Goal: Task Accomplishment & Management: Use online tool/utility

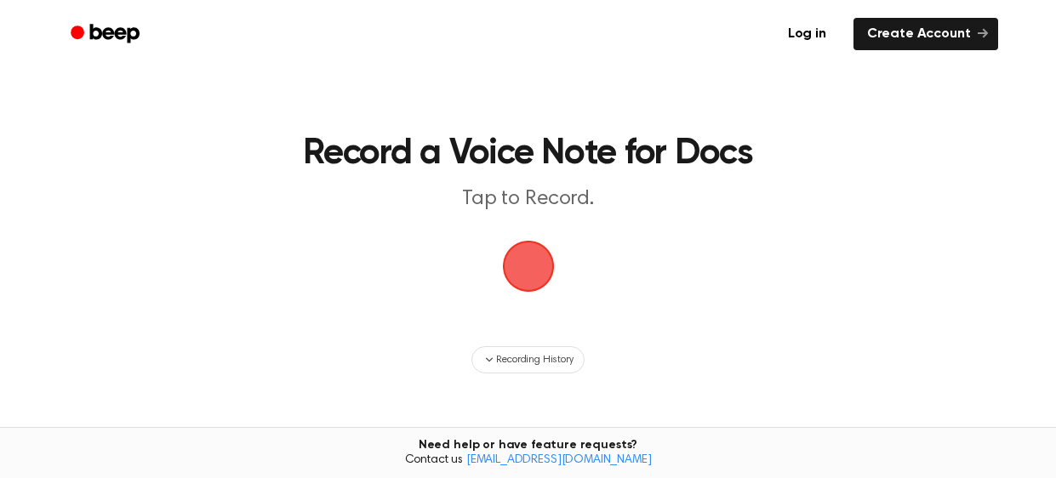
click at [529, 263] on span "button" at bounding box center [529, 267] width 70 height 70
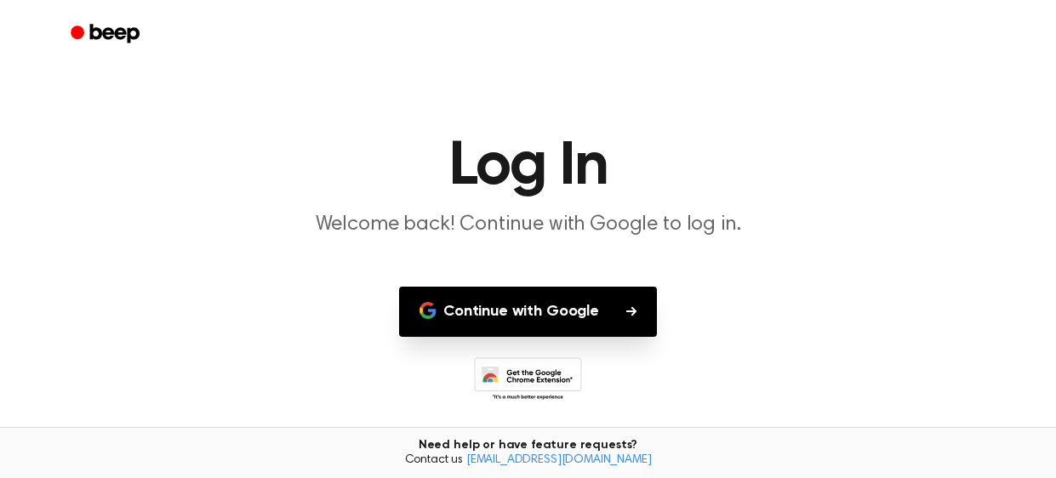
click at [592, 319] on button "Continue with Google" at bounding box center [528, 312] width 258 height 50
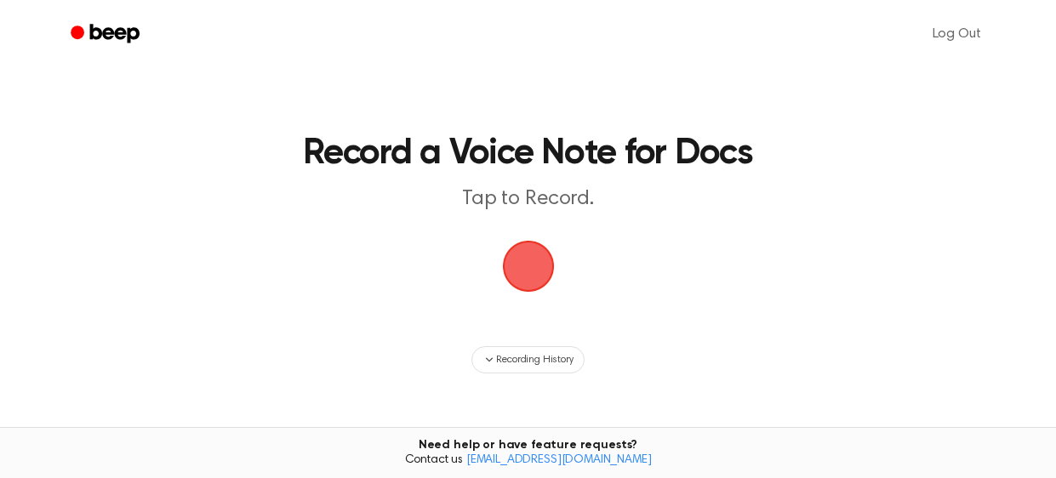
click at [539, 277] on span "button" at bounding box center [528, 266] width 95 height 95
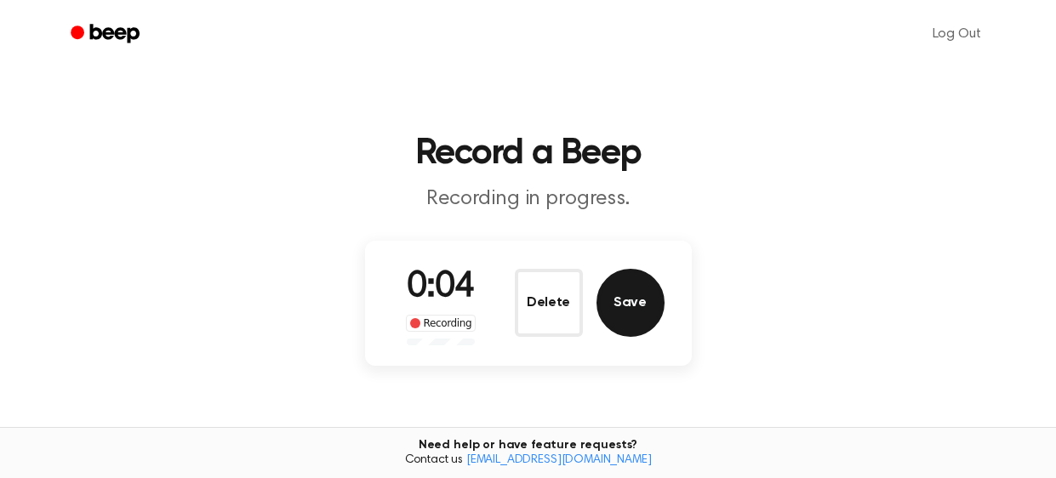
click at [634, 303] on button "Save" at bounding box center [631, 303] width 68 height 68
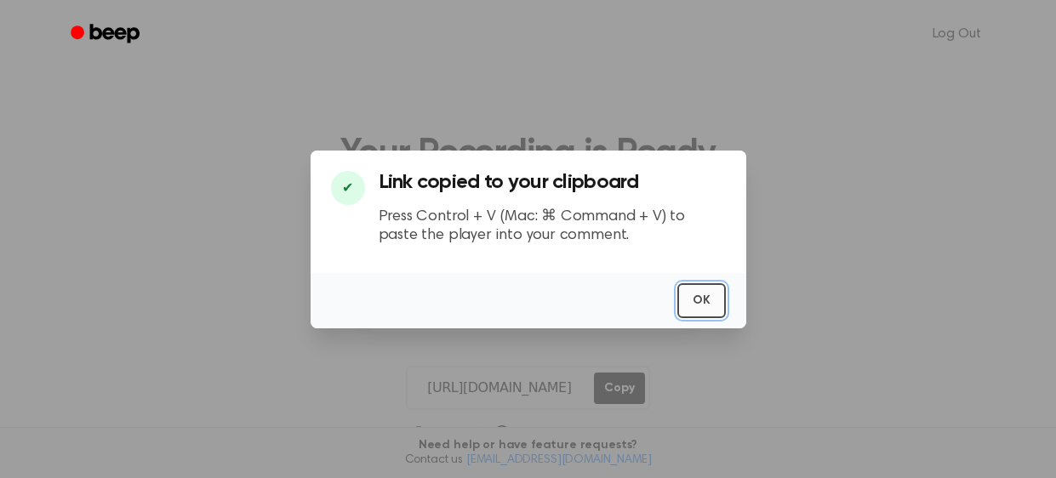
click at [700, 302] on button "OK" at bounding box center [701, 300] width 49 height 35
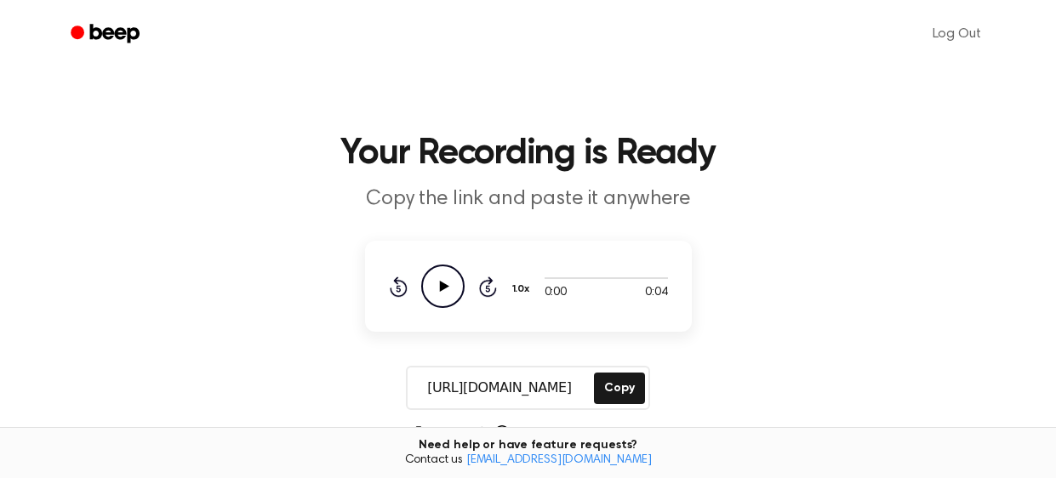
click at [449, 291] on icon "Play Audio" at bounding box center [442, 286] width 43 height 43
click at [449, 291] on icon "Pause Audio" at bounding box center [442, 286] width 43 height 43
click at [449, 291] on icon "Play Audio" at bounding box center [442, 286] width 43 height 43
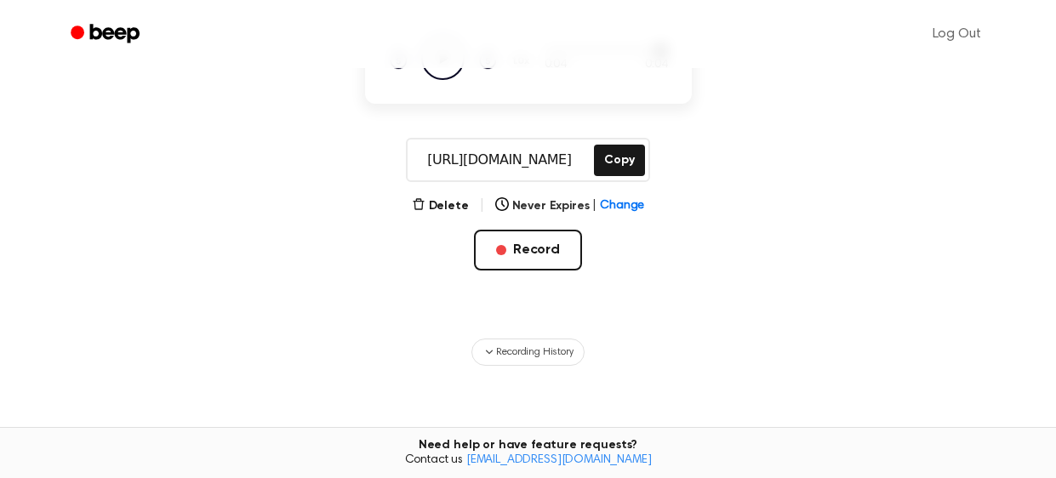
scroll to position [229, 0]
click at [552, 240] on button "Record" at bounding box center [528, 249] width 108 height 41
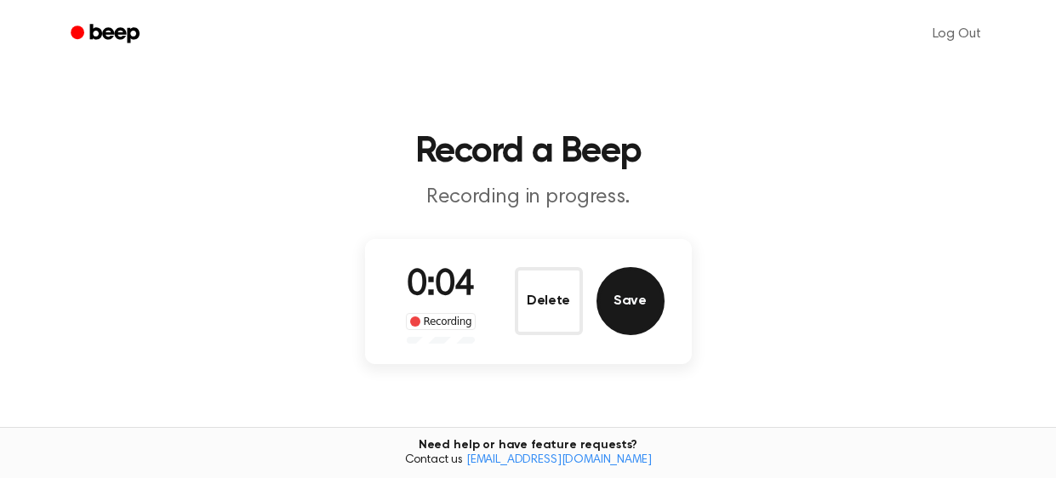
click at [646, 294] on button "Save" at bounding box center [631, 301] width 68 height 68
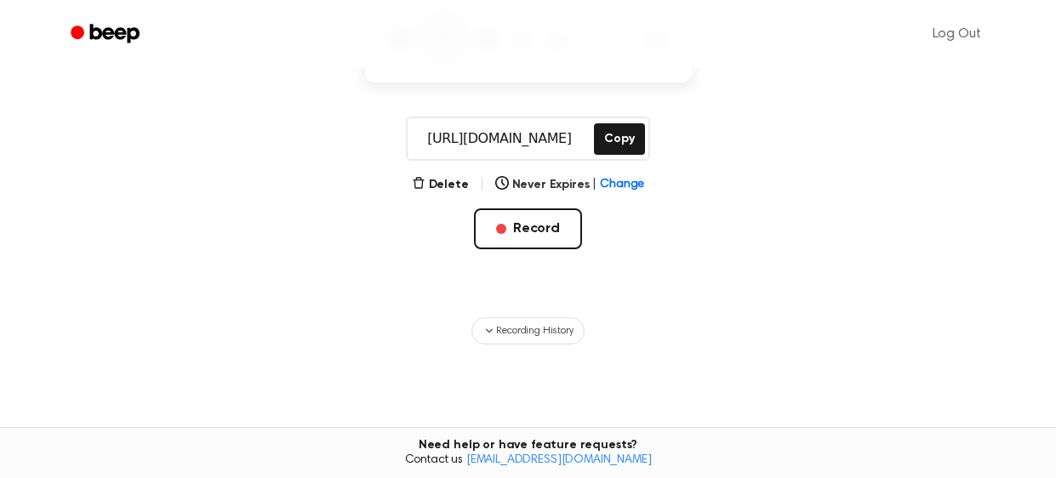
scroll to position [255, 0]
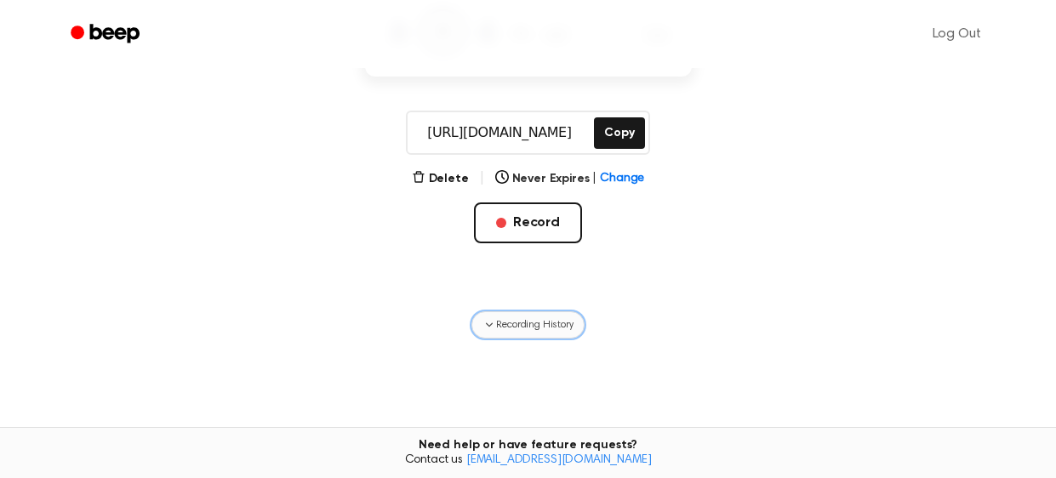
click at [532, 329] on span "Recording History" at bounding box center [534, 324] width 77 height 15
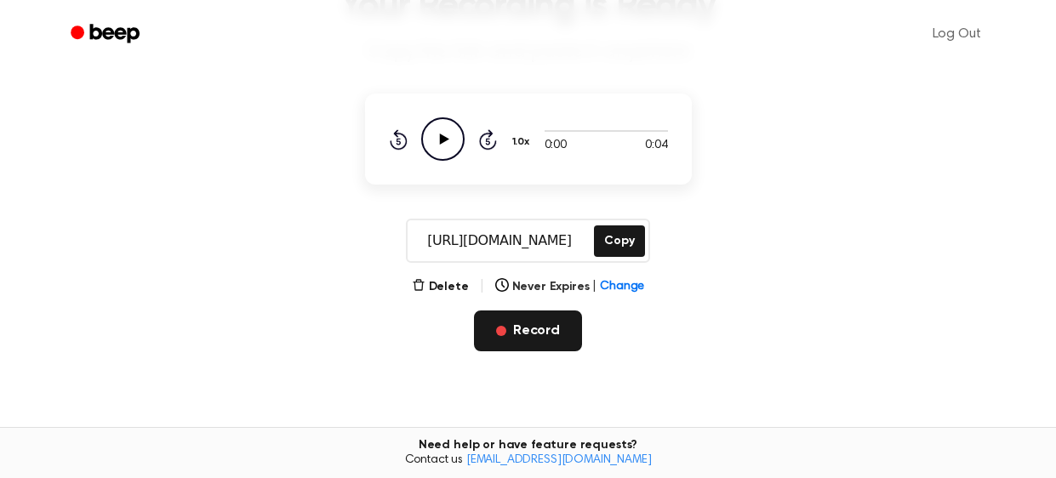
scroll to position [150, 0]
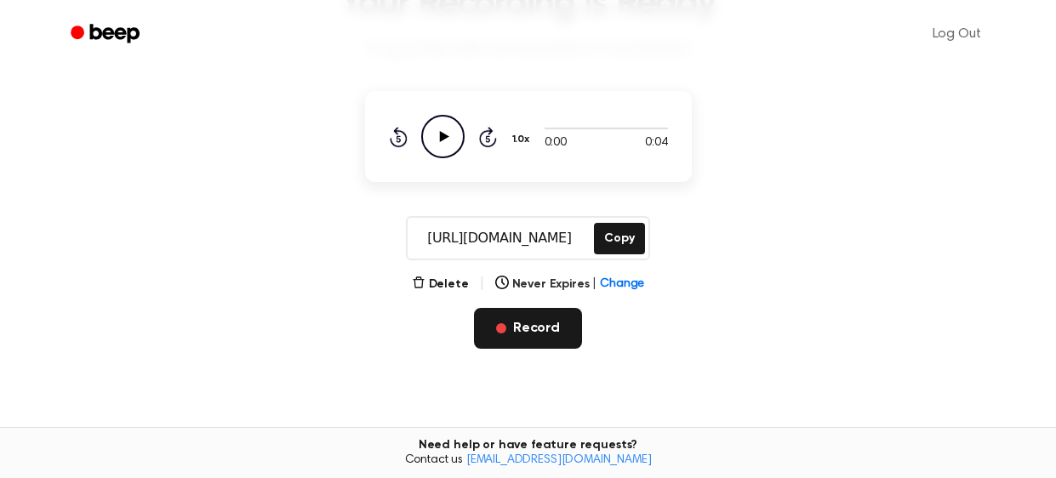
click at [512, 342] on button "Record" at bounding box center [528, 328] width 108 height 41
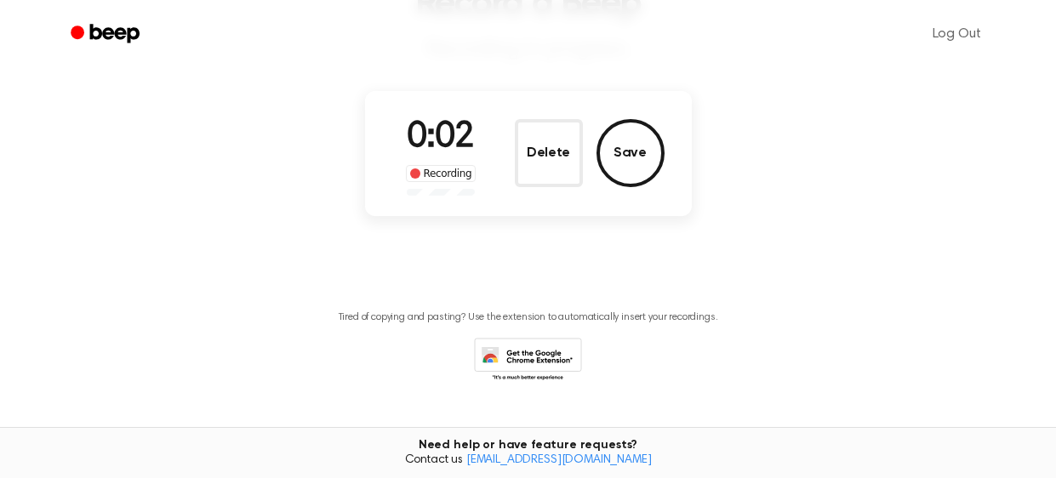
click at [512, 342] on icon at bounding box center [528, 361] width 108 height 47
click at [543, 165] on button "Delete" at bounding box center [549, 153] width 68 height 68
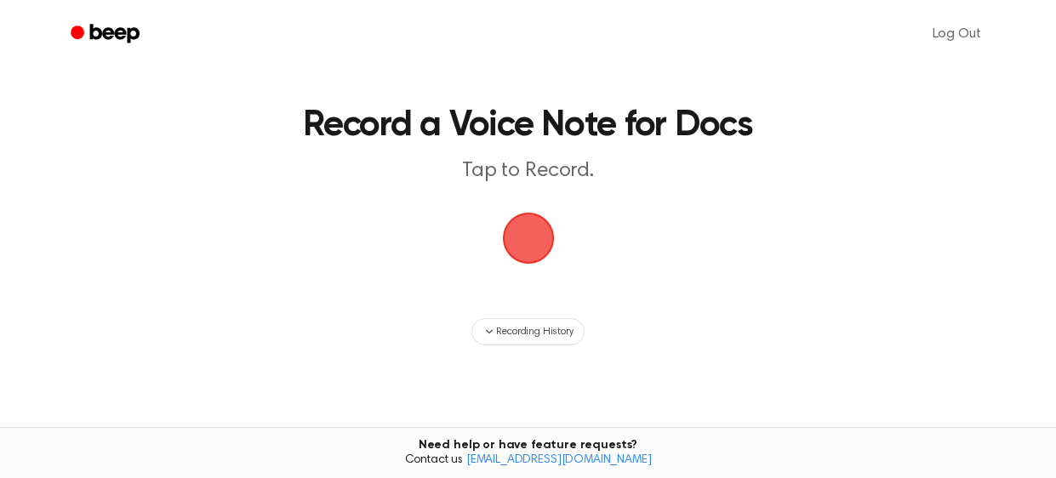
scroll to position [0, 0]
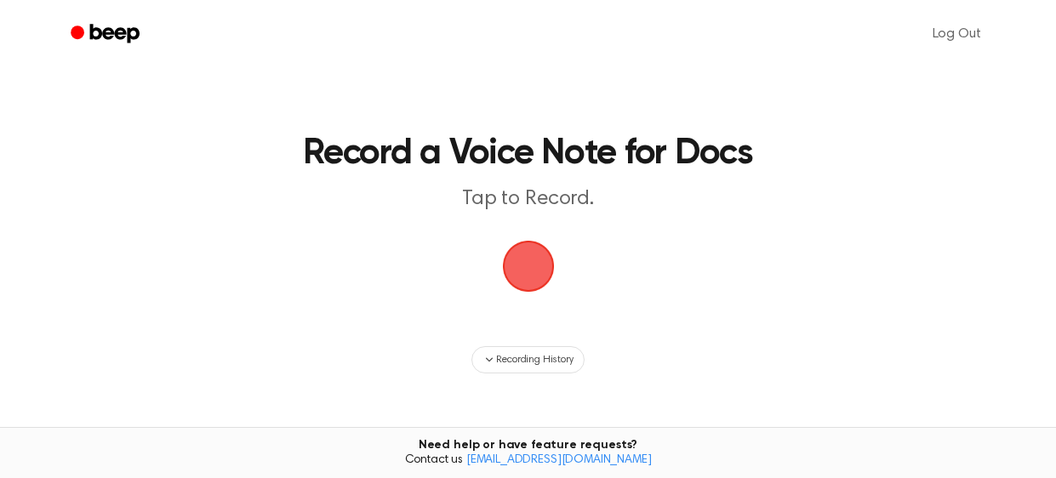
click at [525, 260] on span "button" at bounding box center [527, 266] width 55 height 55
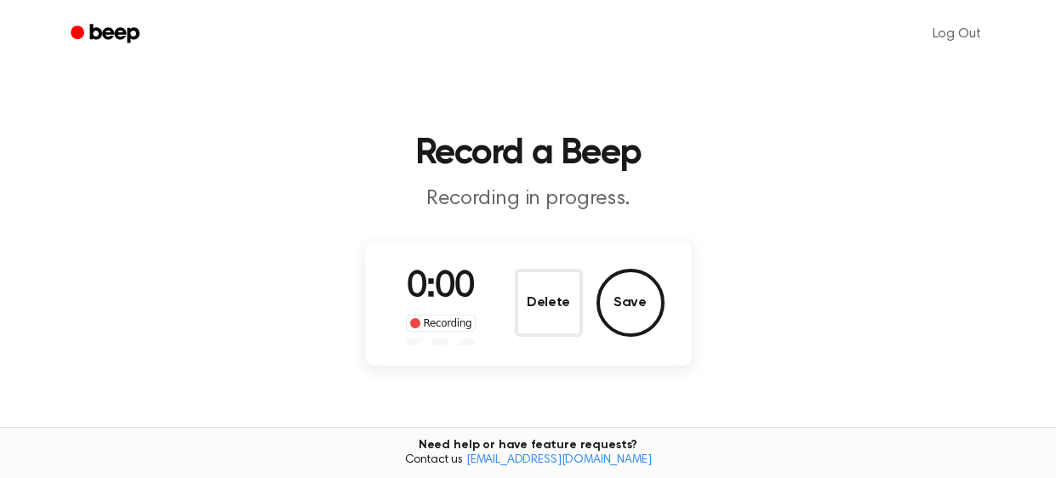
scroll to position [185, 0]
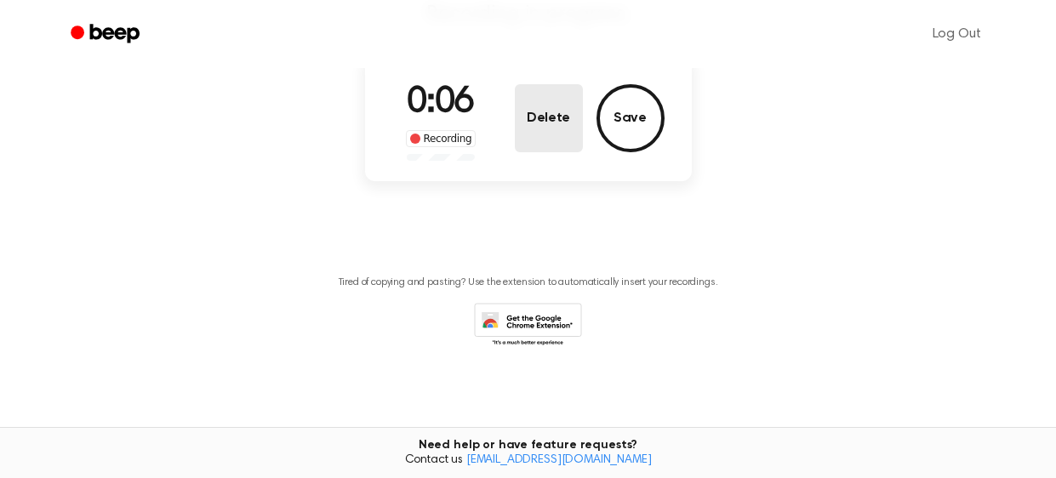
click at [578, 113] on button "Delete" at bounding box center [549, 118] width 68 height 68
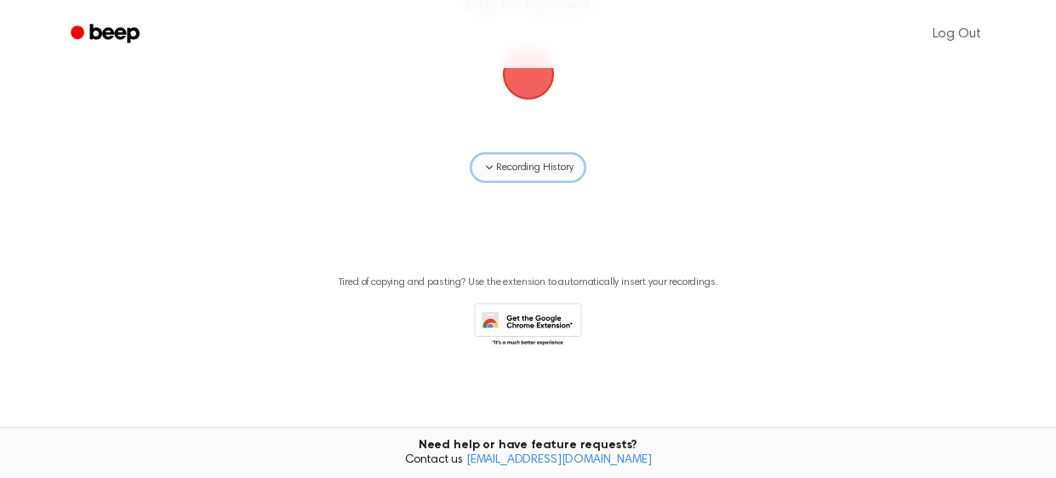
click at [549, 163] on span "Recording History" at bounding box center [534, 167] width 77 height 15
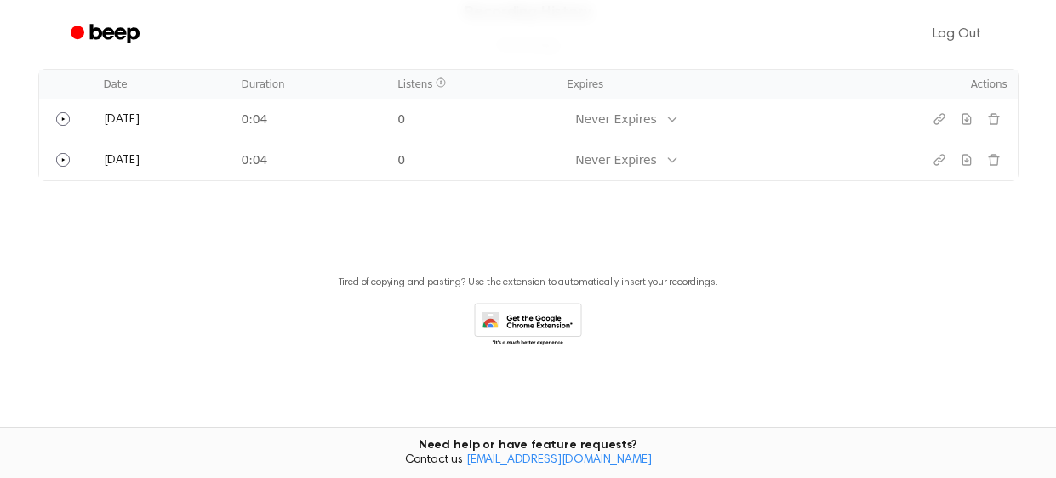
scroll to position [0, 0]
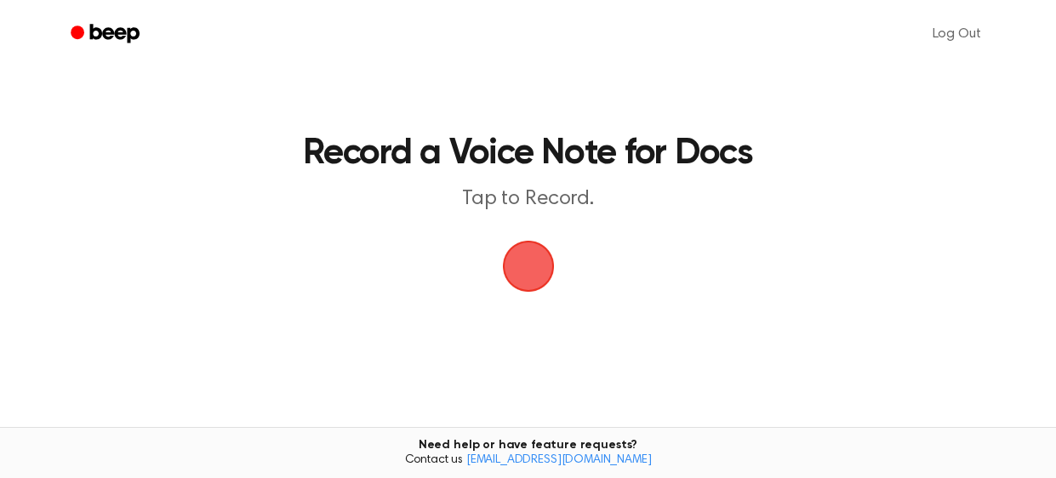
click at [543, 289] on span "button" at bounding box center [529, 266] width 68 height 68
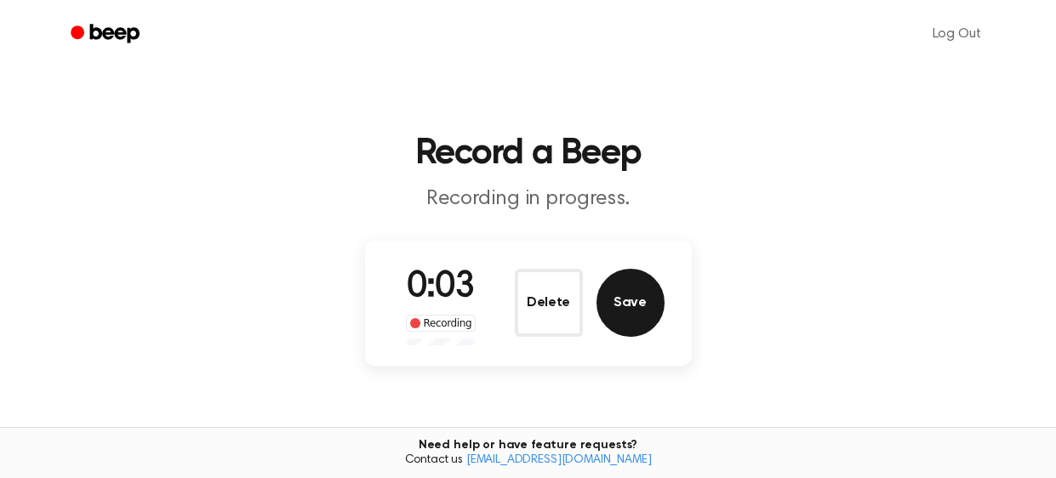
click at [617, 305] on button "Save" at bounding box center [631, 303] width 68 height 68
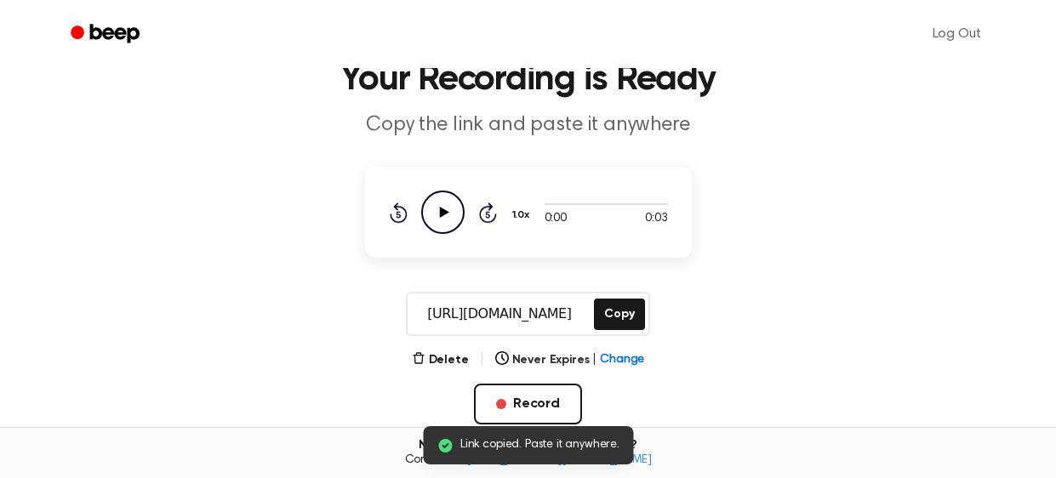
scroll to position [84, 0]
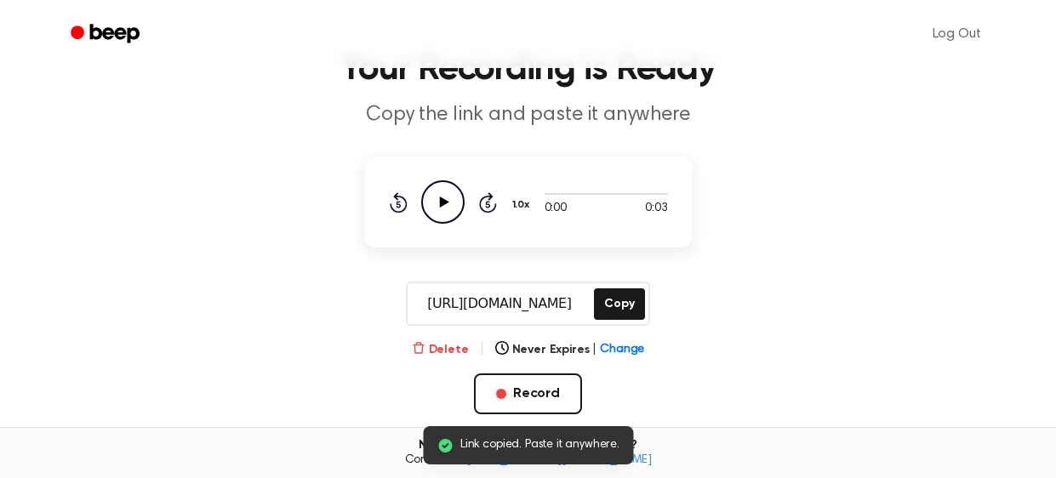
click at [447, 342] on button "Delete" at bounding box center [440, 350] width 57 height 18
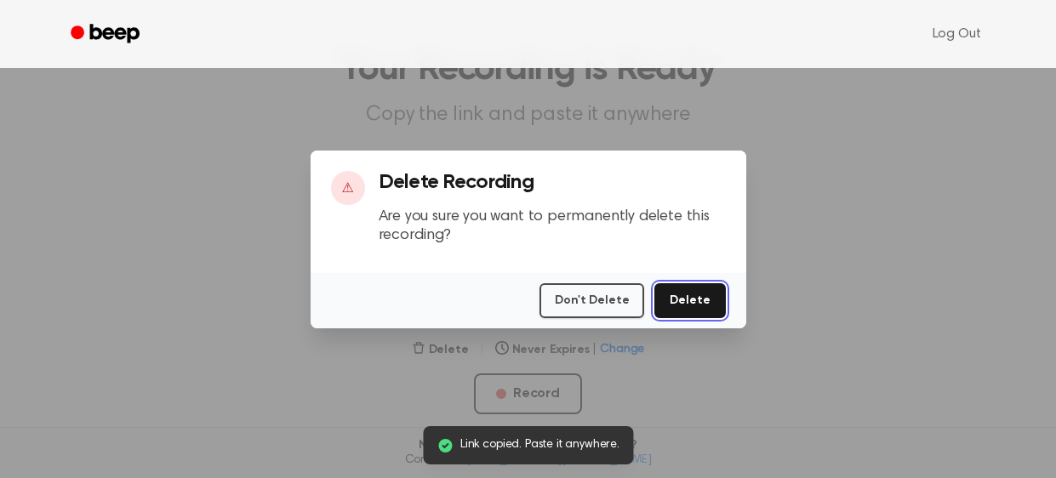
click at [699, 304] on button "Delete" at bounding box center [690, 300] width 71 height 35
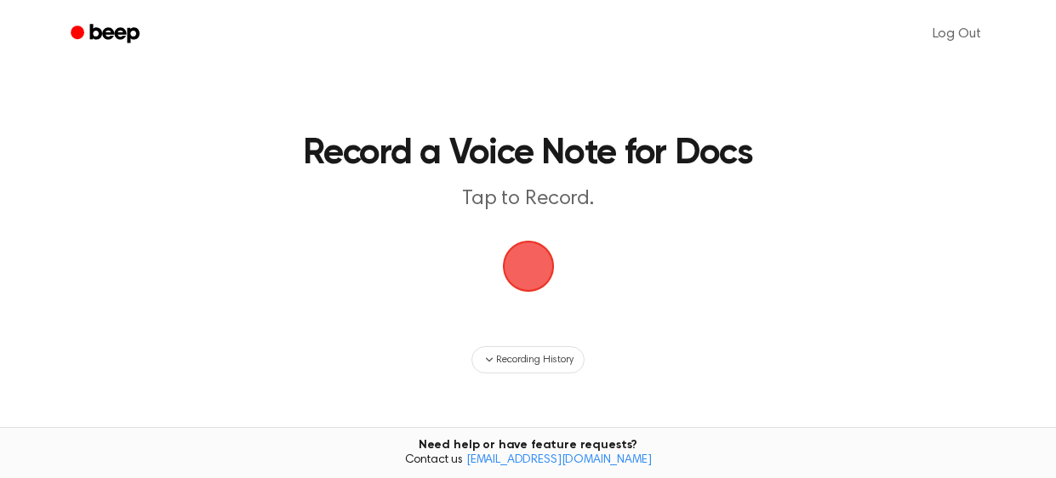
scroll to position [192, 0]
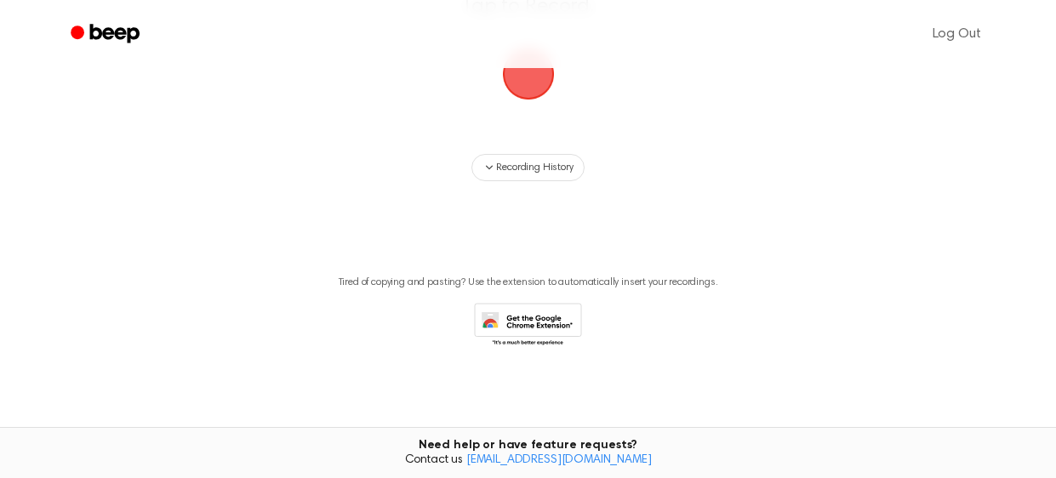
click at [575, 92] on main "Record a Voice Note for Docs Tap to Record. Recording History Tired of copying …" at bounding box center [528, 103] width 1056 height 590
click at [529, 77] on span "button" at bounding box center [528, 75] width 52 height 52
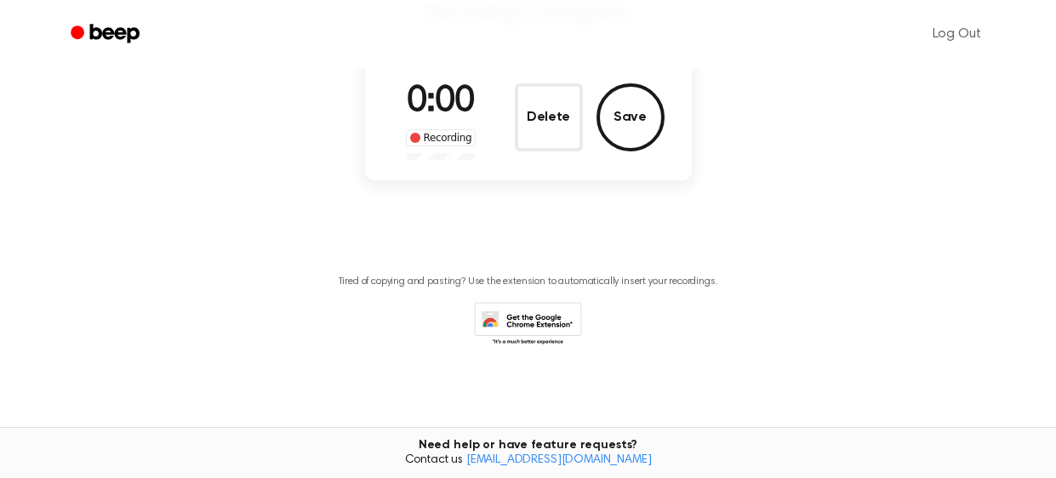
scroll to position [185, 0]
click at [626, 109] on button "Save" at bounding box center [631, 118] width 68 height 68
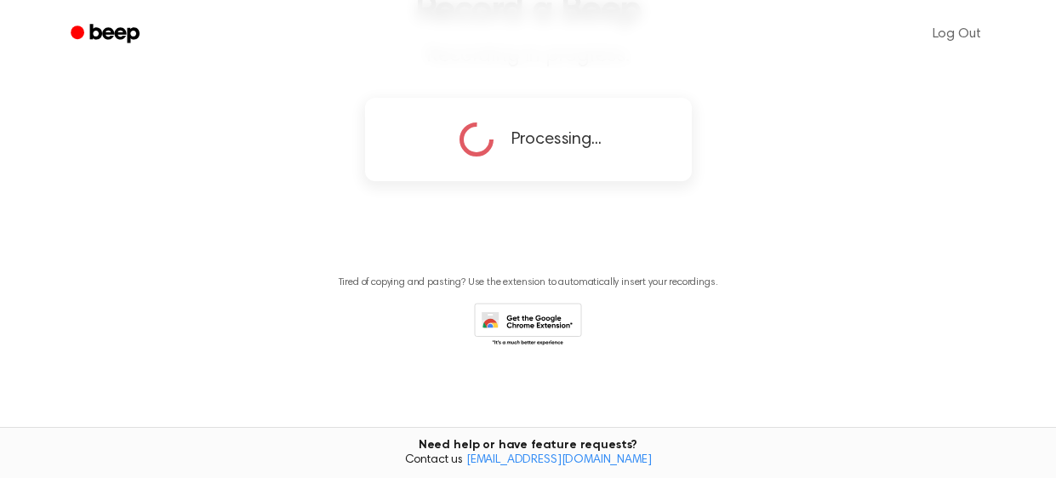
scroll to position [117, 0]
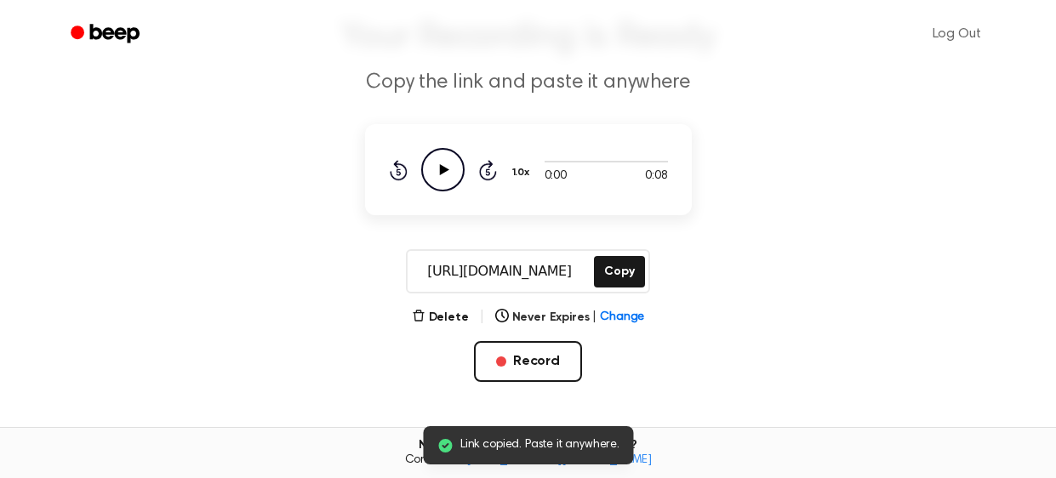
click at [447, 160] on icon "Play Audio" at bounding box center [442, 169] width 43 height 43
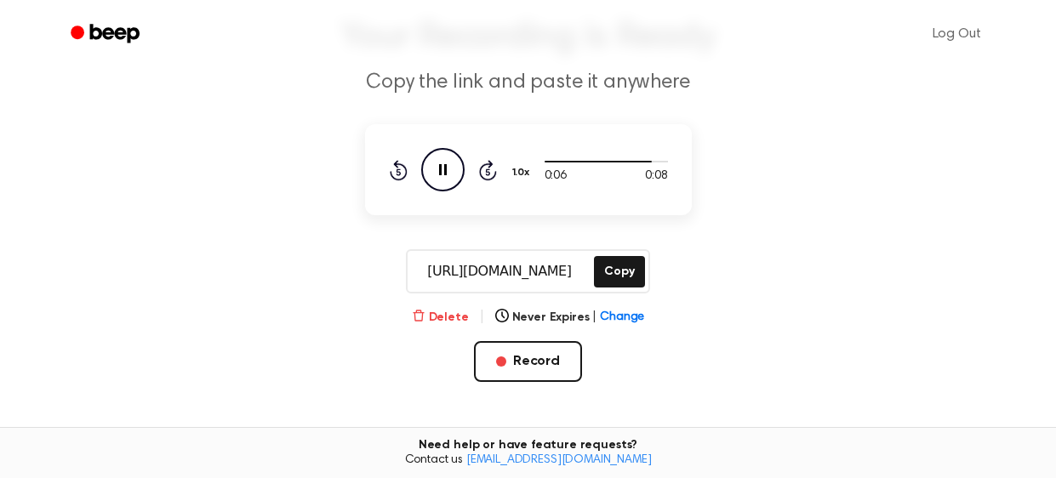
click at [438, 312] on button "Delete" at bounding box center [440, 318] width 57 height 18
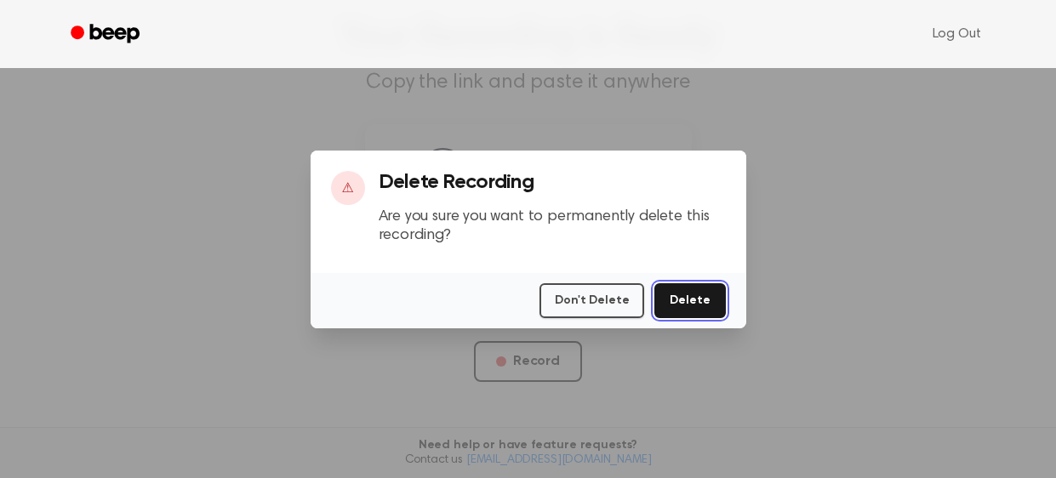
click at [697, 295] on button "Delete" at bounding box center [690, 300] width 71 height 35
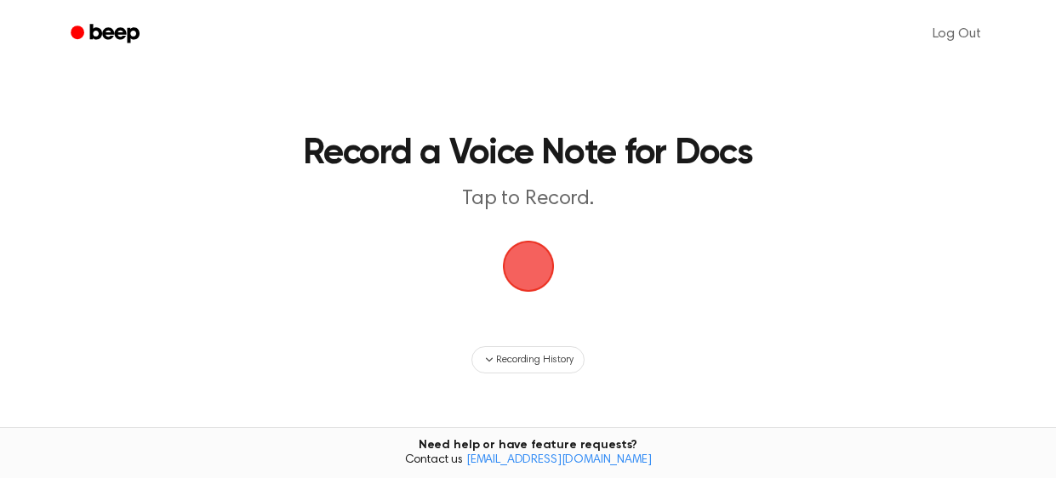
click at [536, 260] on span "button" at bounding box center [529, 267] width 48 height 48
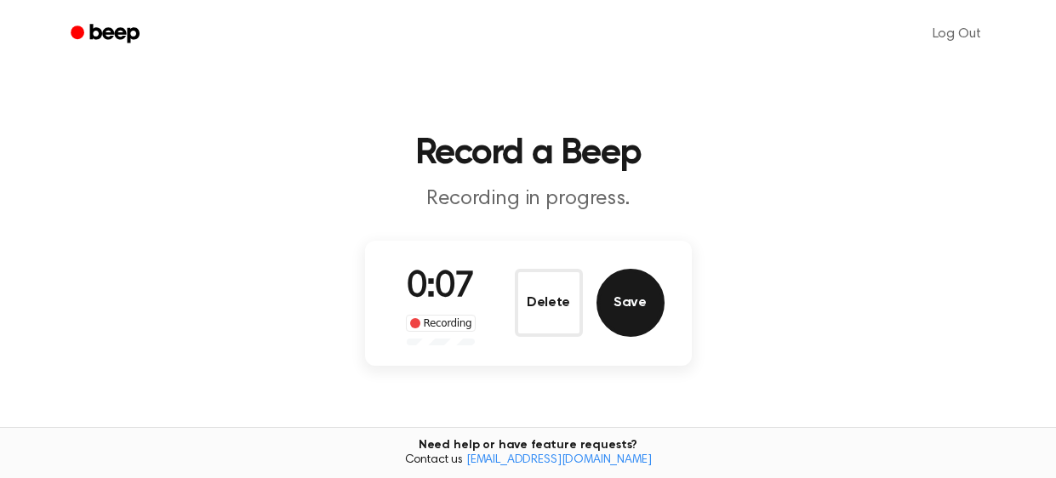
click at [620, 300] on button "Save" at bounding box center [631, 303] width 68 height 68
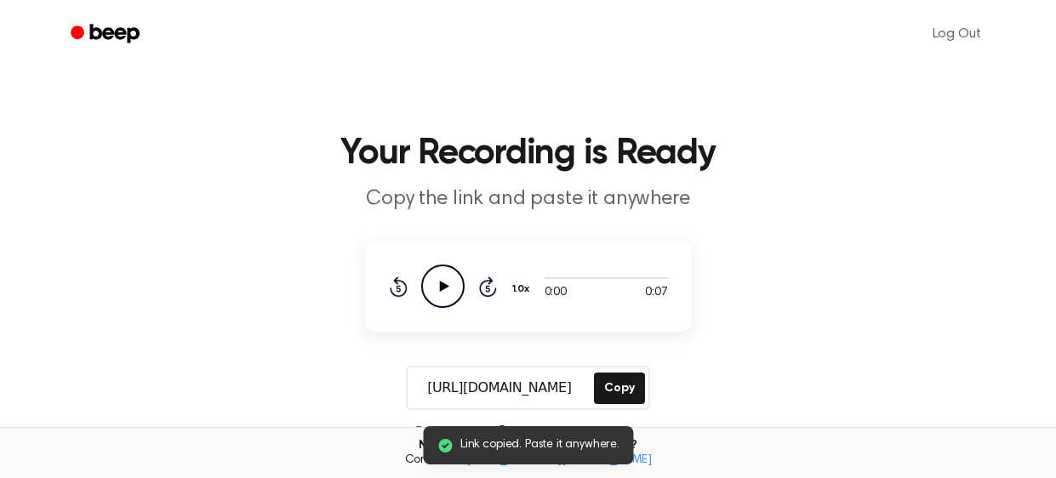
click at [446, 278] on icon "Play Audio" at bounding box center [442, 286] width 43 height 43
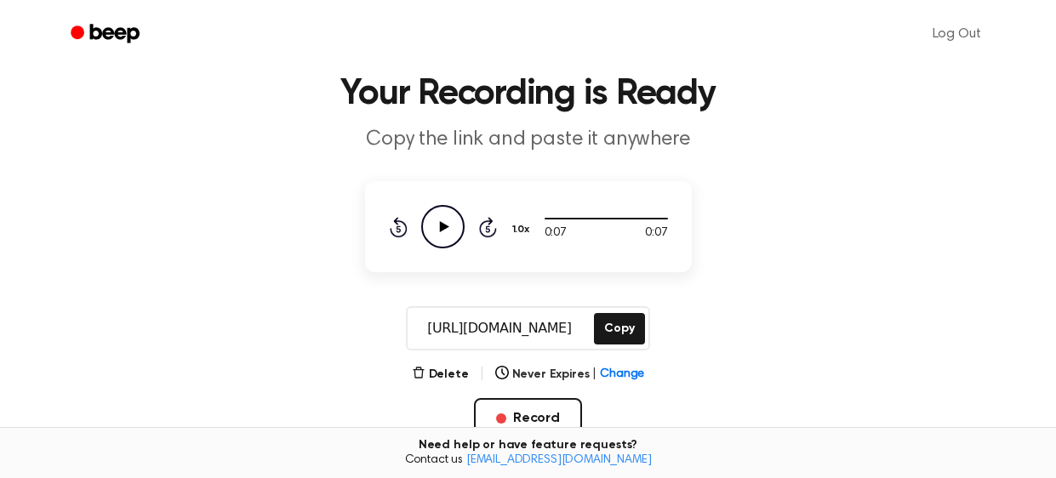
scroll to position [72, 0]
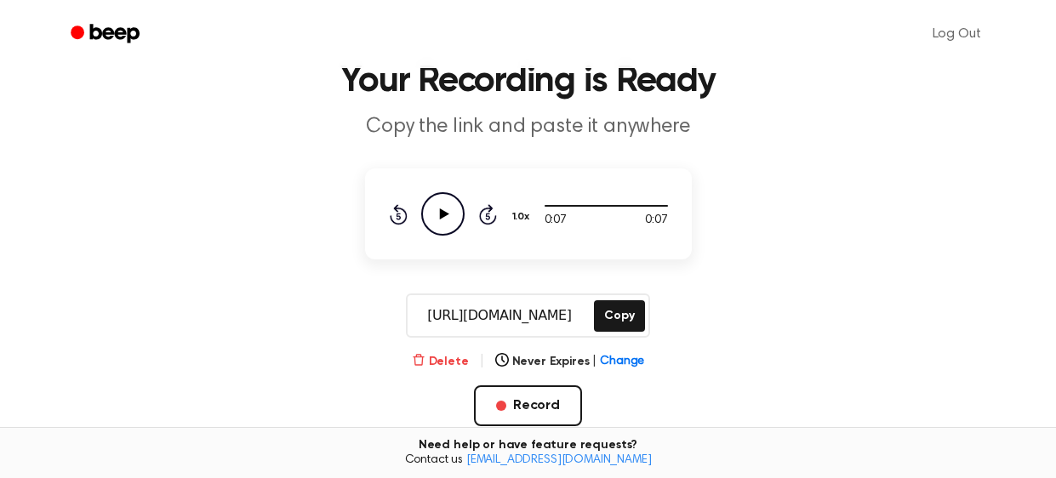
click at [426, 353] on icon "button" at bounding box center [419, 360] width 14 height 14
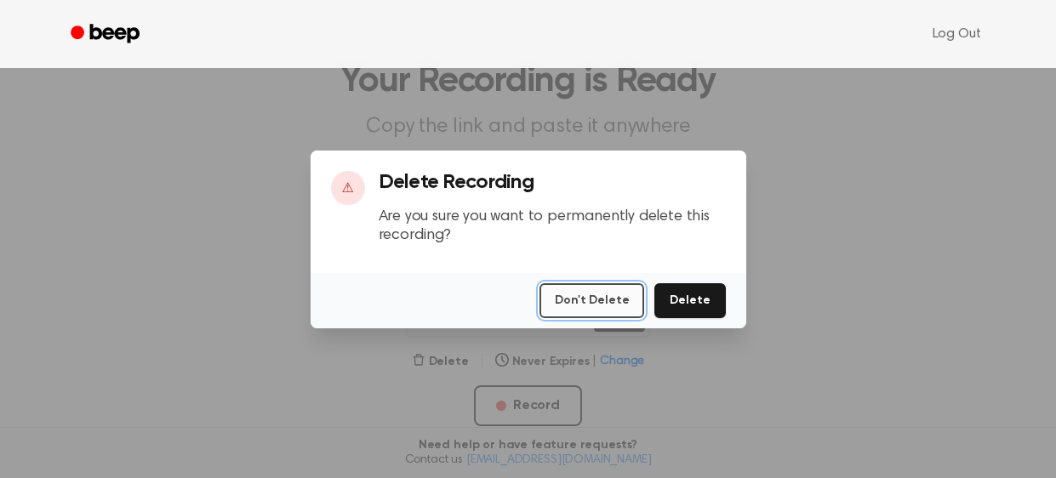
click at [574, 301] on button "Don't Delete" at bounding box center [592, 300] width 105 height 35
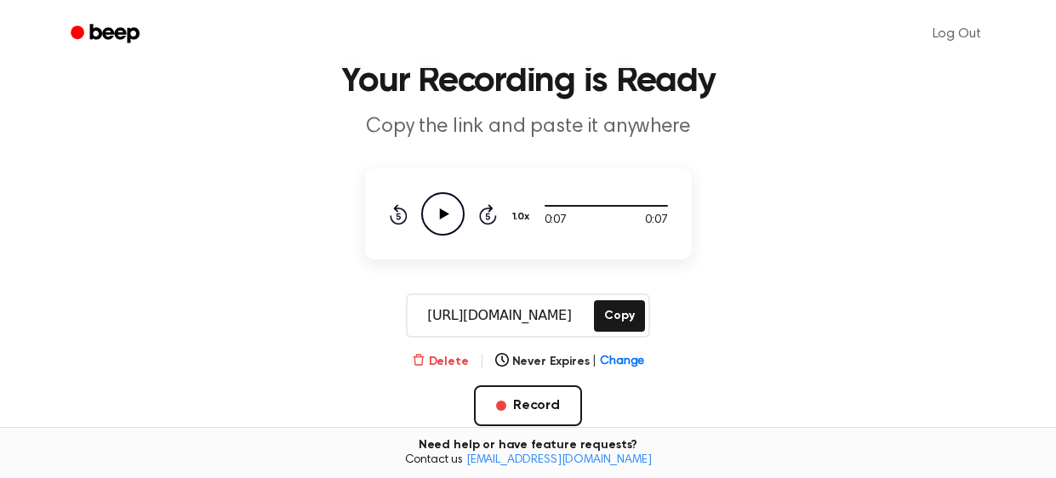
click at [426, 356] on icon "button" at bounding box center [419, 360] width 14 height 14
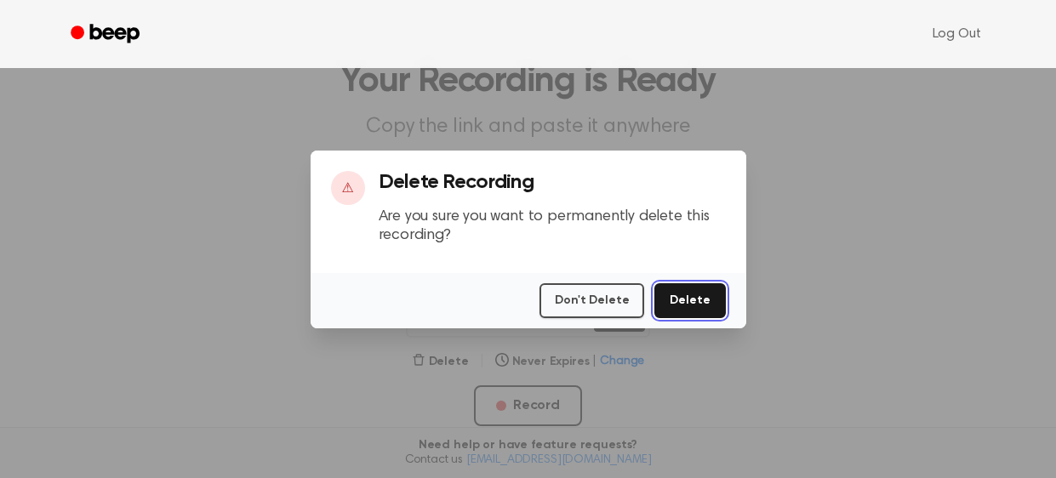
click at [670, 306] on button "Delete" at bounding box center [690, 300] width 71 height 35
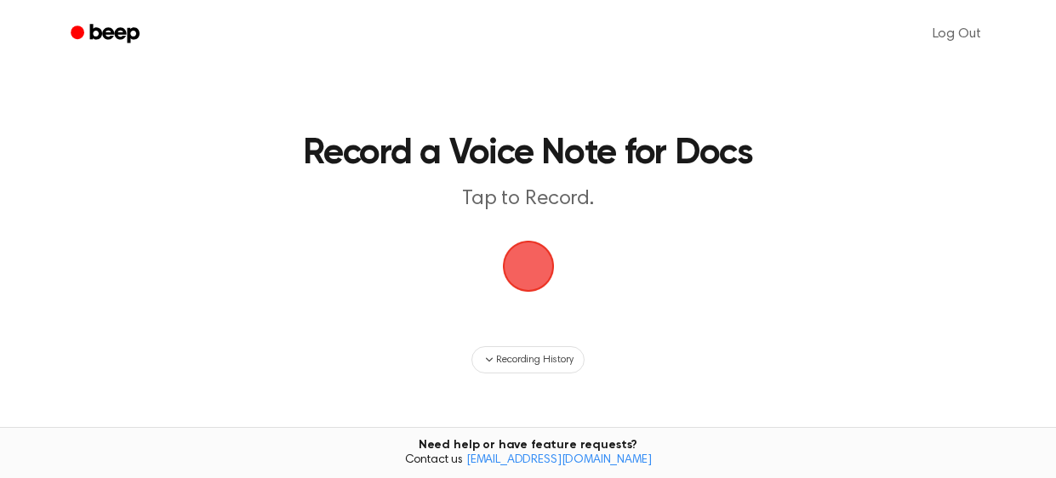
click at [547, 261] on span "button" at bounding box center [528, 266] width 58 height 58
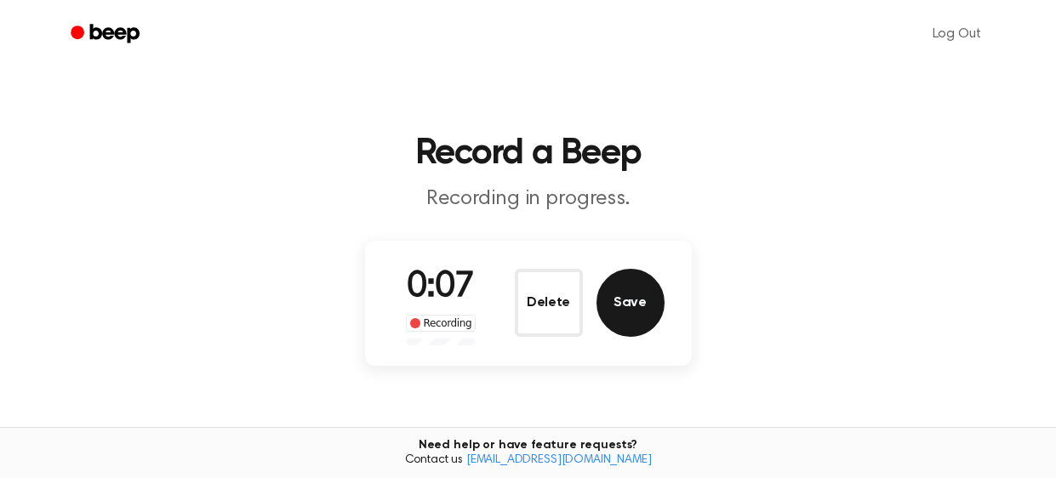
click at [634, 318] on button "Save" at bounding box center [631, 303] width 68 height 68
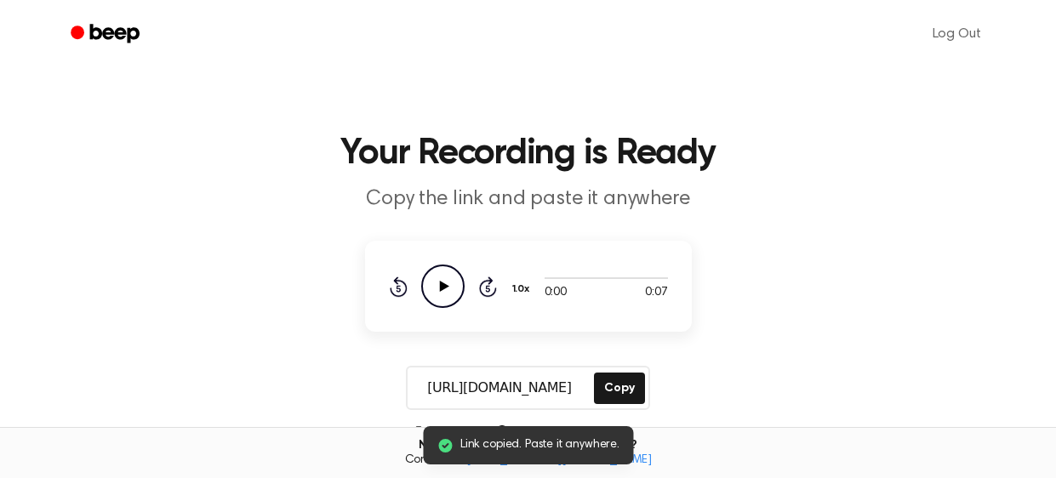
click at [451, 290] on icon "Play Audio" at bounding box center [442, 286] width 43 height 43
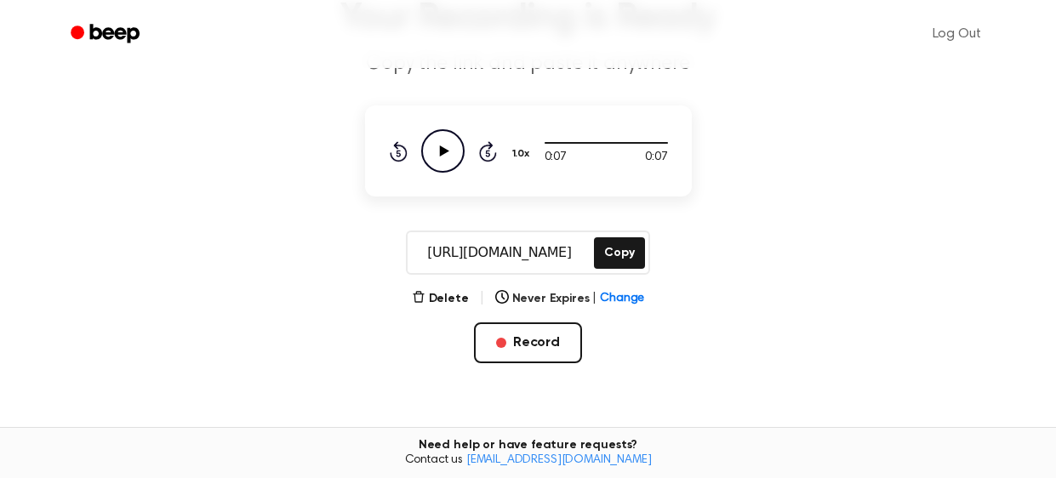
scroll to position [182, 0]
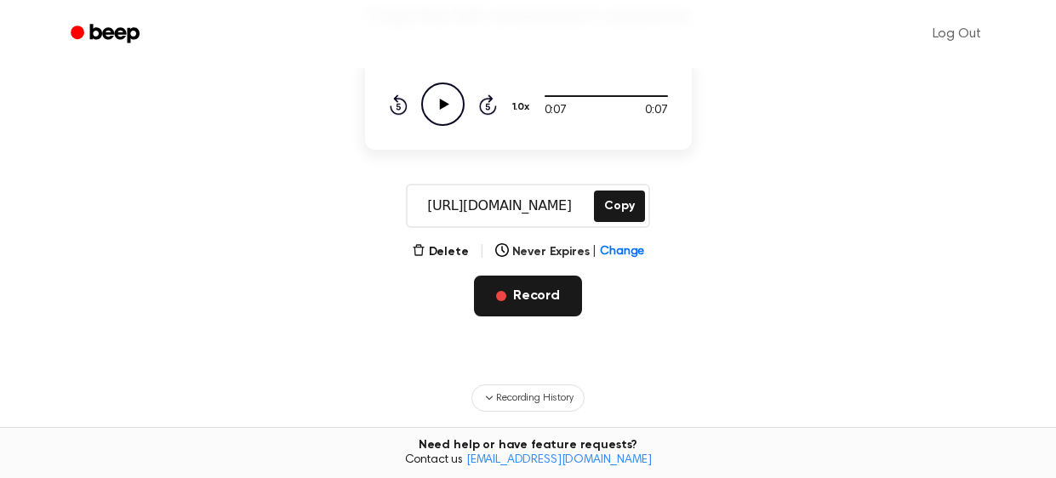
click at [549, 300] on button "Record" at bounding box center [528, 296] width 108 height 41
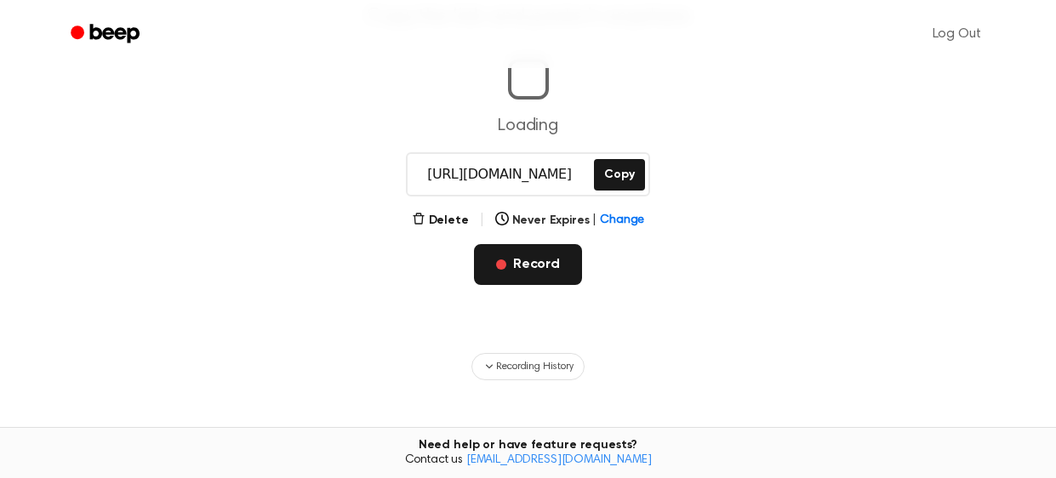
scroll to position [0, 0]
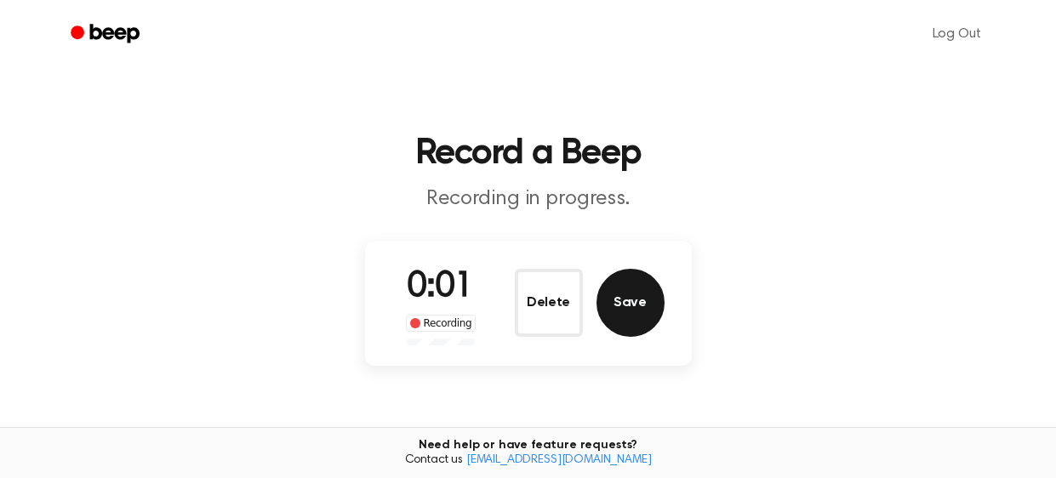
click at [621, 305] on button "Save" at bounding box center [631, 303] width 68 height 68
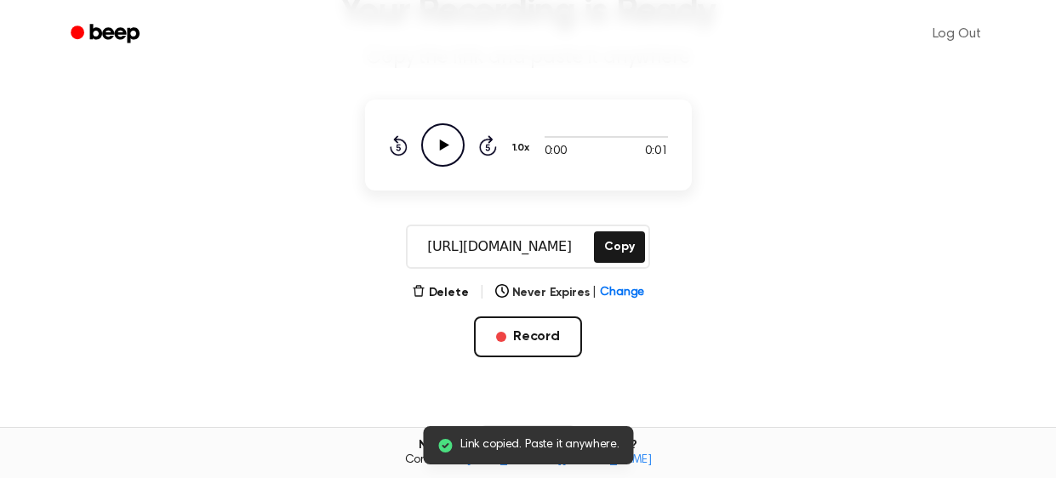
scroll to position [159, 0]
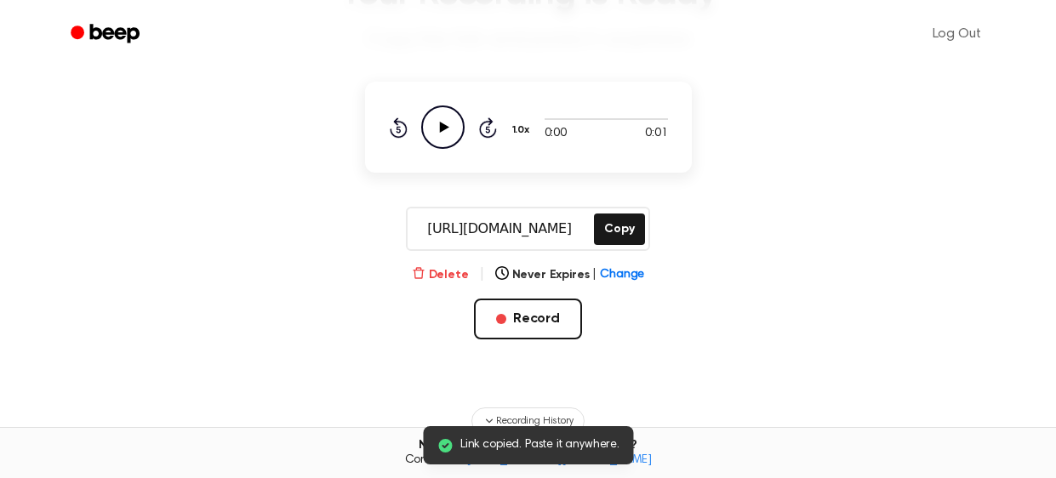
click at [426, 276] on icon "button" at bounding box center [419, 273] width 14 height 14
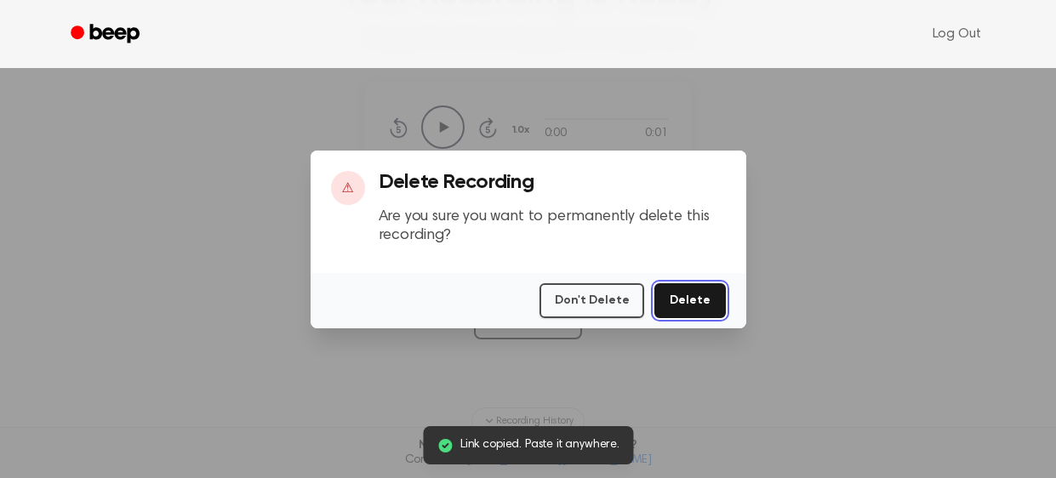
click at [700, 297] on button "Delete" at bounding box center [690, 300] width 71 height 35
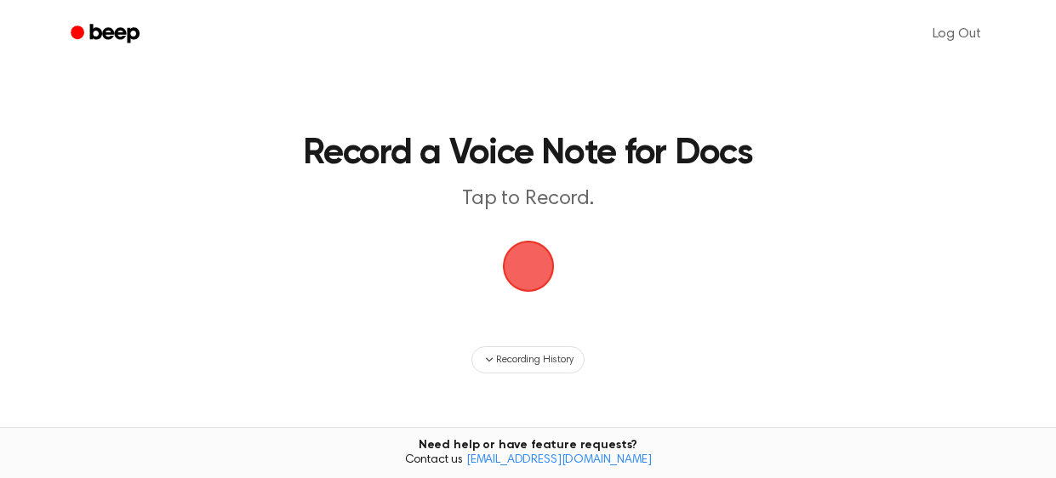
click at [523, 266] on span "button" at bounding box center [527, 266] width 55 height 55
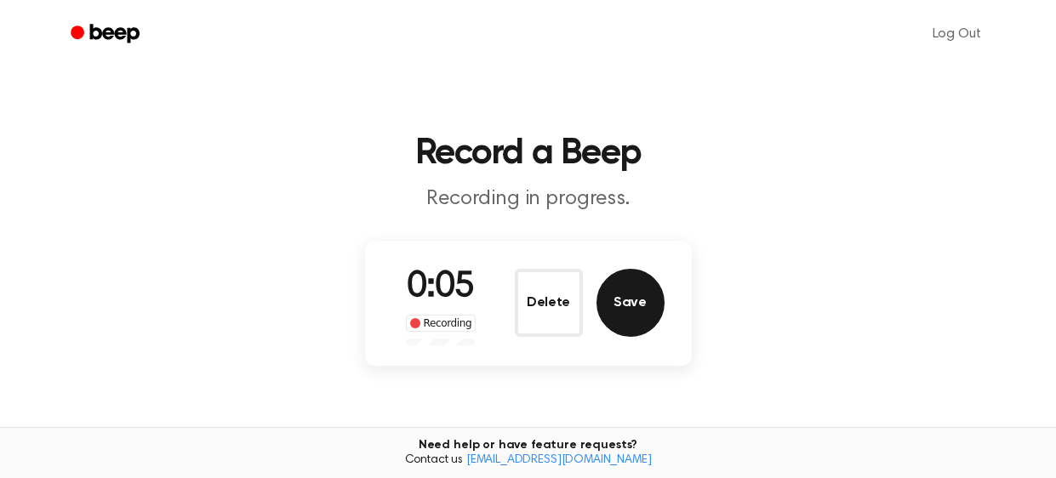
click at [608, 304] on button "Save" at bounding box center [631, 303] width 68 height 68
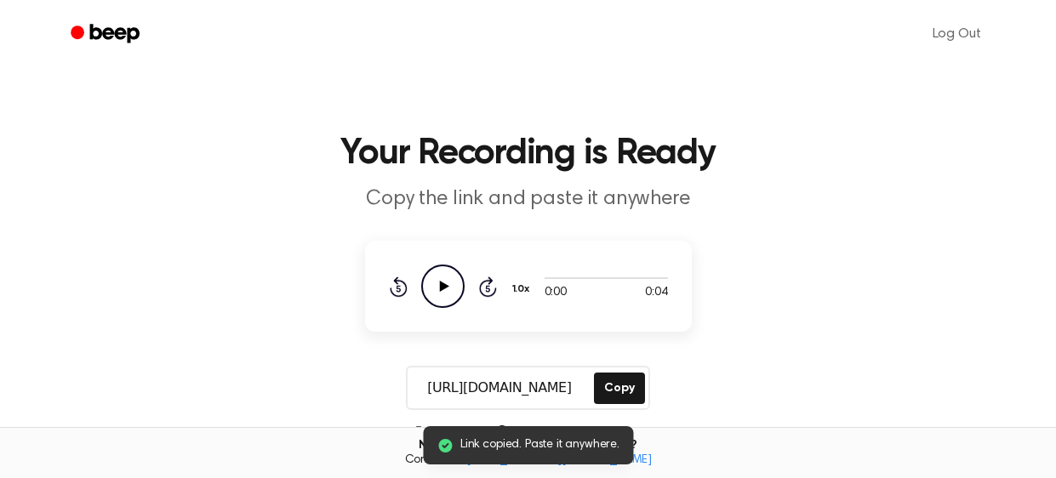
click at [448, 292] on icon "Play Audio" at bounding box center [442, 286] width 43 height 43
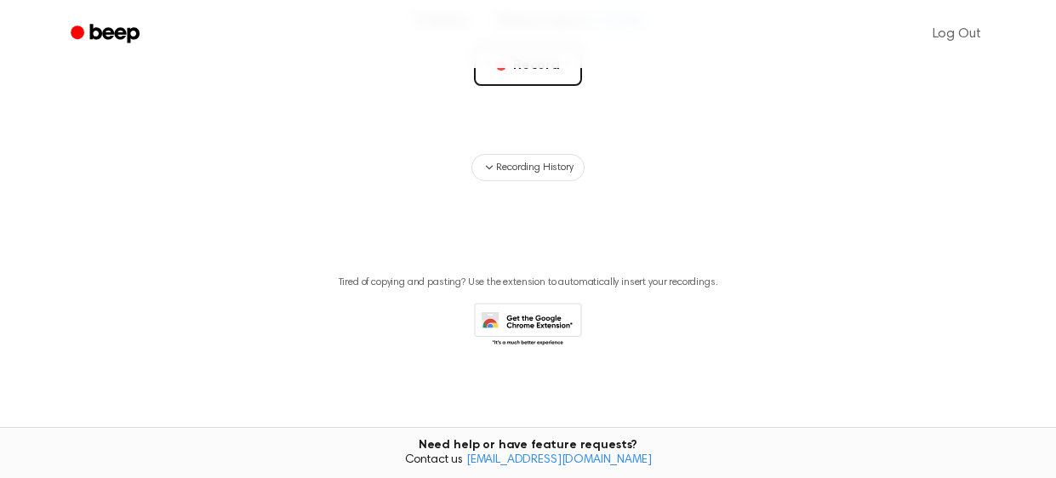
scroll to position [330, 0]
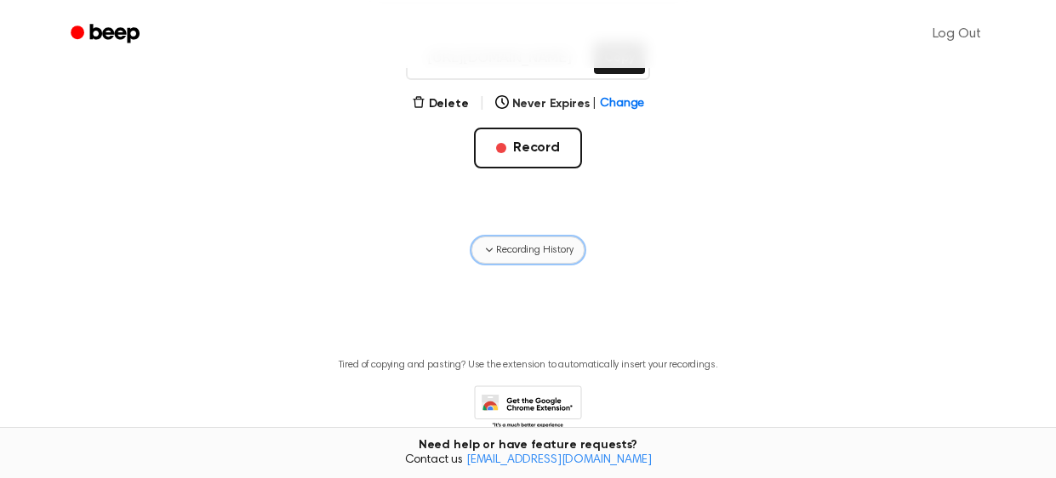
click at [538, 243] on span "Recording History" at bounding box center [534, 250] width 77 height 15
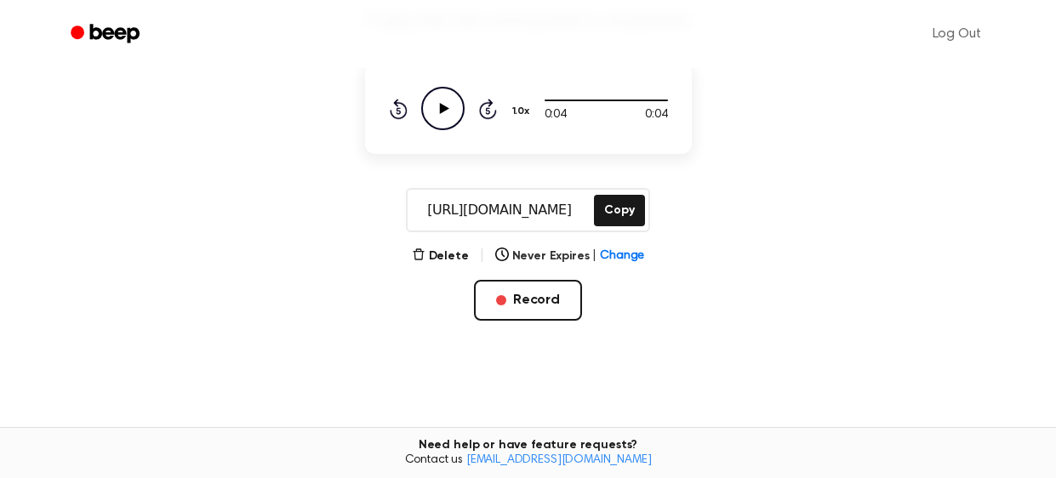
scroll to position [179, 0]
click at [626, 198] on button "Copy" at bounding box center [619, 209] width 50 height 31
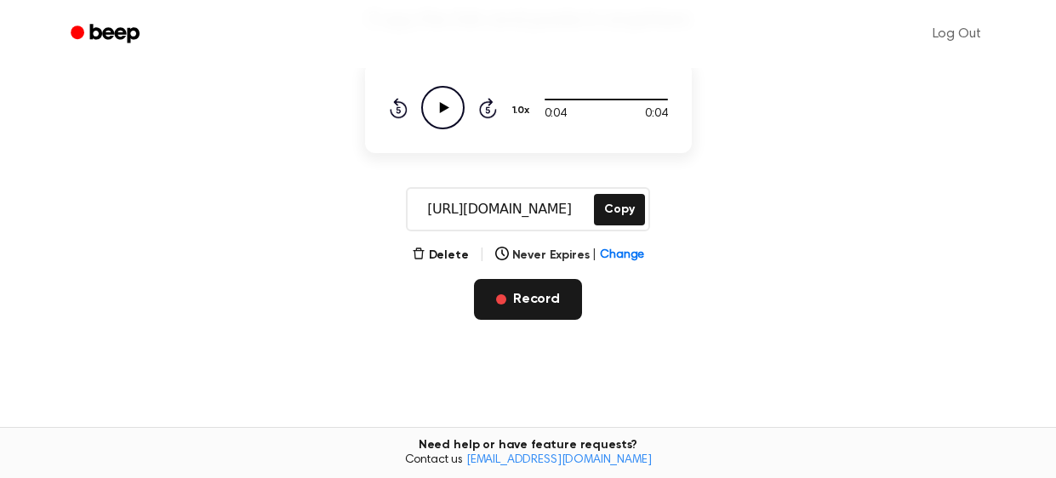
click at [525, 306] on button "Record" at bounding box center [528, 299] width 108 height 41
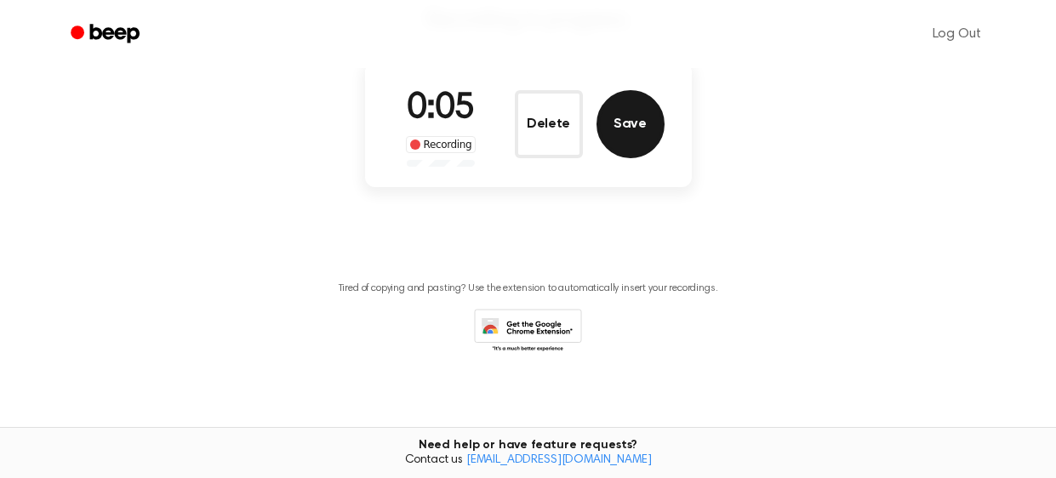
click at [637, 126] on button "Save" at bounding box center [631, 124] width 68 height 68
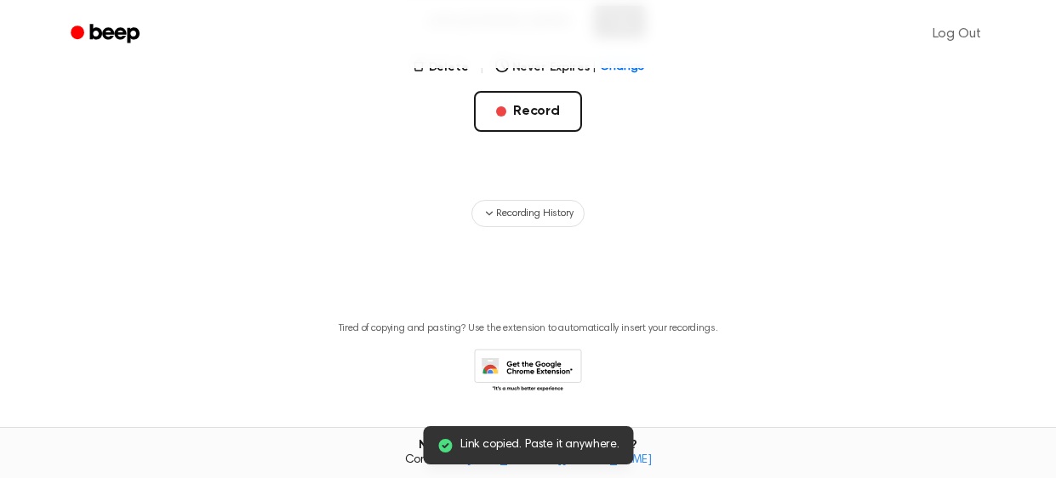
scroll to position [0, 0]
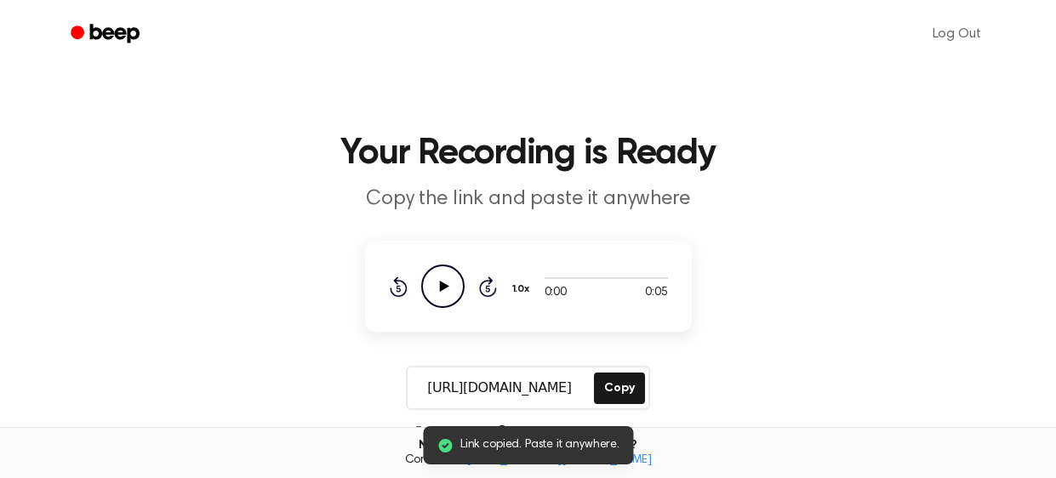
click at [445, 284] on icon "Play Audio" at bounding box center [442, 286] width 43 height 43
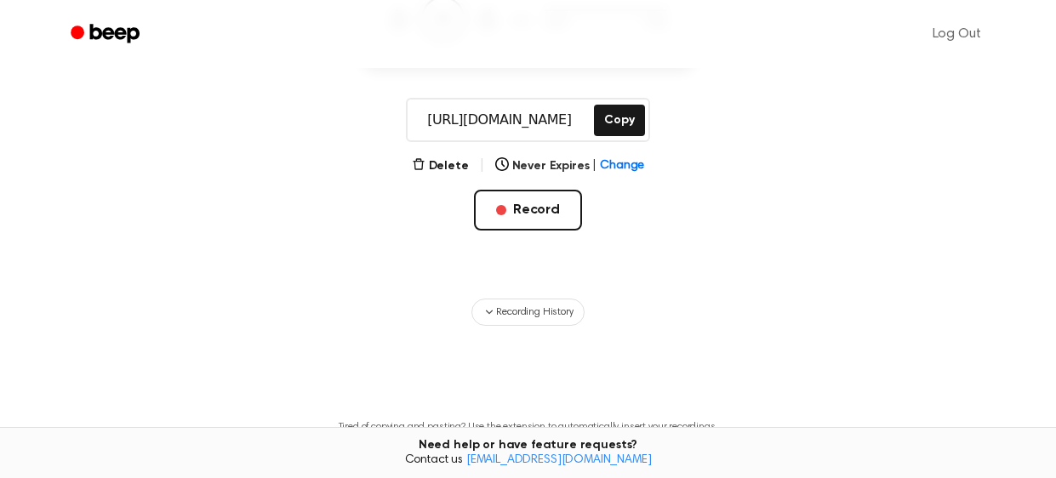
scroll to position [274, 0]
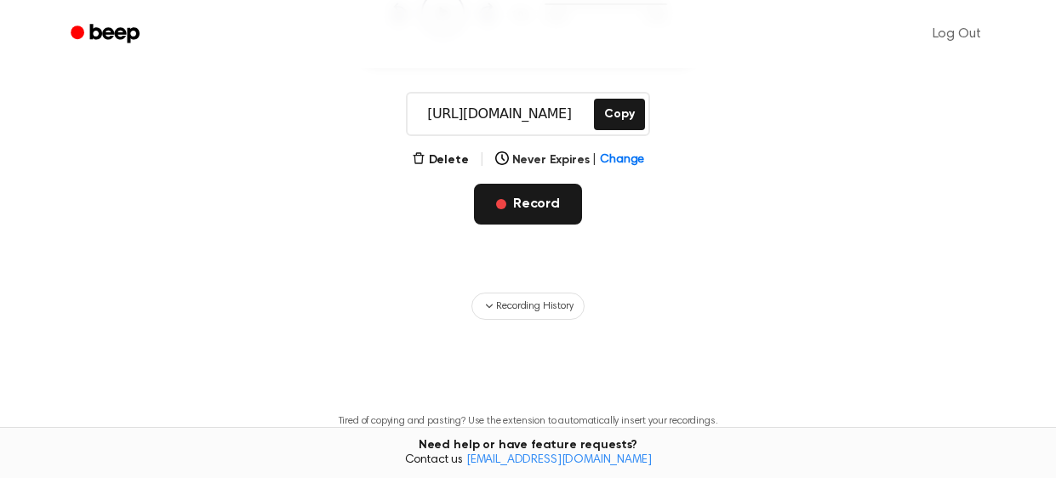
click at [503, 199] on span "button" at bounding box center [501, 204] width 10 height 10
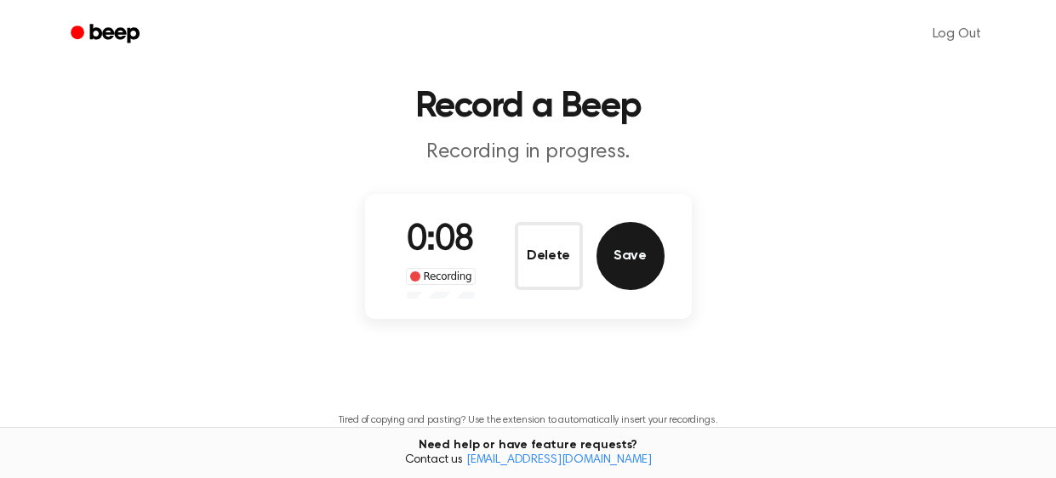
click at [643, 257] on button "Save" at bounding box center [631, 256] width 68 height 68
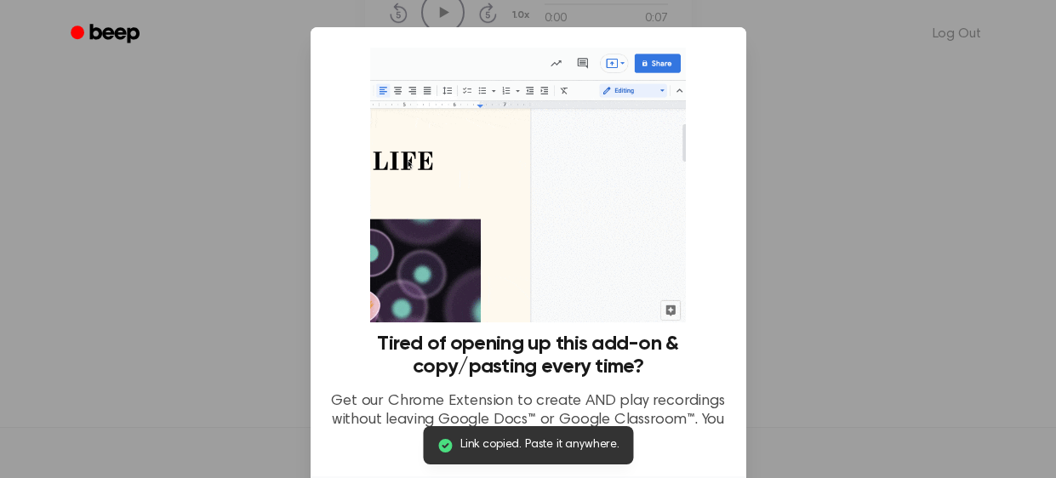
scroll to position [0, 0]
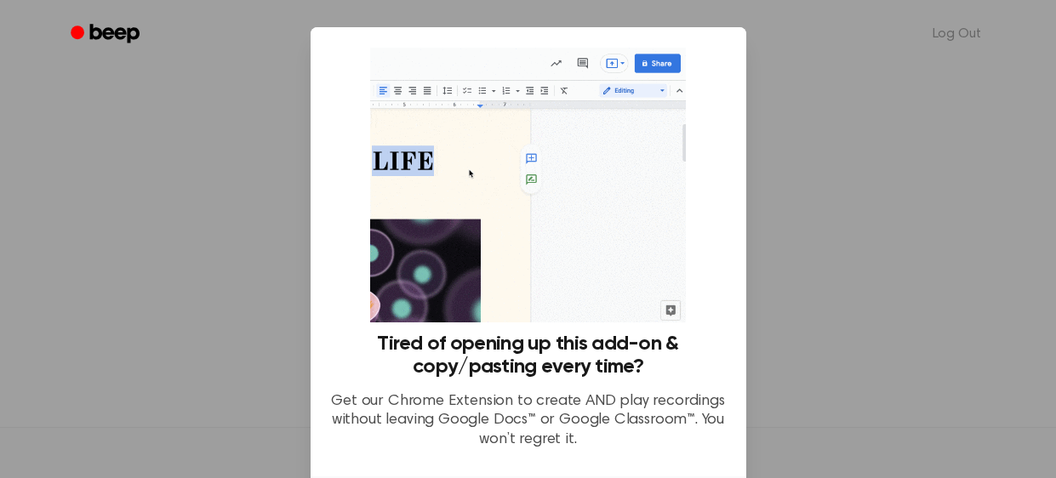
click at [847, 170] on div at bounding box center [528, 239] width 1056 height 478
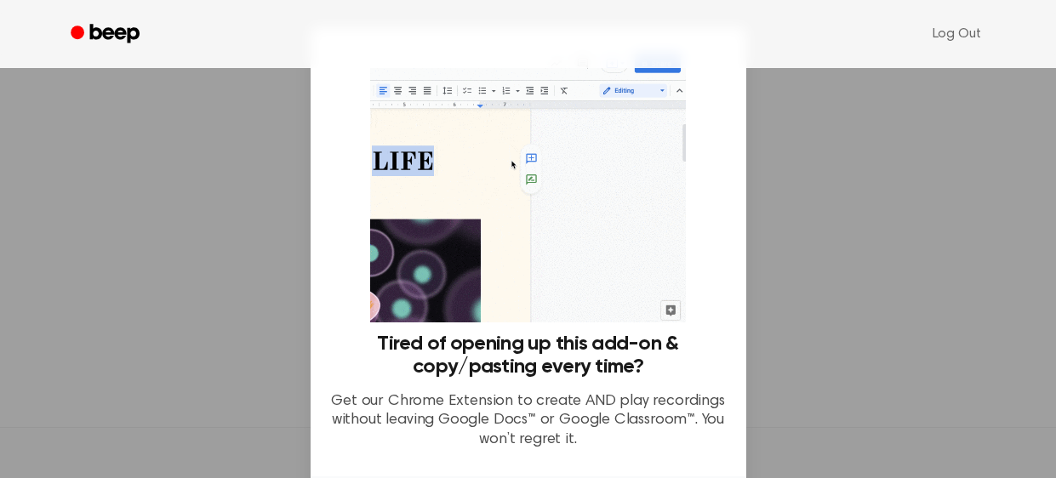
scroll to position [103, 0]
click at [944, 38] on link "Log Out" at bounding box center [957, 34] width 83 height 41
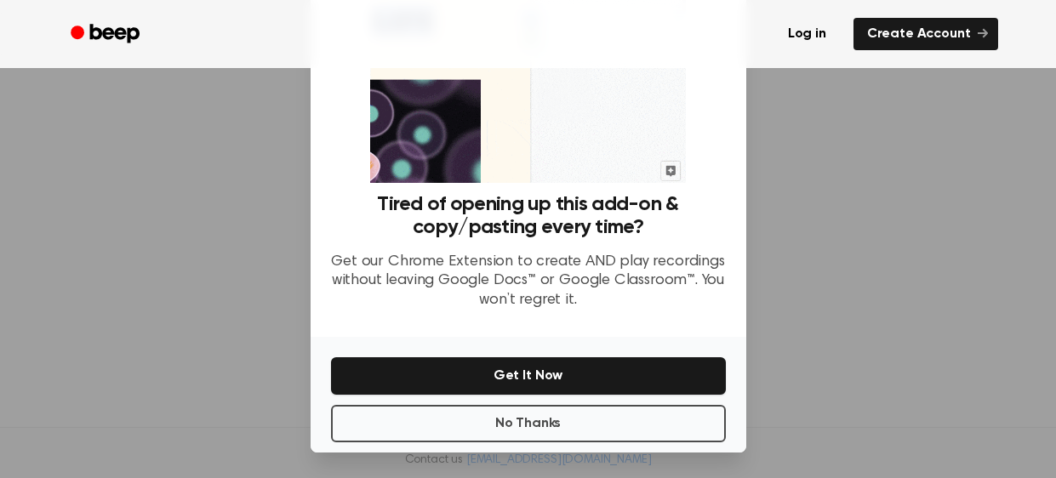
scroll to position [413, 0]
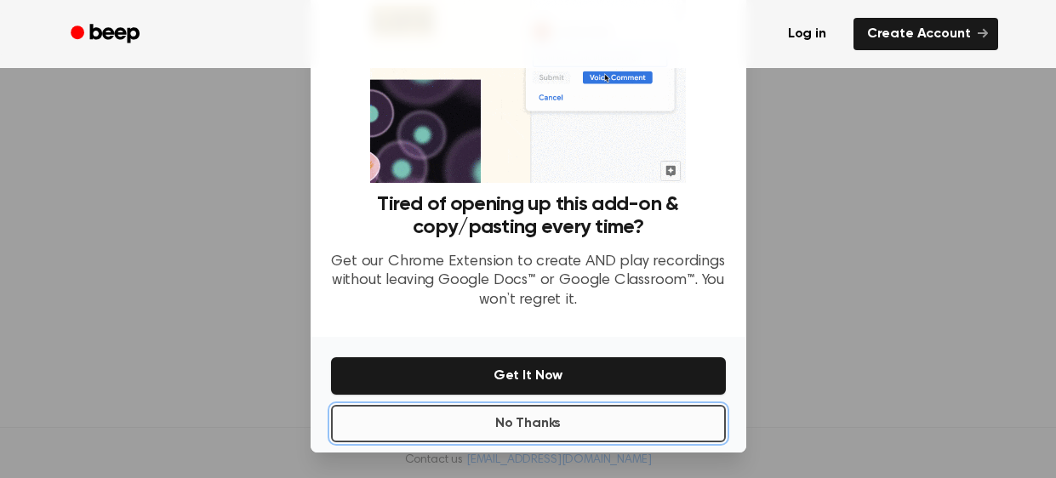
click at [443, 420] on button "No Thanks" at bounding box center [528, 423] width 395 height 37
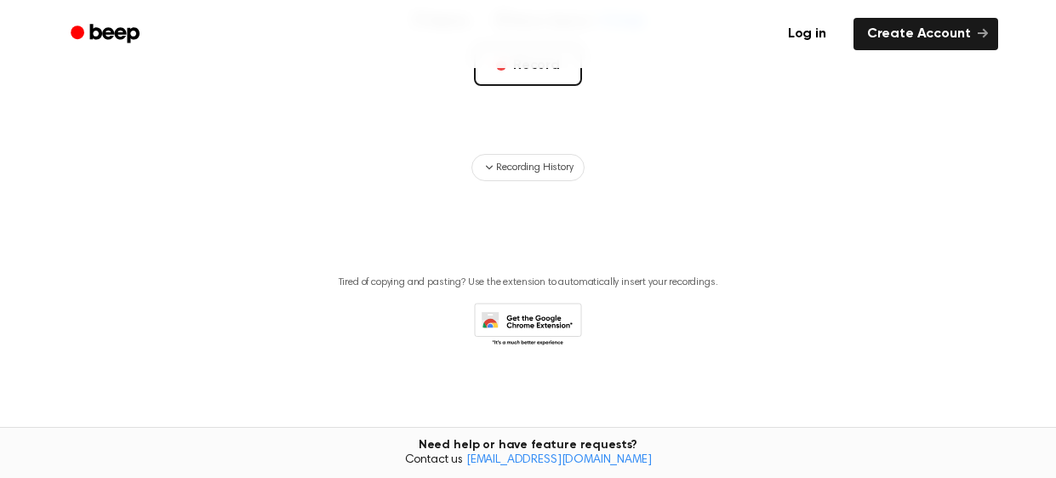
click at [443, 420] on div "Log in Create Account Your Recording is Ready Copy the link and paste it anywhe…" at bounding box center [528, 33] width 1056 height 892
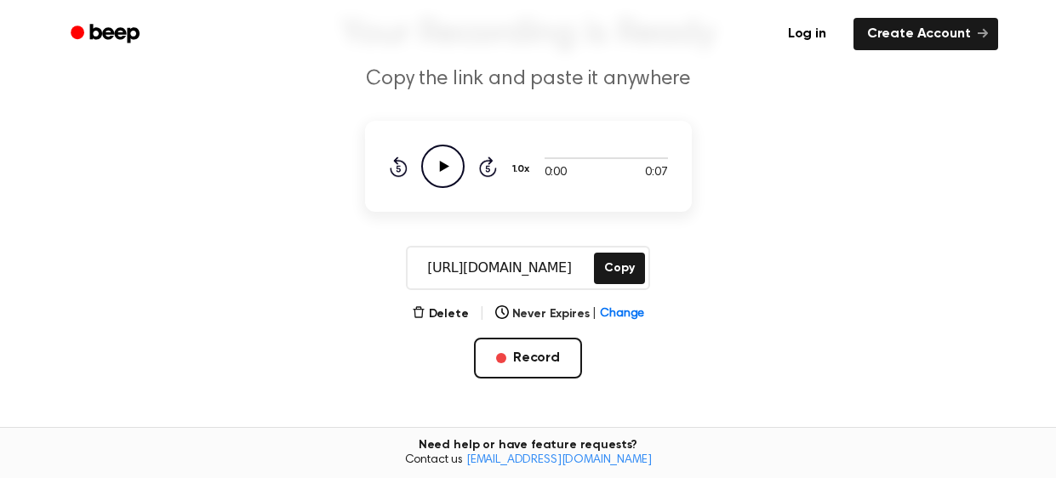
scroll to position [107, 0]
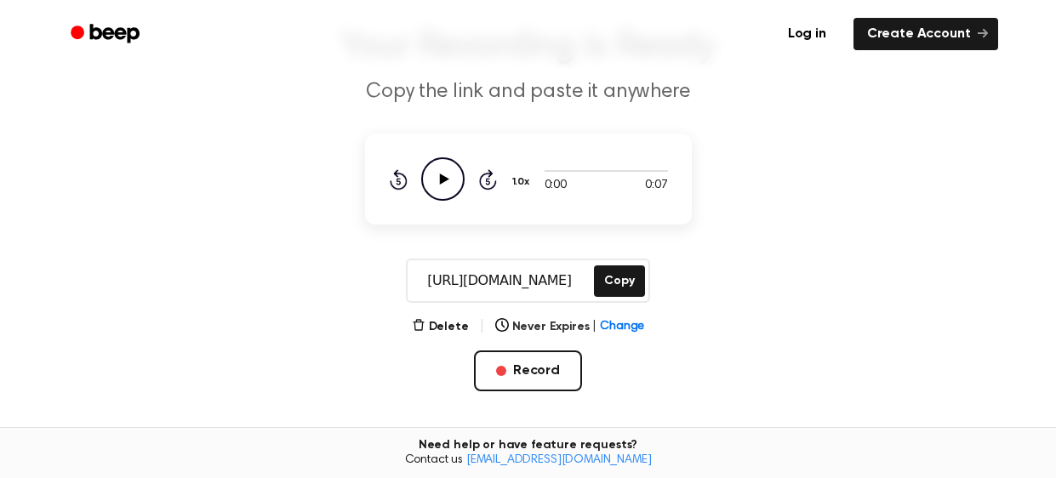
click at [432, 184] on icon "Play Audio" at bounding box center [442, 178] width 43 height 43
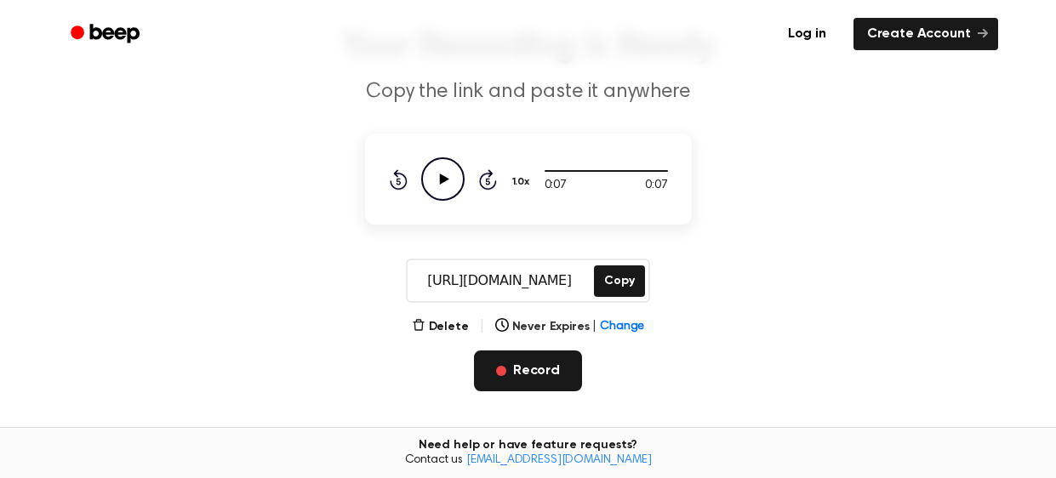
click at [506, 376] on button "Record" at bounding box center [528, 371] width 108 height 41
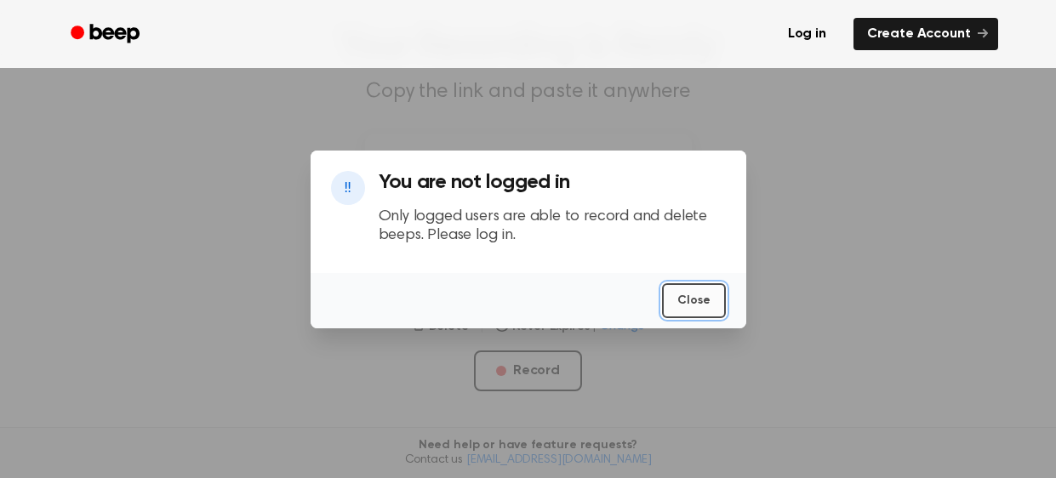
click at [681, 306] on button "Close" at bounding box center [693, 300] width 63 height 35
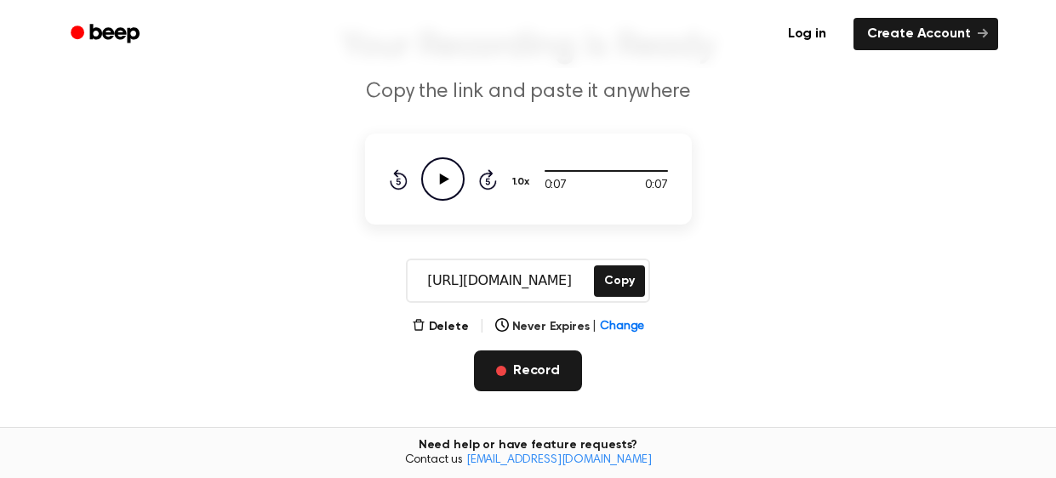
click at [550, 363] on button "Record" at bounding box center [528, 371] width 108 height 41
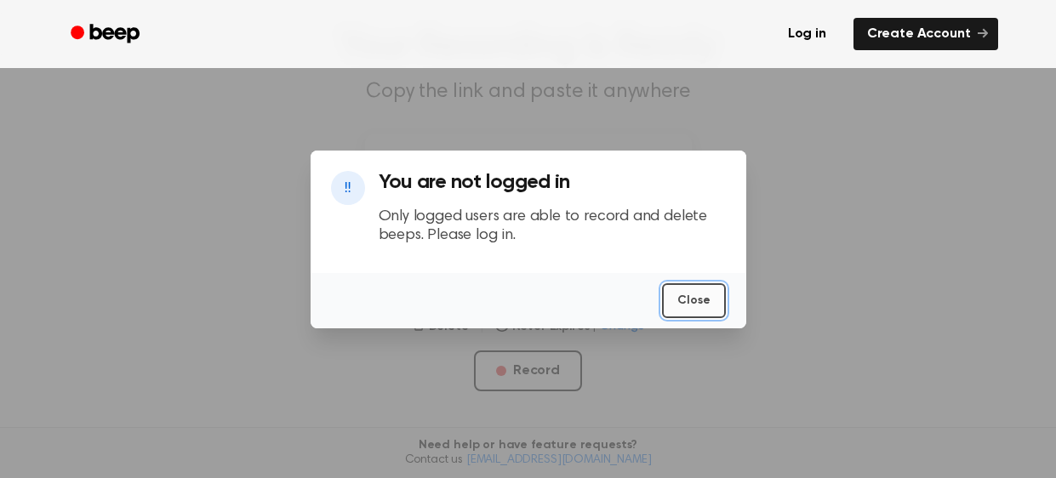
click at [722, 294] on button "Close" at bounding box center [693, 300] width 63 height 35
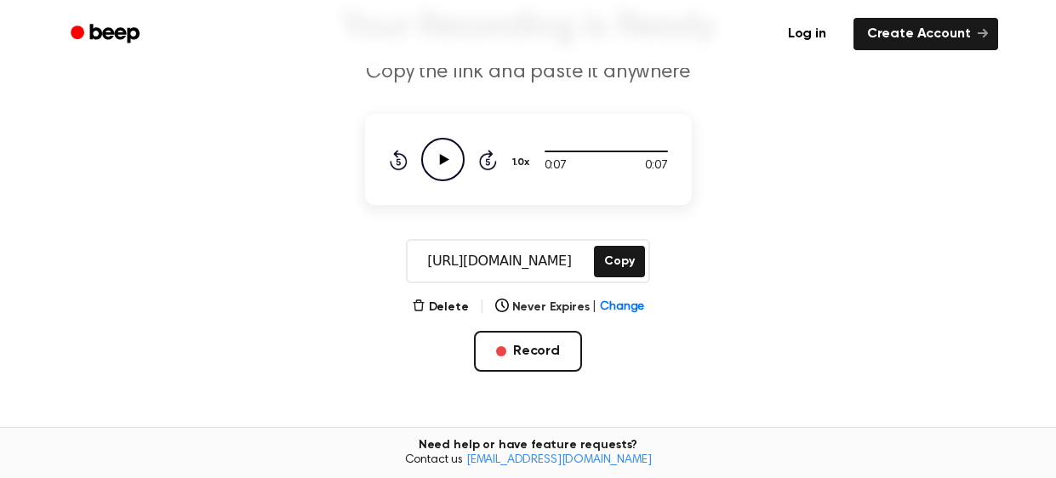
scroll to position [129, 0]
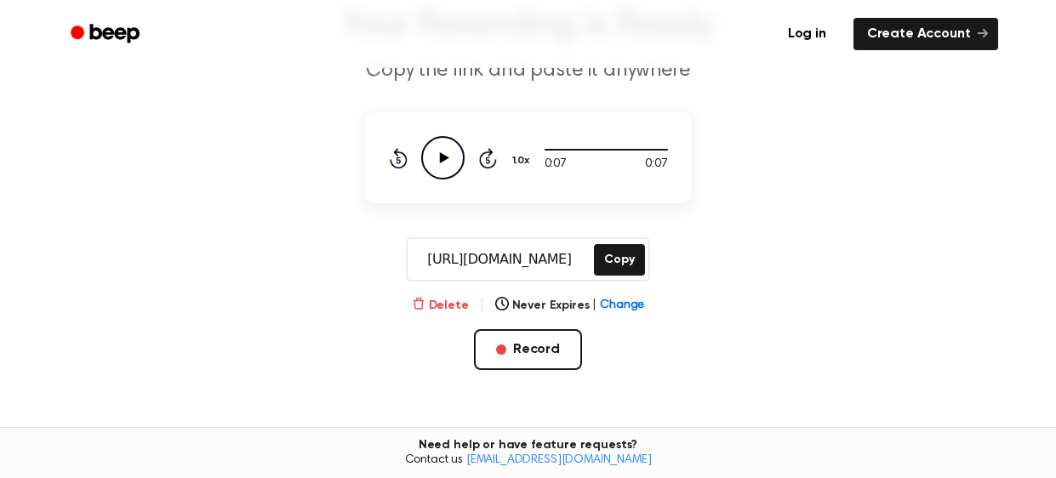
click at [436, 305] on button "Delete" at bounding box center [440, 306] width 57 height 18
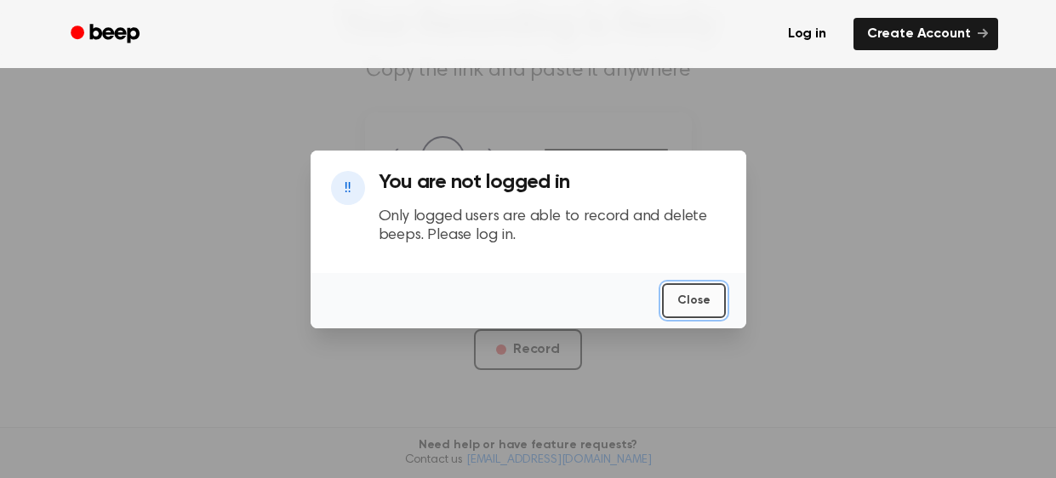
click at [713, 296] on button "Close" at bounding box center [693, 300] width 63 height 35
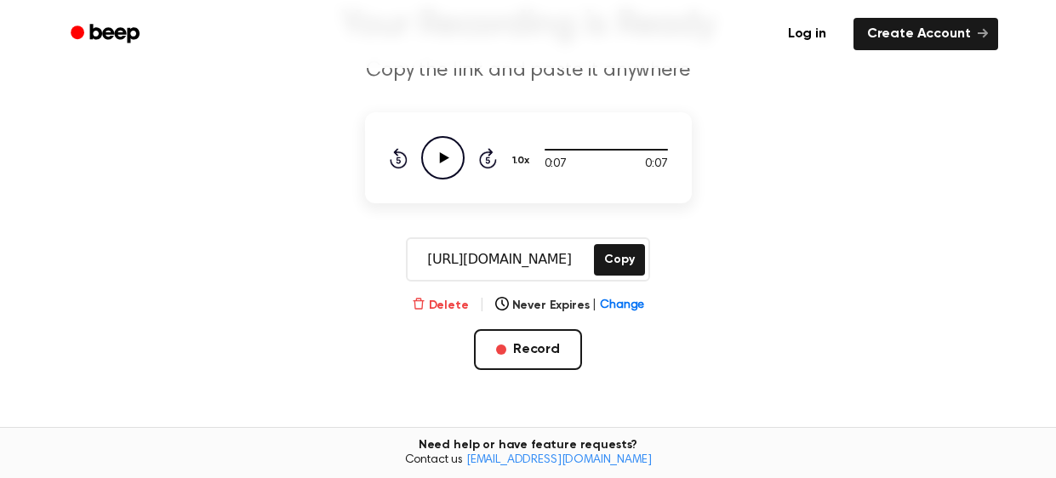
click at [449, 300] on button "Delete" at bounding box center [440, 306] width 57 height 18
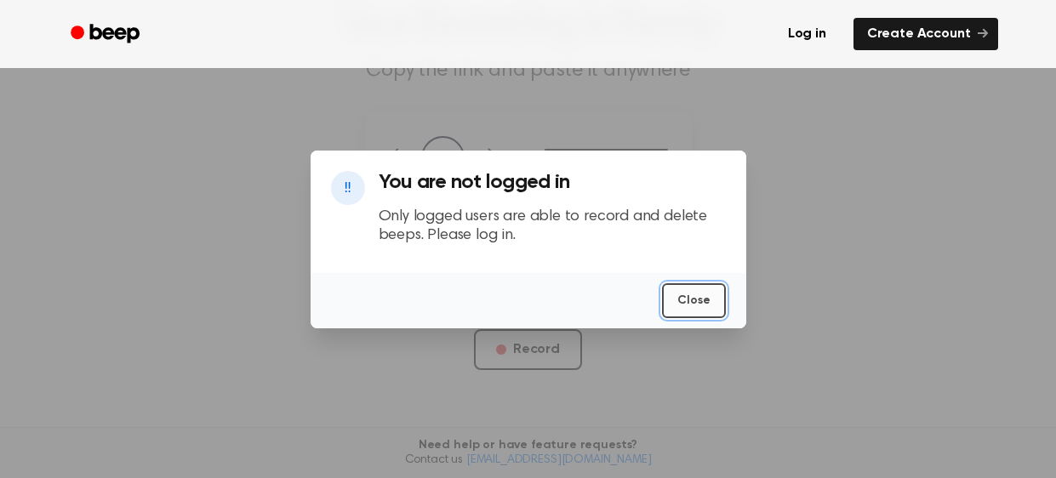
click at [712, 292] on button "Close" at bounding box center [693, 300] width 63 height 35
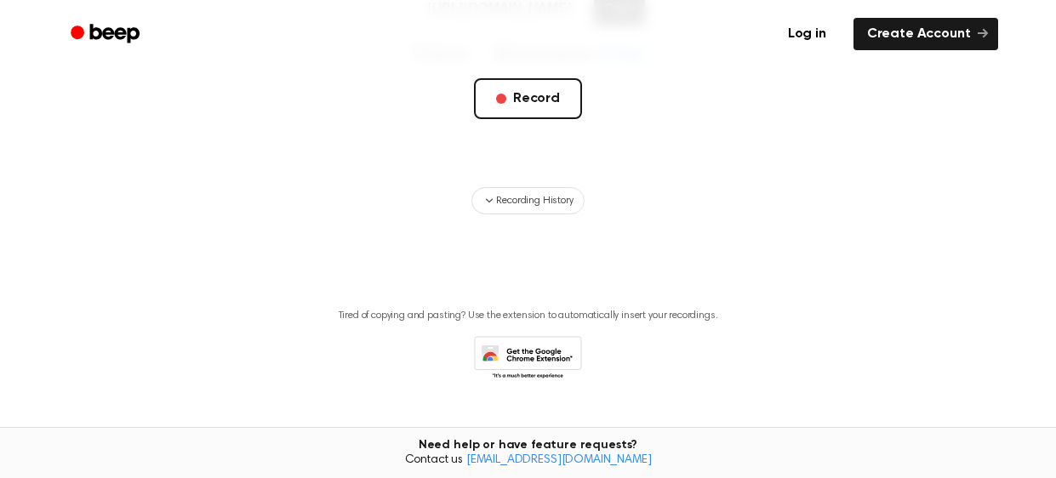
scroll to position [391, 0]
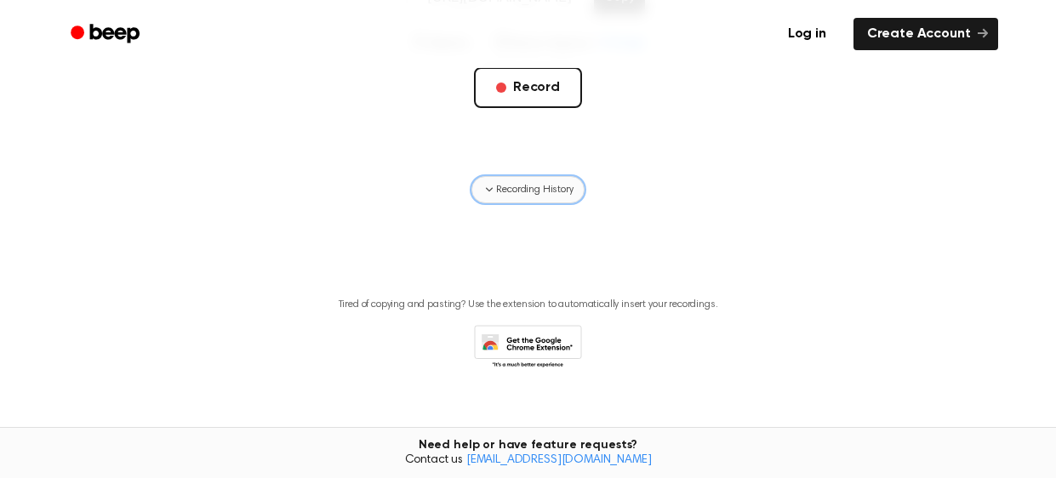
click at [520, 194] on span "Recording History" at bounding box center [534, 189] width 77 height 15
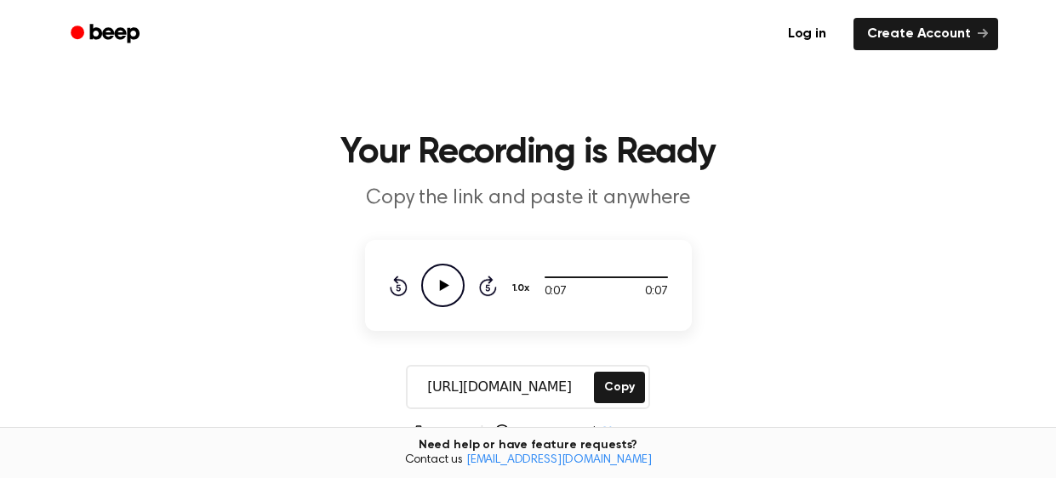
scroll to position [371, 0]
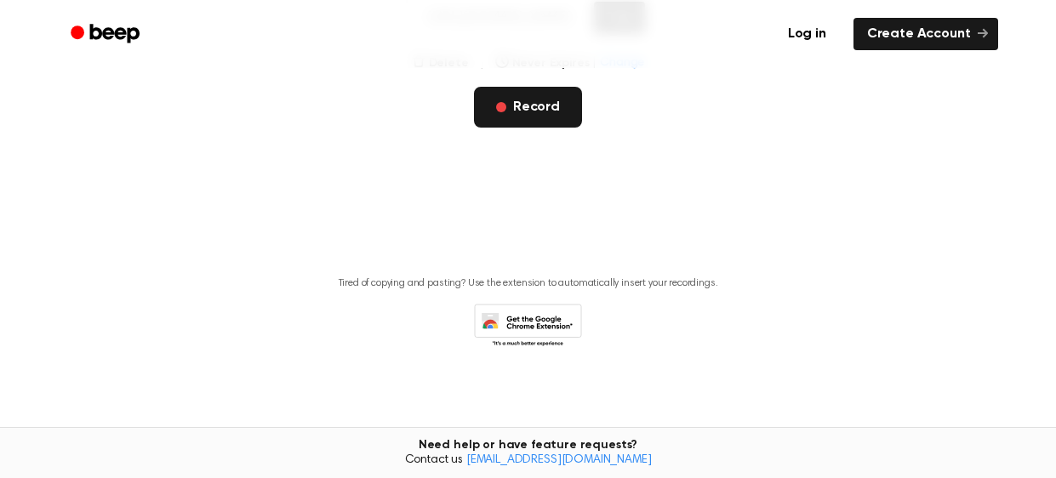
click at [536, 107] on button "Record" at bounding box center [528, 107] width 108 height 41
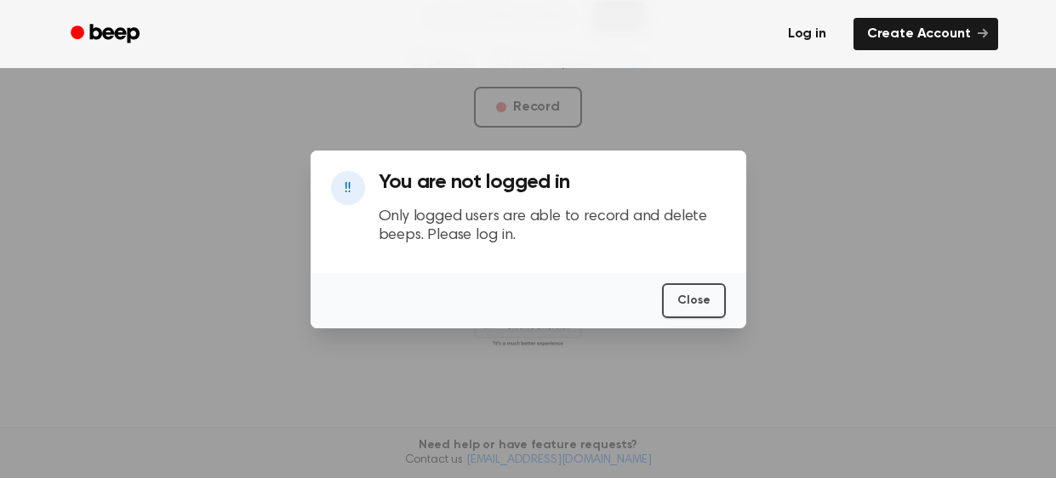
click at [796, 37] on link "Log in" at bounding box center [807, 33] width 72 height 39
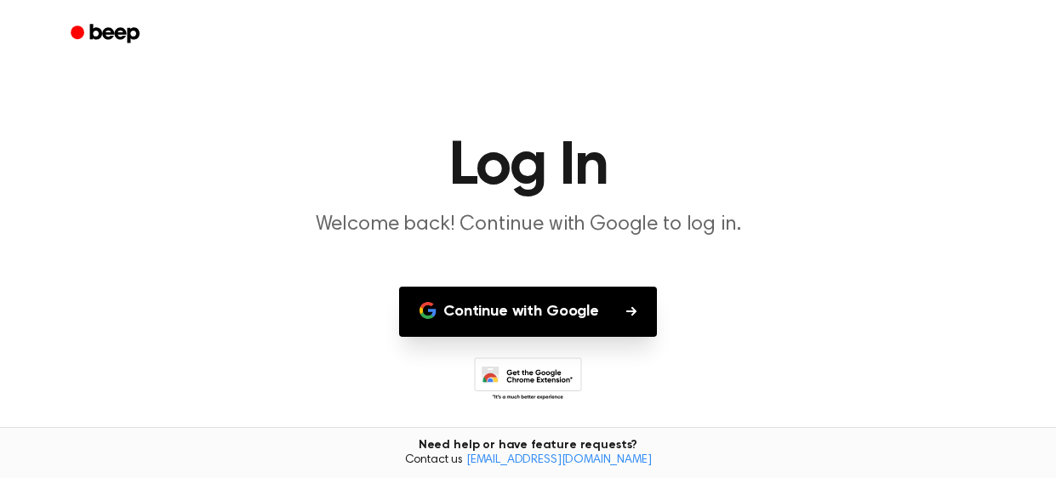
click at [510, 312] on button "Continue with Google" at bounding box center [528, 312] width 258 height 50
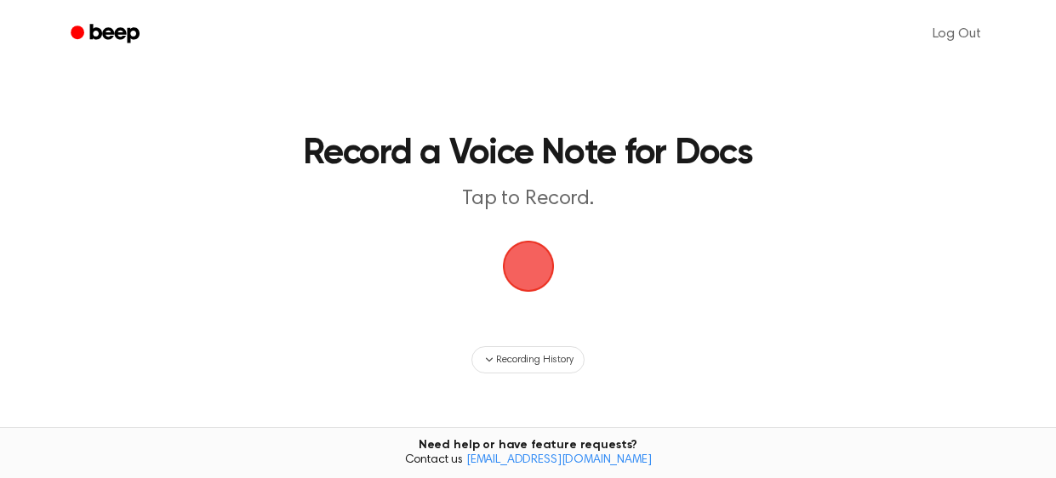
click at [530, 289] on span "button" at bounding box center [529, 267] width 48 height 48
click at [519, 288] on span "button" at bounding box center [528, 267] width 52 height 52
click at [531, 262] on span "button" at bounding box center [528, 267] width 52 height 52
click at [531, 262] on span "button" at bounding box center [528, 266] width 61 height 61
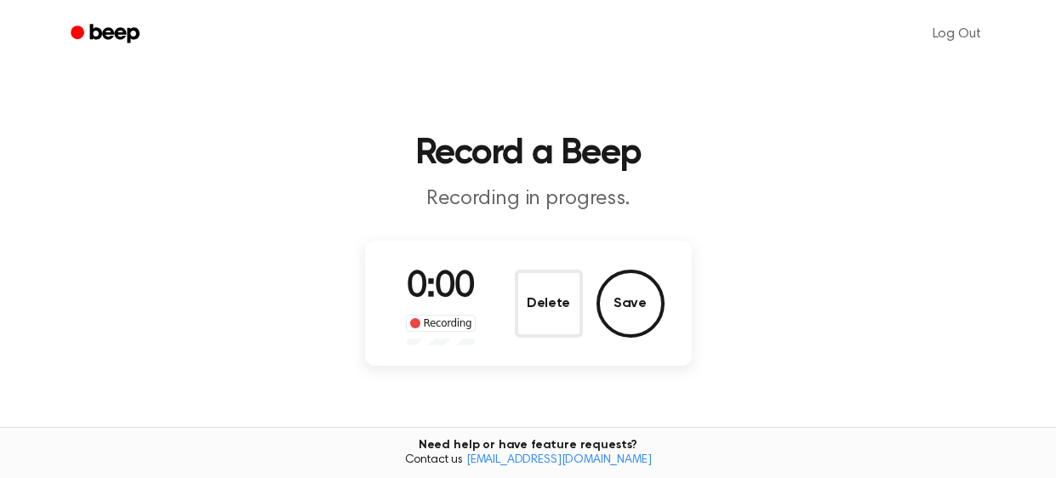
click at [531, 262] on div "0:00 Recording Delete Save" at bounding box center [528, 303] width 272 height 84
click at [531, 262] on div "0:09 Recording Delete Save" at bounding box center [528, 303] width 272 height 84
click at [620, 300] on button "Save" at bounding box center [631, 303] width 68 height 68
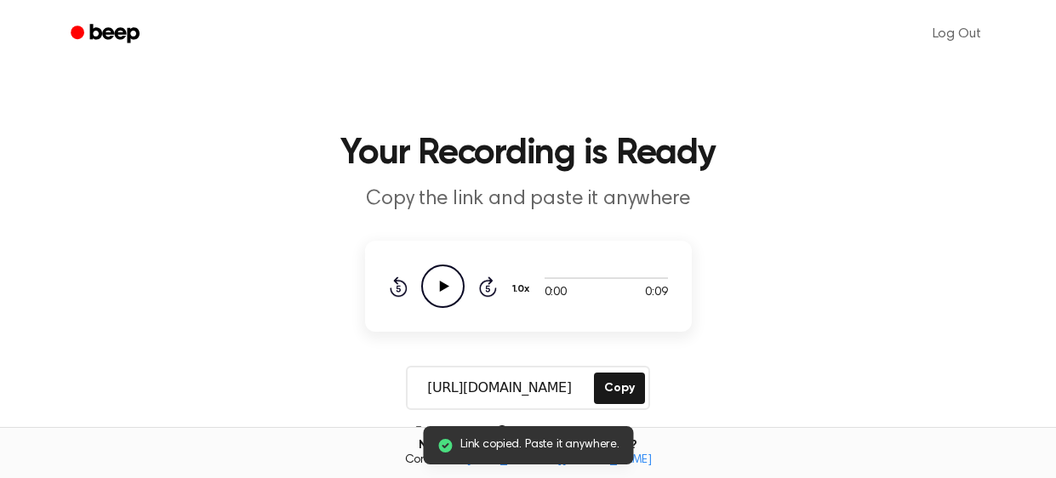
click at [448, 290] on icon "Play Audio" at bounding box center [442, 286] width 43 height 43
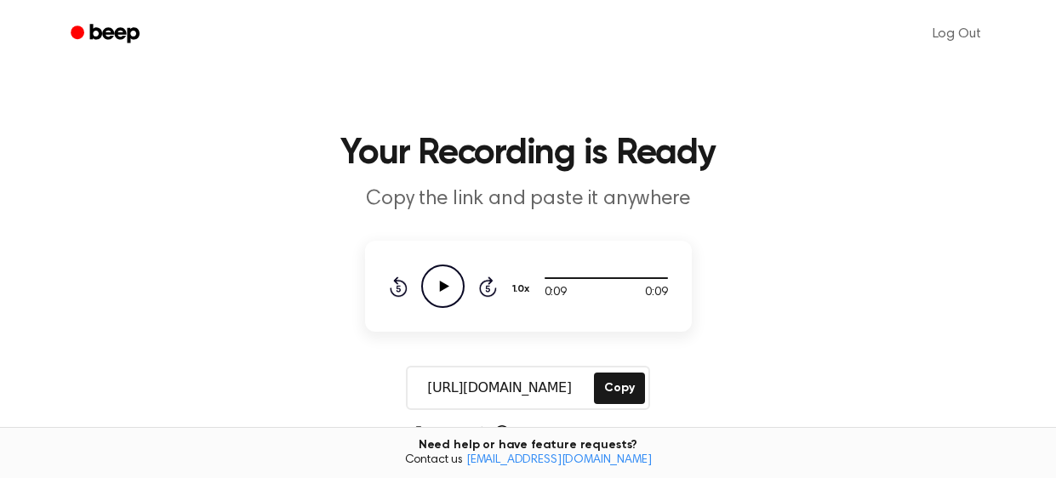
click at [434, 287] on icon "Play Audio" at bounding box center [442, 286] width 43 height 43
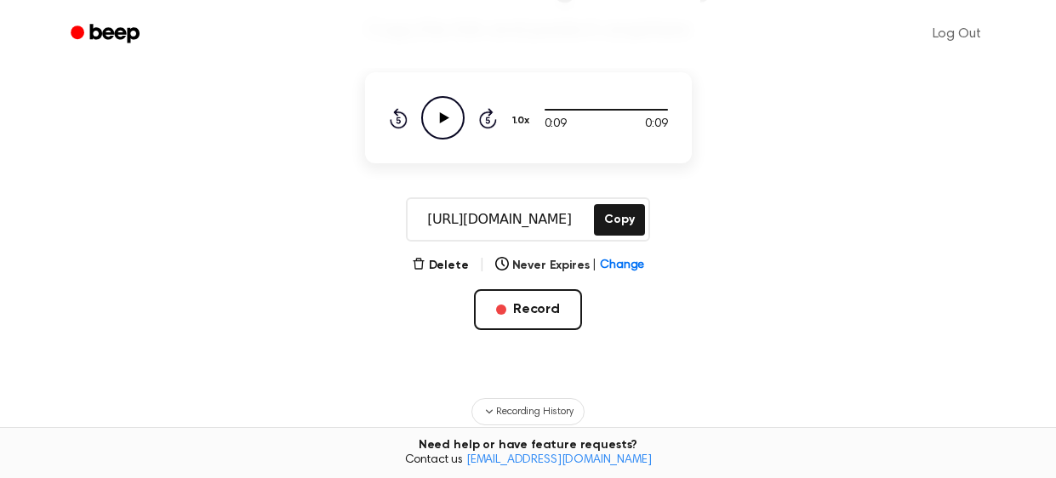
scroll to position [193, 0]
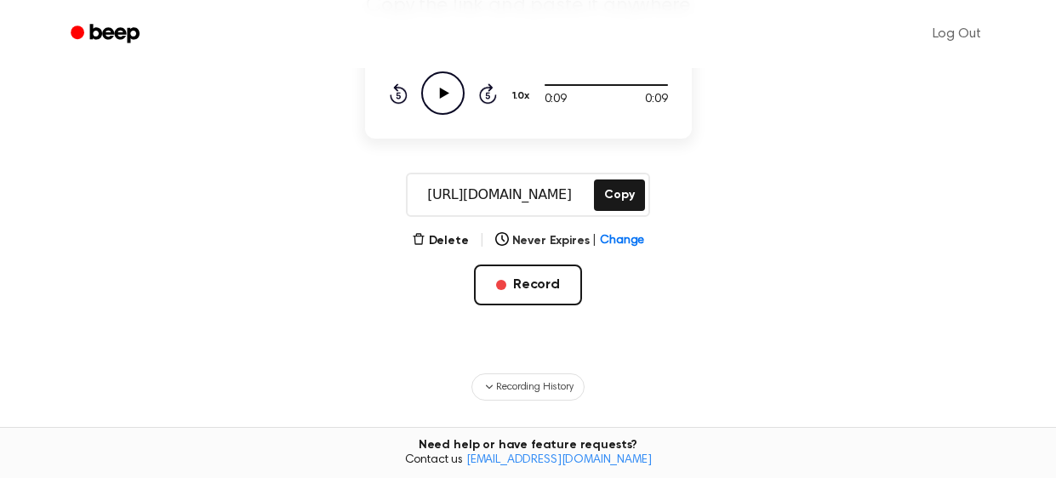
click at [432, 231] on div "Delete | Never Expires | Change" at bounding box center [528, 241] width 233 height 20
click at [436, 236] on button "Delete" at bounding box center [440, 241] width 57 height 18
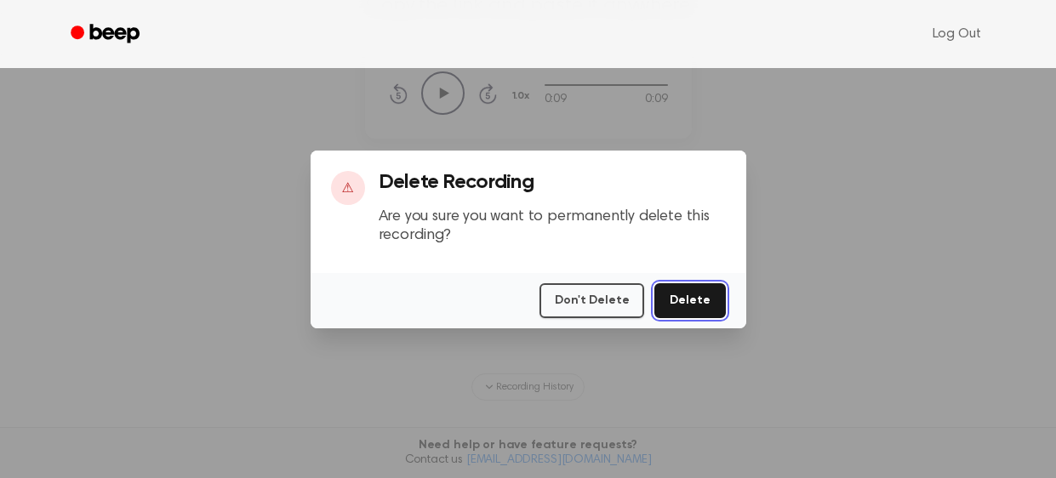
click at [677, 296] on button "Delete" at bounding box center [690, 300] width 71 height 35
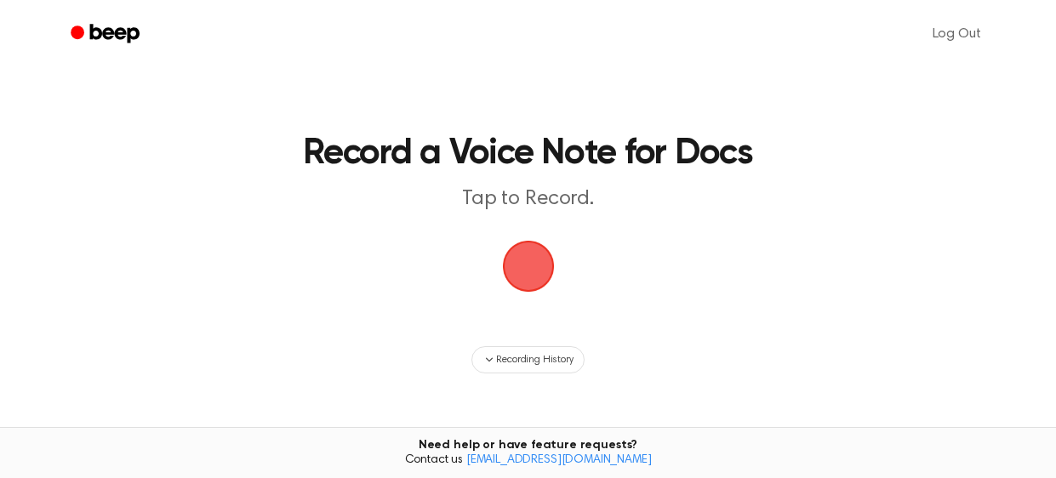
click at [514, 272] on span "button" at bounding box center [528, 267] width 52 height 52
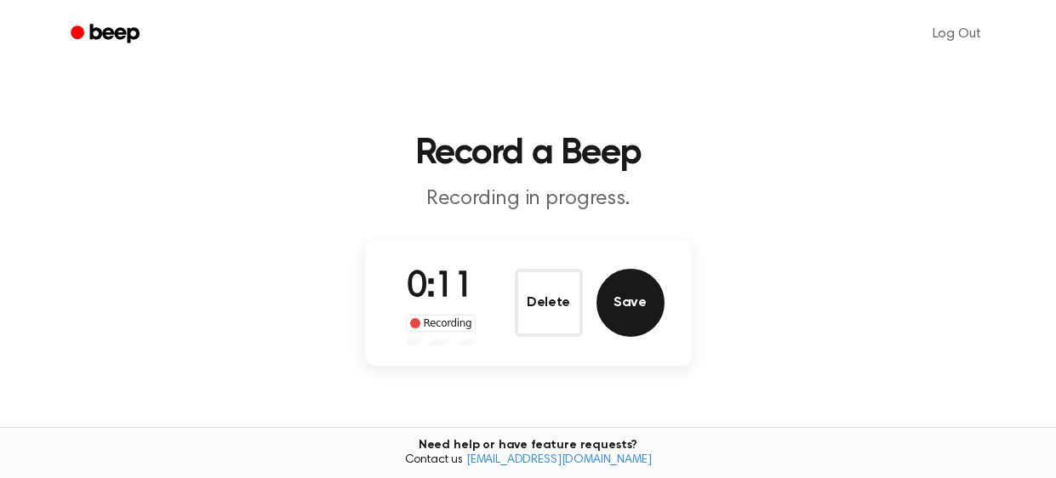
click at [616, 302] on button "Save" at bounding box center [631, 303] width 68 height 68
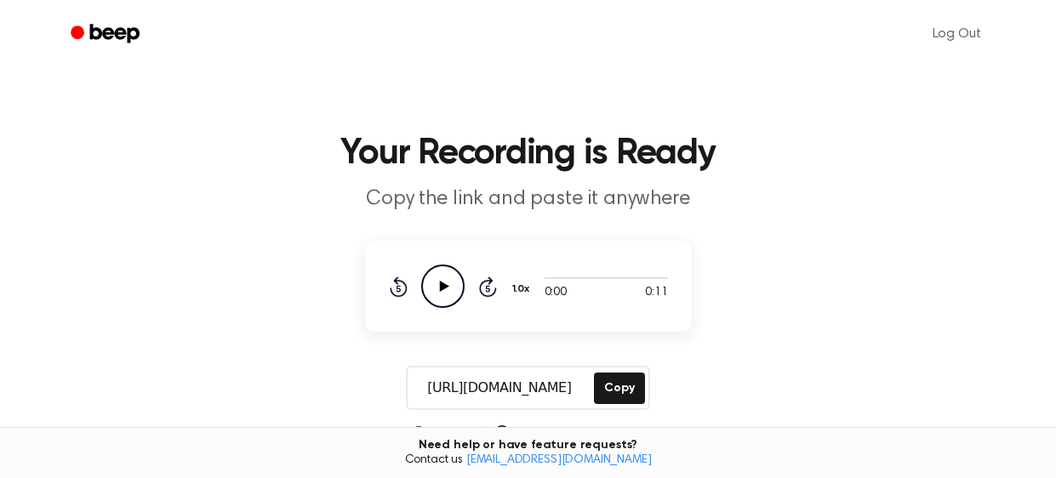
click at [438, 285] on icon "Play Audio" at bounding box center [442, 286] width 43 height 43
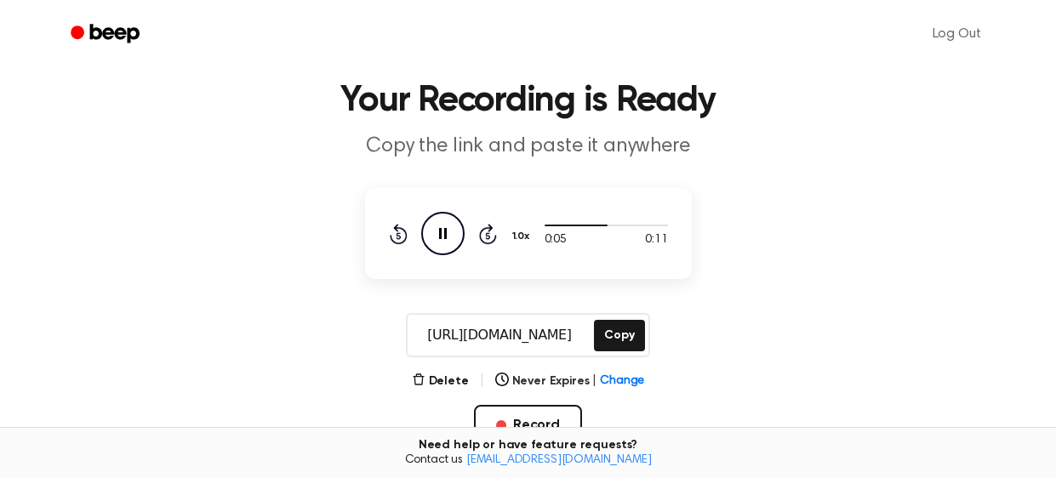
scroll to position [60, 0]
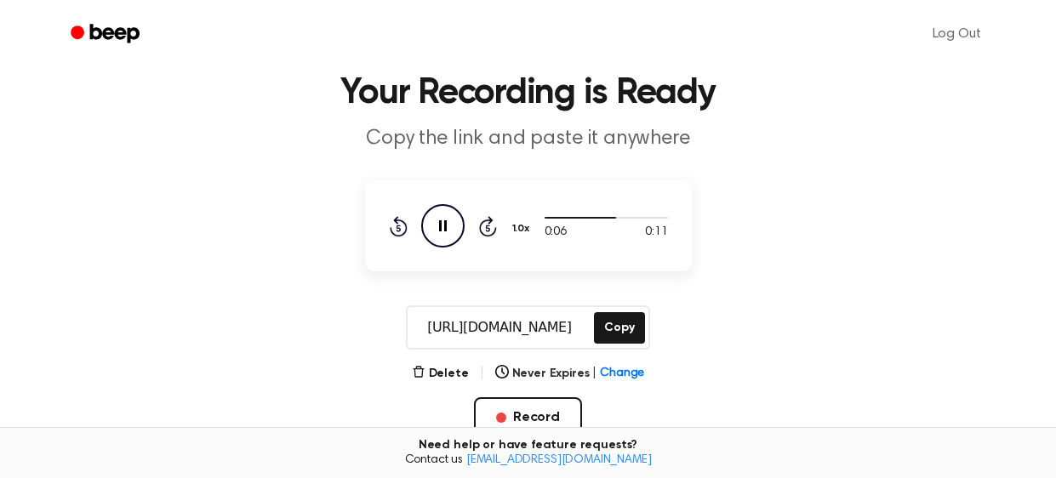
click at [435, 360] on main "Your Recording is Ready Copy the link and paste it anywhere 0:06 0:11 1.0x Rewi…" at bounding box center [528, 345] width 1056 height 810
click at [437, 366] on button "Delete" at bounding box center [440, 374] width 57 height 18
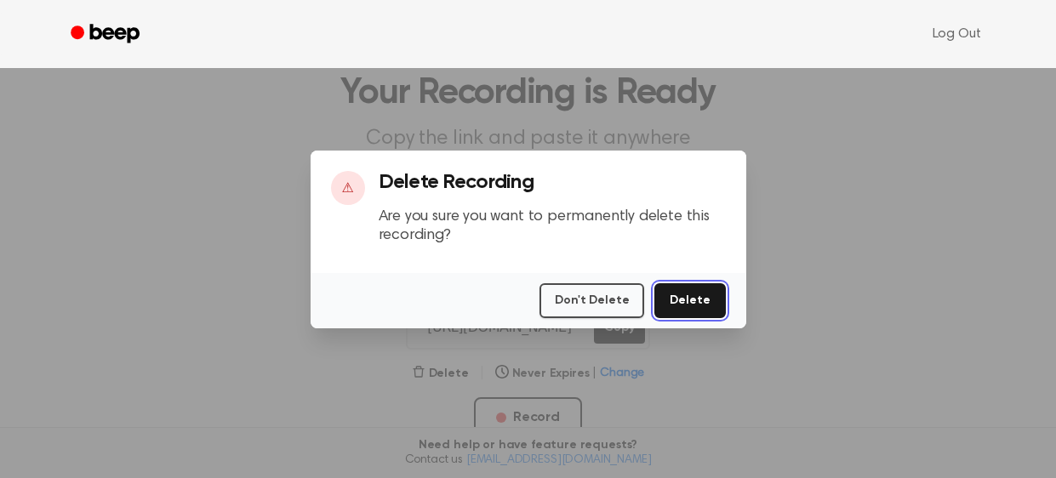
click at [683, 300] on button "Delete" at bounding box center [690, 300] width 71 height 35
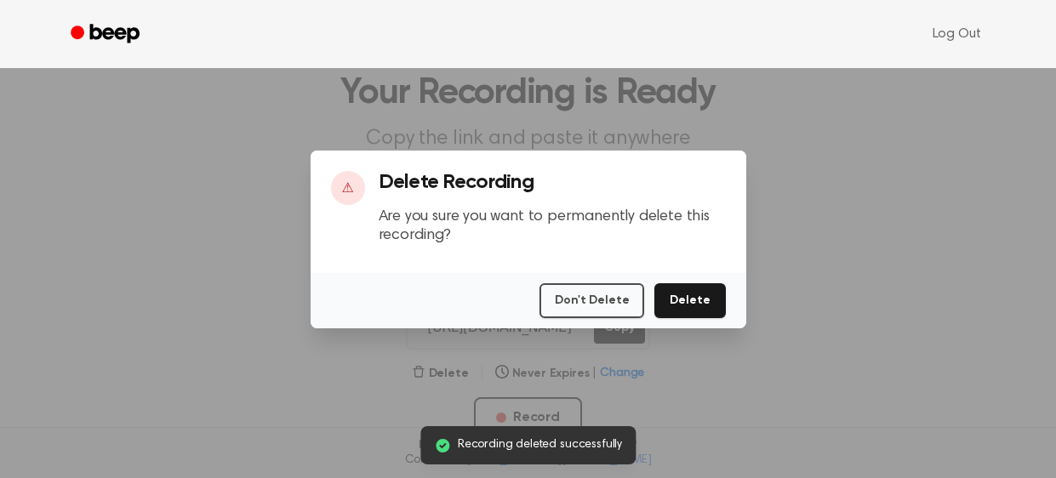
click at [846, 373] on div at bounding box center [528, 239] width 1056 height 478
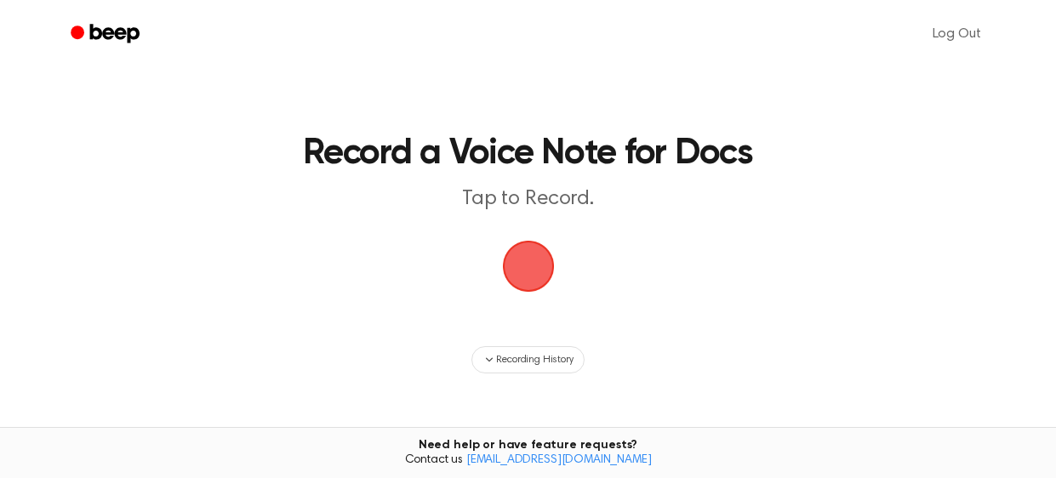
click at [535, 262] on span "button" at bounding box center [528, 266] width 95 height 95
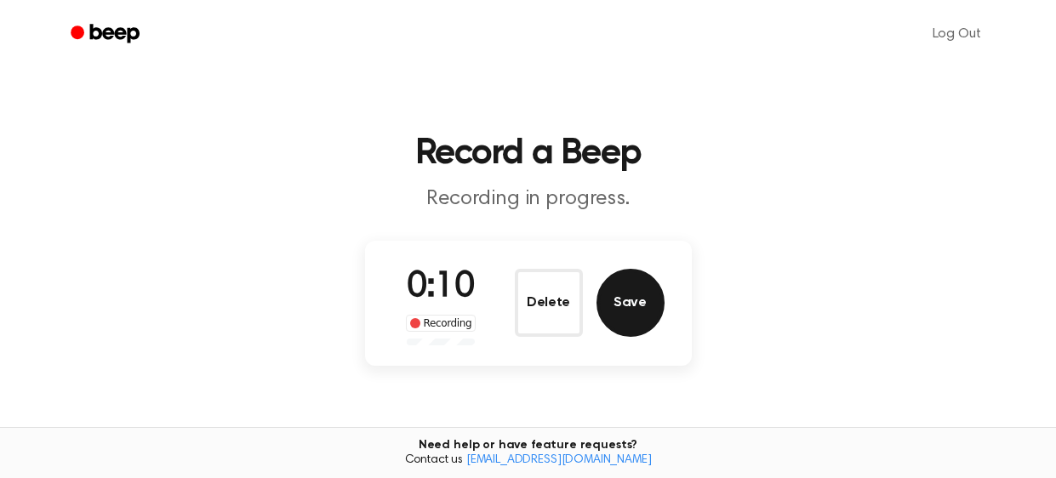
click at [632, 294] on button "Save" at bounding box center [631, 303] width 68 height 68
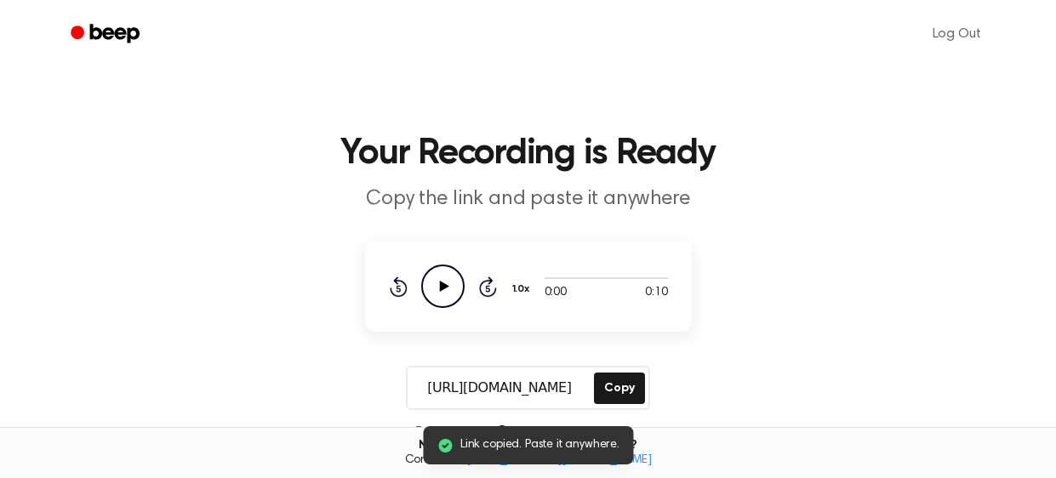
click at [449, 289] on icon "Play Audio" at bounding box center [442, 286] width 43 height 43
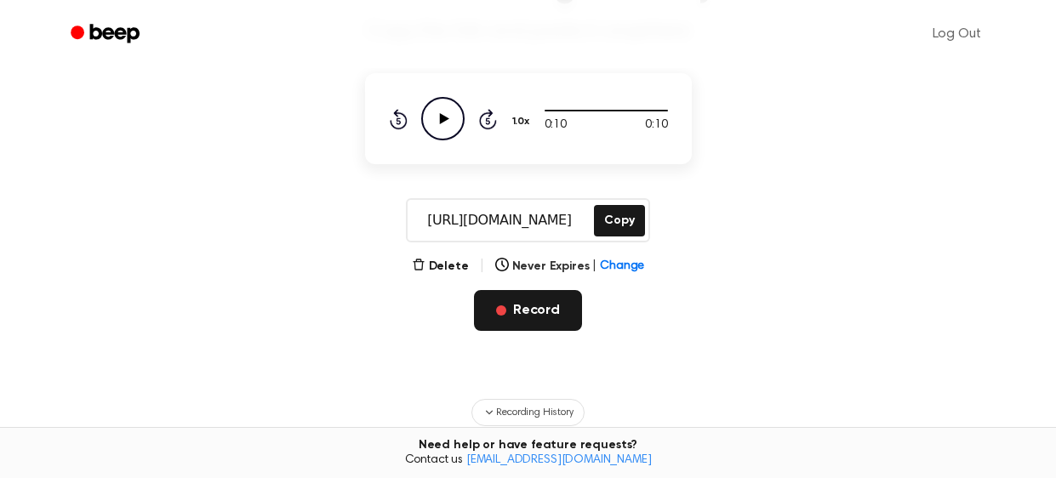
scroll to position [167, 0]
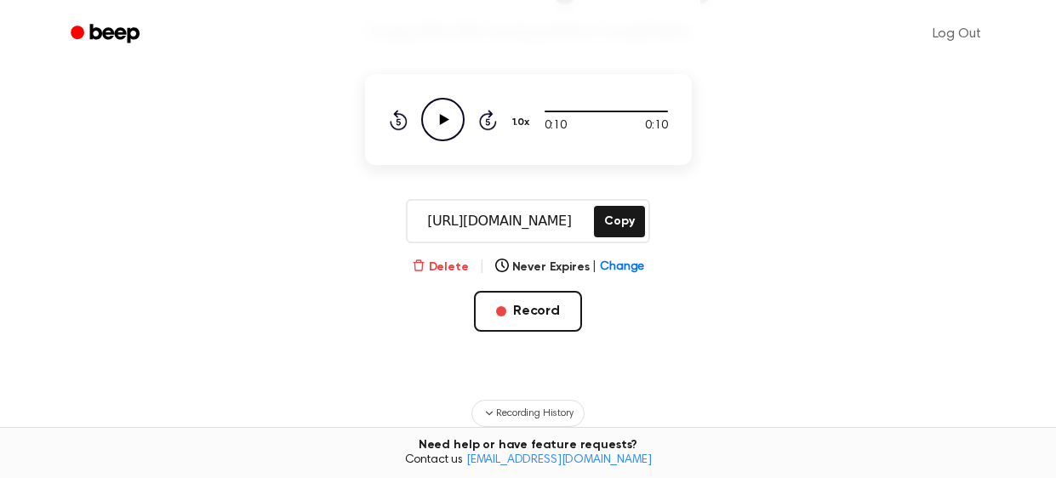
click at [454, 267] on button "Delete" at bounding box center [440, 268] width 57 height 18
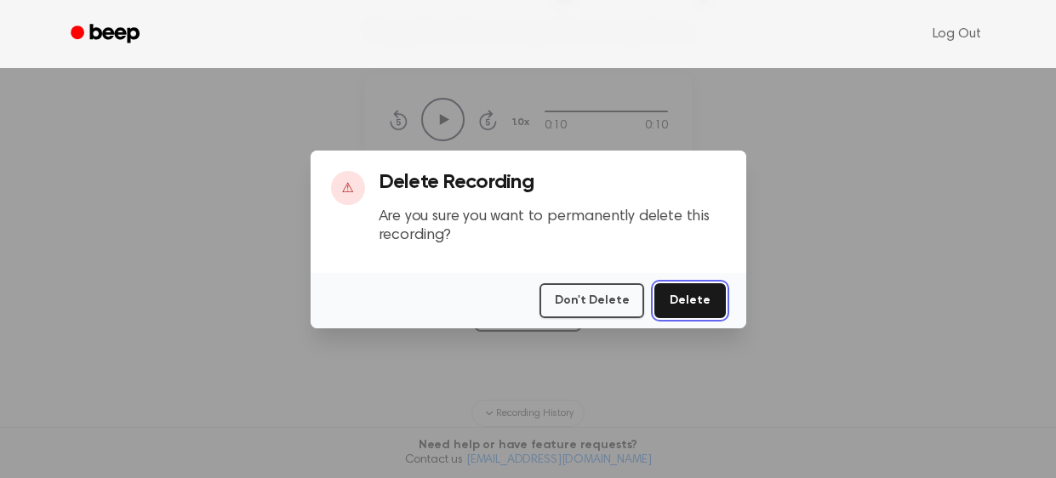
click at [701, 304] on button "Delete" at bounding box center [690, 300] width 71 height 35
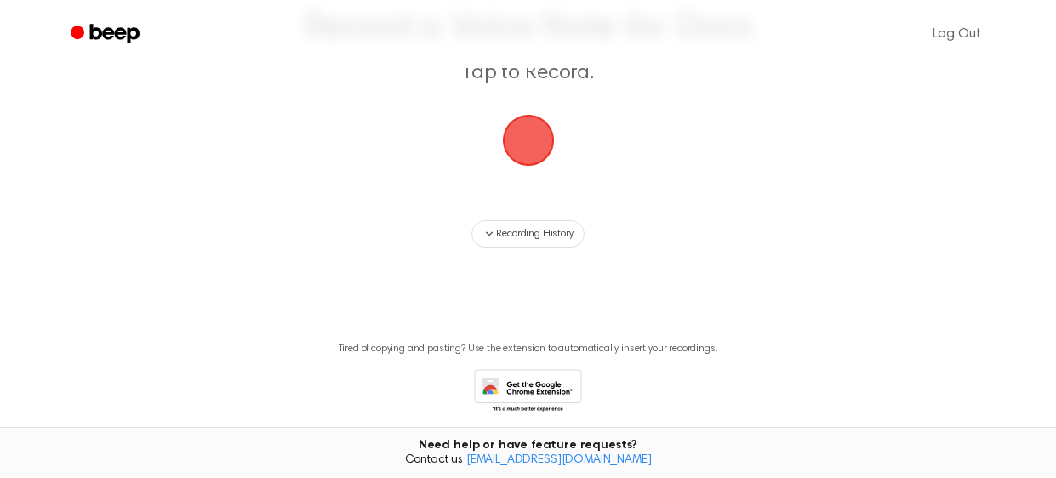
scroll to position [130, 0]
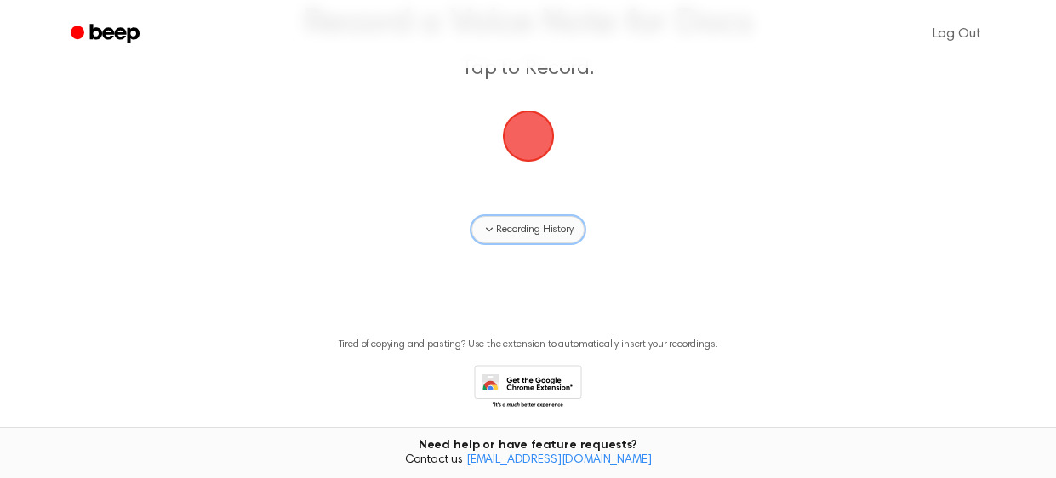
click at [541, 233] on span "Recording History" at bounding box center [534, 229] width 77 height 15
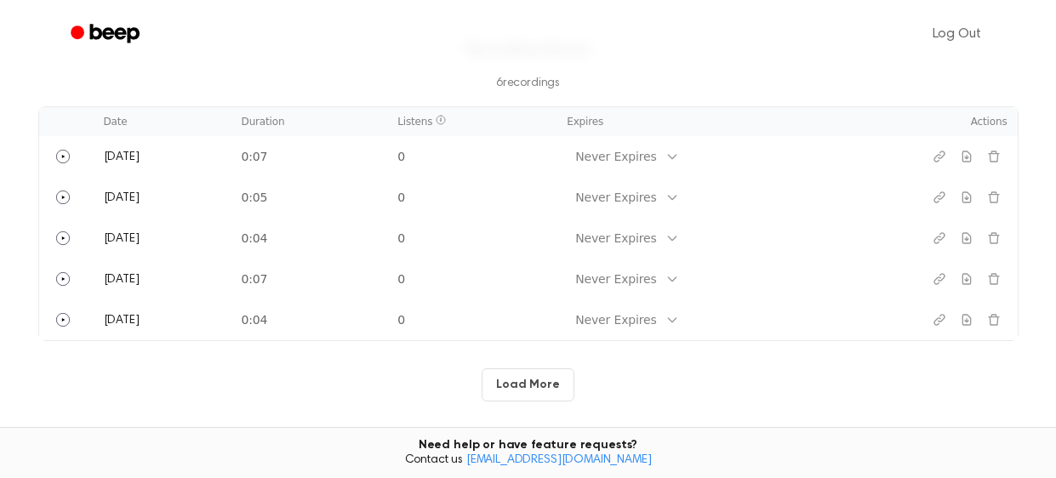
scroll to position [391, 0]
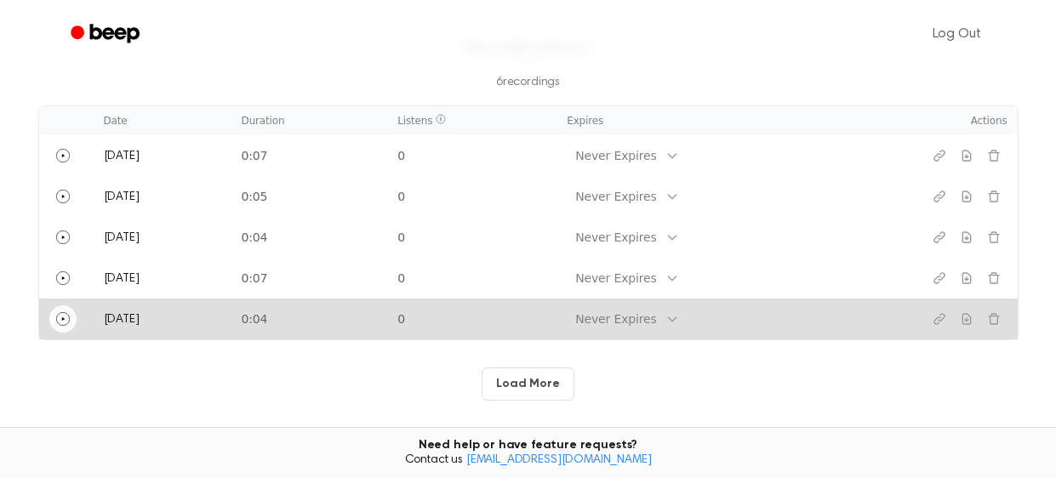
click at [60, 320] on icon "Play" at bounding box center [63, 319] width 14 height 14
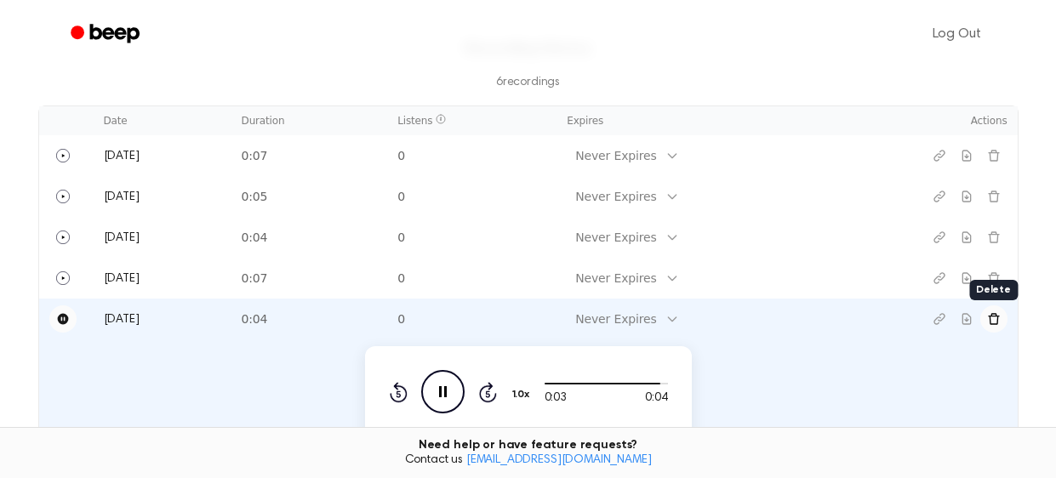
click at [996, 321] on icon "Delete recording" at bounding box center [994, 319] width 14 height 14
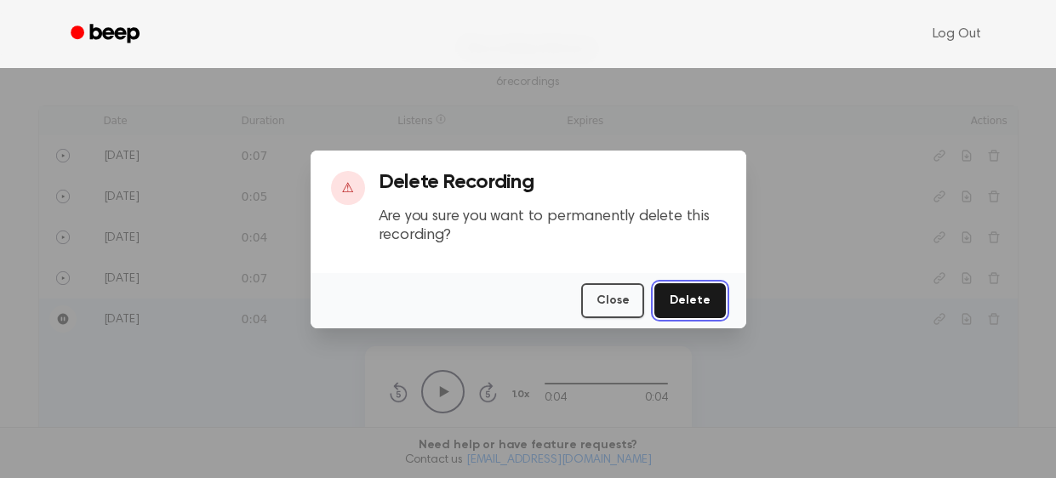
click at [700, 298] on button "Delete" at bounding box center [690, 300] width 71 height 35
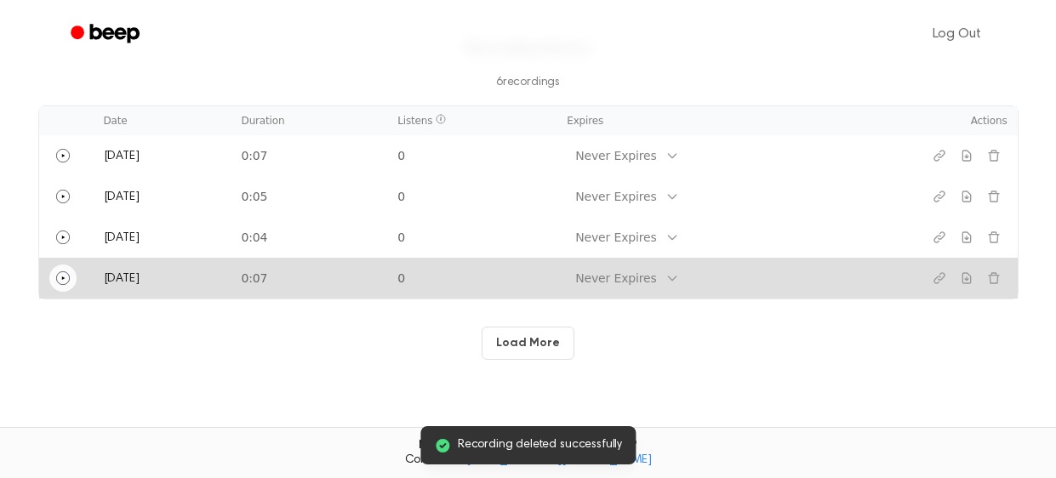
click at [68, 280] on icon "Play" at bounding box center [63, 279] width 14 height 14
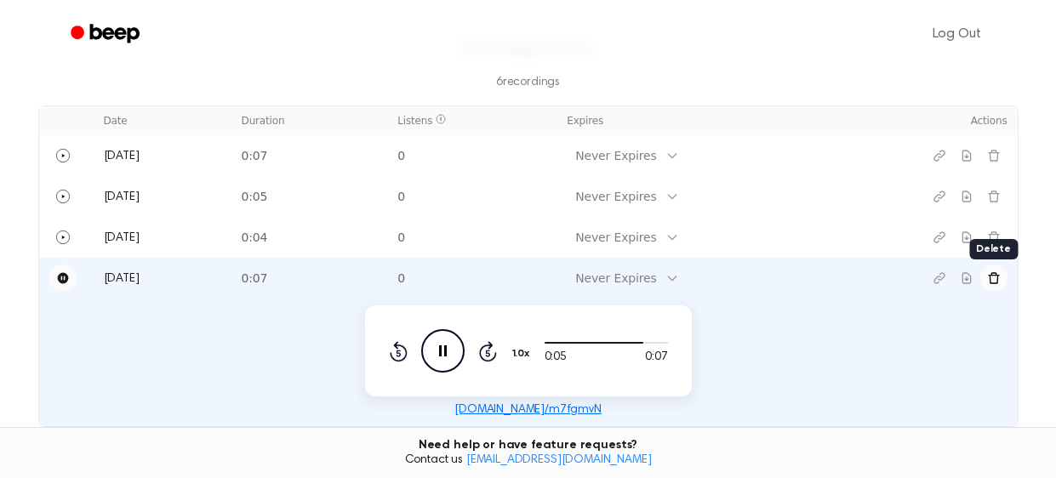
click at [990, 278] on icon "Delete recording" at bounding box center [993, 277] width 11 height 11
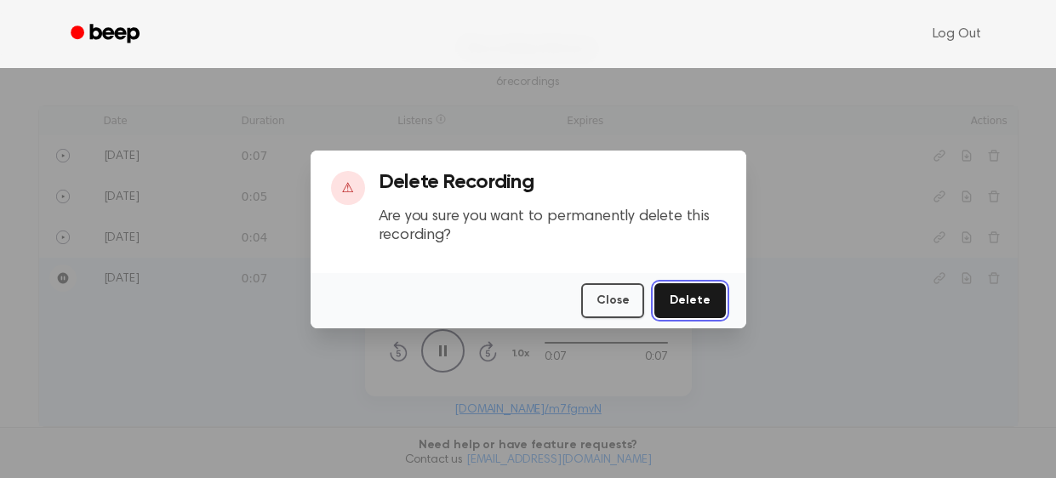
click at [712, 296] on button "Delete" at bounding box center [690, 300] width 71 height 35
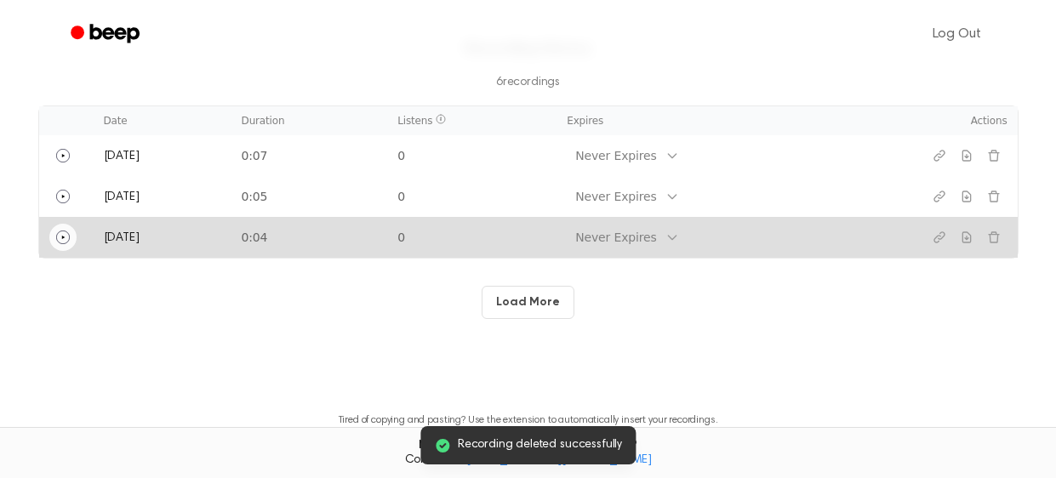
click at [63, 237] on icon "Play" at bounding box center [63, 238] width 14 height 14
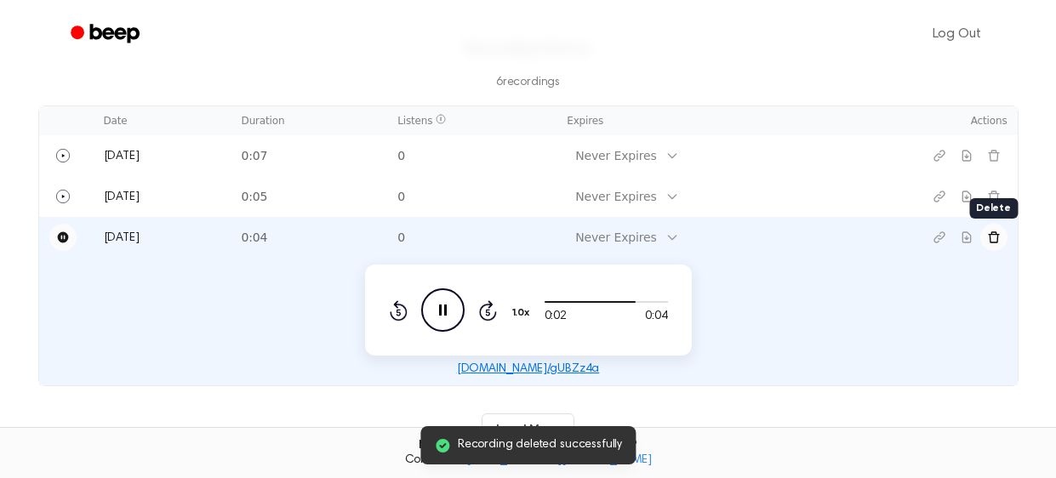
click at [996, 238] on icon "Delete recording" at bounding box center [994, 238] width 14 height 14
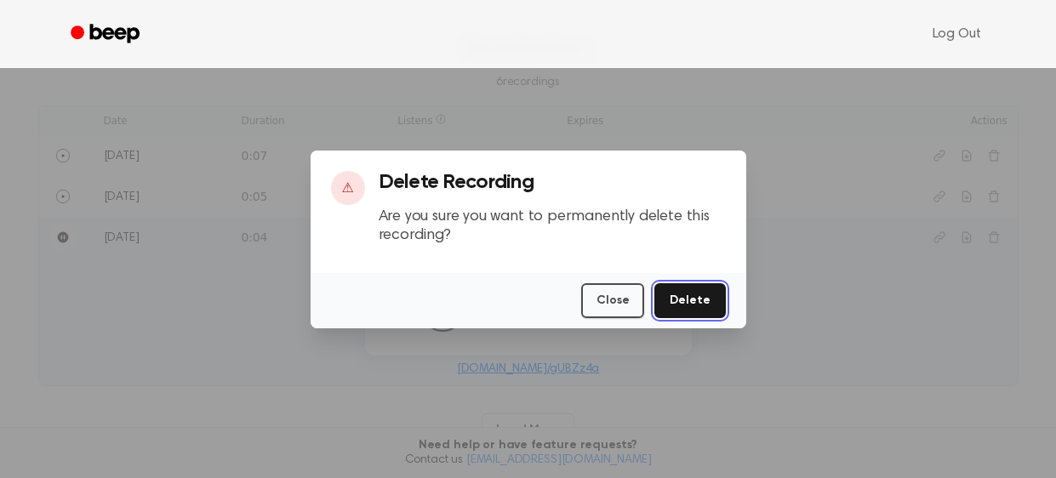
click at [684, 294] on button "Delete" at bounding box center [690, 300] width 71 height 35
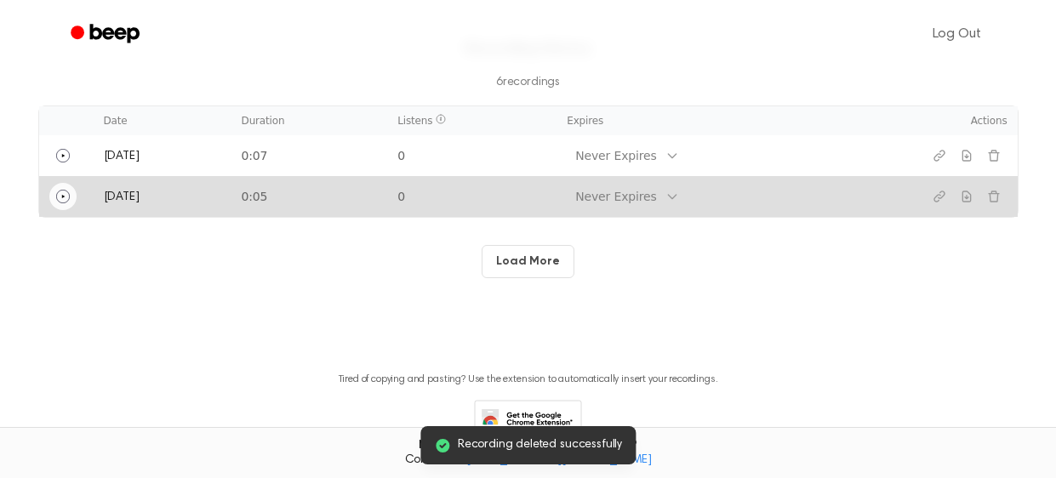
click at [52, 197] on button "Play" at bounding box center [62, 196] width 27 height 27
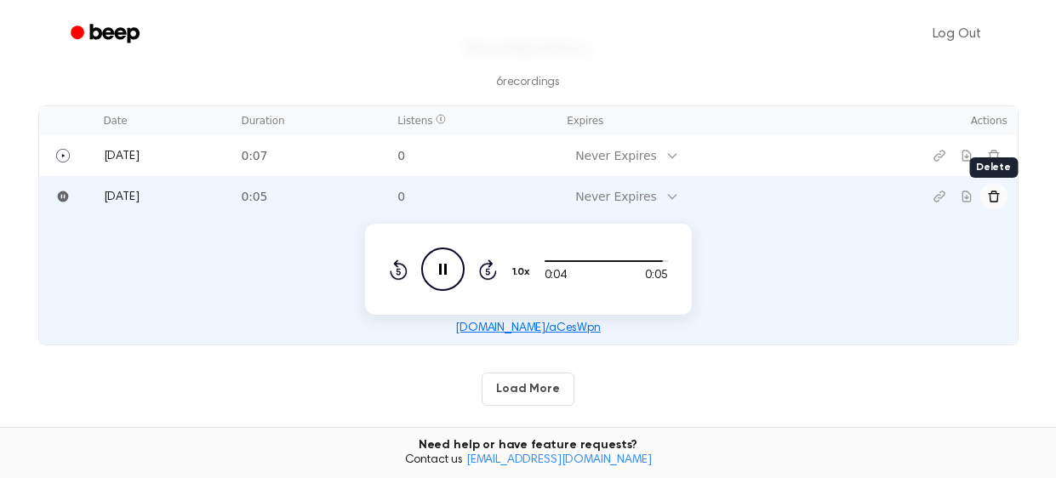
click at [992, 202] on icon "Delete recording" at bounding box center [994, 197] width 14 height 14
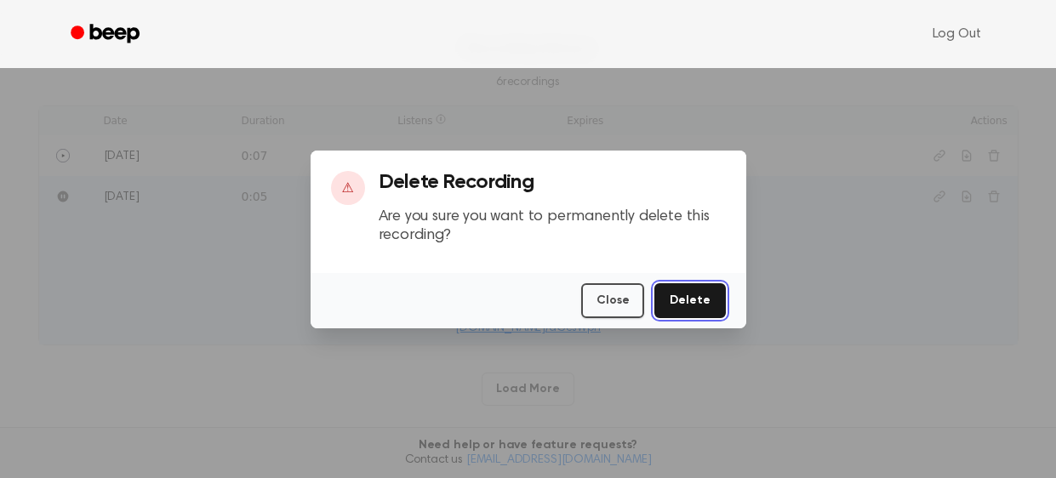
click at [689, 300] on button "Delete" at bounding box center [690, 300] width 71 height 35
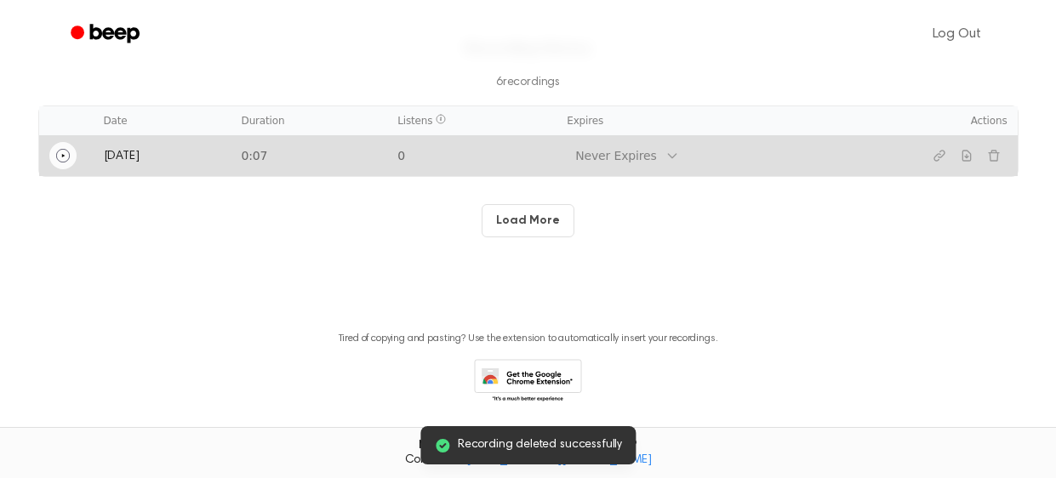
click at [53, 157] on button "Play" at bounding box center [62, 155] width 27 height 27
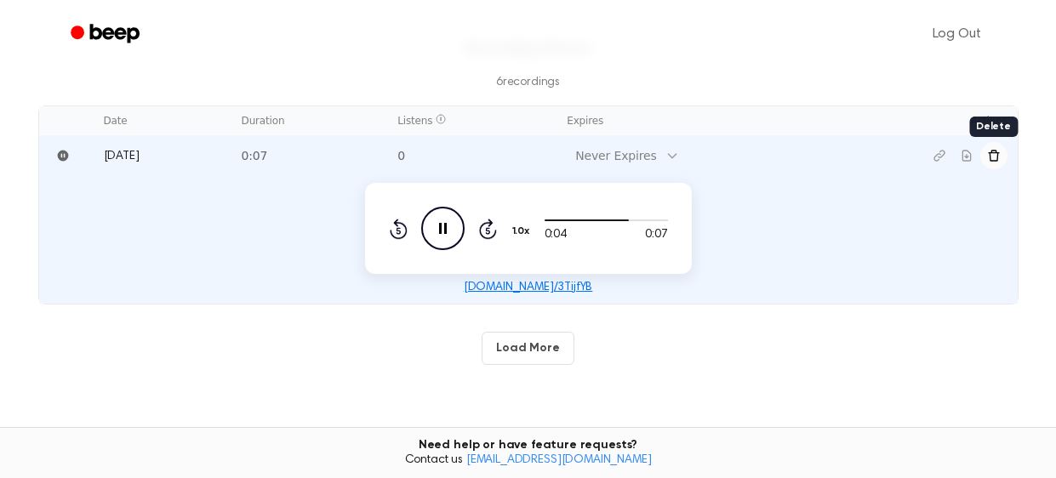
click at [989, 157] on icon "Delete recording" at bounding box center [994, 156] width 14 height 14
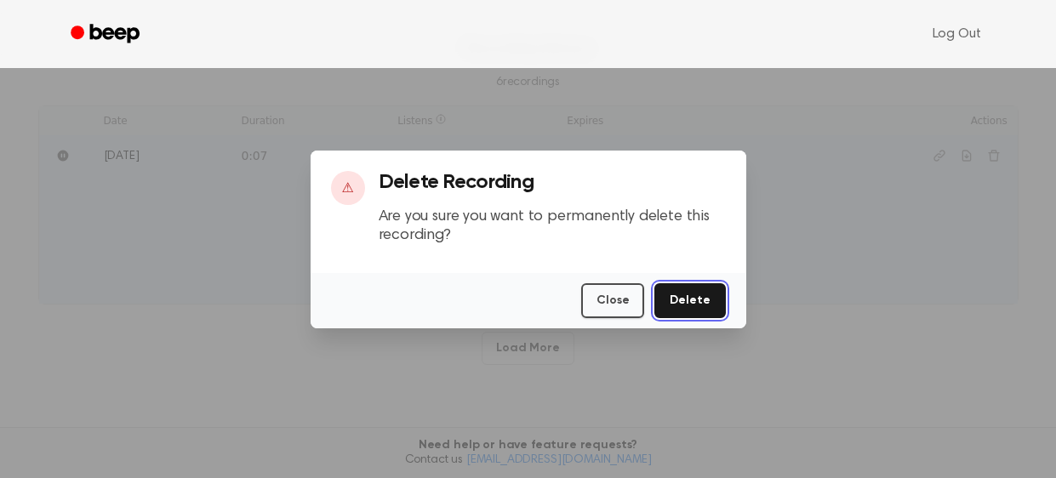
click at [688, 296] on button "Delete" at bounding box center [690, 300] width 71 height 35
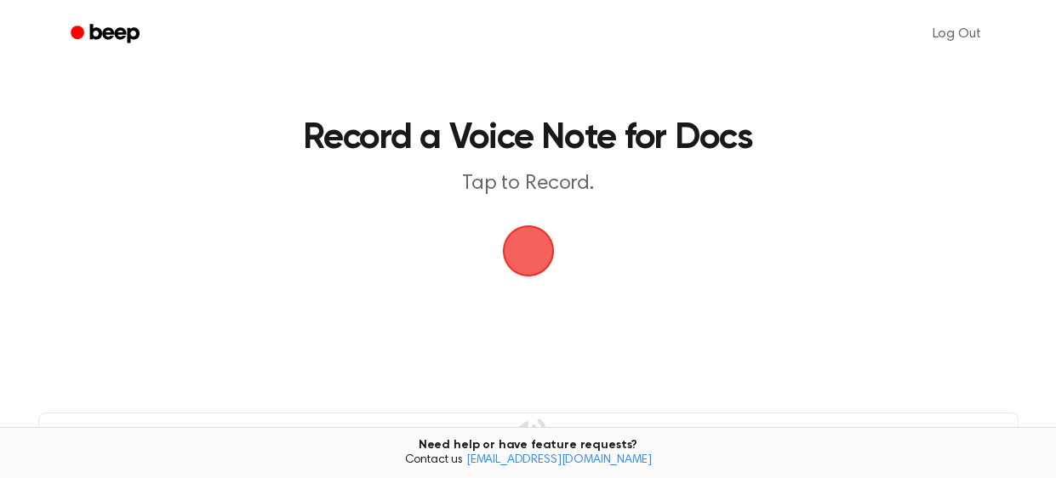
scroll to position [12, 0]
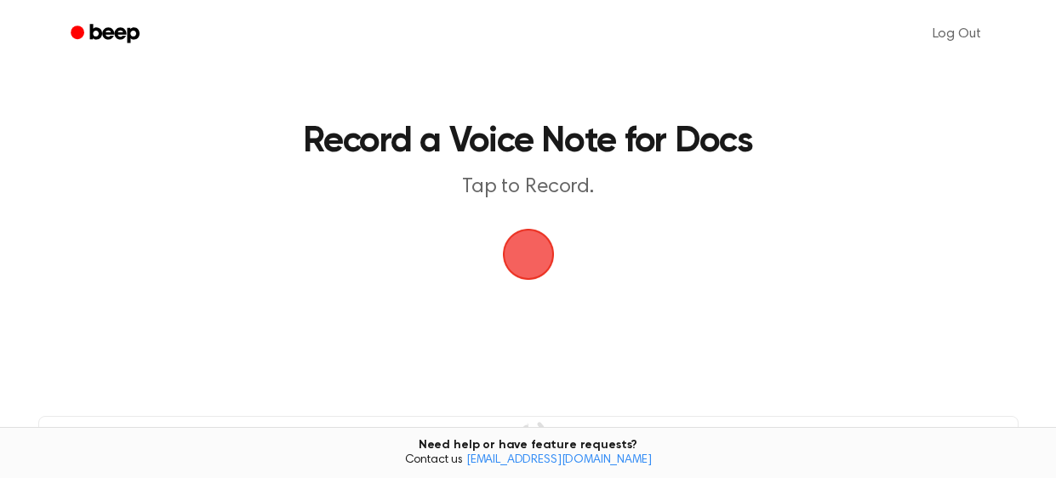
click at [528, 266] on span "button" at bounding box center [529, 255] width 94 height 94
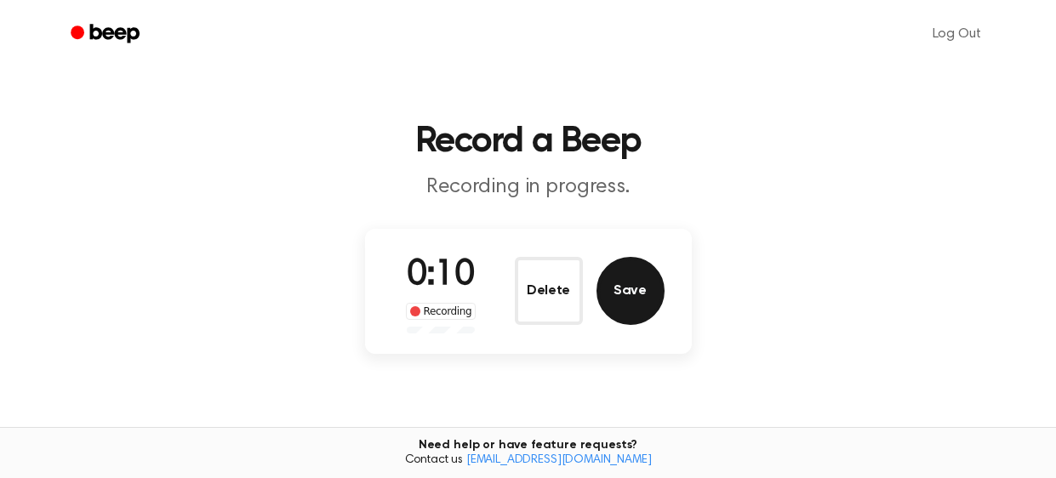
click at [626, 281] on button "Save" at bounding box center [631, 291] width 68 height 68
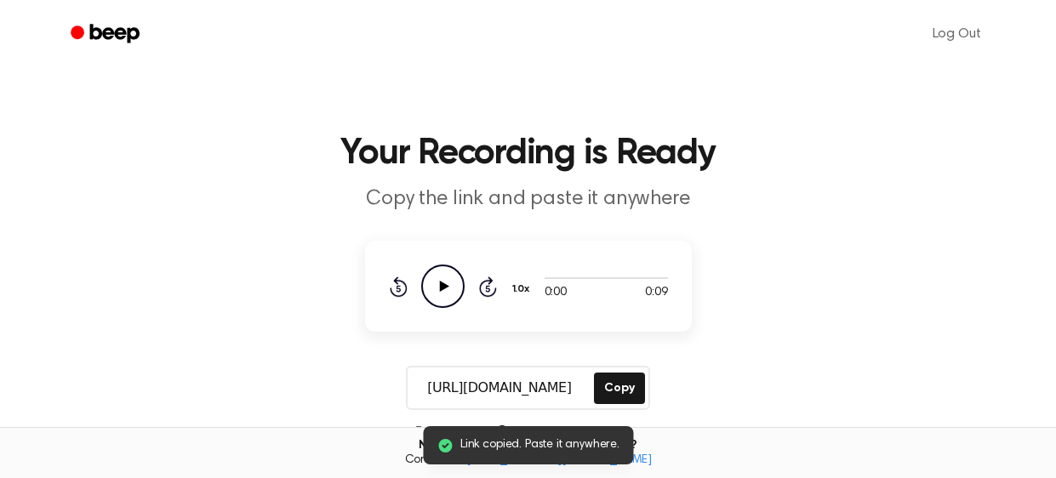
click at [424, 274] on icon "Play Audio" at bounding box center [442, 286] width 43 height 43
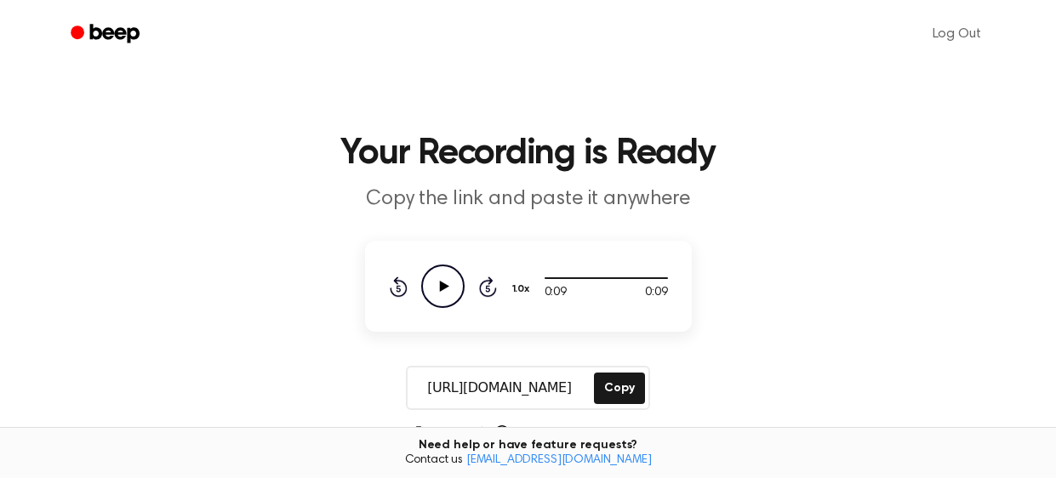
click at [434, 299] on icon "Play Audio" at bounding box center [442, 286] width 43 height 43
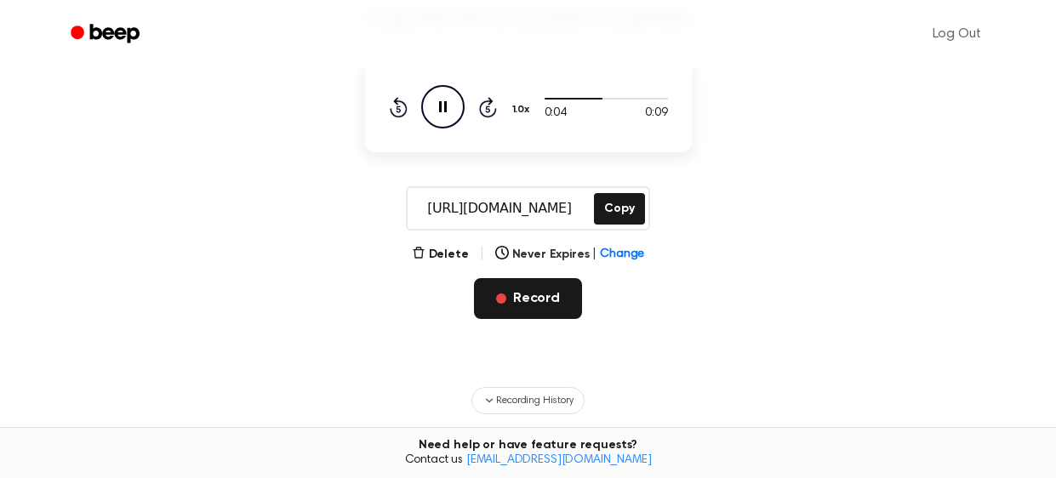
scroll to position [177, 0]
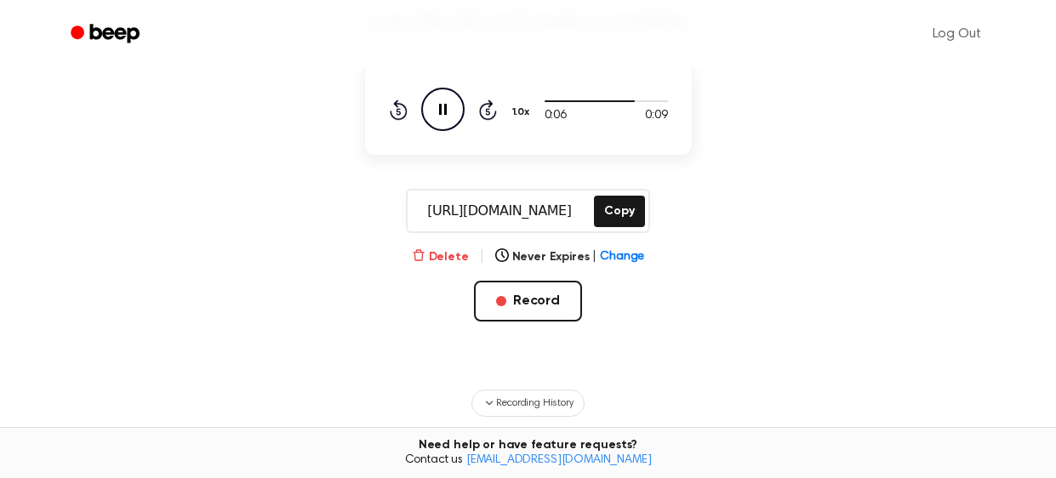
click at [468, 256] on button "Delete" at bounding box center [440, 258] width 57 height 18
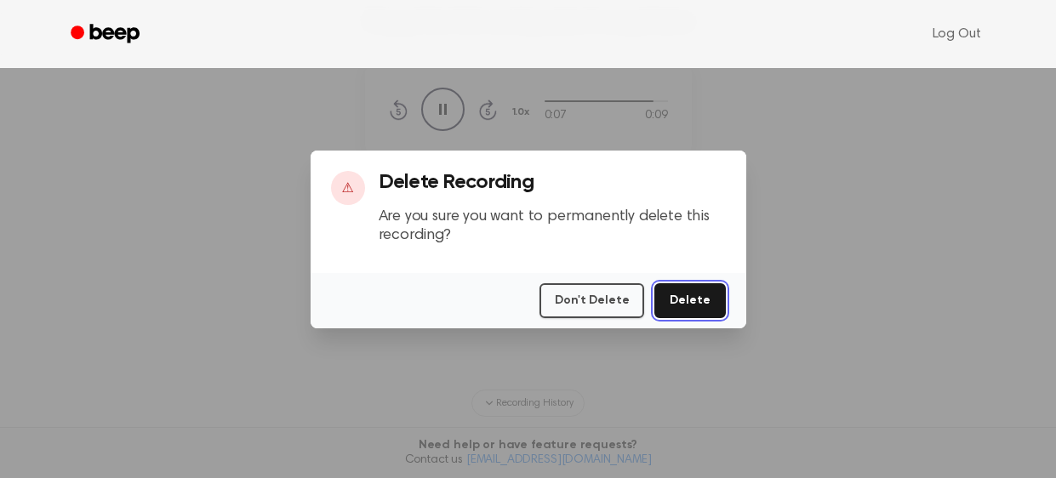
click at [717, 306] on button "Delete" at bounding box center [690, 300] width 71 height 35
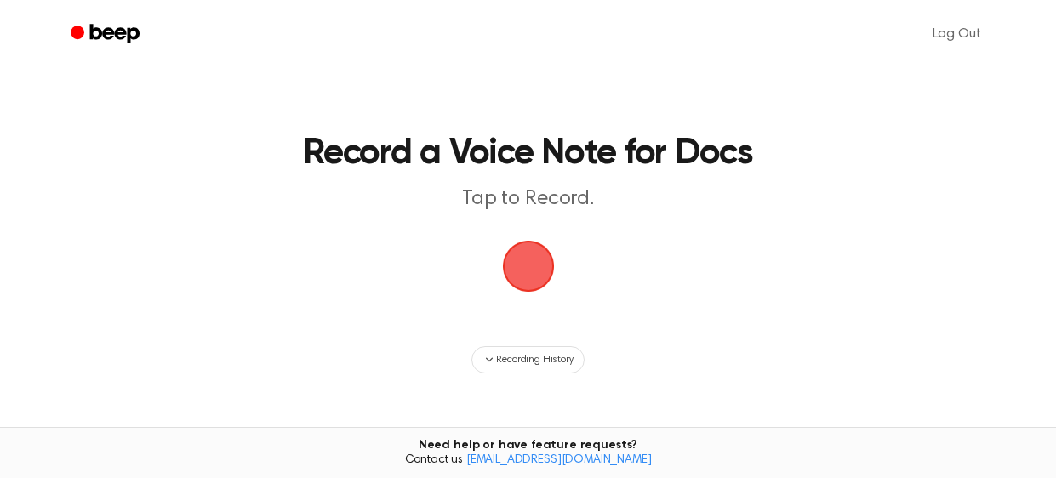
click at [540, 270] on span "button" at bounding box center [529, 267] width 48 height 48
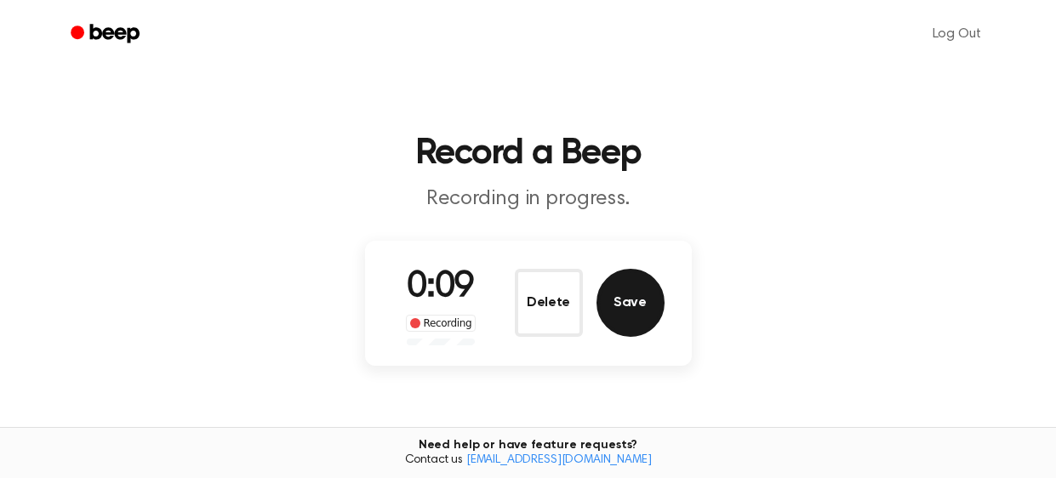
click at [611, 303] on button "Save" at bounding box center [631, 303] width 68 height 68
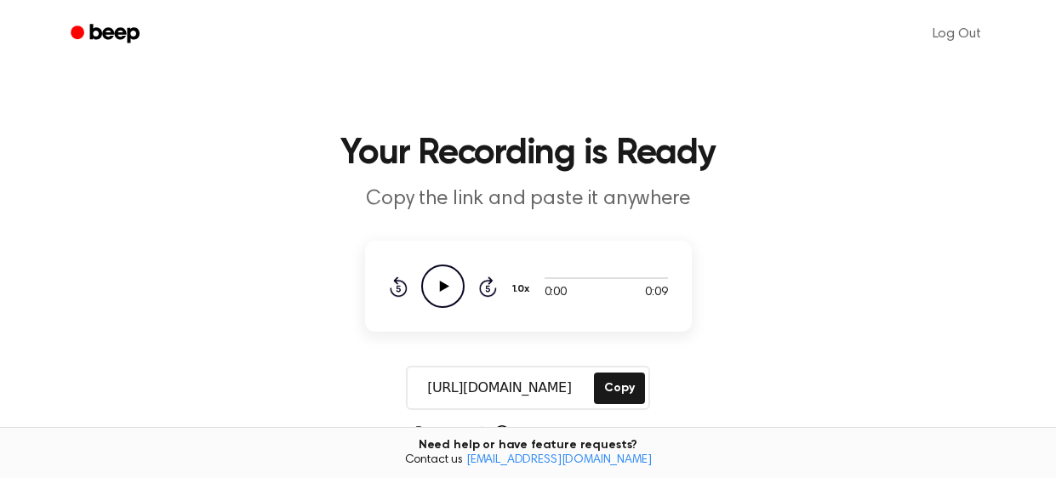
click at [446, 293] on icon "Play Audio" at bounding box center [442, 286] width 43 height 43
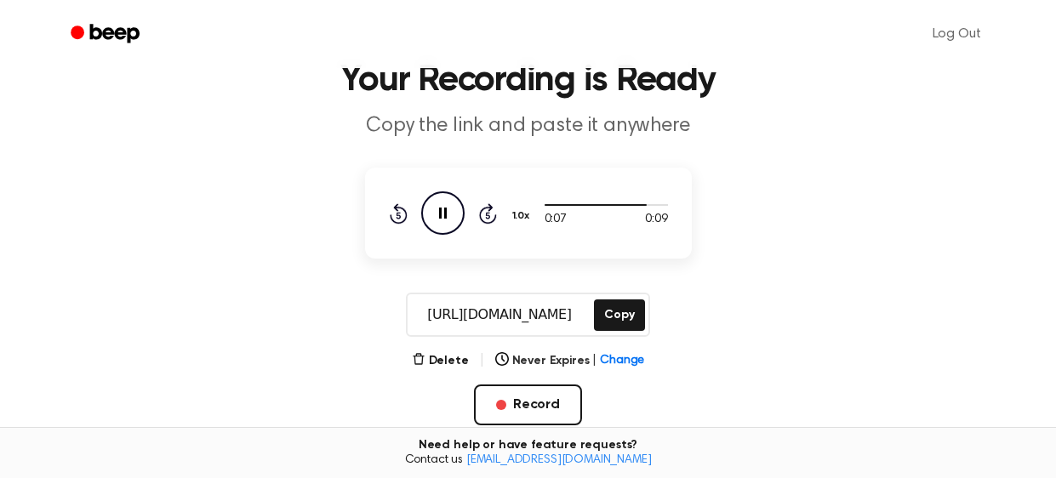
scroll to position [83, 0]
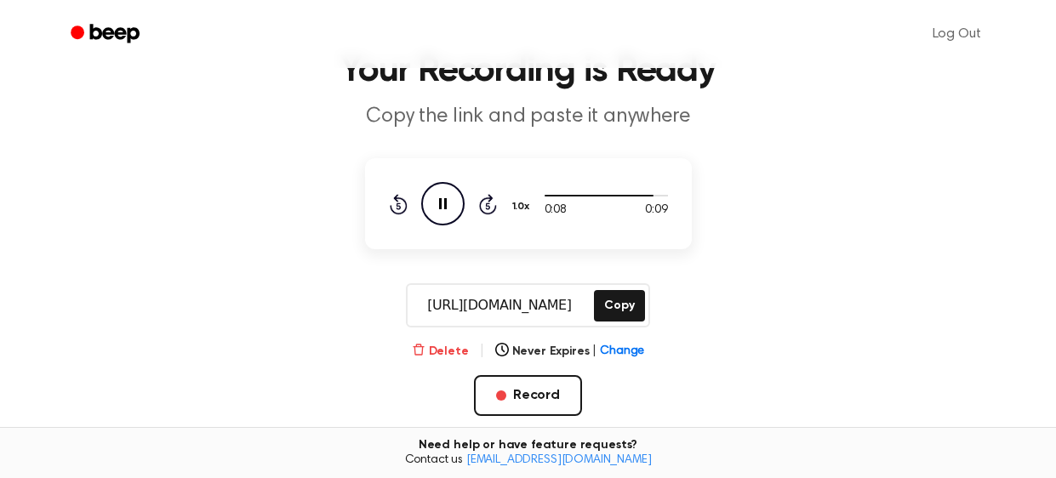
click at [460, 351] on button "Delete" at bounding box center [440, 352] width 57 height 18
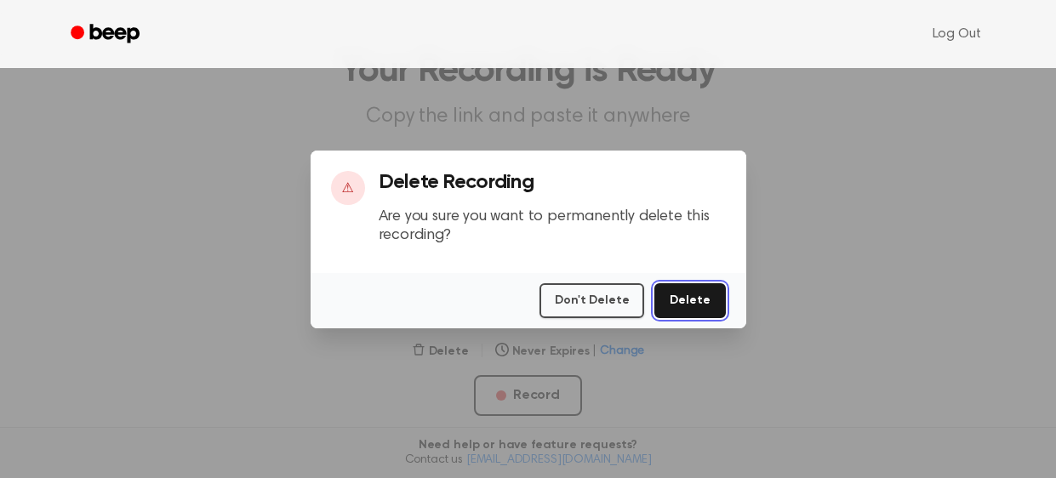
click at [708, 298] on button "Delete" at bounding box center [690, 300] width 71 height 35
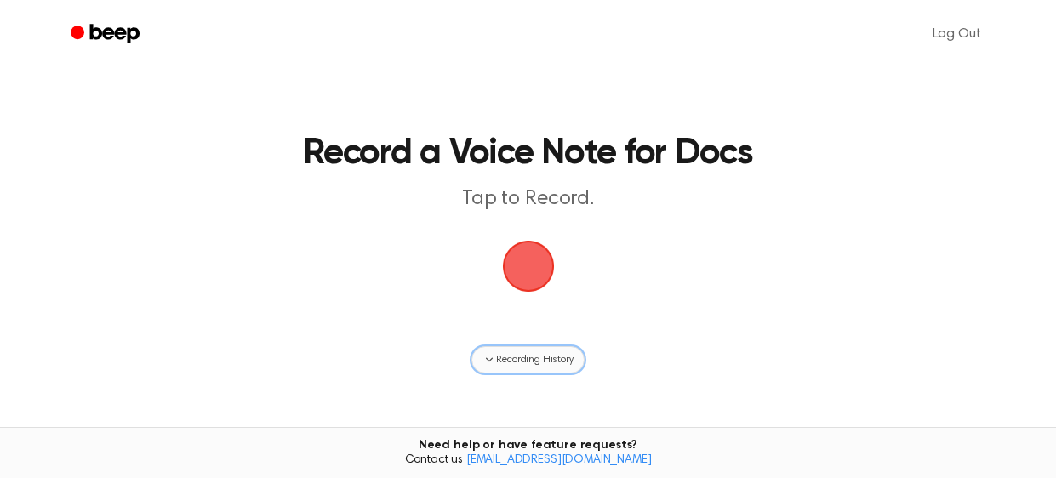
click at [524, 366] on span "Recording History" at bounding box center [534, 359] width 77 height 15
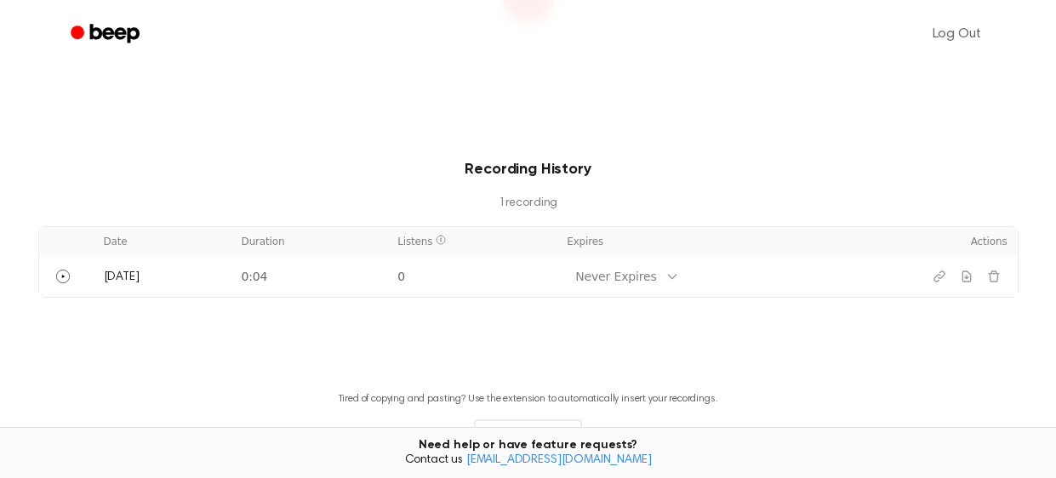
scroll to position [272, 0]
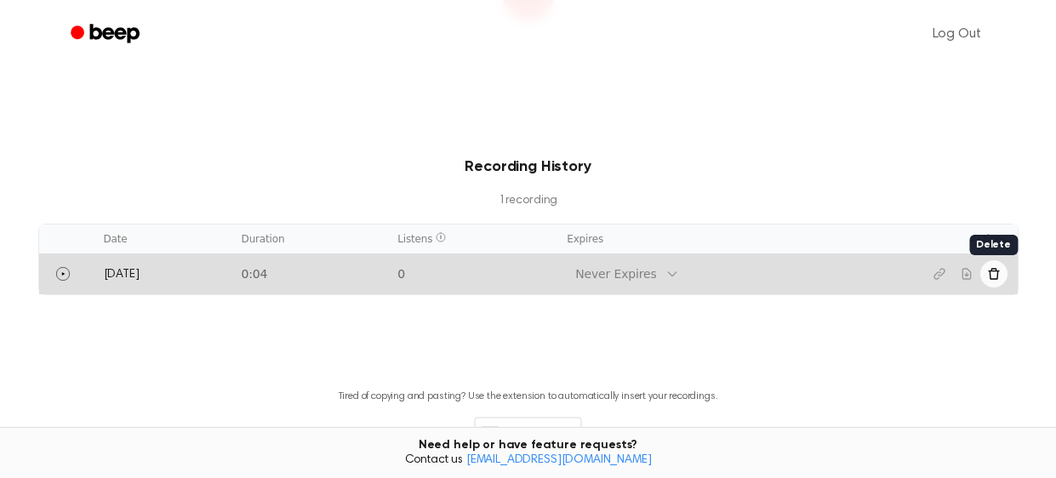
click at [988, 273] on icon "Delete recording" at bounding box center [994, 274] width 14 height 14
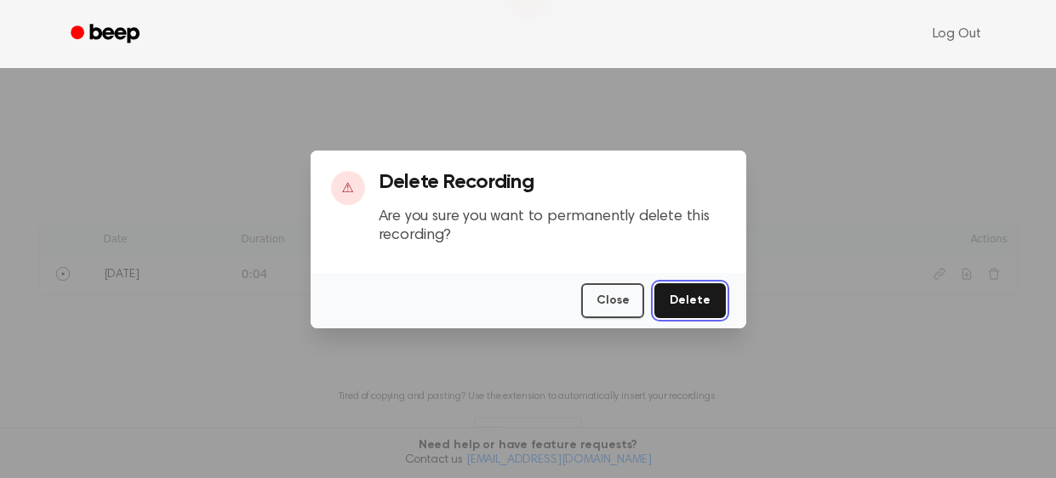
click at [688, 295] on button "Delete" at bounding box center [690, 300] width 71 height 35
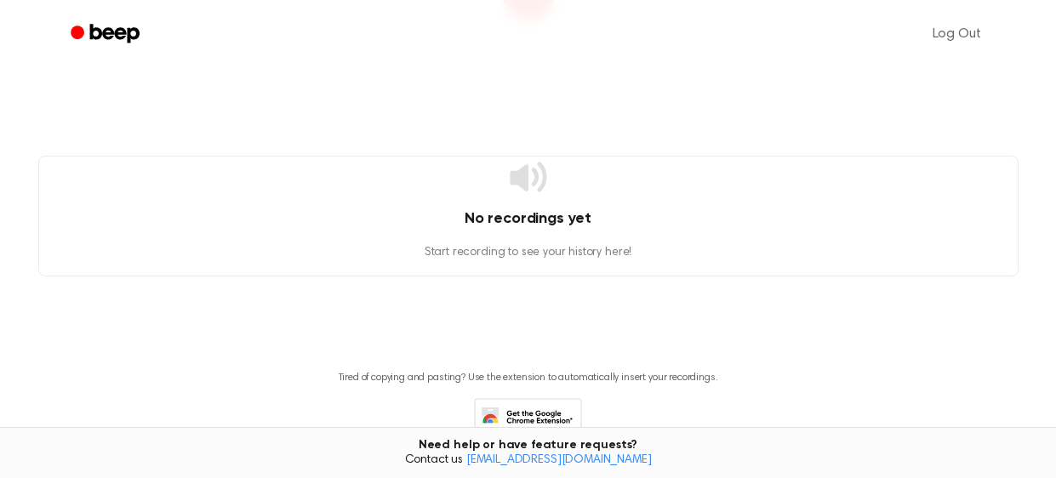
scroll to position [0, 0]
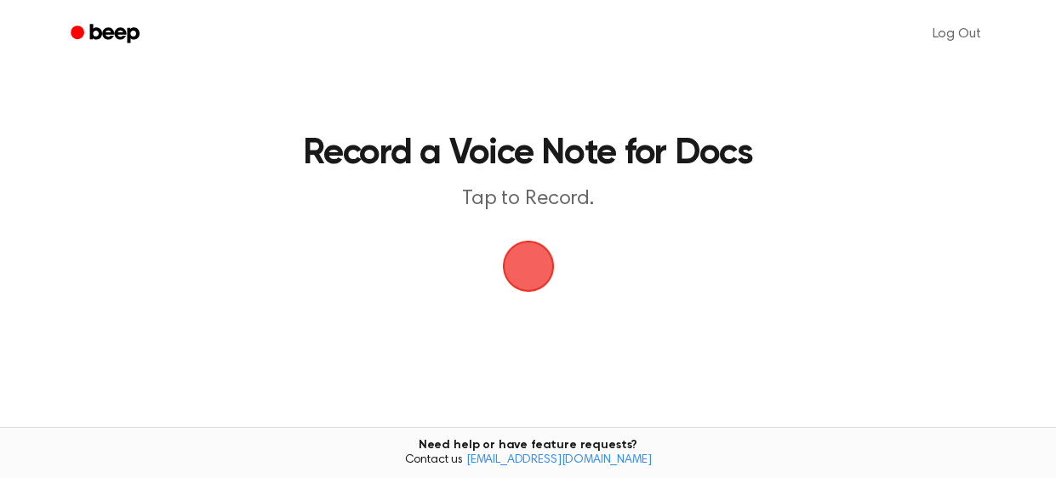
click at [534, 283] on span "button" at bounding box center [527, 266] width 55 height 55
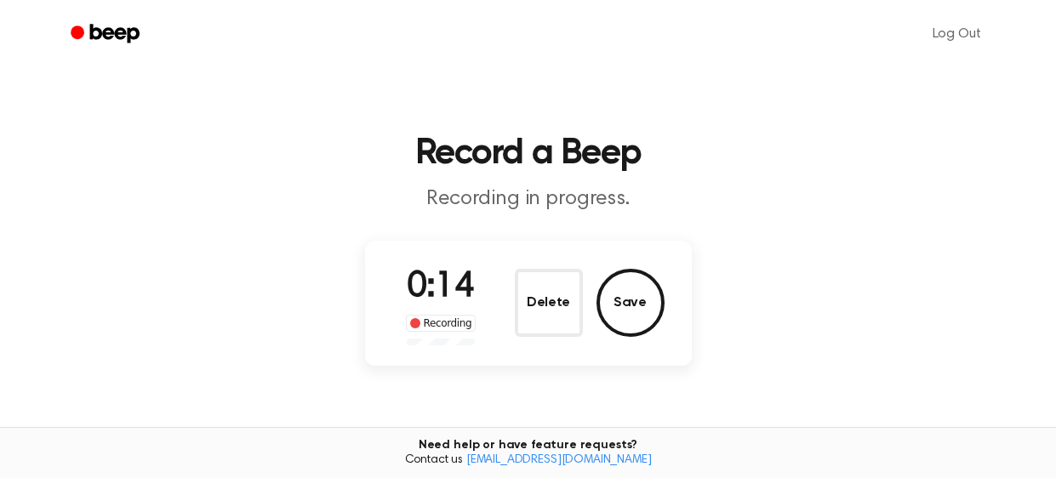
click at [534, 283] on button "Delete" at bounding box center [549, 303] width 68 height 68
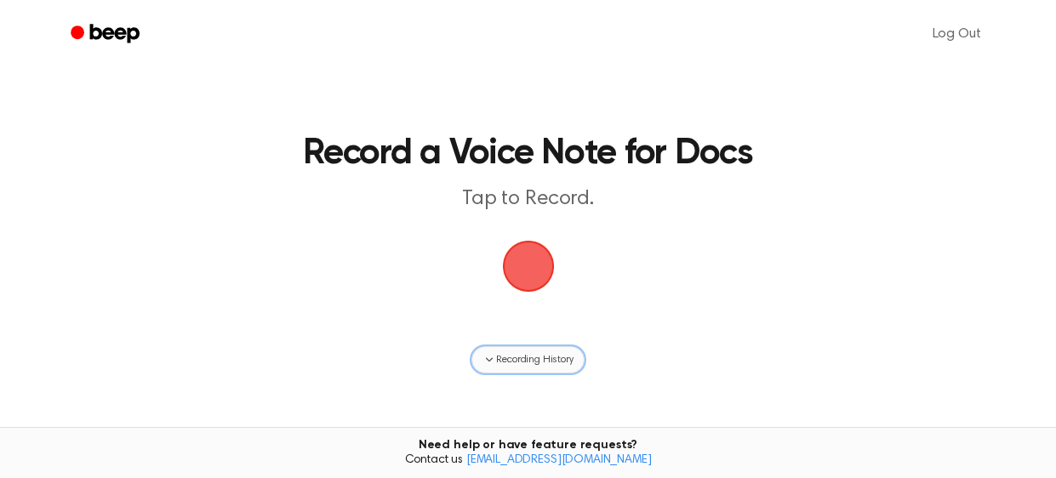
click at [564, 369] on button "Recording History" at bounding box center [528, 359] width 112 height 27
click at [528, 293] on span "button" at bounding box center [528, 266] width 66 height 66
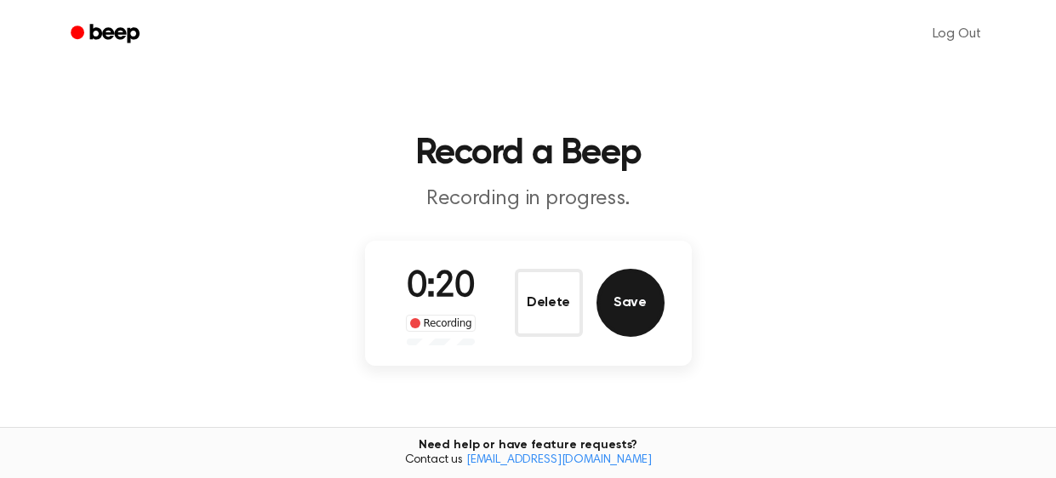
click at [632, 280] on button "Save" at bounding box center [631, 303] width 68 height 68
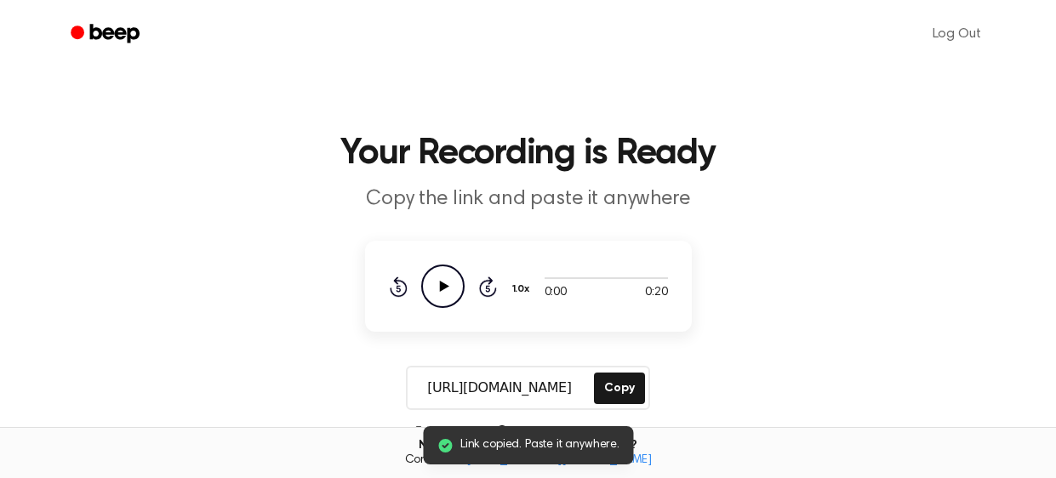
click at [437, 286] on icon "Play Audio" at bounding box center [442, 286] width 43 height 43
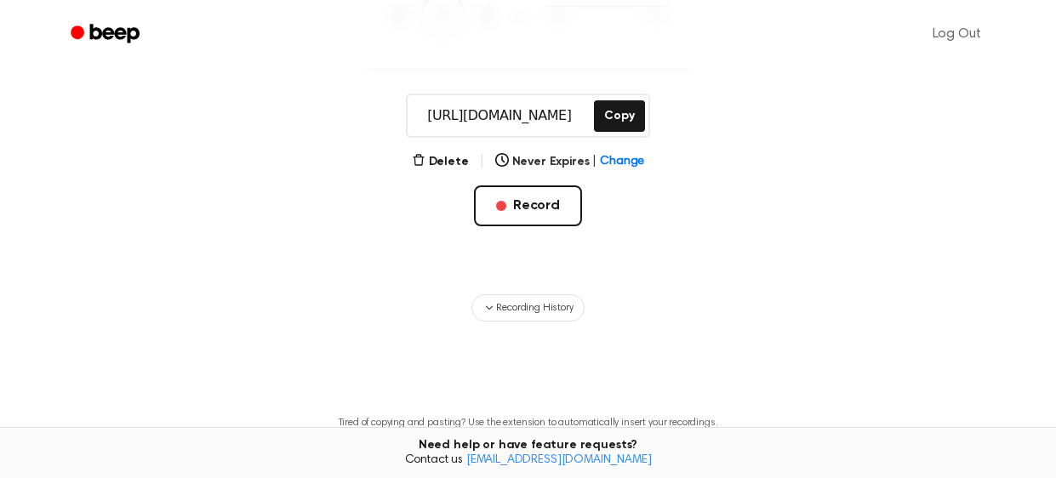
scroll to position [278, 0]
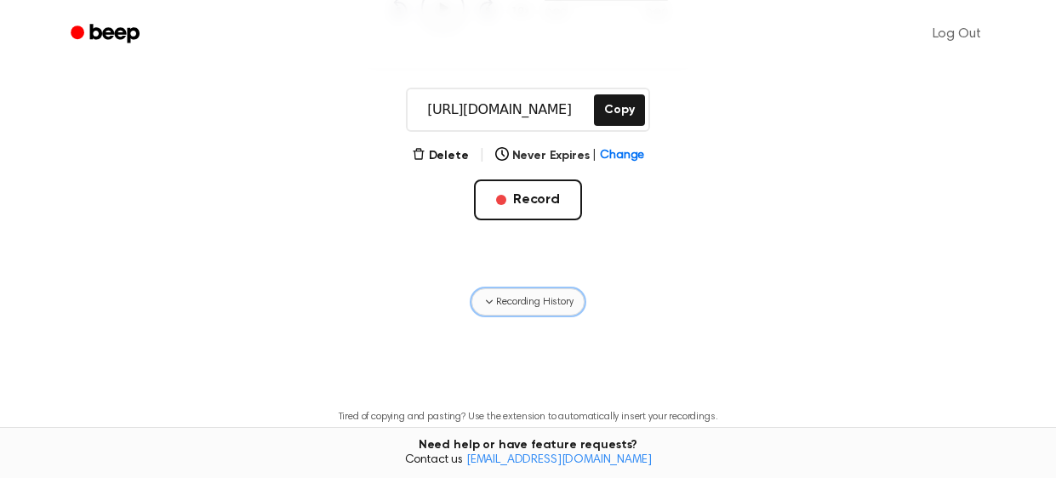
click at [546, 290] on button "Recording History" at bounding box center [528, 302] width 112 height 27
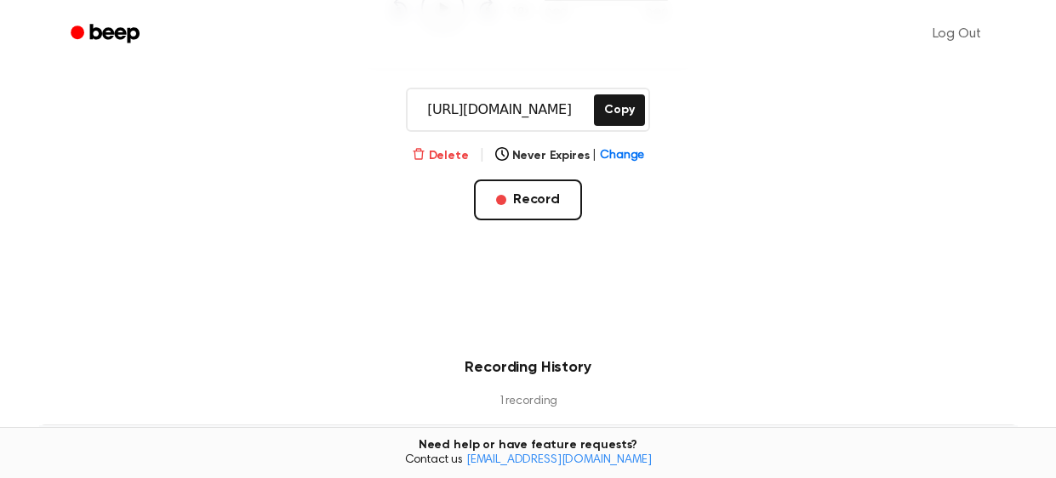
click at [421, 150] on icon "button" at bounding box center [418, 153] width 11 height 11
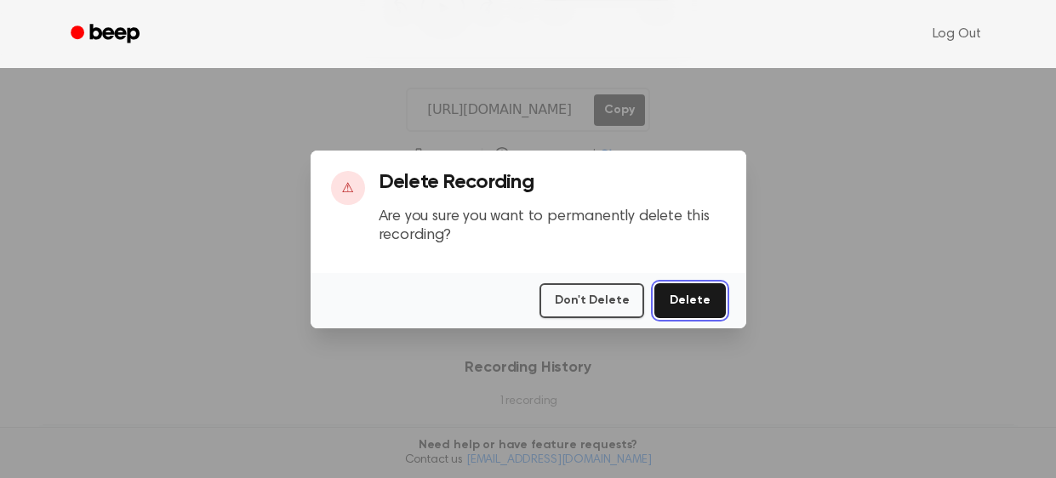
click at [688, 304] on button "Delete" at bounding box center [690, 300] width 71 height 35
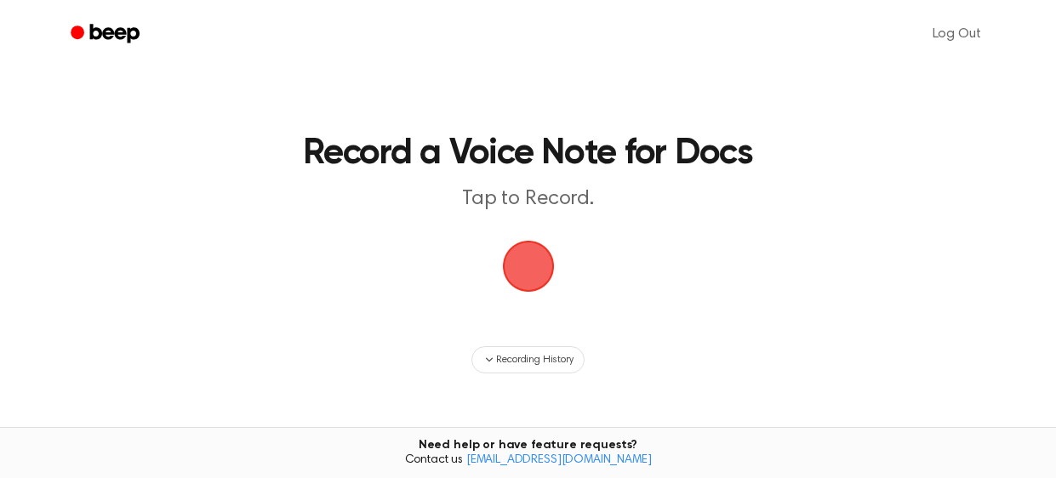
click at [886, 282] on main "Record a Voice Note for Docs Tap to Record. Recording History Tired of copying …" at bounding box center [528, 295] width 1056 height 590
click at [506, 283] on span "button" at bounding box center [529, 267] width 48 height 48
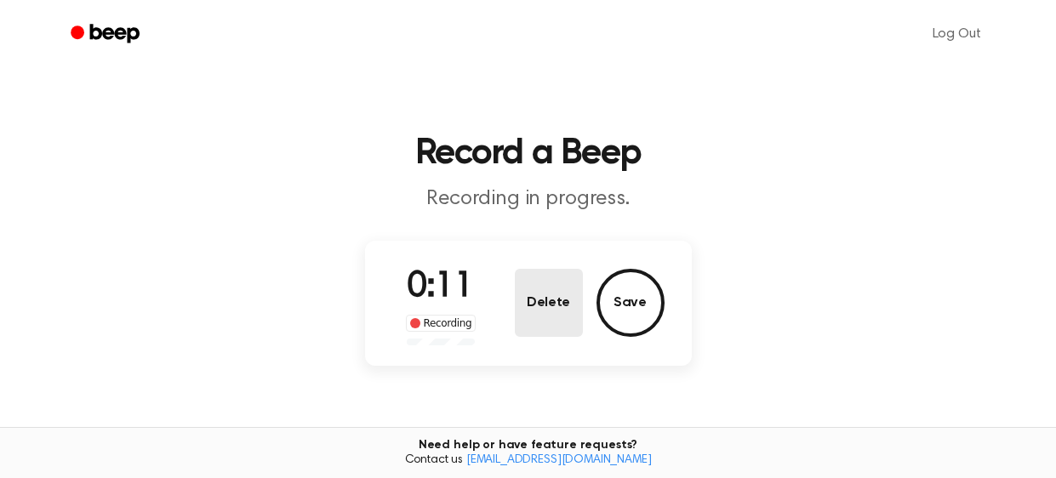
click at [558, 317] on button "Delete" at bounding box center [549, 303] width 68 height 68
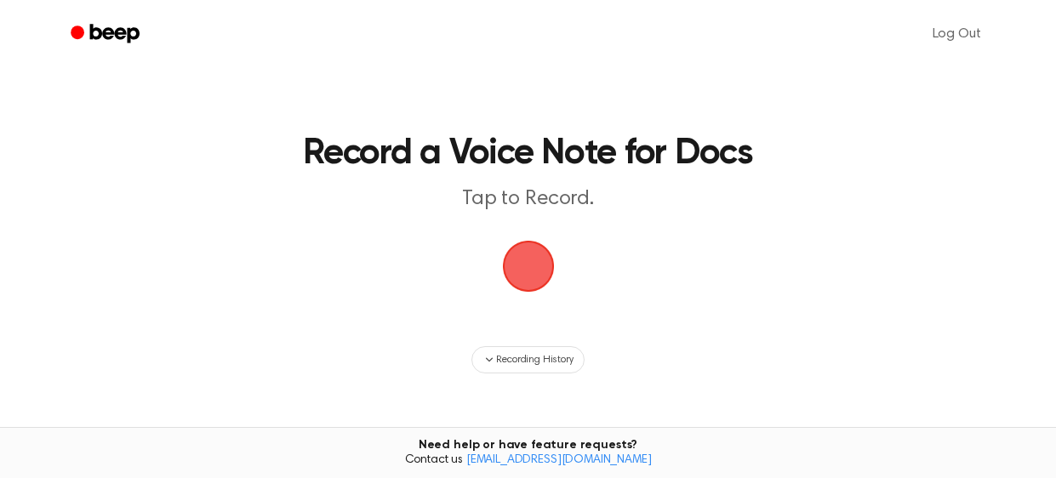
click at [532, 273] on span "button" at bounding box center [528, 266] width 58 height 58
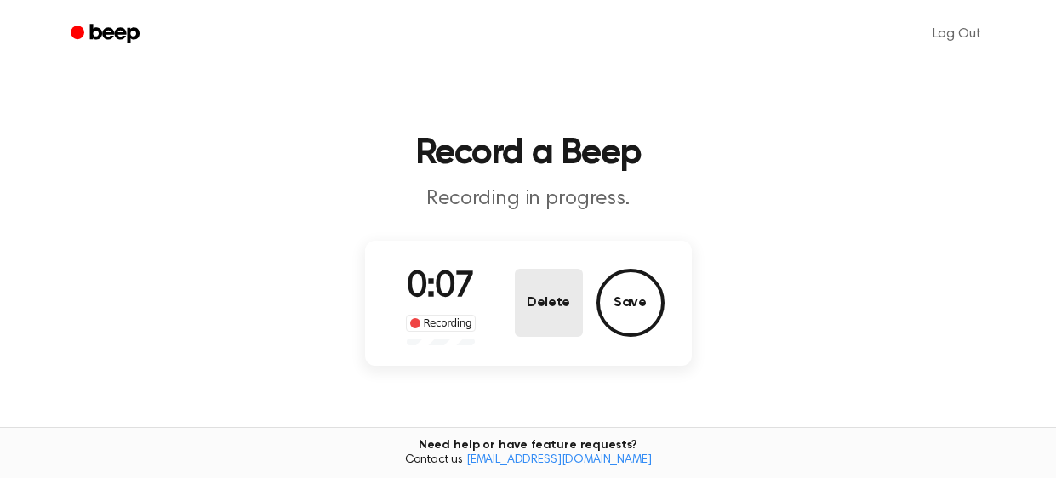
click at [534, 290] on button "Delete" at bounding box center [549, 303] width 68 height 68
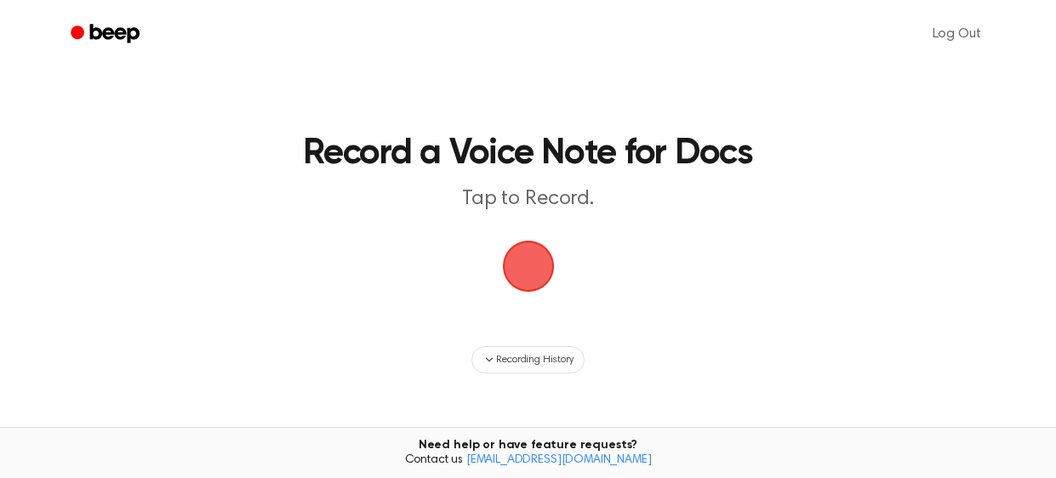
click at [534, 260] on span "button" at bounding box center [527, 266] width 55 height 55
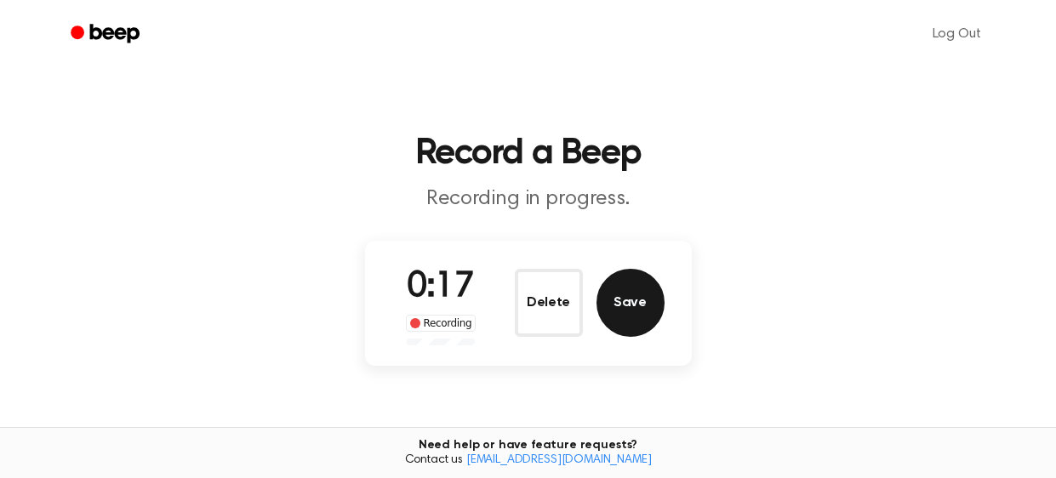
click at [647, 299] on button "Save" at bounding box center [631, 303] width 68 height 68
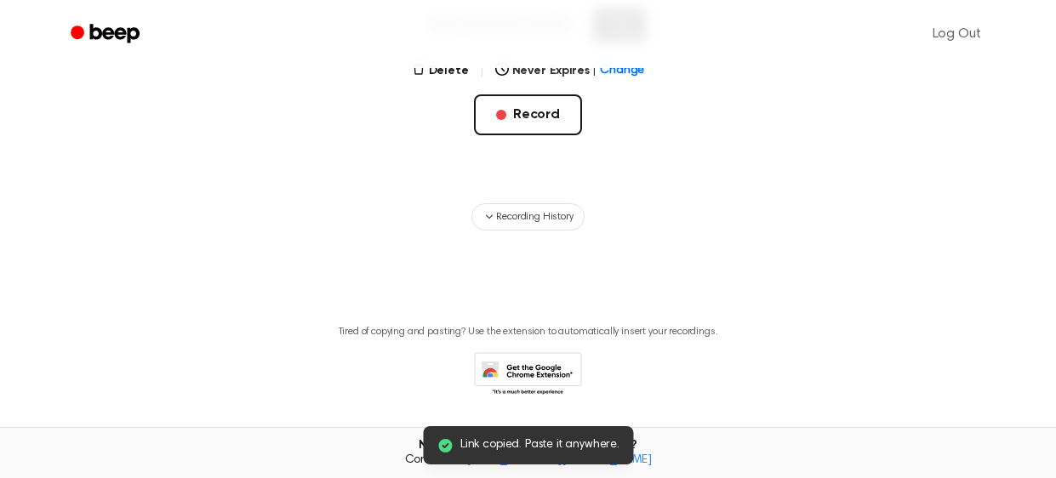
scroll to position [363, 0]
click at [543, 213] on span "Recording History" at bounding box center [534, 217] width 77 height 15
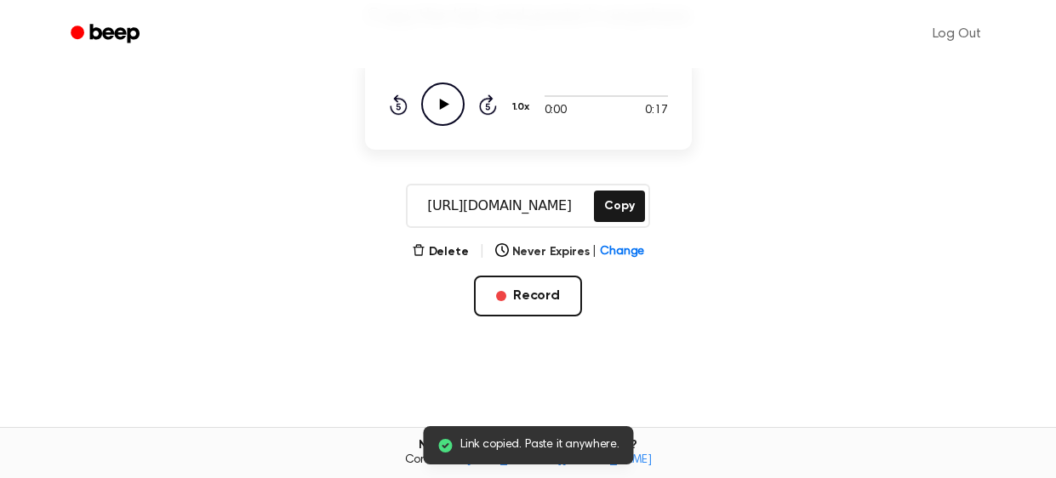
scroll to position [163, 0]
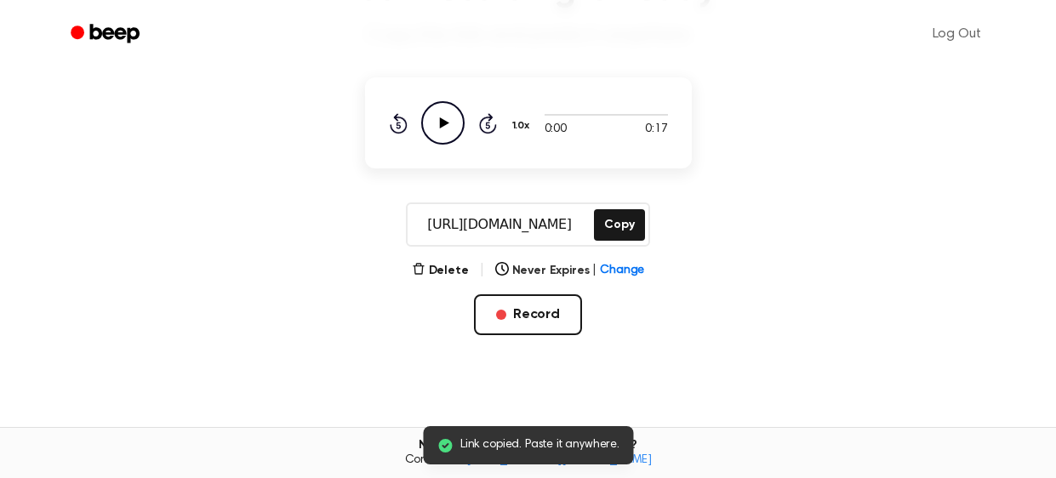
click at [450, 117] on icon "Play Audio" at bounding box center [442, 122] width 43 height 43
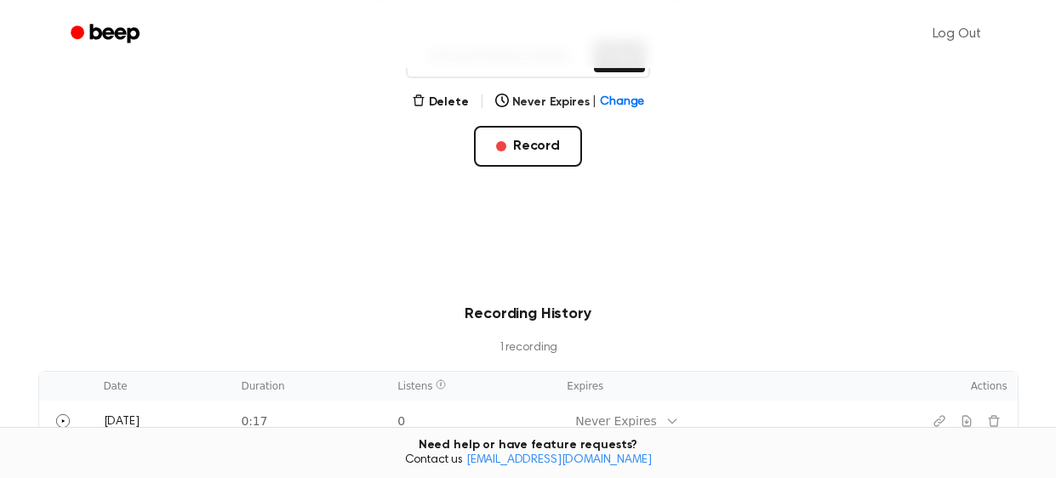
scroll to position [0, 0]
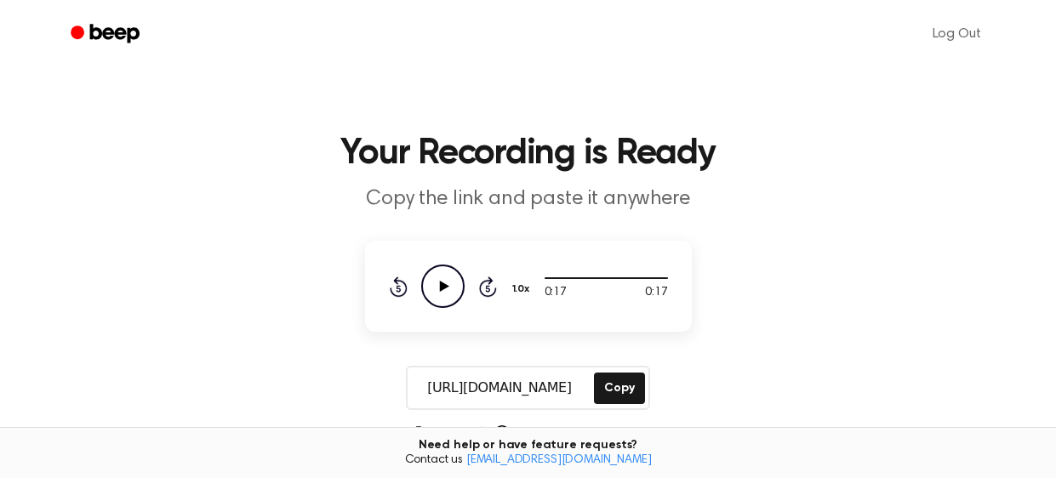
click at [448, 289] on icon "Play Audio" at bounding box center [442, 286] width 43 height 43
click at [436, 283] on icon "Play Audio" at bounding box center [442, 286] width 43 height 43
click at [436, 283] on icon "Pause Audio" at bounding box center [442, 286] width 43 height 43
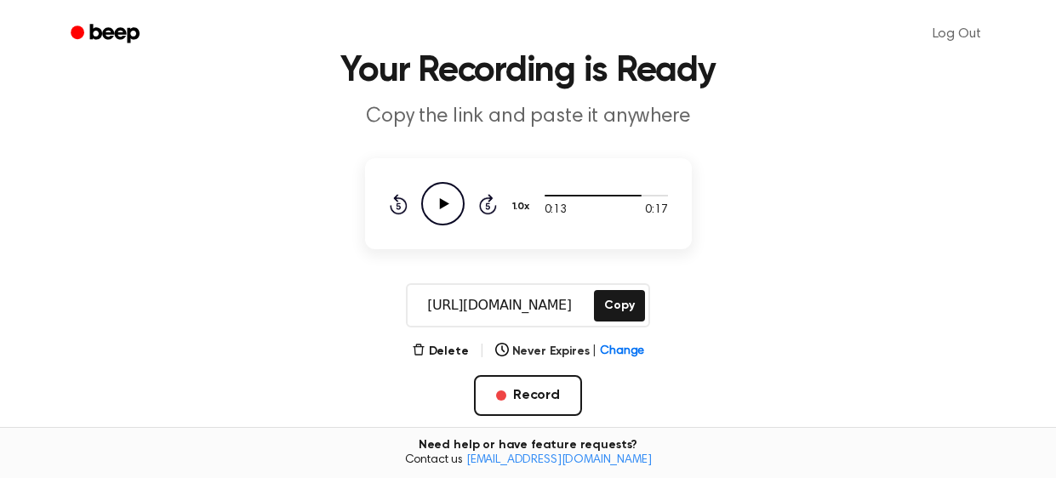
scroll to position [84, 0]
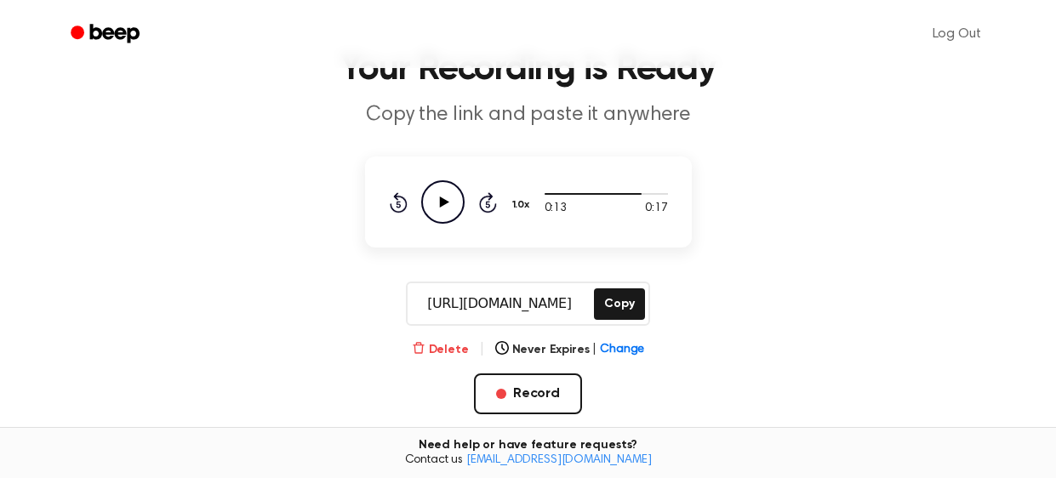
click at [447, 341] on button "Delete" at bounding box center [440, 350] width 57 height 18
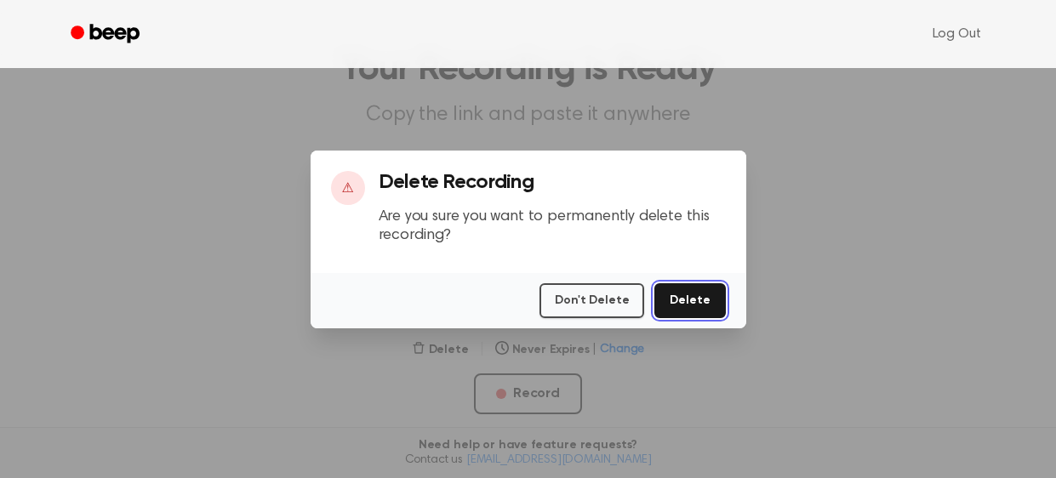
click at [687, 292] on button "Delete" at bounding box center [690, 300] width 71 height 35
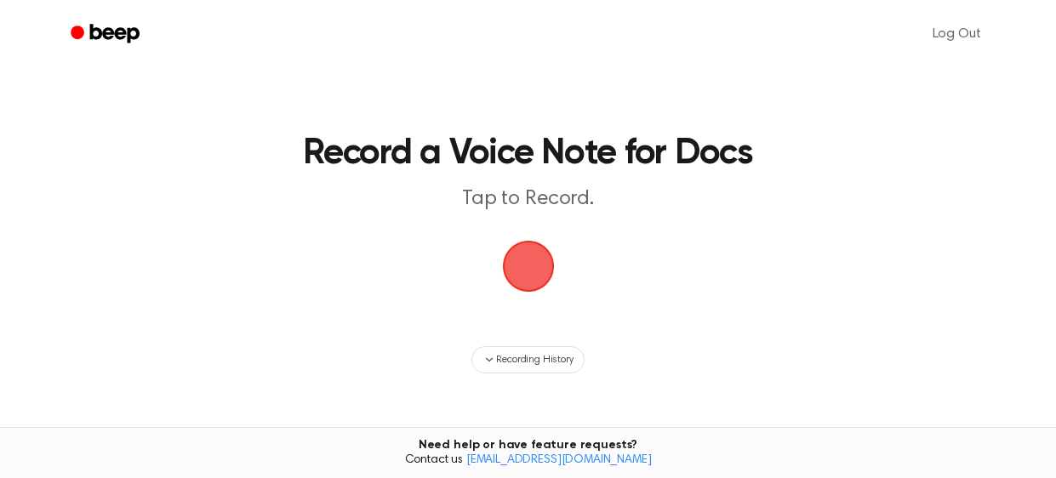
click at [523, 271] on span "button" at bounding box center [527, 266] width 63 height 63
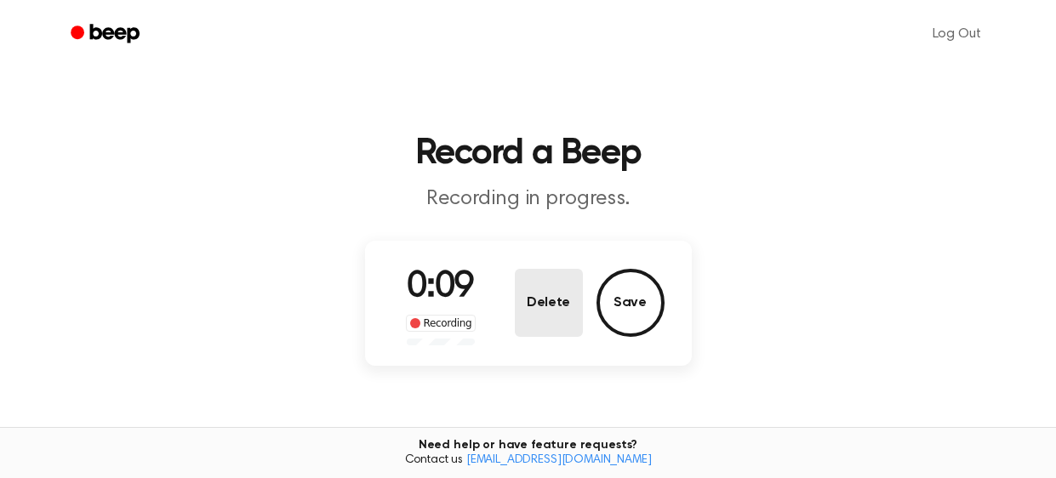
click at [540, 309] on button "Delete" at bounding box center [549, 303] width 68 height 68
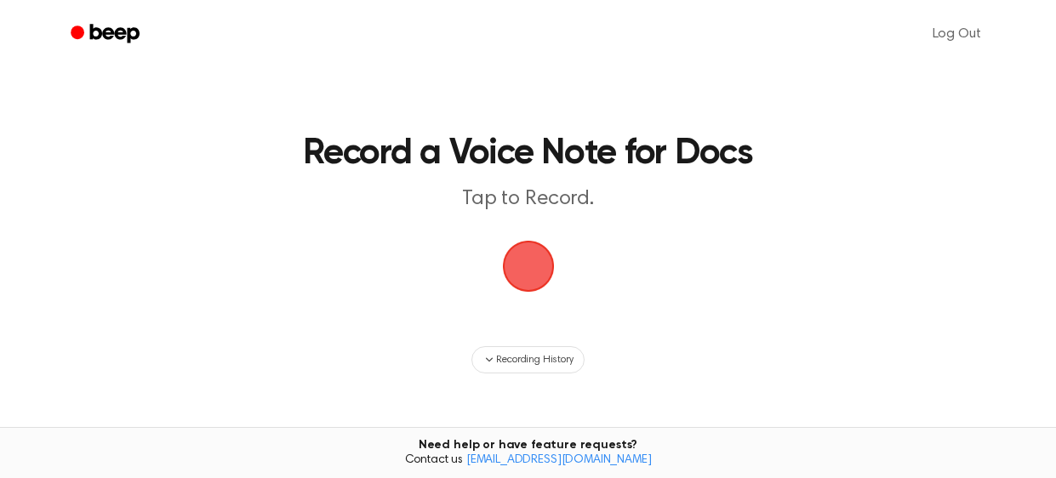
click at [518, 267] on span "button" at bounding box center [528, 266] width 61 height 61
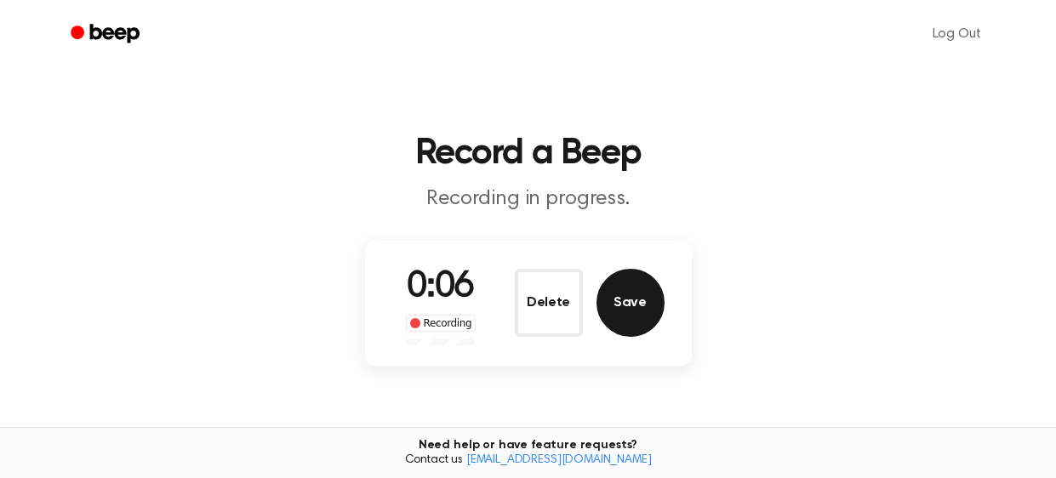
click at [632, 292] on button "Save" at bounding box center [631, 303] width 68 height 68
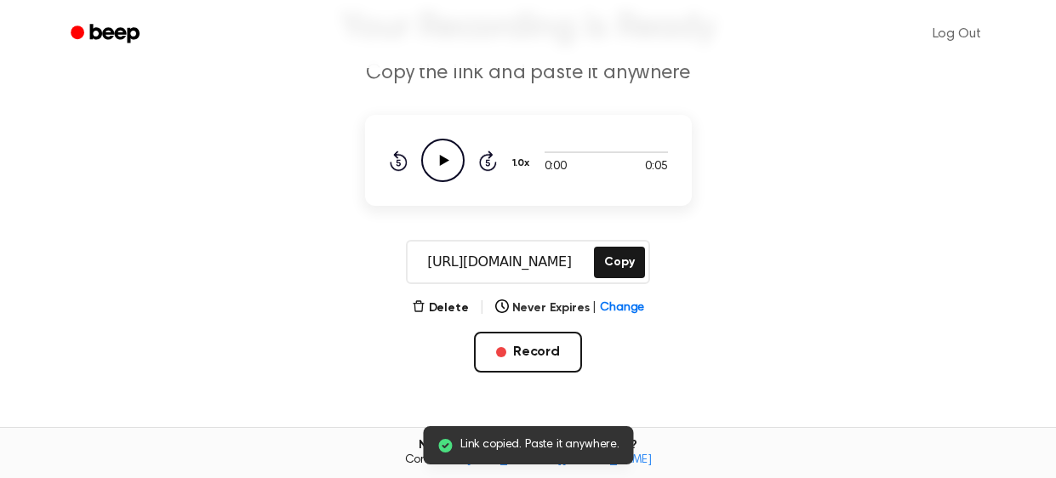
scroll to position [126, 0]
click at [441, 163] on icon at bounding box center [443, 160] width 9 height 11
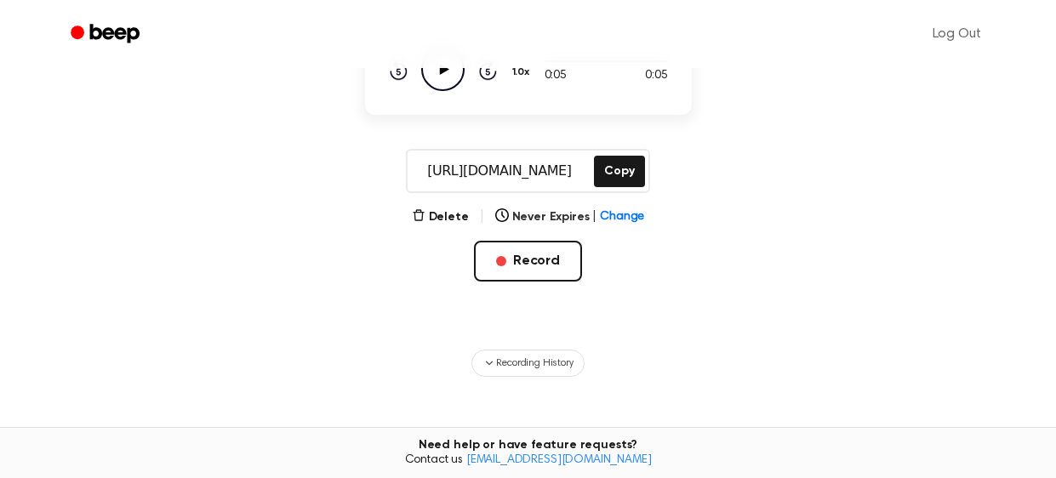
scroll to position [233, 0]
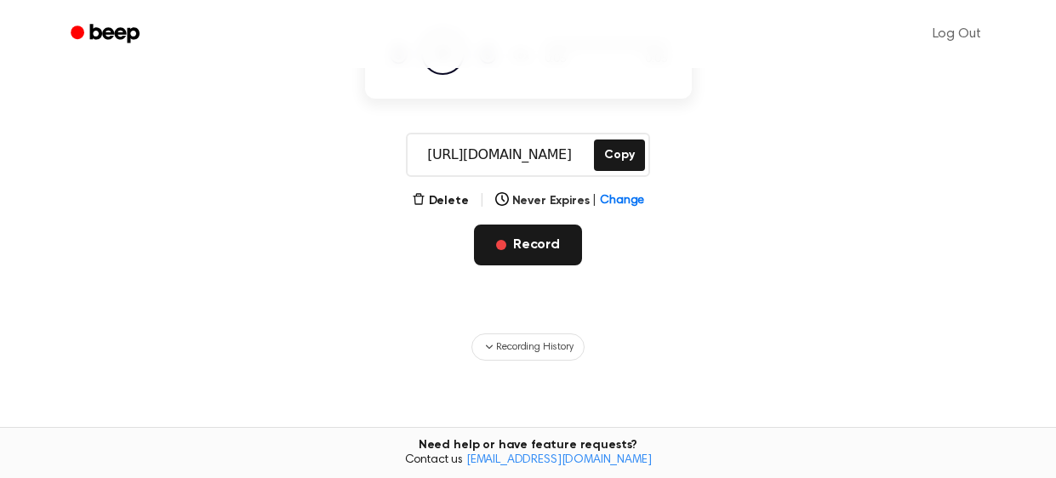
click at [529, 240] on button "Record" at bounding box center [528, 245] width 108 height 41
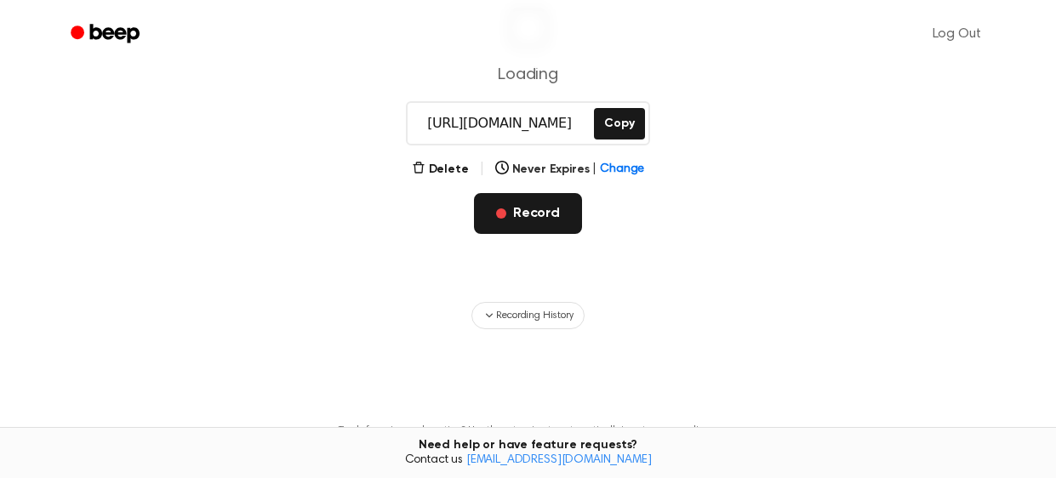
scroll to position [6, 0]
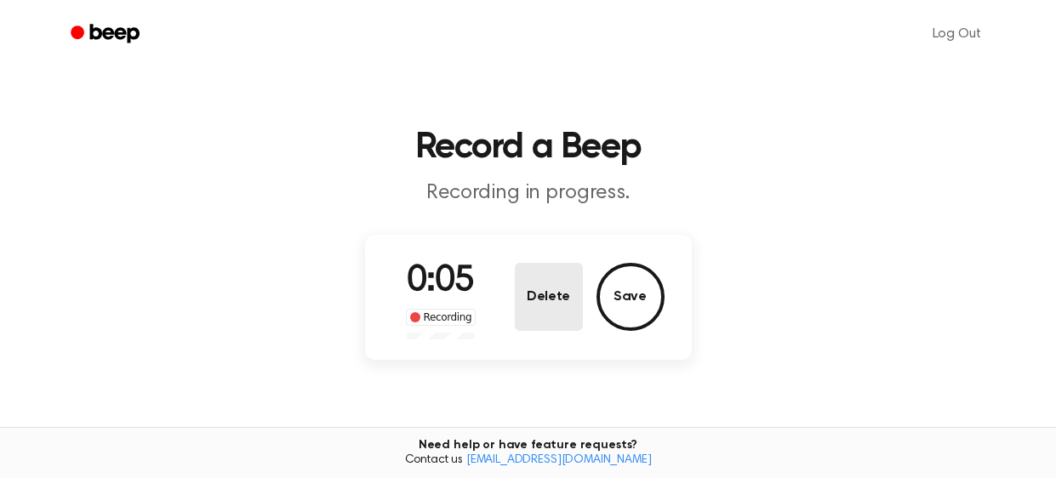
click at [569, 305] on button "Delete" at bounding box center [549, 297] width 68 height 68
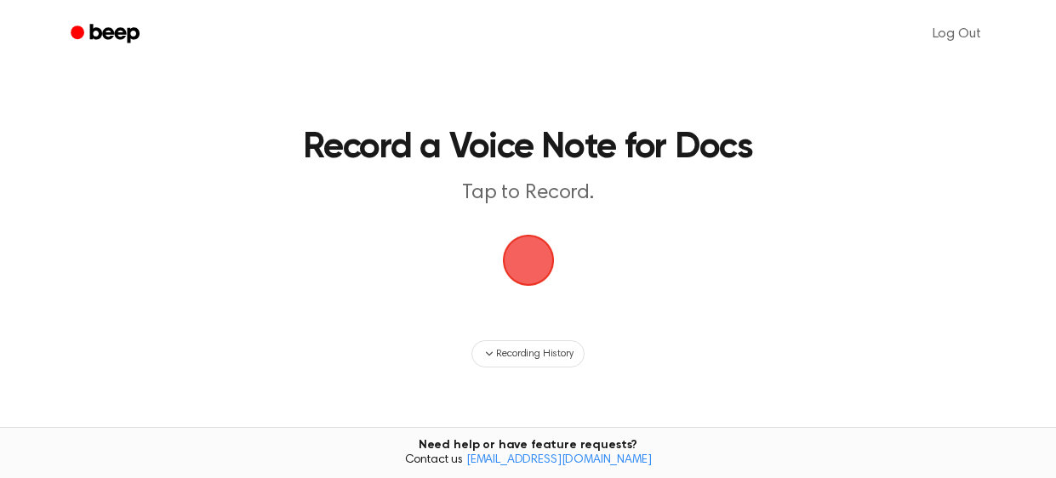
scroll to position [14, 0]
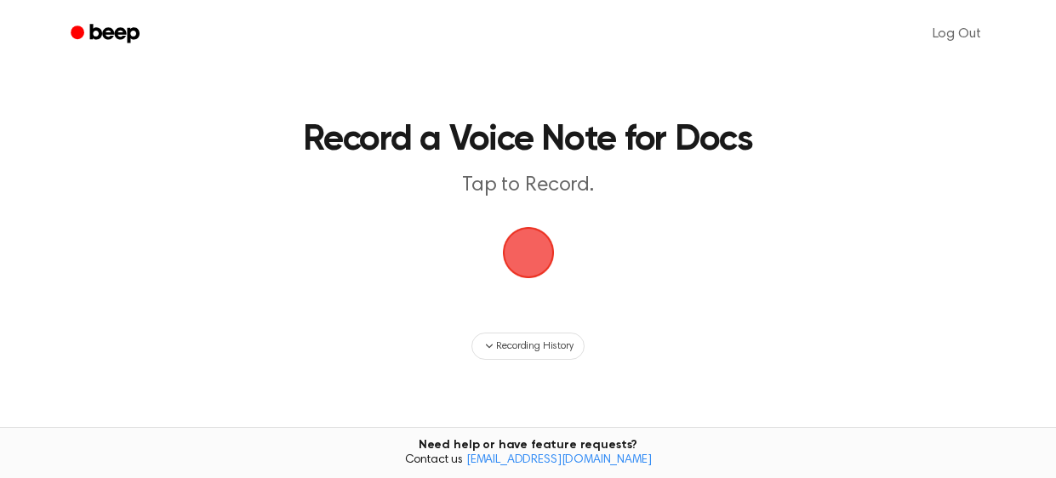
click at [542, 273] on span "button" at bounding box center [528, 252] width 61 height 61
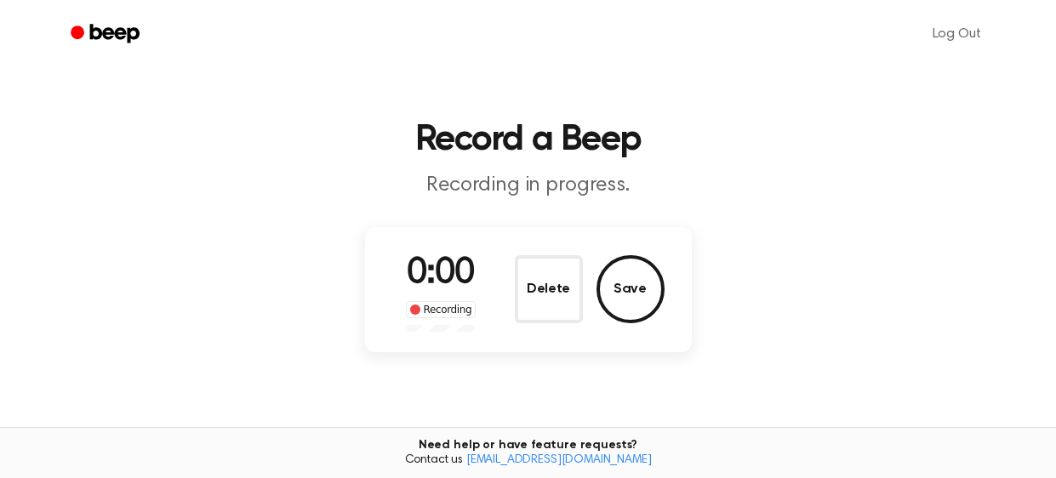
scroll to position [6, 0]
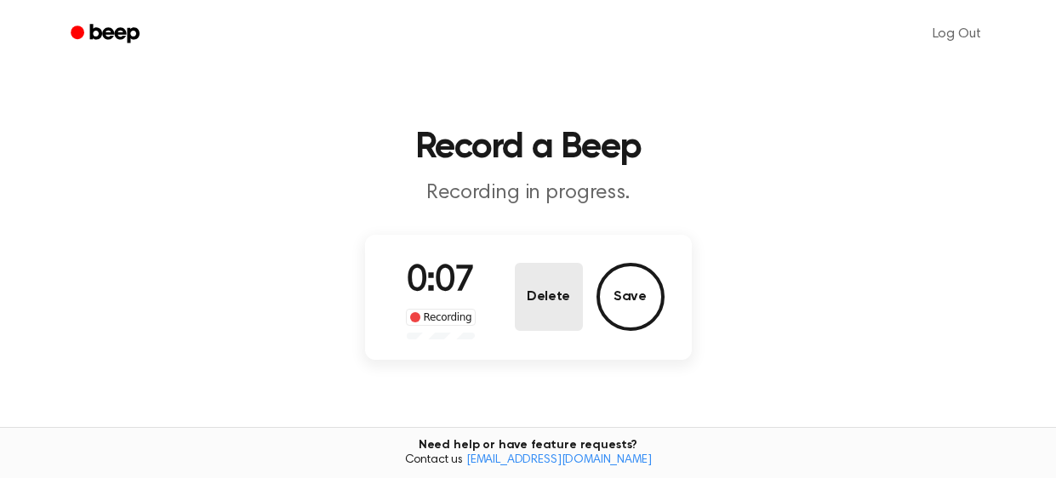
click at [552, 294] on button "Delete" at bounding box center [549, 297] width 68 height 68
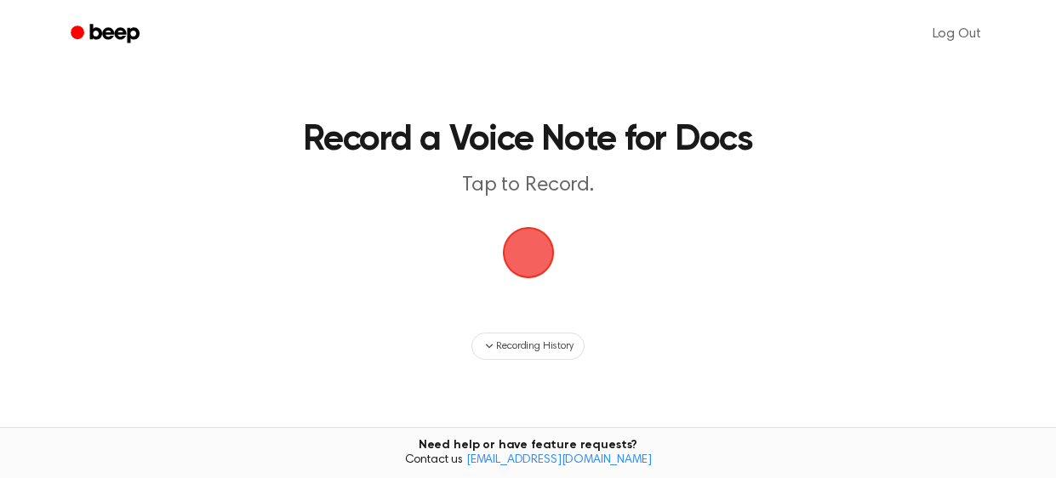
click at [540, 251] on span "button" at bounding box center [527, 252] width 71 height 71
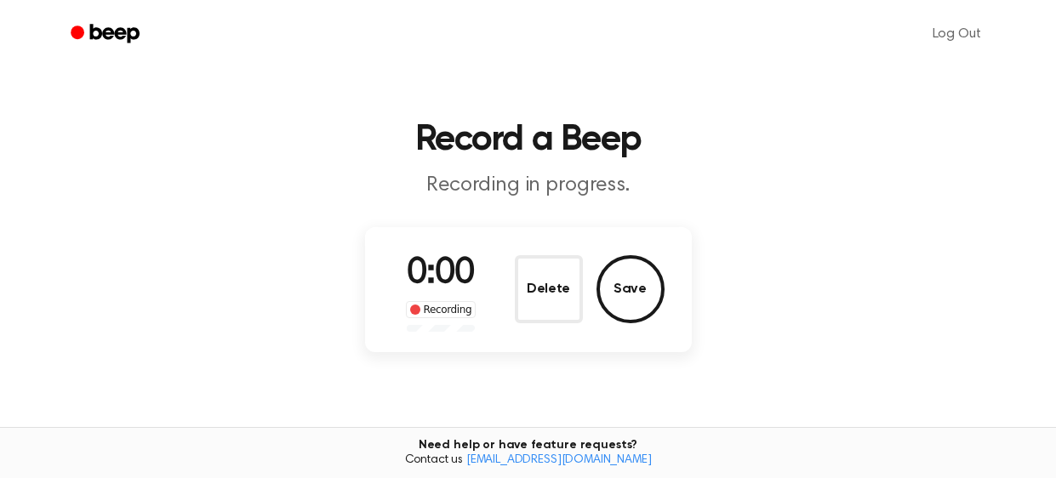
scroll to position [6, 0]
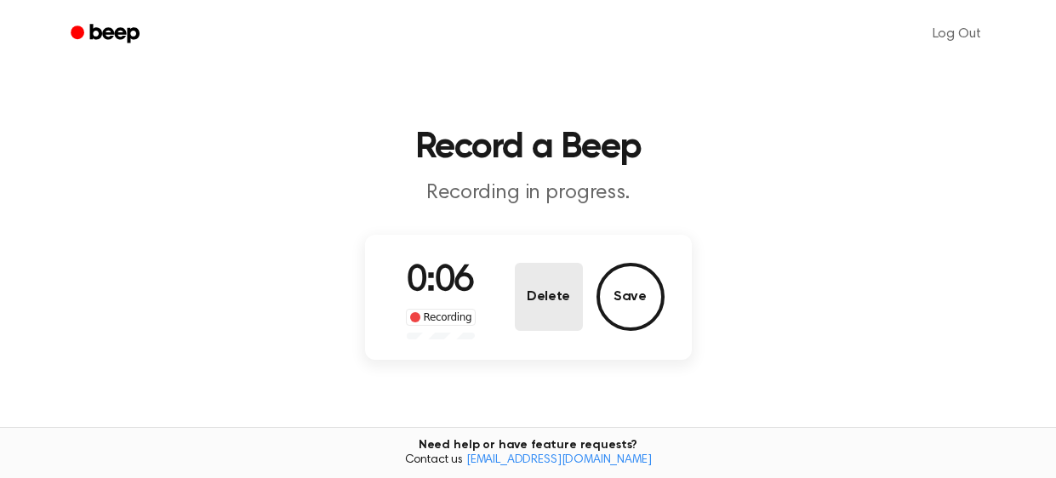
click at [550, 294] on button "Delete" at bounding box center [549, 297] width 68 height 68
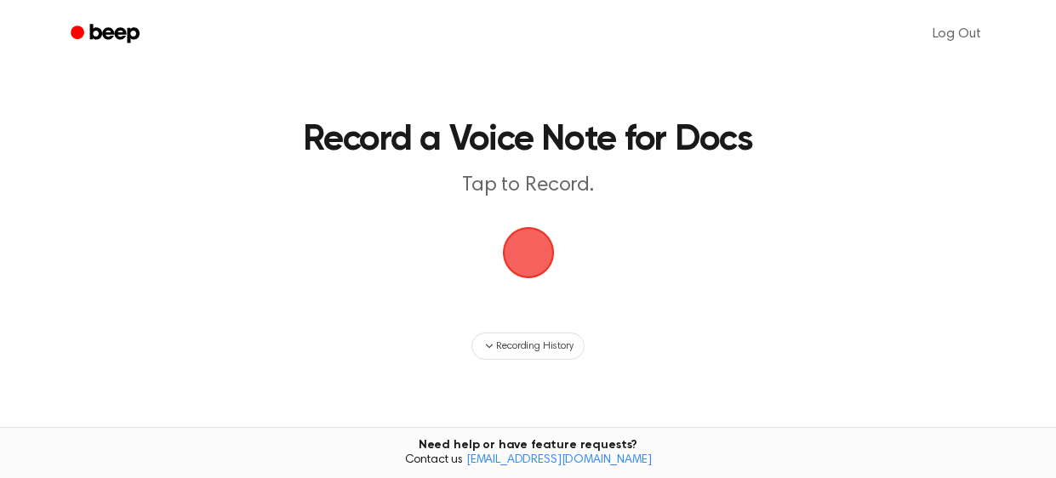
click at [533, 242] on span "button" at bounding box center [527, 252] width 73 height 73
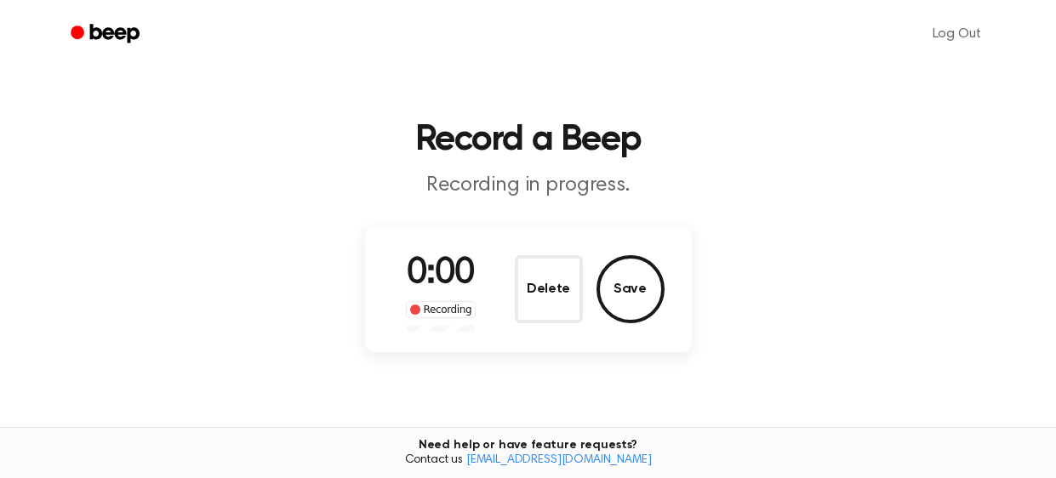
scroll to position [6, 0]
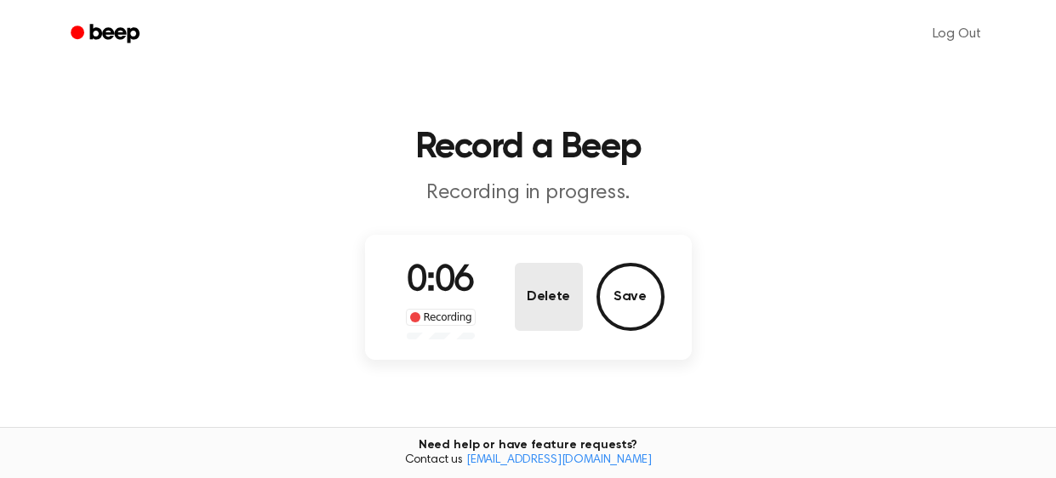
click at [517, 275] on button "Delete" at bounding box center [549, 297] width 68 height 68
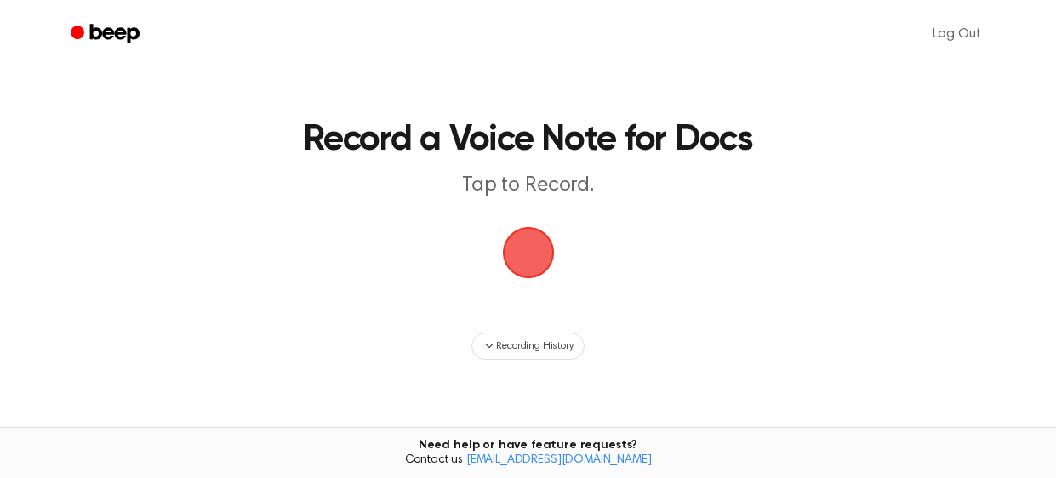
click at [515, 239] on span "button" at bounding box center [527, 252] width 63 height 63
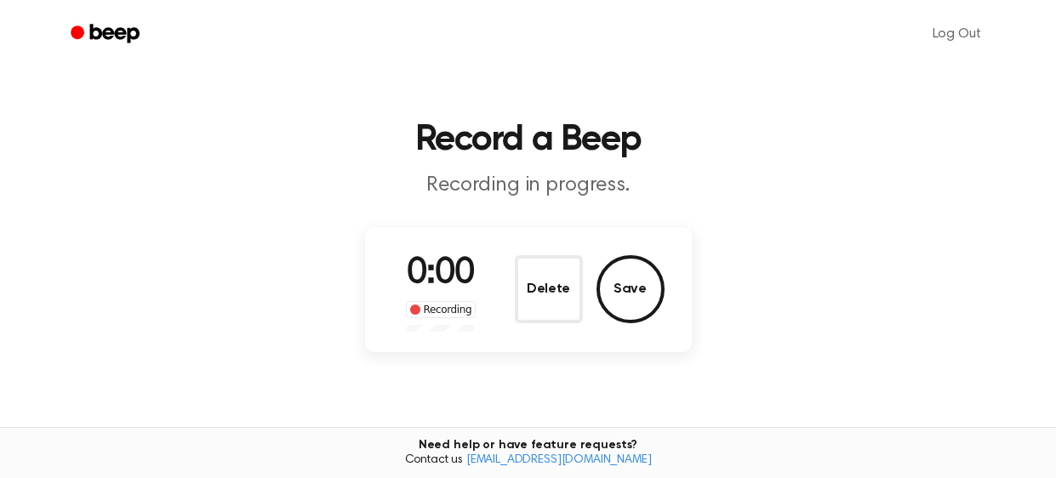
scroll to position [6, 0]
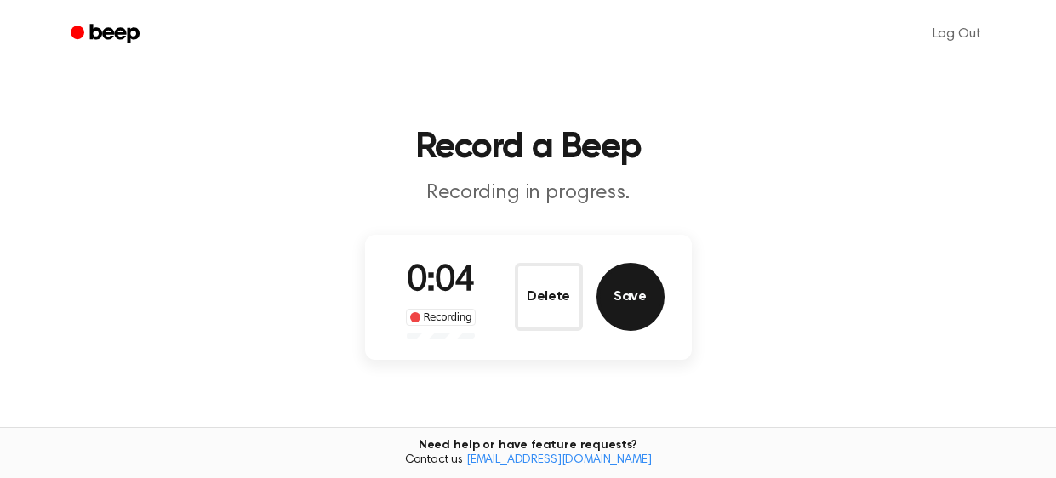
click at [629, 309] on button "Save" at bounding box center [631, 297] width 68 height 68
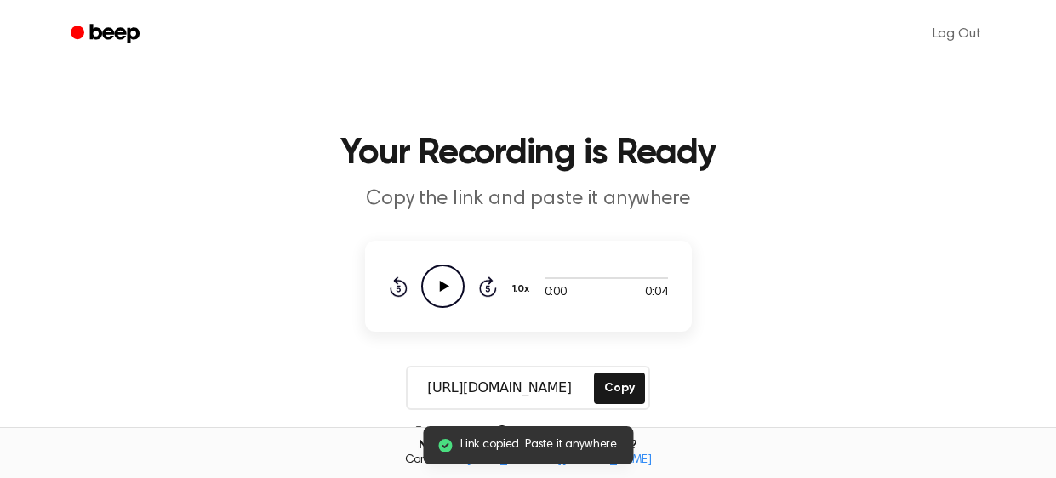
click at [456, 294] on icon "Play Audio" at bounding box center [442, 286] width 43 height 43
click at [456, 294] on icon "Pause Audio" at bounding box center [442, 286] width 43 height 43
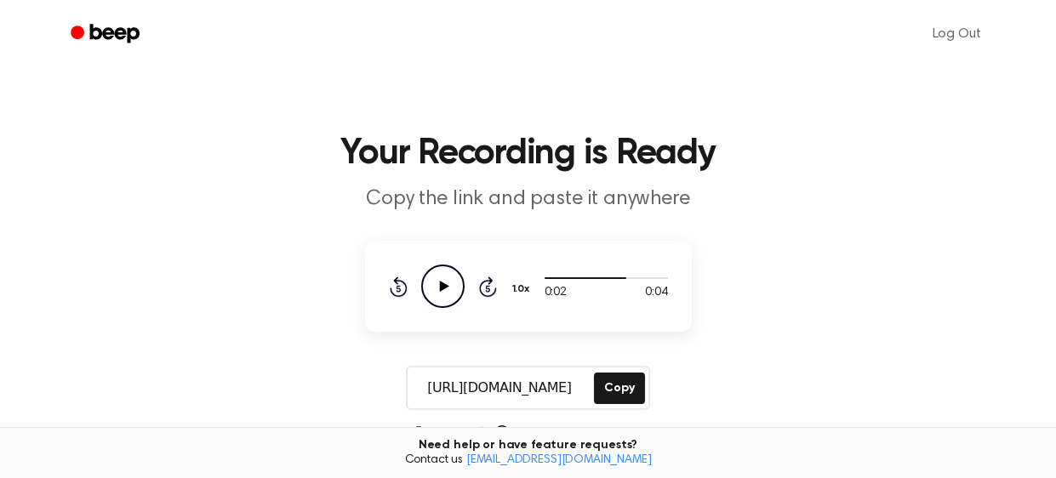
click at [456, 294] on icon "Play Audio" at bounding box center [442, 286] width 43 height 43
click at [456, 294] on icon "Pause Audio" at bounding box center [442, 286] width 43 height 43
click at [456, 294] on icon "Play Audio" at bounding box center [442, 286] width 43 height 43
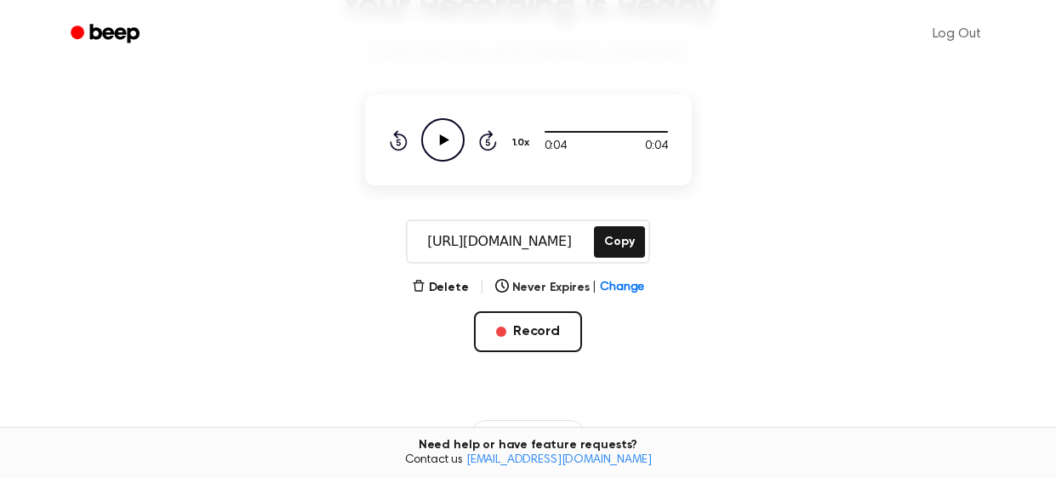
scroll to position [150, 0]
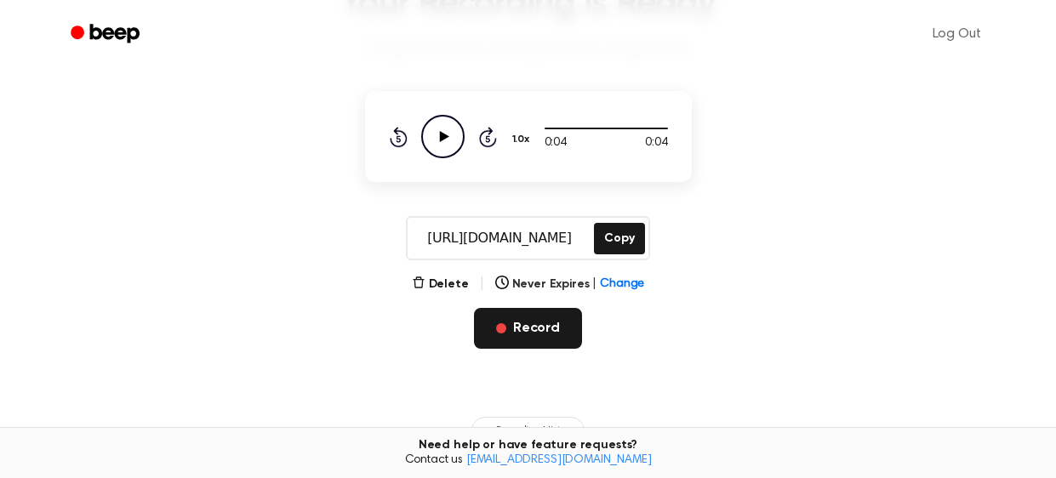
click at [528, 329] on button "Record" at bounding box center [528, 328] width 108 height 41
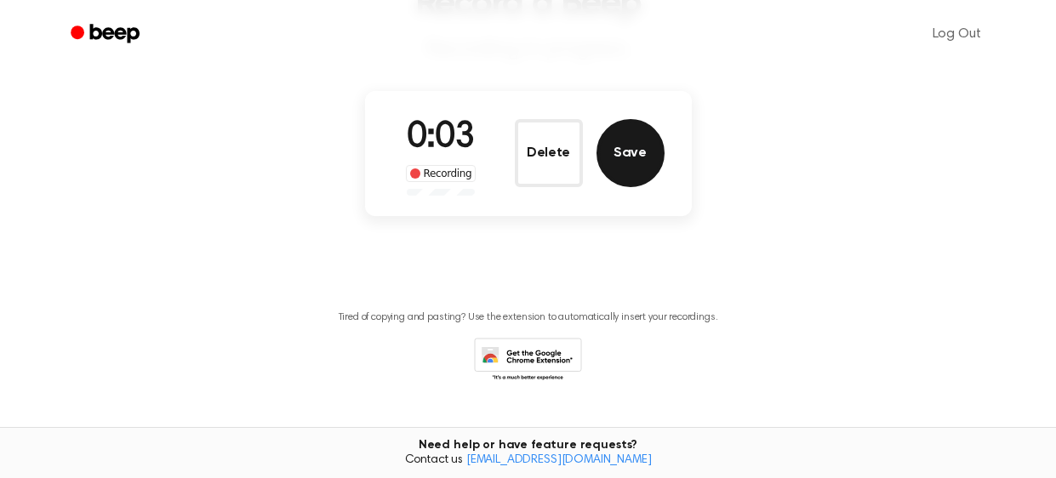
click at [627, 162] on button "Save" at bounding box center [631, 153] width 68 height 68
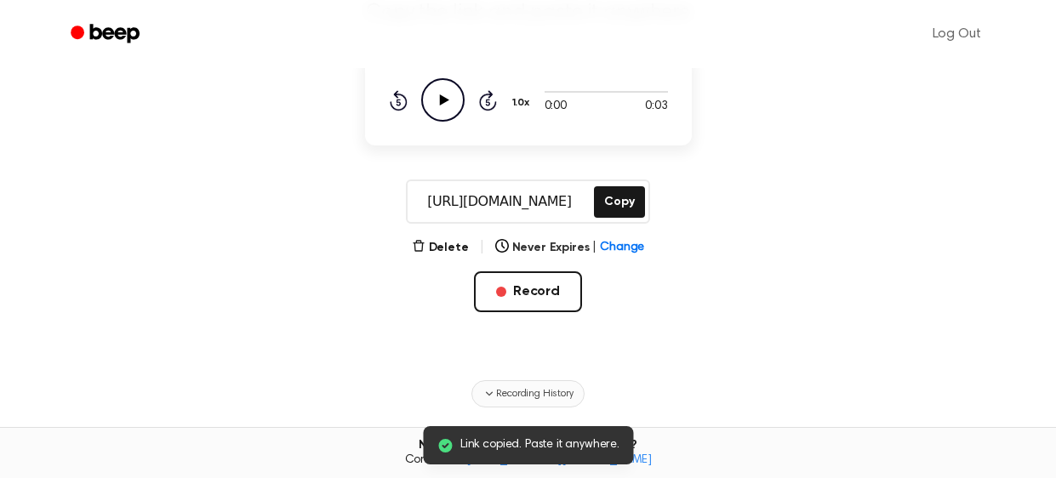
scroll to position [182, 0]
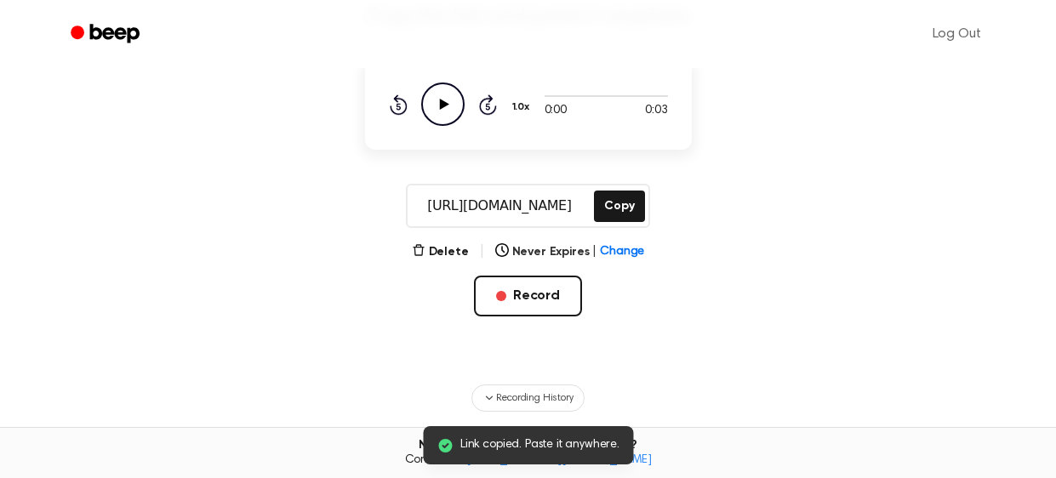
click at [441, 103] on icon at bounding box center [443, 104] width 9 height 11
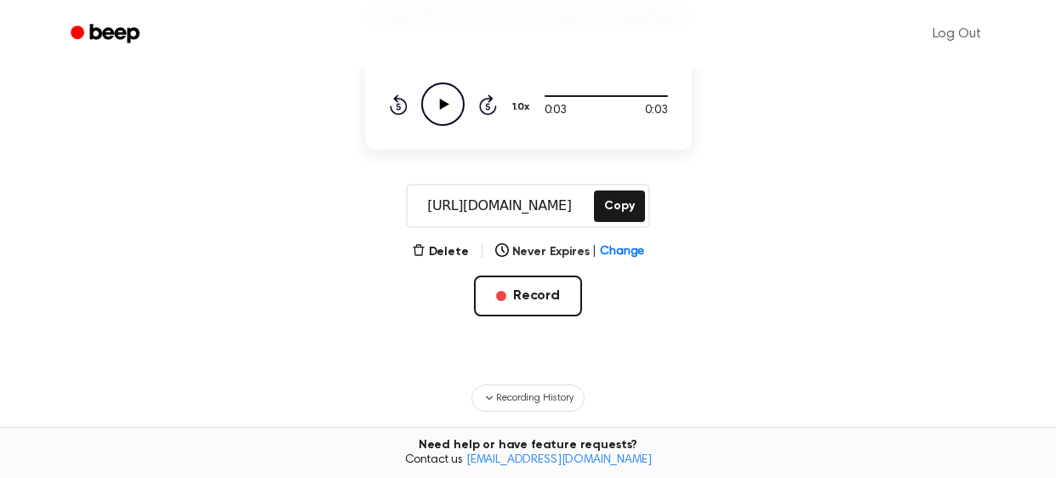
scroll to position [209, 0]
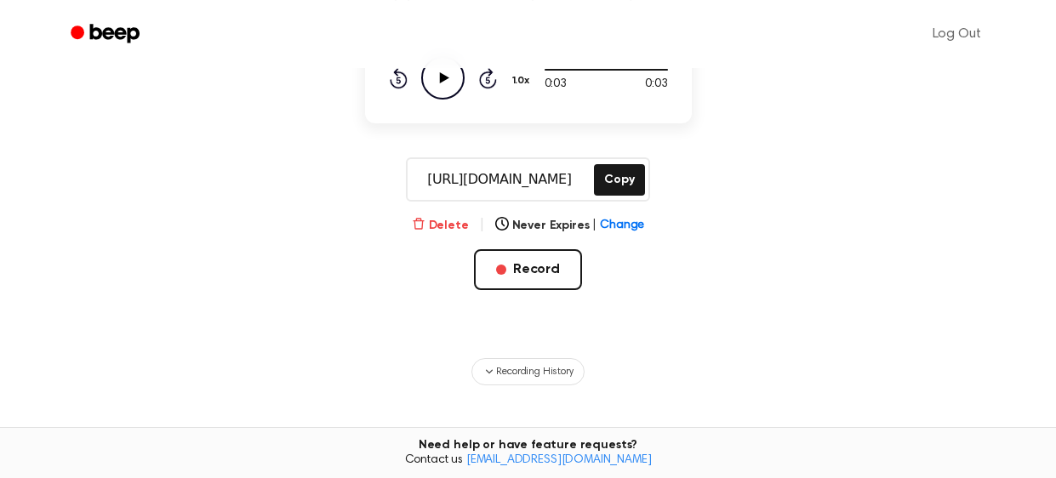
click at [437, 233] on button "Delete" at bounding box center [440, 226] width 57 height 18
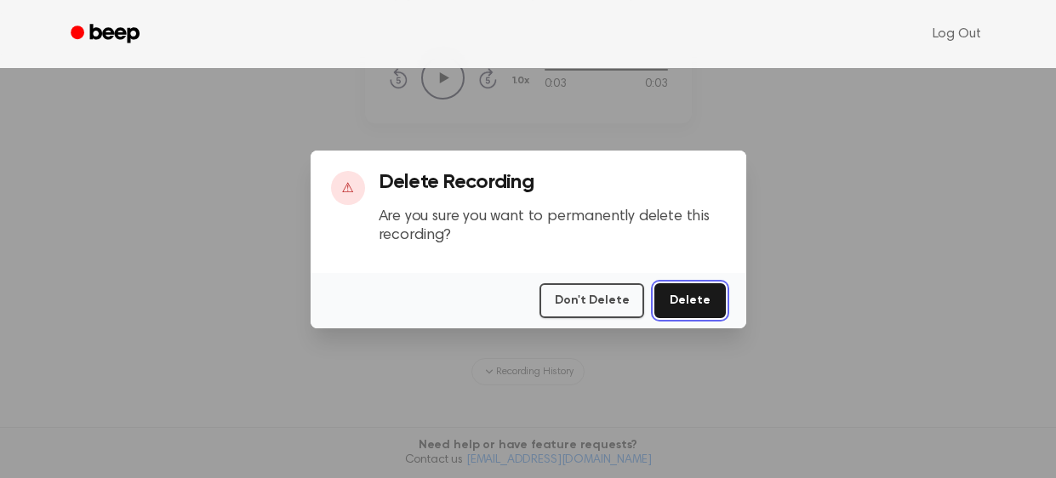
click at [704, 291] on button "Delete" at bounding box center [690, 300] width 71 height 35
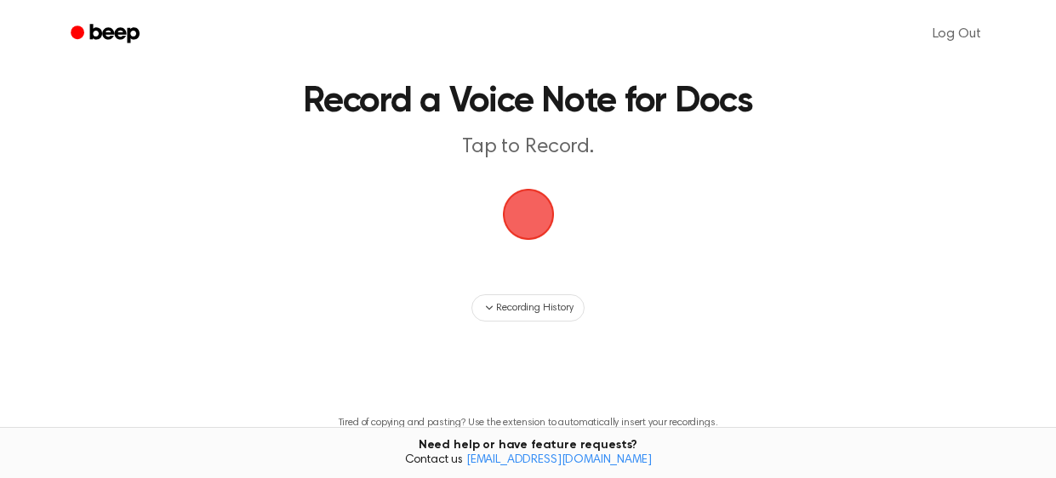
scroll to position [49, 0]
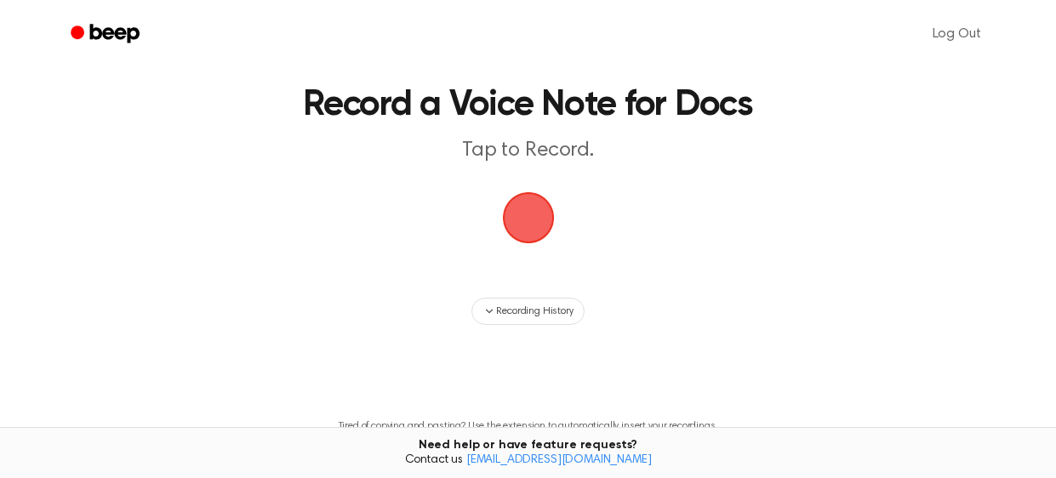
click at [524, 237] on span "button" at bounding box center [529, 218] width 48 height 48
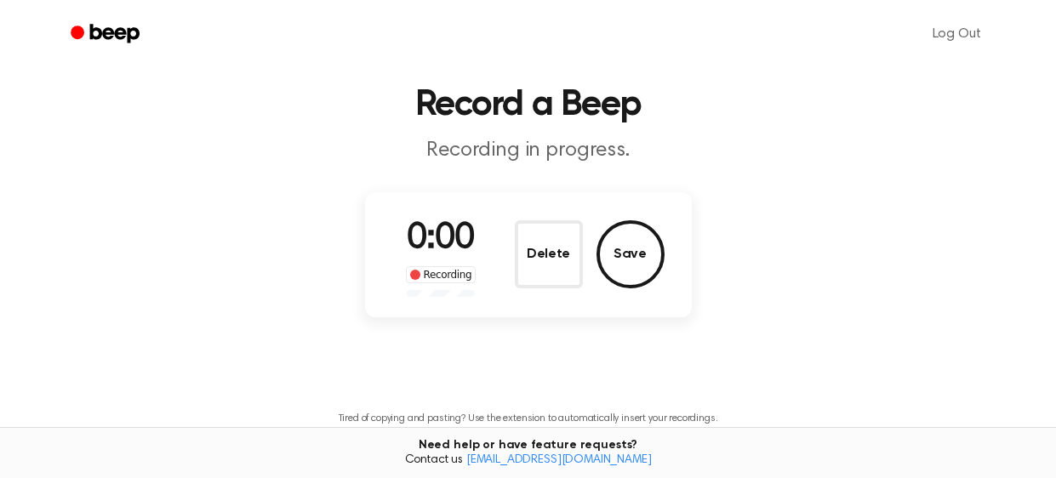
scroll to position [41, 0]
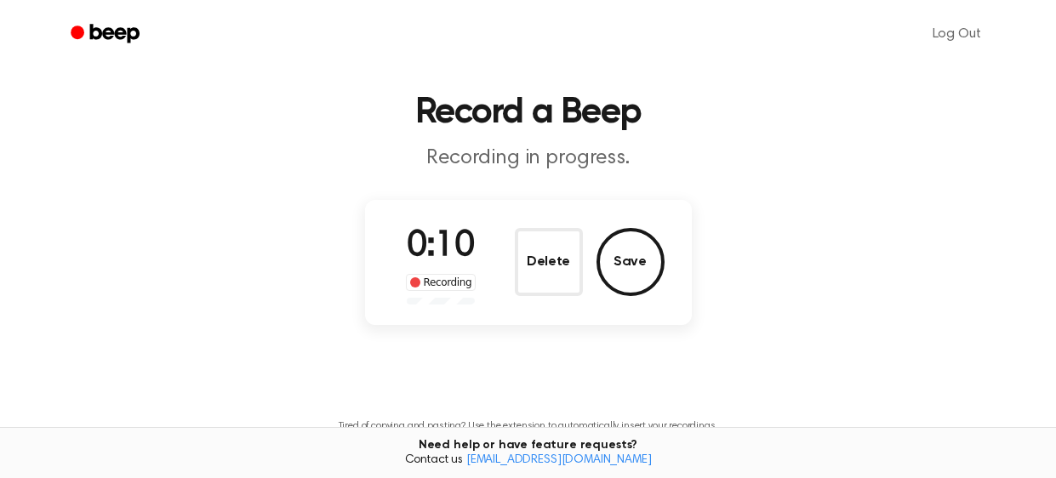
click at [524, 237] on button "Delete" at bounding box center [549, 262] width 68 height 68
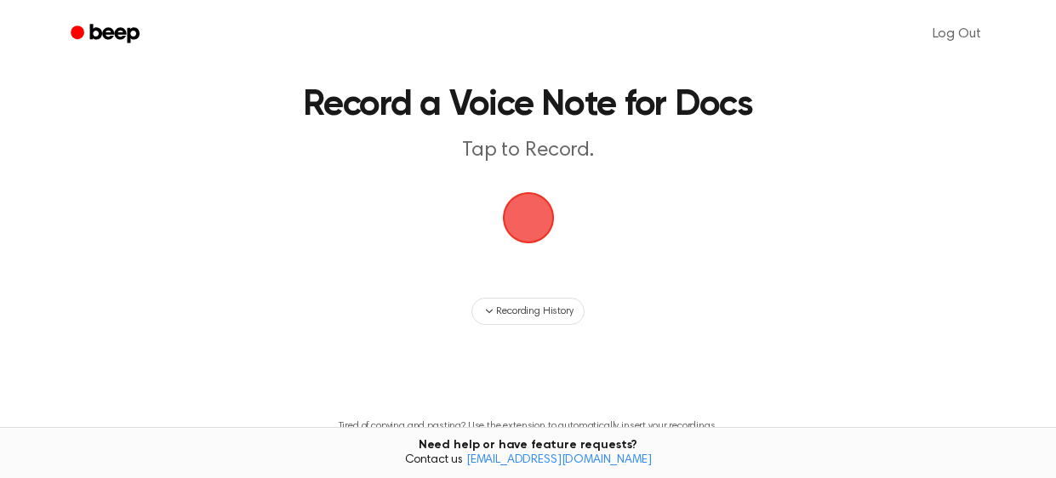
click at [538, 236] on span "button" at bounding box center [529, 218] width 48 height 48
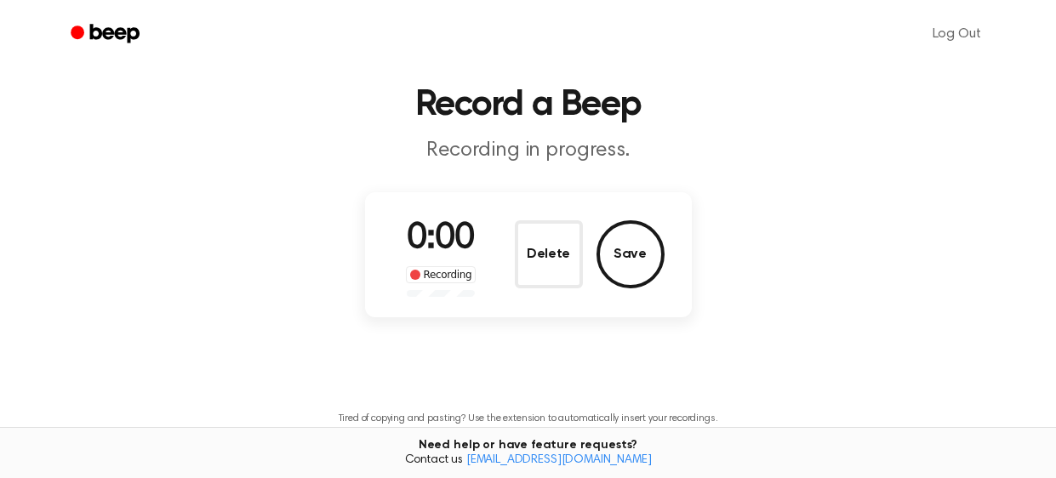
scroll to position [41, 0]
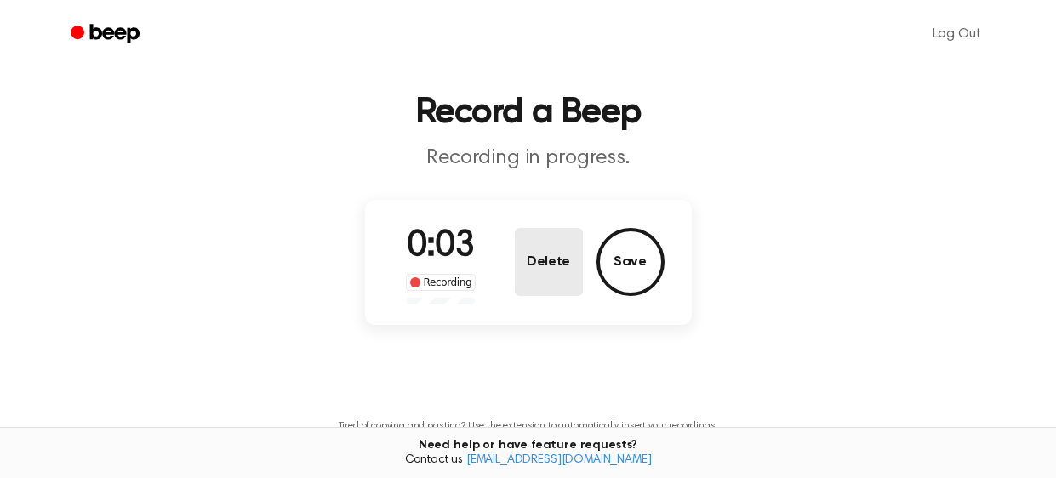
click at [540, 254] on button "Delete" at bounding box center [549, 262] width 68 height 68
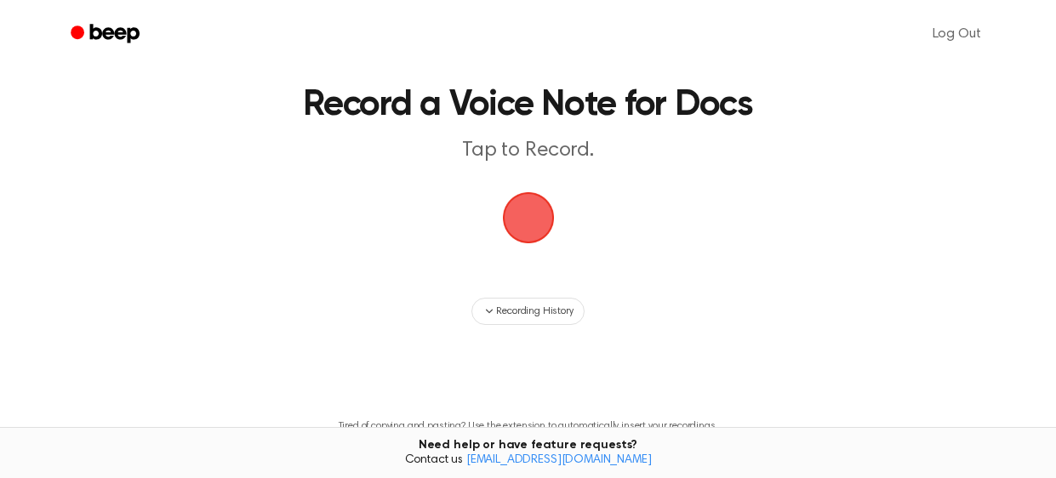
click at [526, 236] on span "button" at bounding box center [529, 218] width 48 height 48
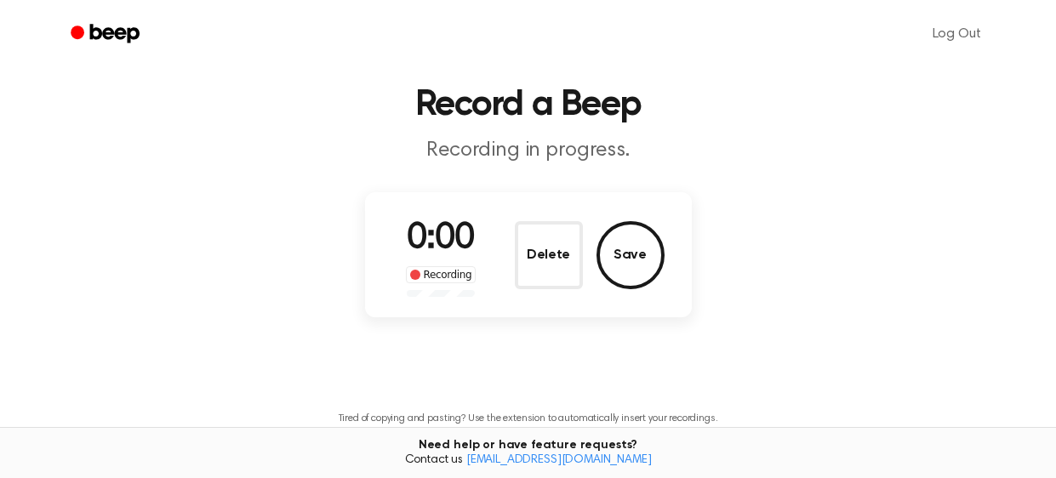
scroll to position [41, 0]
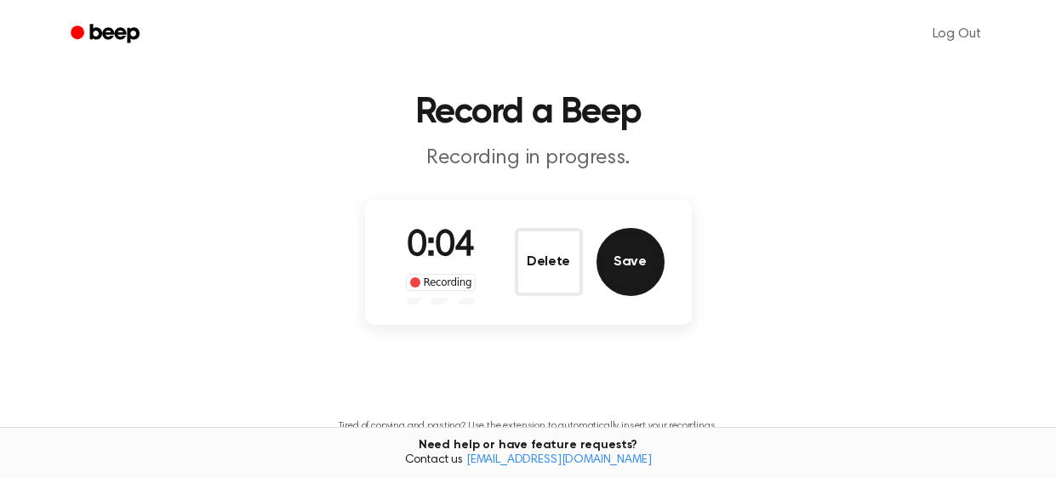
click at [643, 265] on button "Save" at bounding box center [631, 262] width 68 height 68
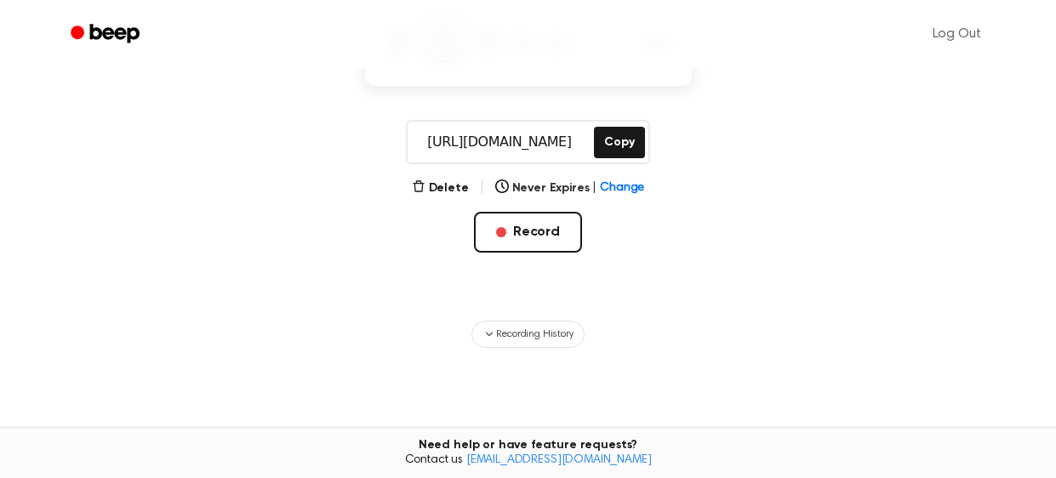
scroll to position [251, 0]
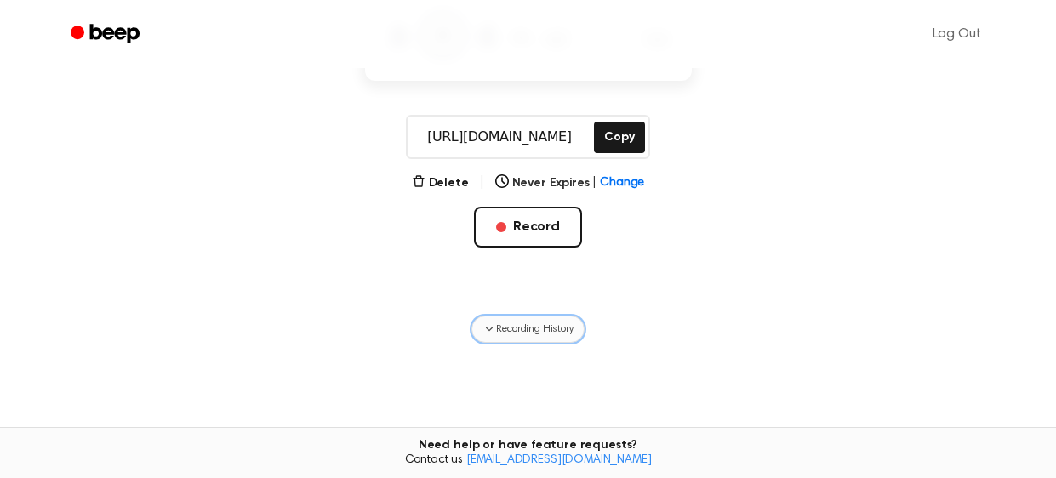
click at [518, 320] on button "Recording History" at bounding box center [528, 329] width 112 height 27
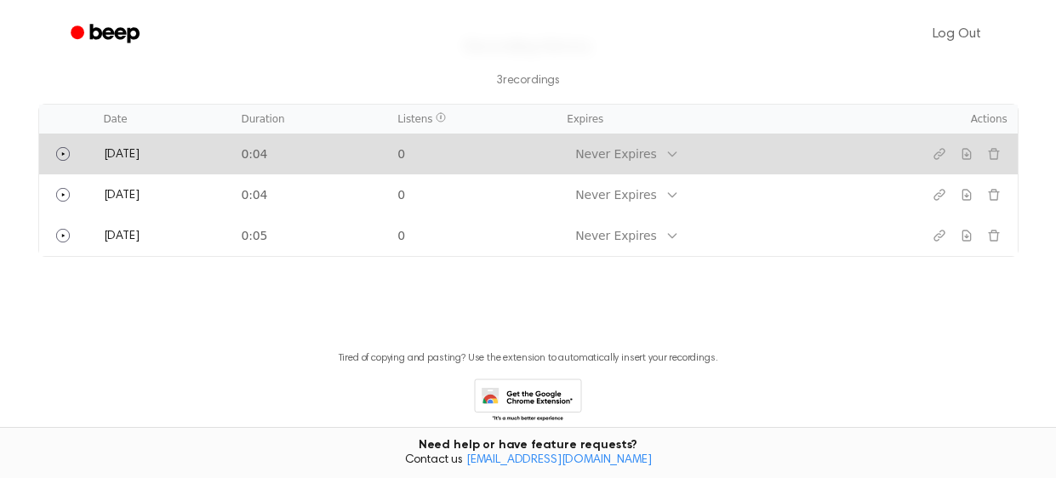
scroll to position [602, 0]
click at [66, 147] on icon "Play" at bounding box center [63, 152] width 14 height 14
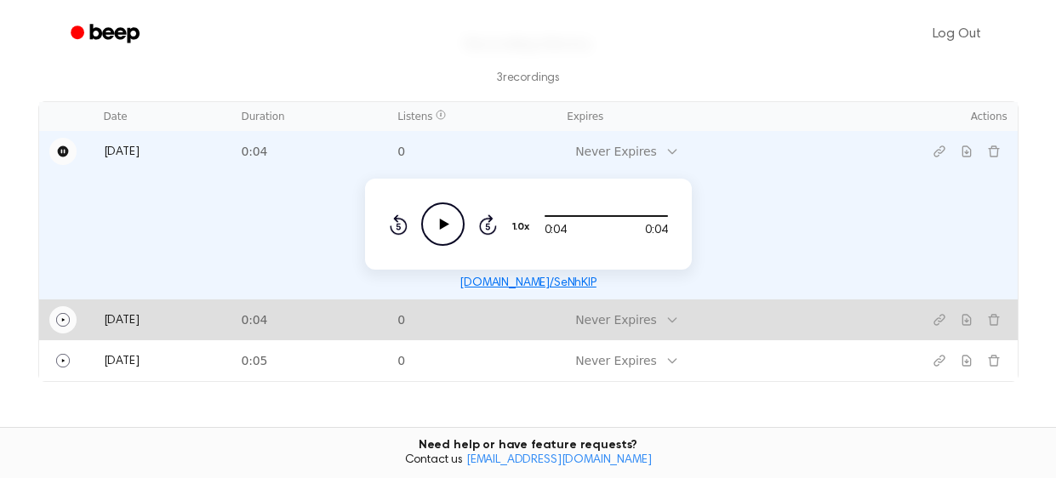
click at [60, 329] on button "Play" at bounding box center [62, 319] width 27 height 27
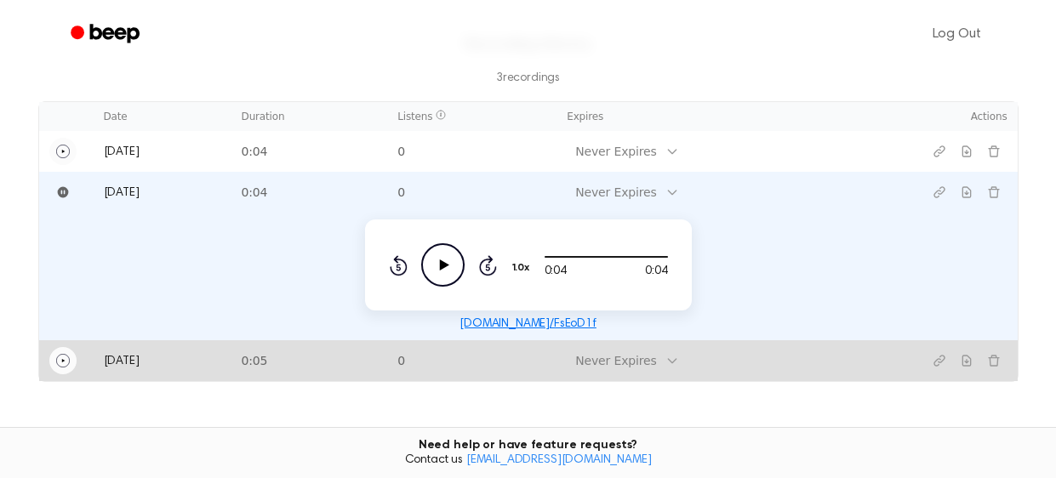
click at [60, 363] on icon "Play" at bounding box center [63, 361] width 14 height 14
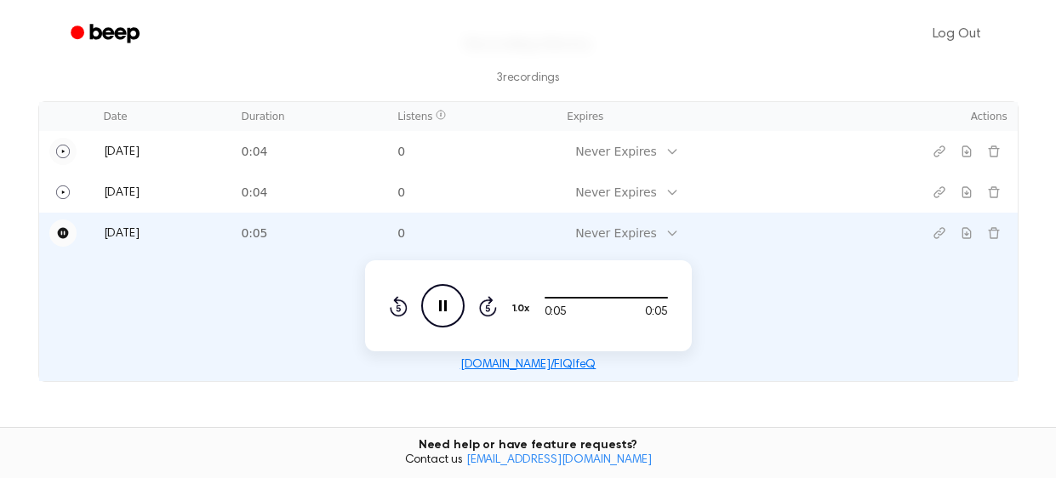
click at [53, 237] on button "Pause" at bounding box center [62, 233] width 27 height 27
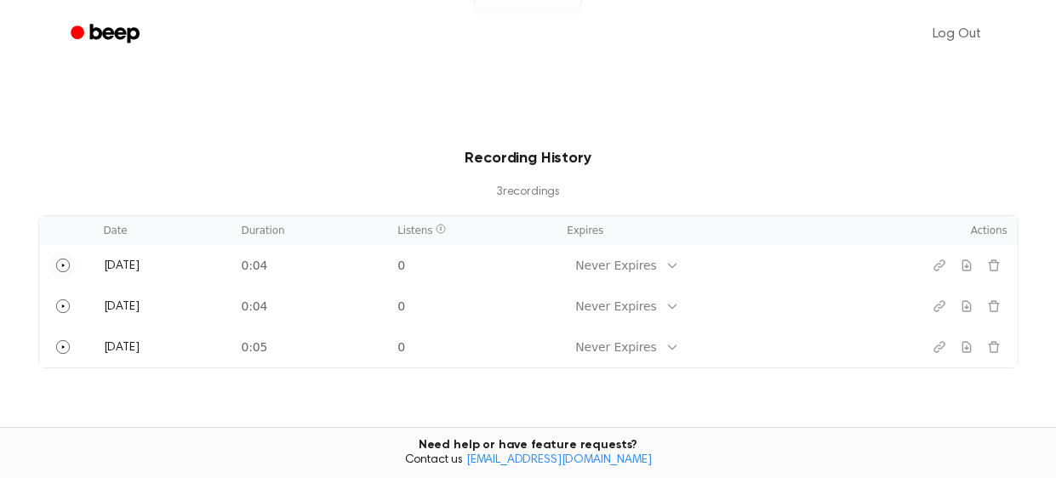
scroll to position [487, 0]
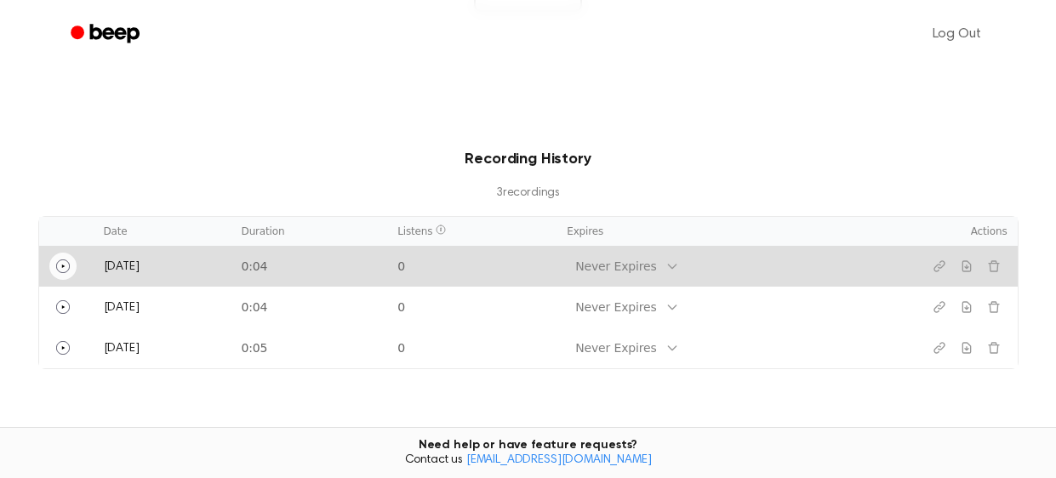
click at [57, 271] on icon "Play" at bounding box center [63, 267] width 14 height 14
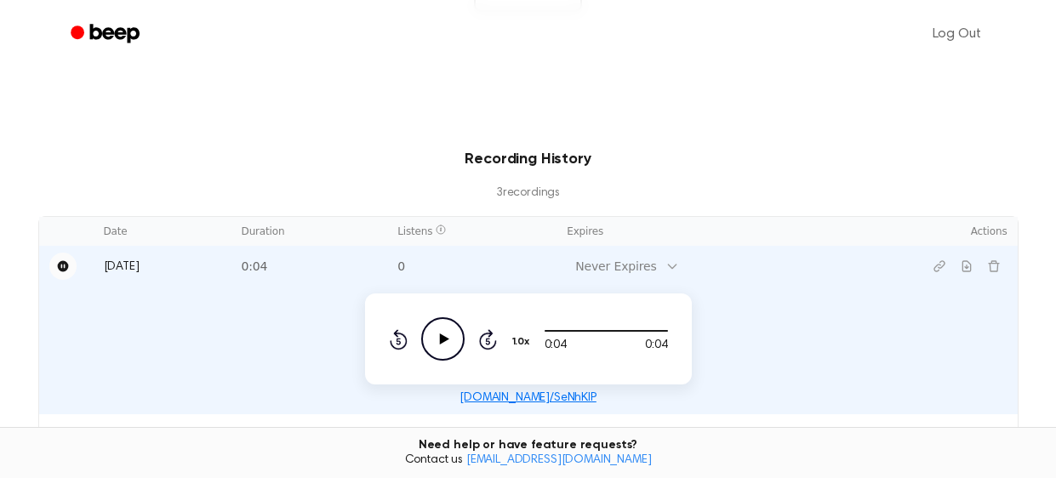
click at [59, 270] on icon "Pause" at bounding box center [62, 266] width 11 height 11
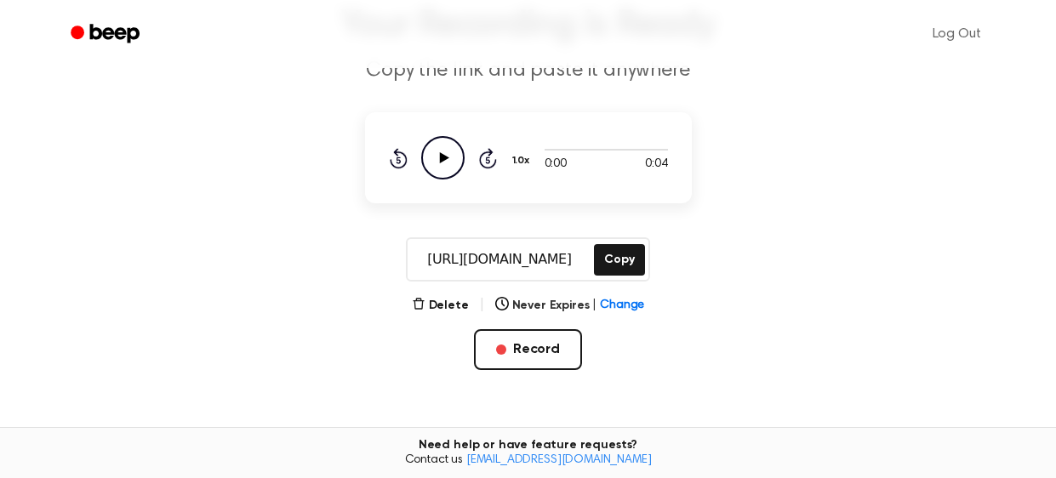
scroll to position [129, 0]
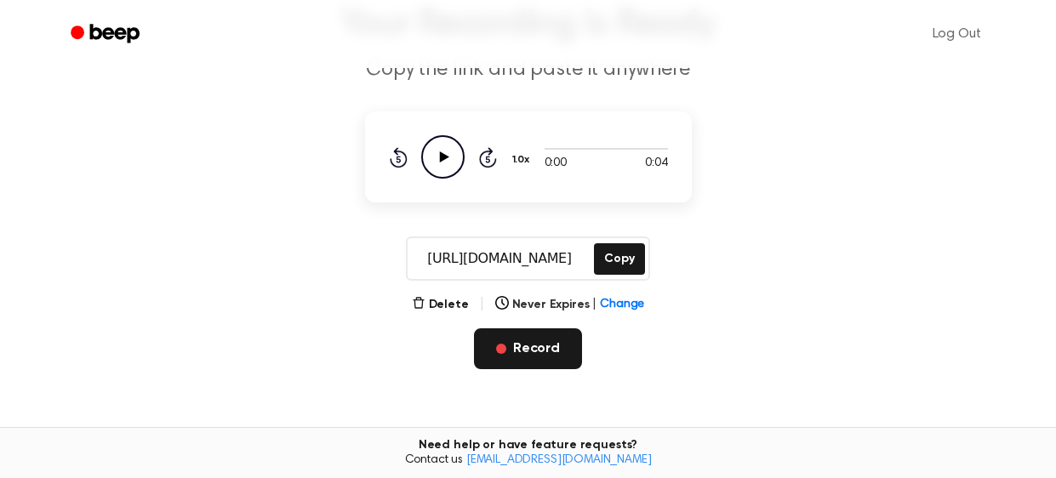
click at [536, 347] on button "Record" at bounding box center [528, 349] width 108 height 41
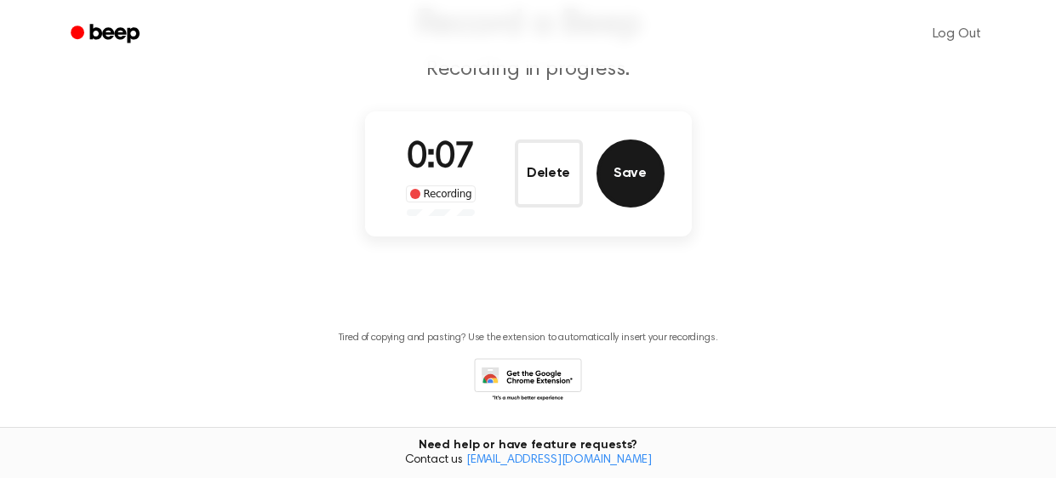
click at [631, 186] on button "Save" at bounding box center [631, 174] width 68 height 68
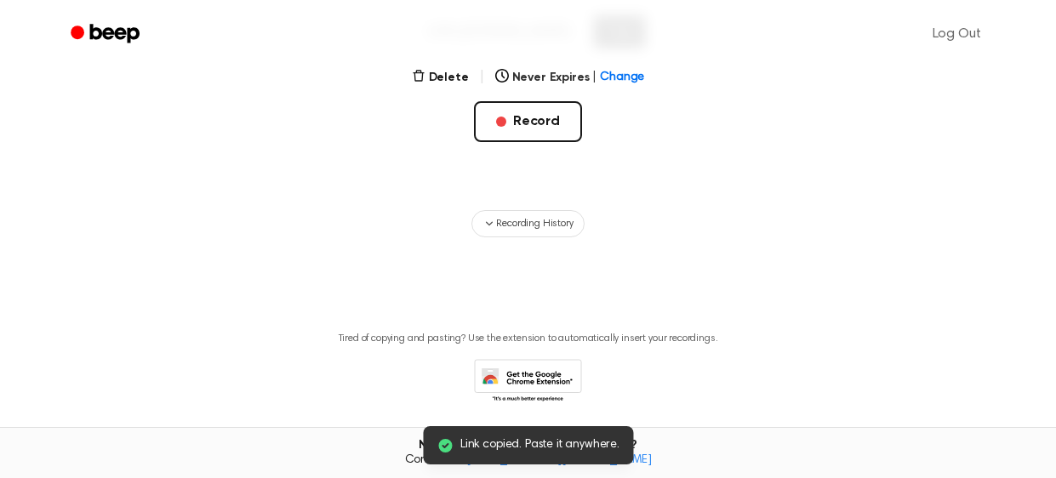
scroll to position [413, 0]
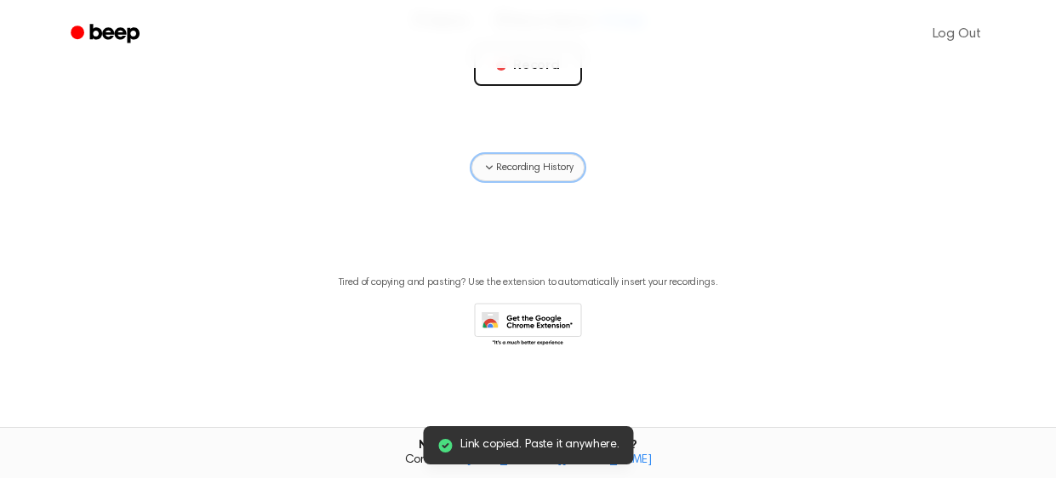
click at [538, 164] on span "Recording History" at bounding box center [534, 167] width 77 height 15
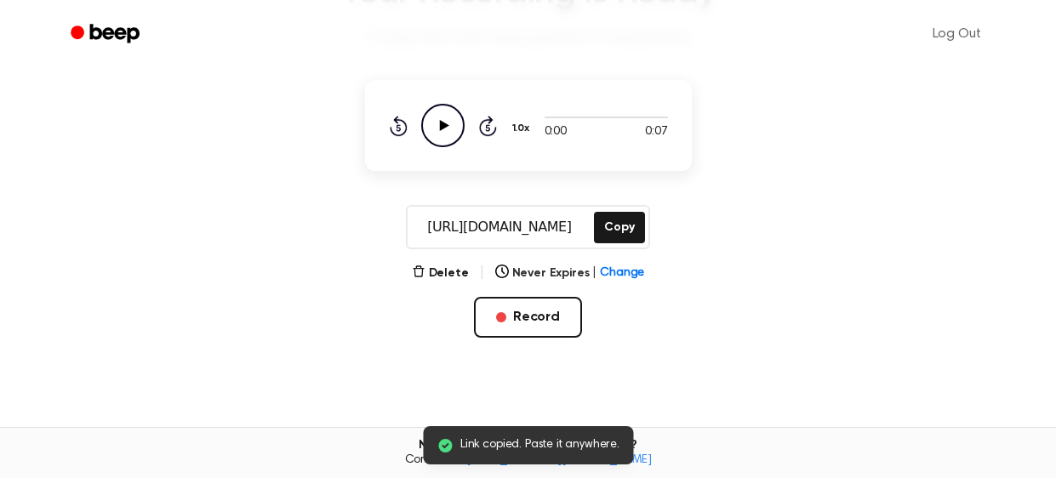
scroll to position [0, 0]
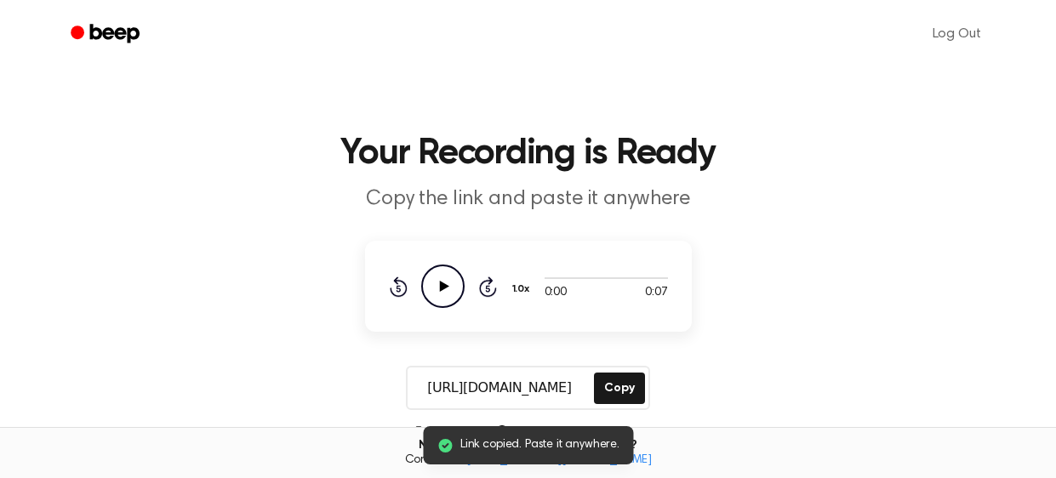
click at [432, 277] on icon "Play Audio" at bounding box center [442, 286] width 43 height 43
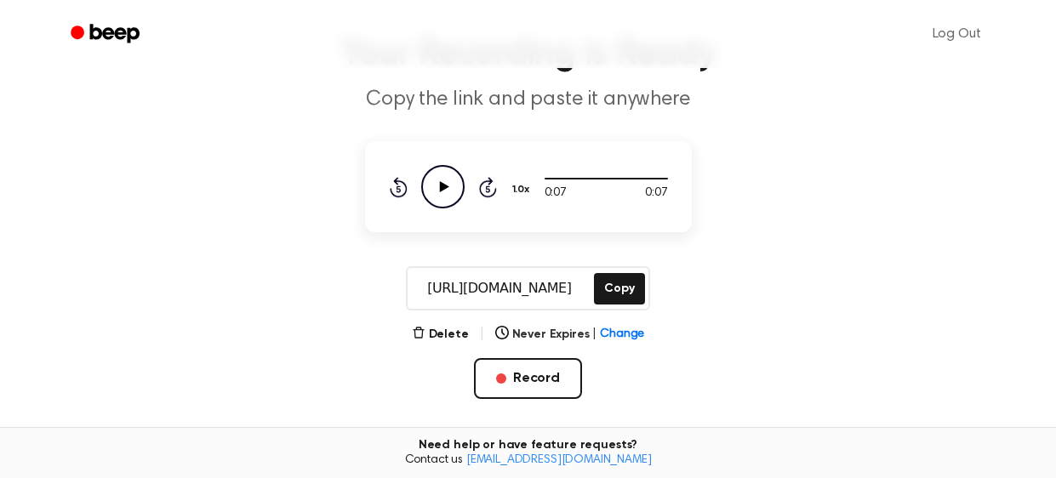
scroll to position [117, 0]
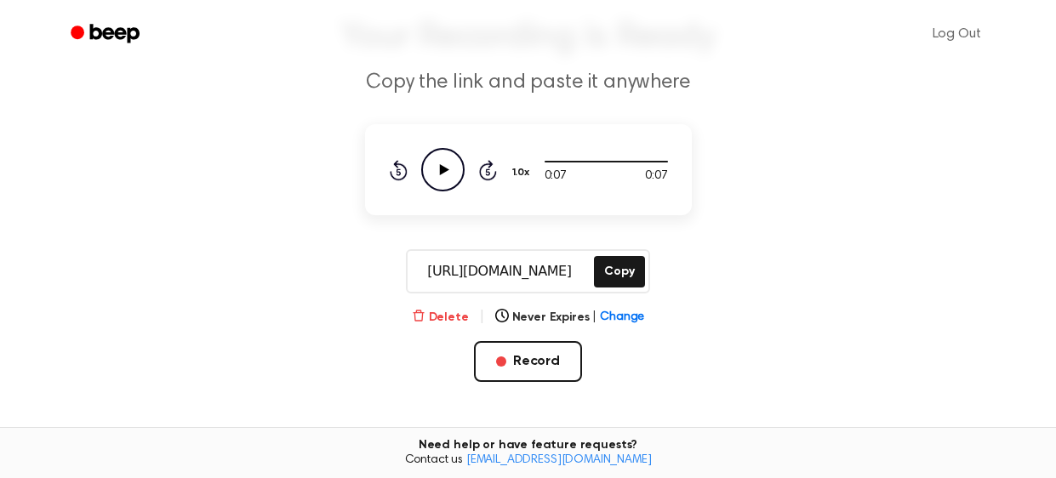
click at [455, 320] on button "Delete" at bounding box center [440, 318] width 57 height 18
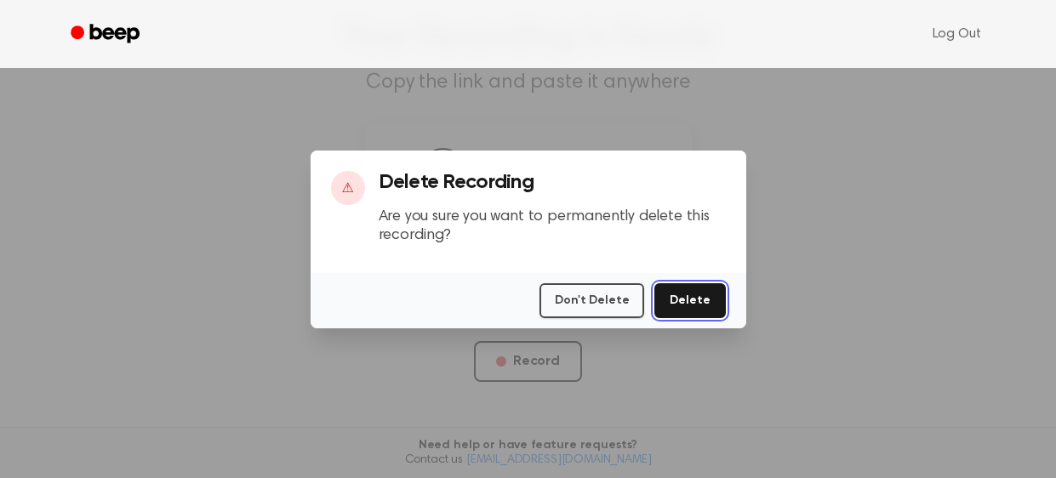
click at [697, 305] on button "Delete" at bounding box center [690, 300] width 71 height 35
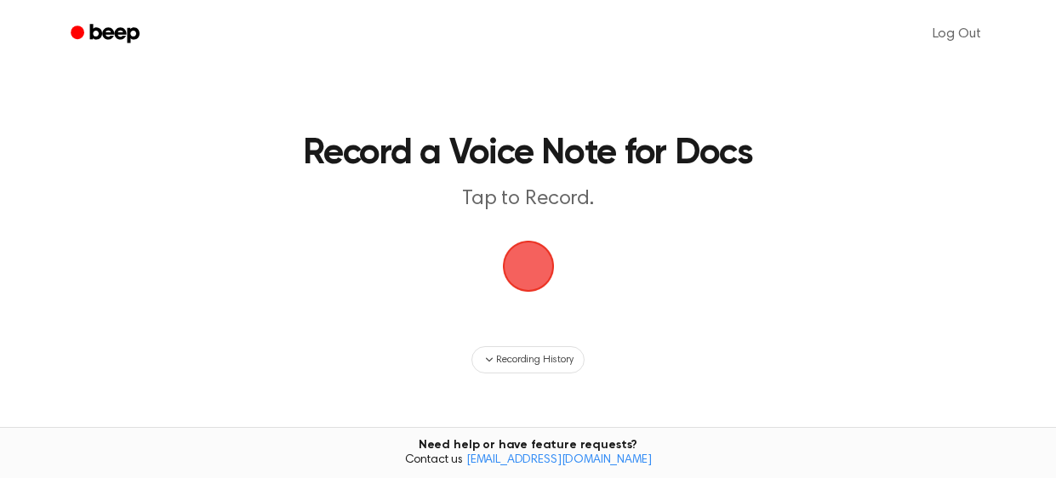
click at [522, 276] on span "button" at bounding box center [527, 265] width 89 height 89
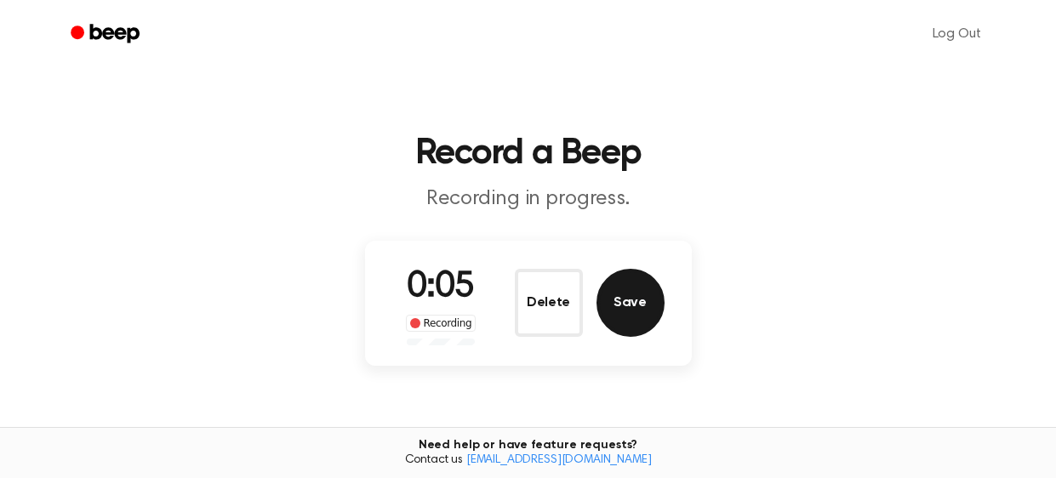
click at [639, 294] on button "Save" at bounding box center [631, 303] width 68 height 68
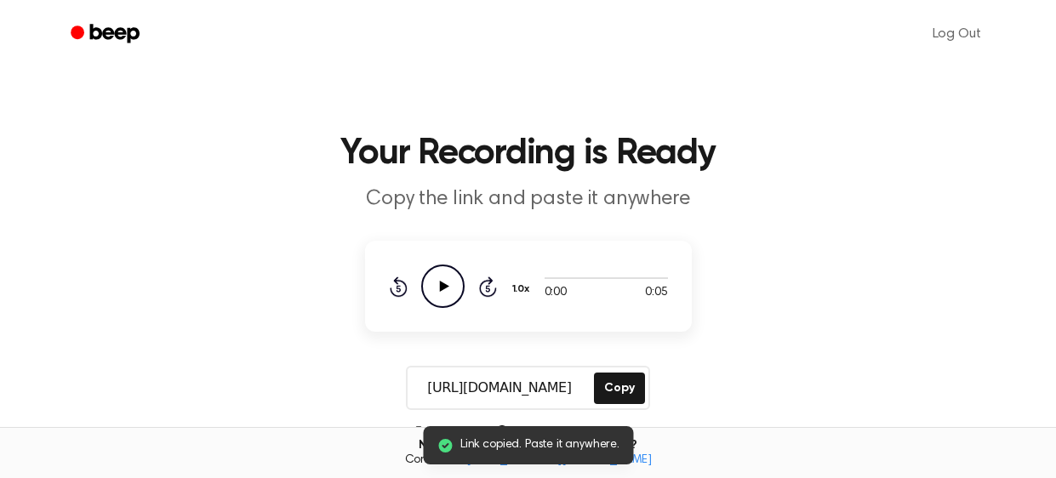
click at [451, 293] on icon "Play Audio" at bounding box center [442, 286] width 43 height 43
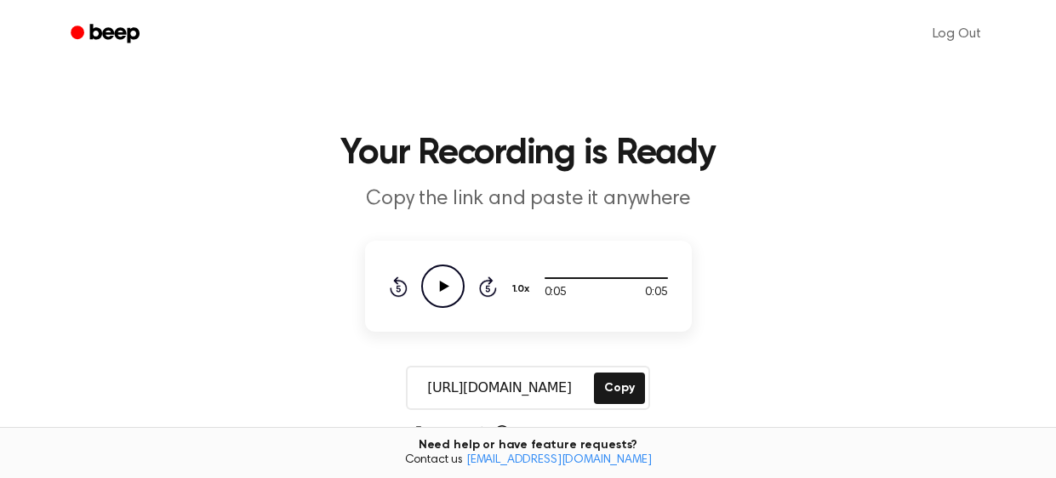
click at [451, 293] on icon "Play Audio" at bounding box center [442, 286] width 43 height 43
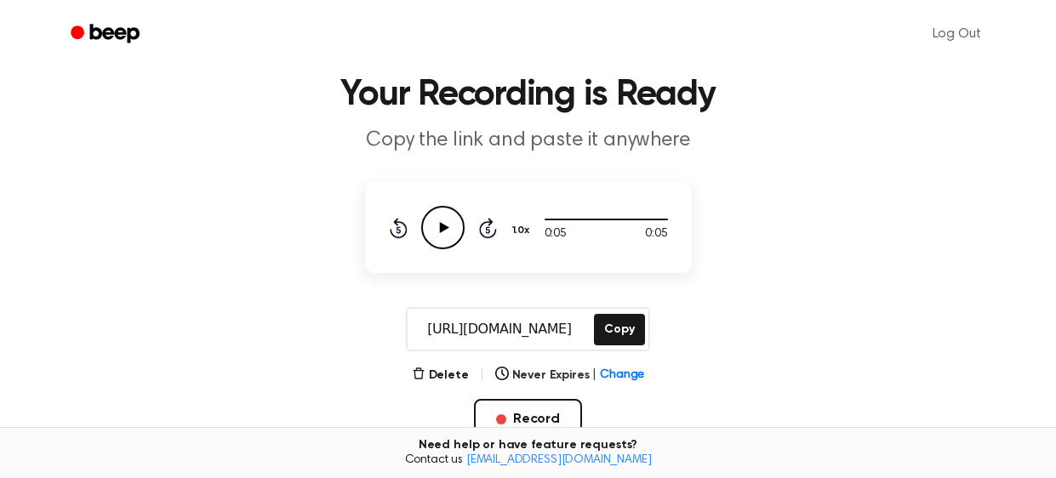
scroll to position [66, 0]
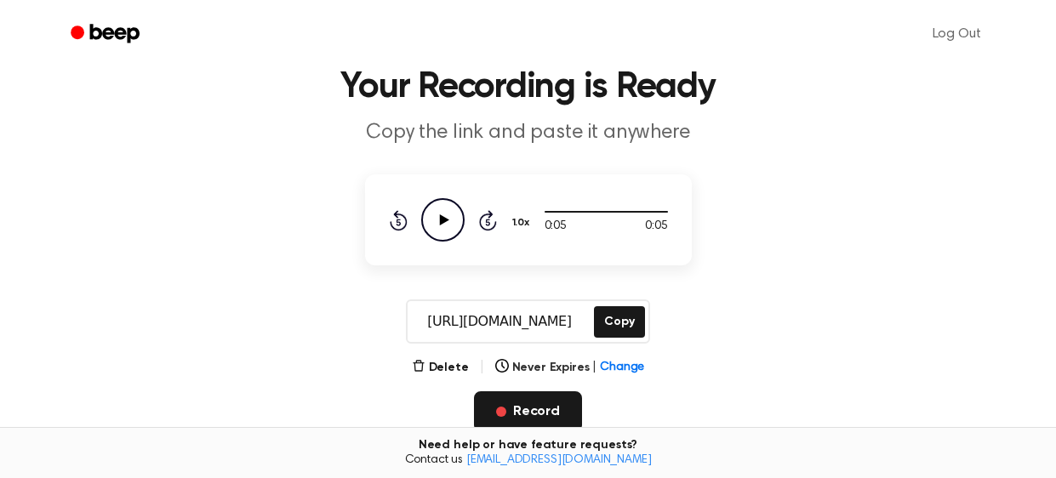
click at [523, 406] on button "Record" at bounding box center [528, 412] width 108 height 41
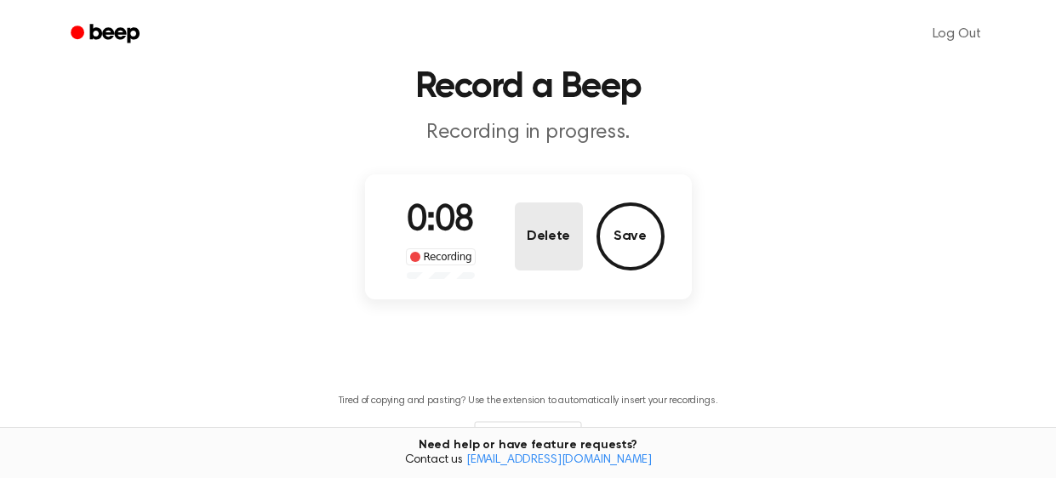
click at [550, 231] on button "Delete" at bounding box center [549, 237] width 68 height 68
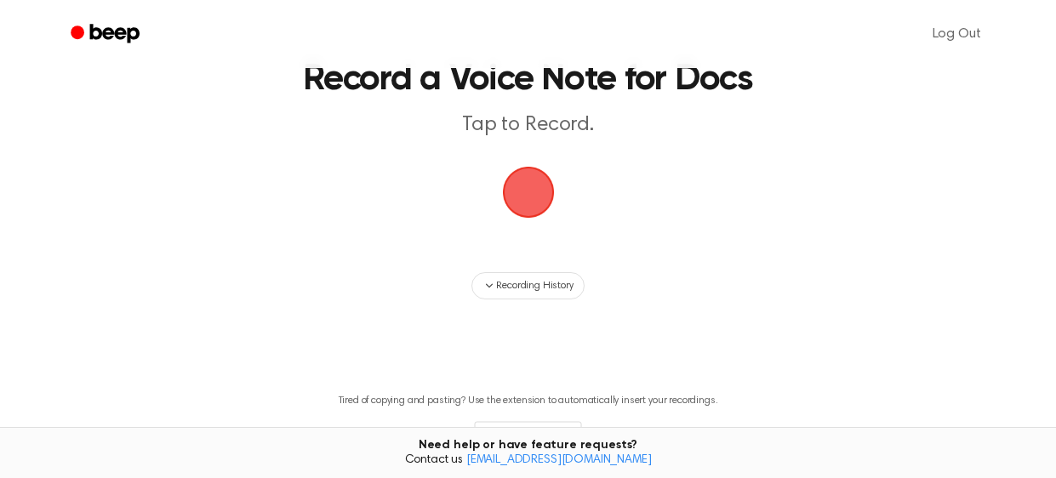
click at [518, 203] on span "button" at bounding box center [528, 192] width 79 height 79
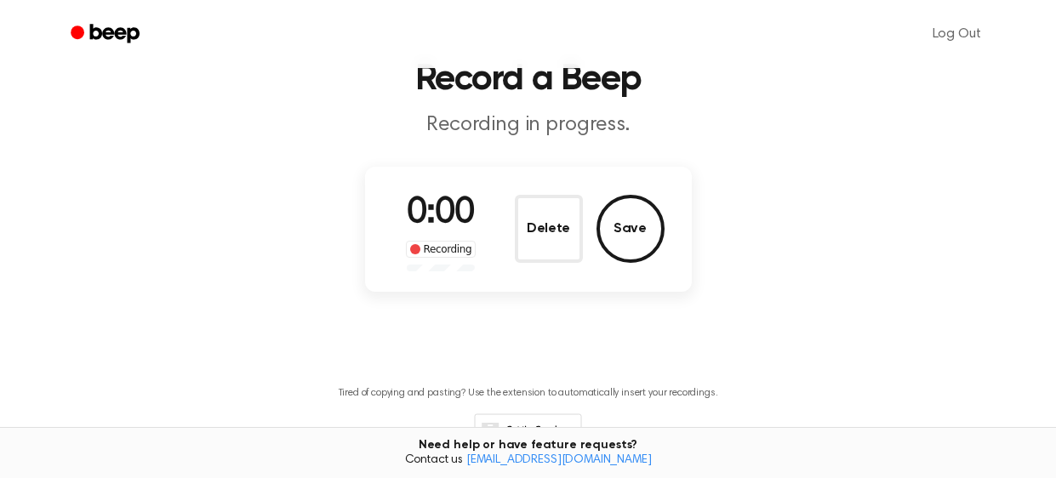
scroll to position [66, 0]
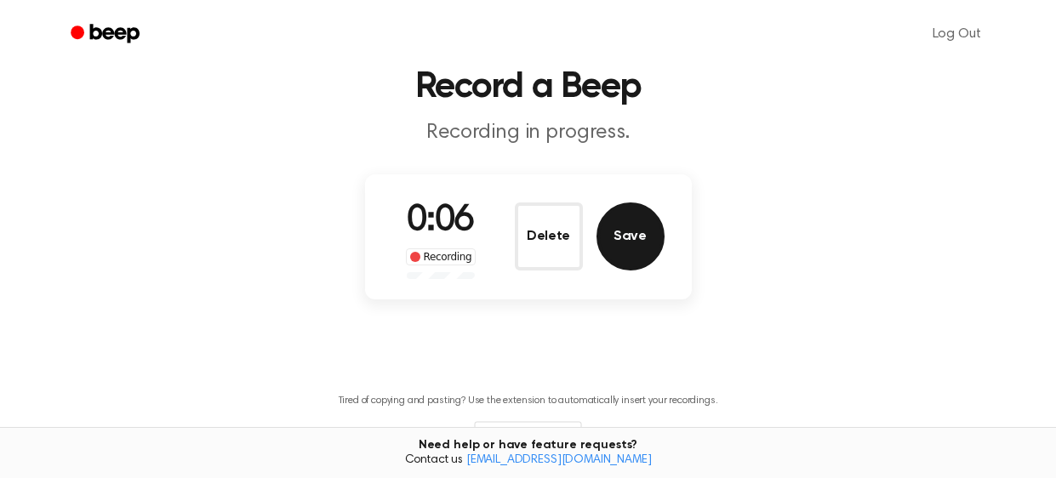
click at [611, 245] on button "Save" at bounding box center [631, 237] width 68 height 68
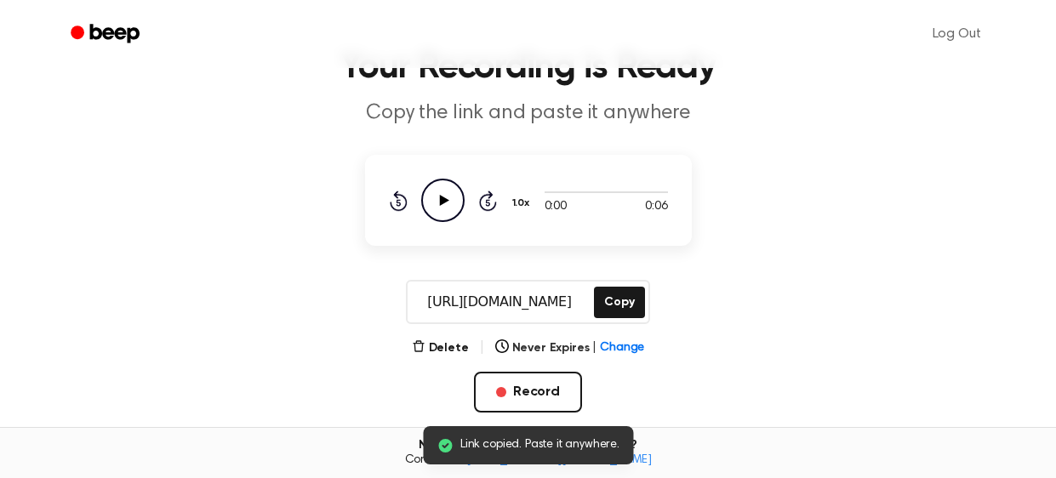
scroll to position [0, 0]
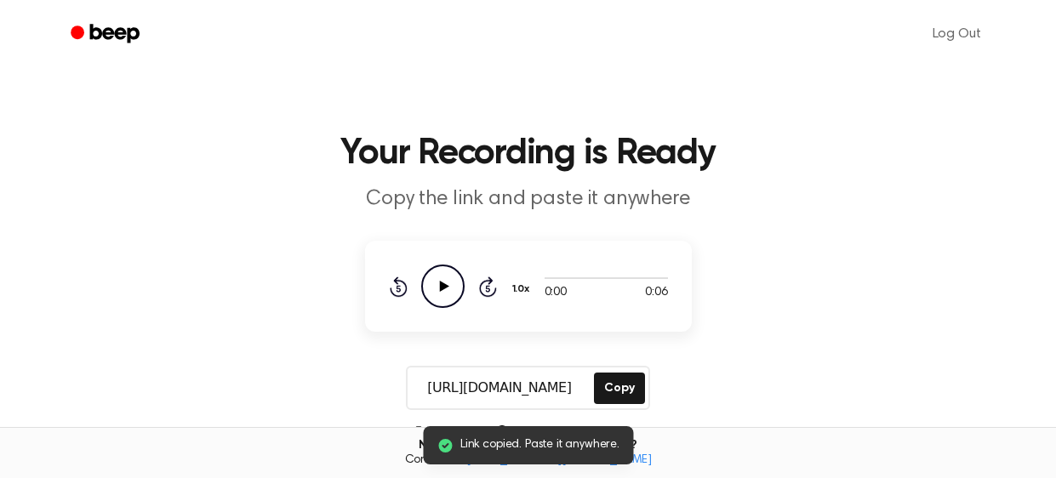
click at [448, 299] on icon "Play Audio" at bounding box center [442, 286] width 43 height 43
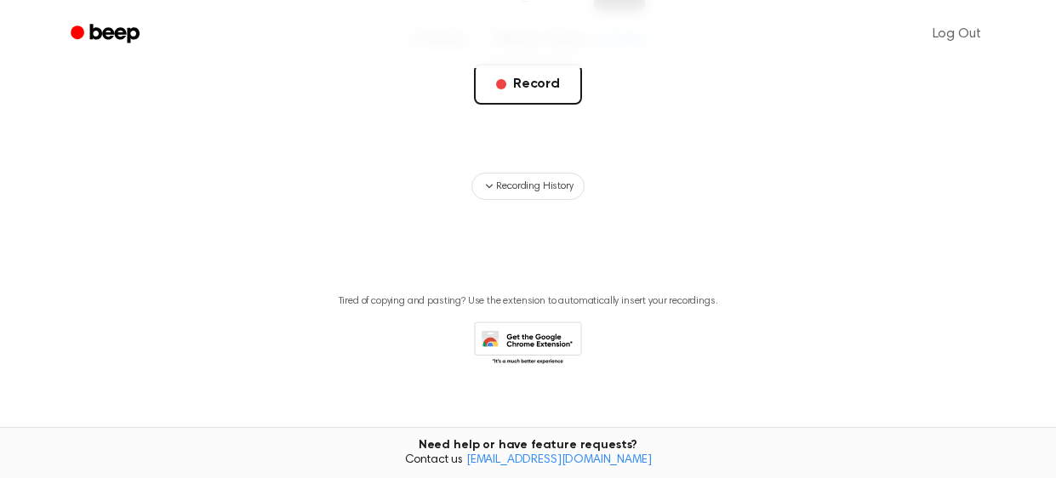
scroll to position [413, 0]
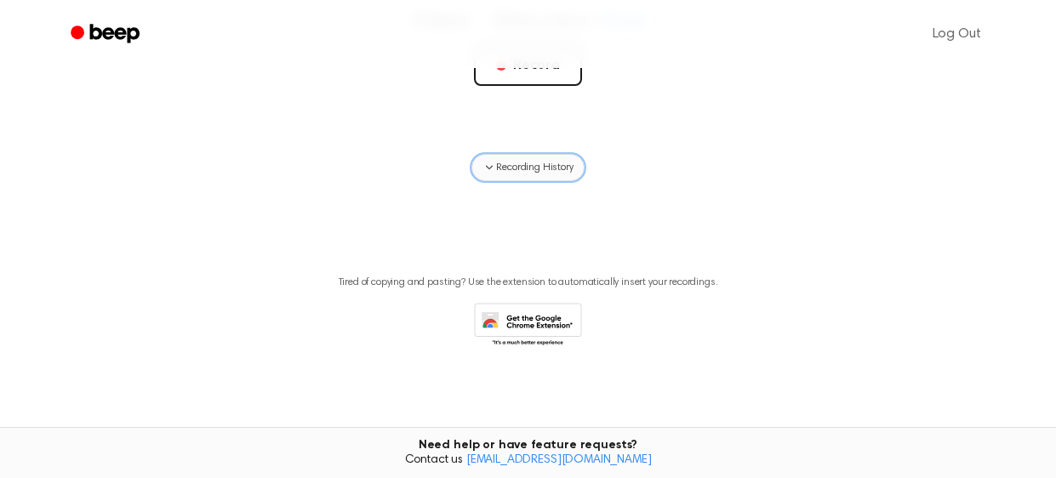
click at [542, 166] on span "Recording History" at bounding box center [534, 167] width 77 height 15
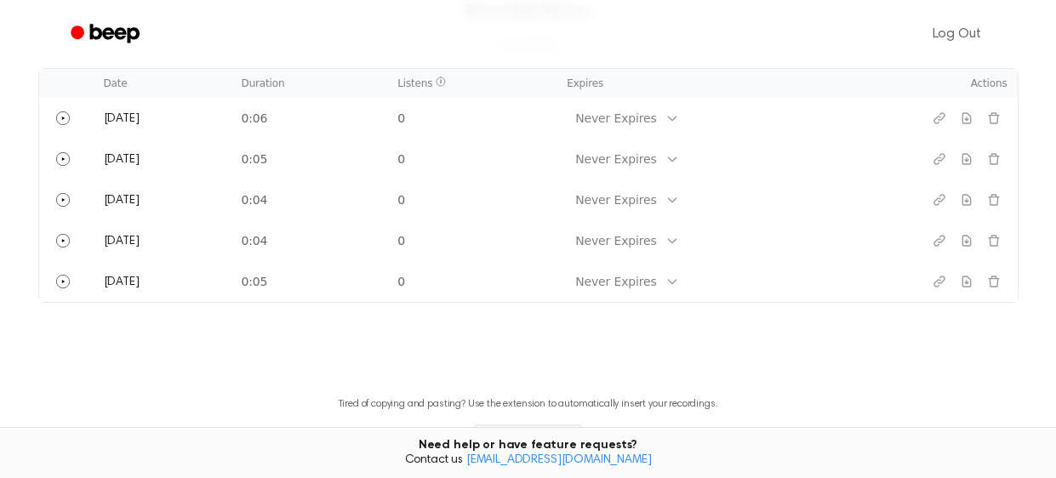
scroll to position [632, 0]
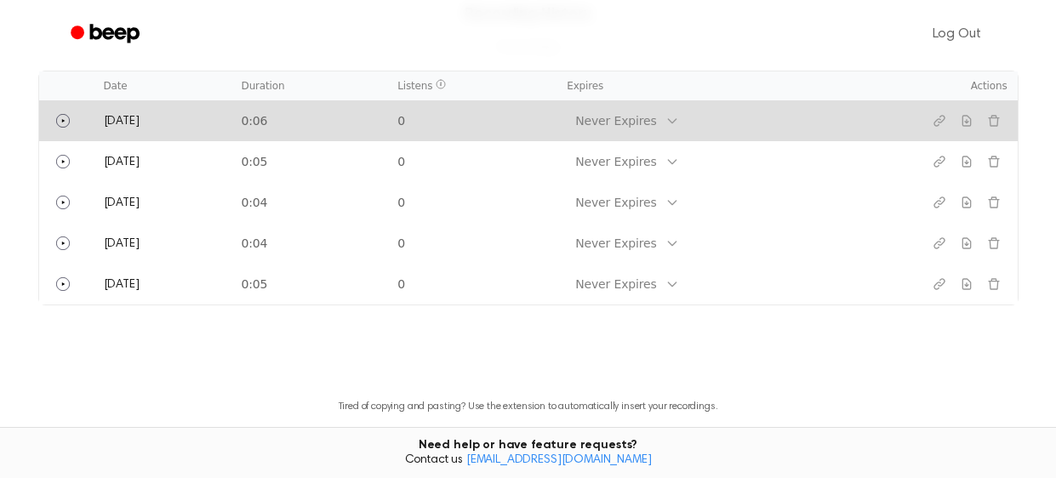
click at [81, 123] on td at bounding box center [66, 120] width 54 height 41
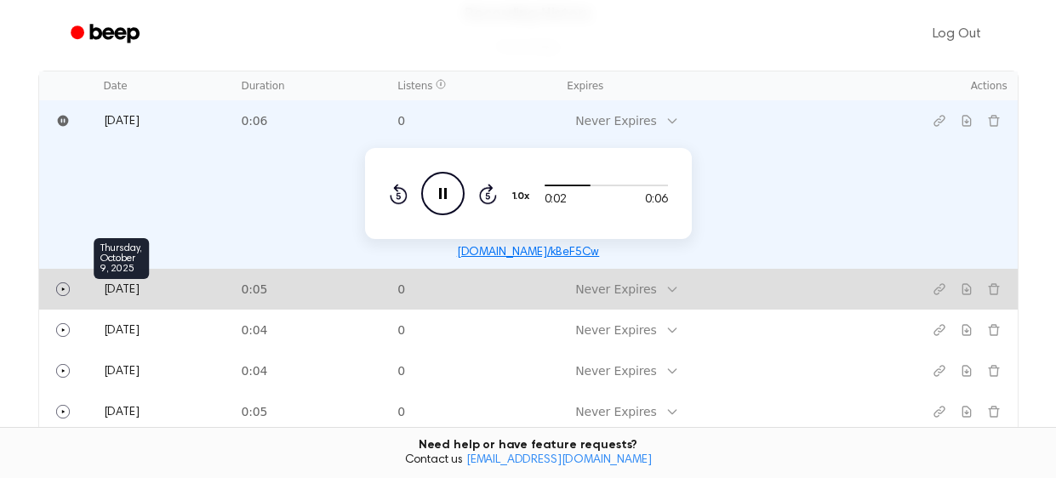
click at [106, 284] on span "[DATE]" at bounding box center [122, 290] width 36 height 12
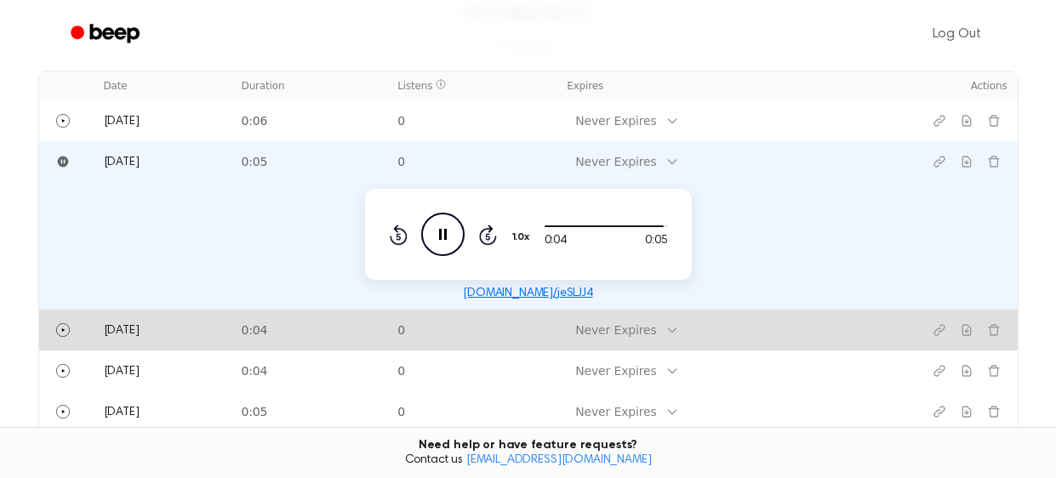
click at [298, 330] on td "0:04" at bounding box center [310, 330] width 157 height 41
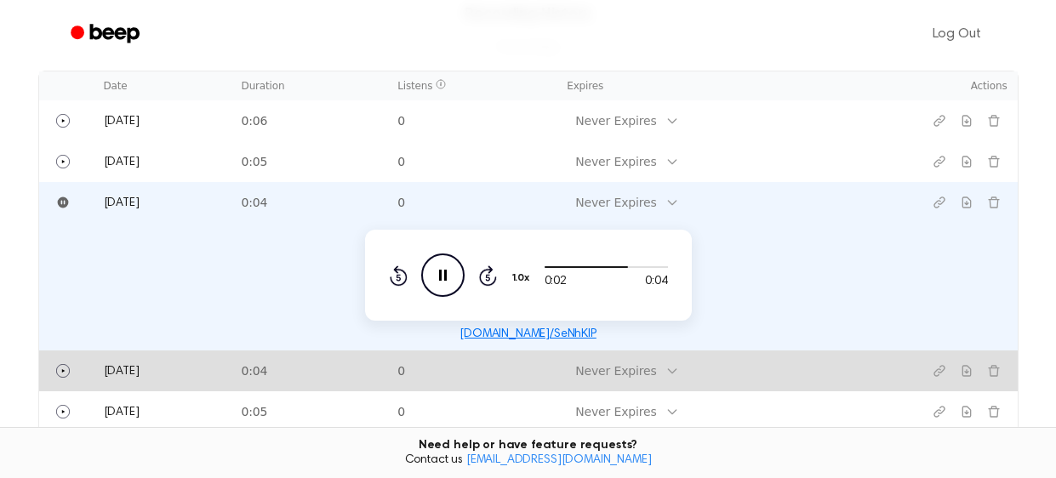
click at [299, 378] on td "0:04" at bounding box center [310, 371] width 157 height 41
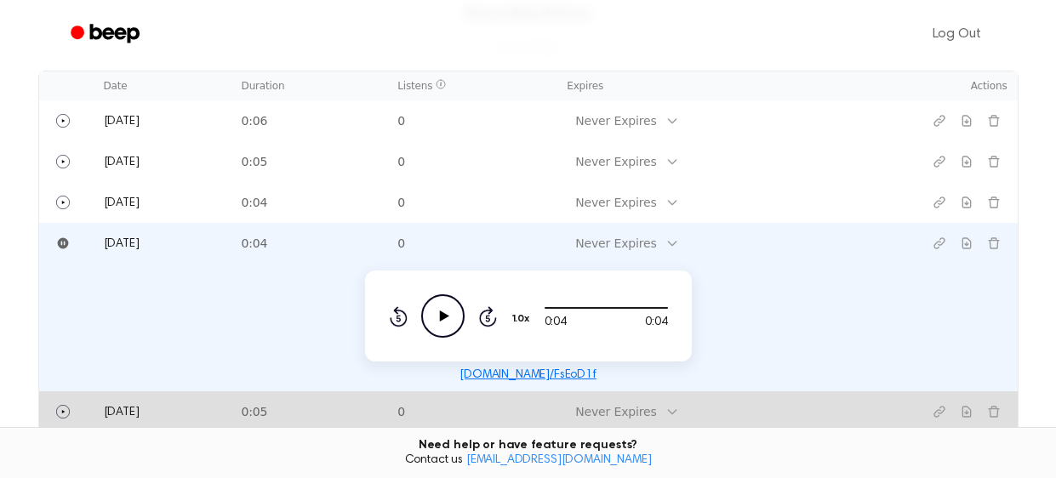
click at [287, 418] on td "0:05" at bounding box center [310, 412] width 157 height 41
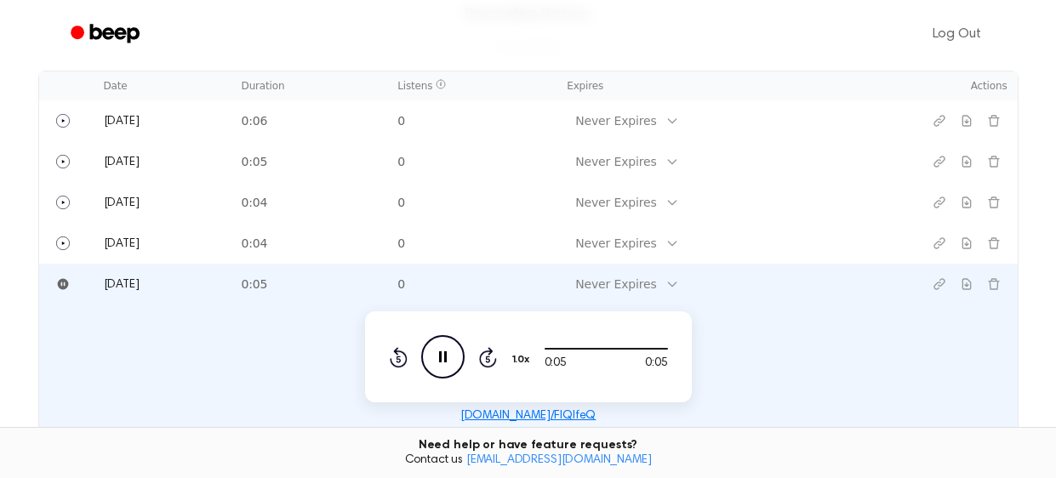
click at [89, 285] on td at bounding box center [66, 284] width 54 height 41
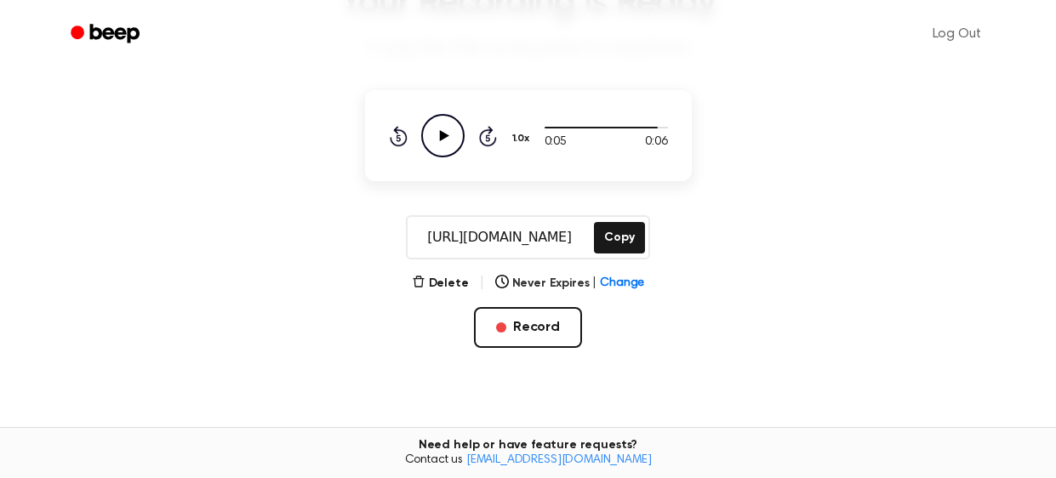
scroll to position [155, 0]
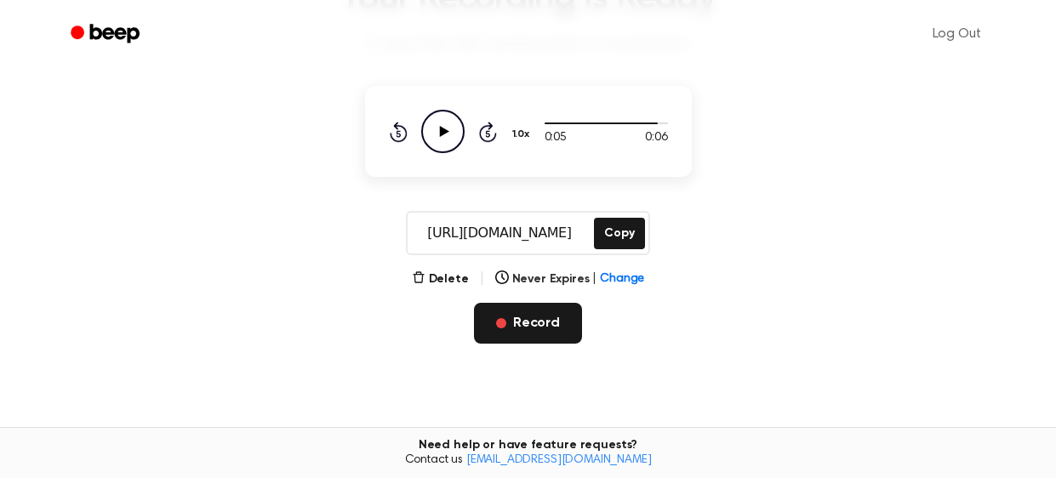
click at [520, 312] on button "Record" at bounding box center [528, 323] width 108 height 41
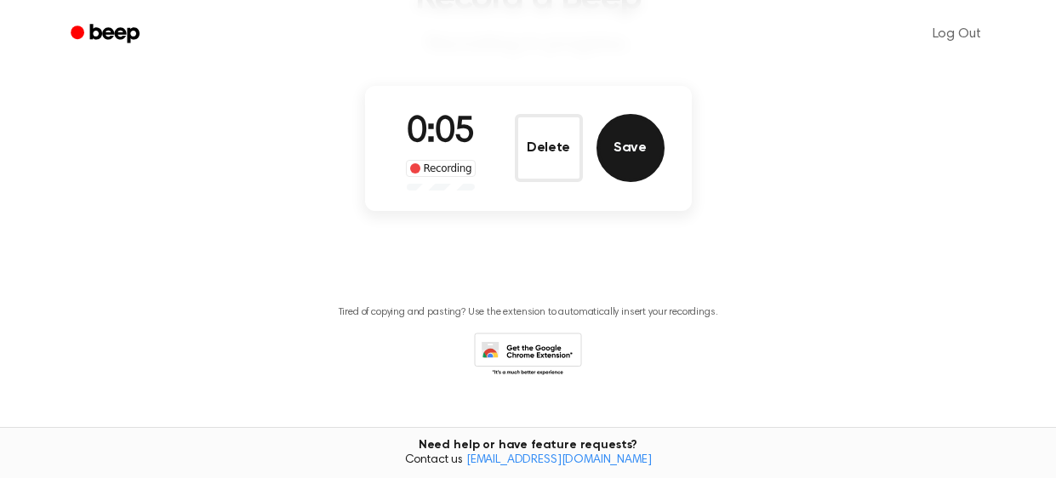
click at [606, 164] on button "Save" at bounding box center [631, 148] width 68 height 68
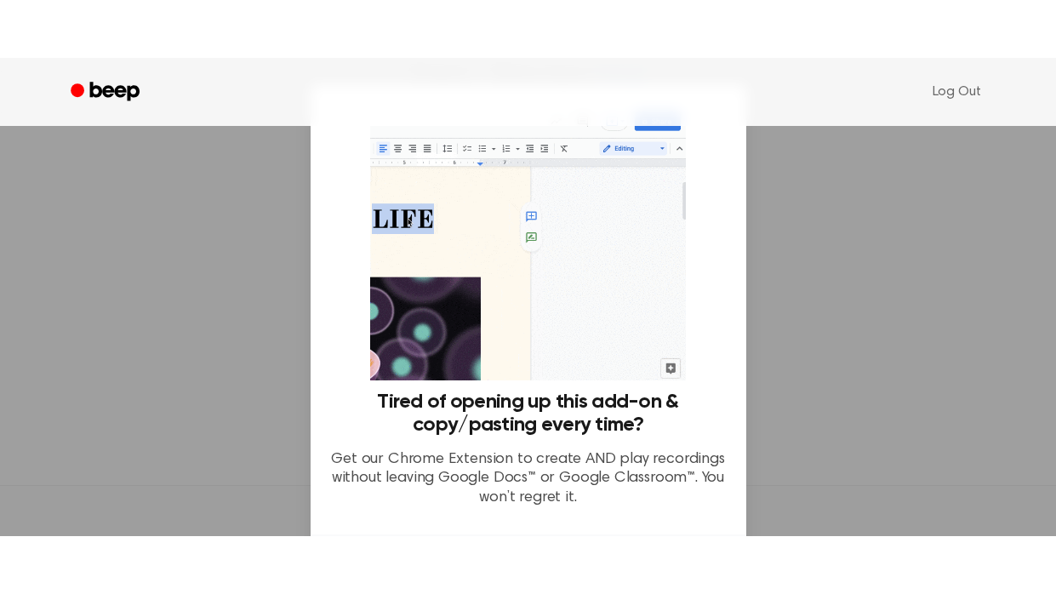
scroll to position [297, 0]
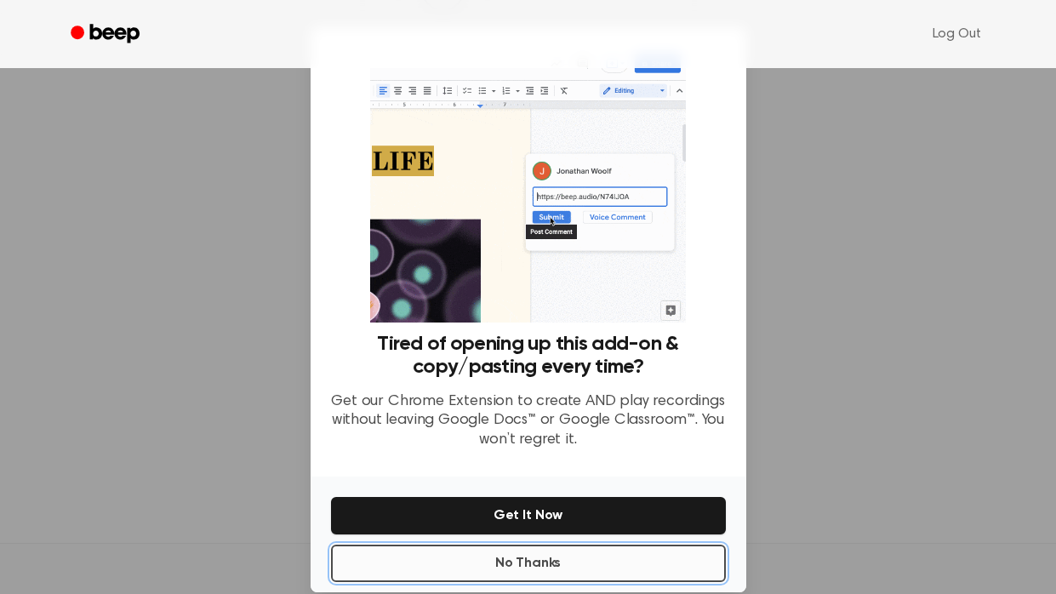
click at [623, 477] on button "No Thanks" at bounding box center [528, 563] width 395 height 37
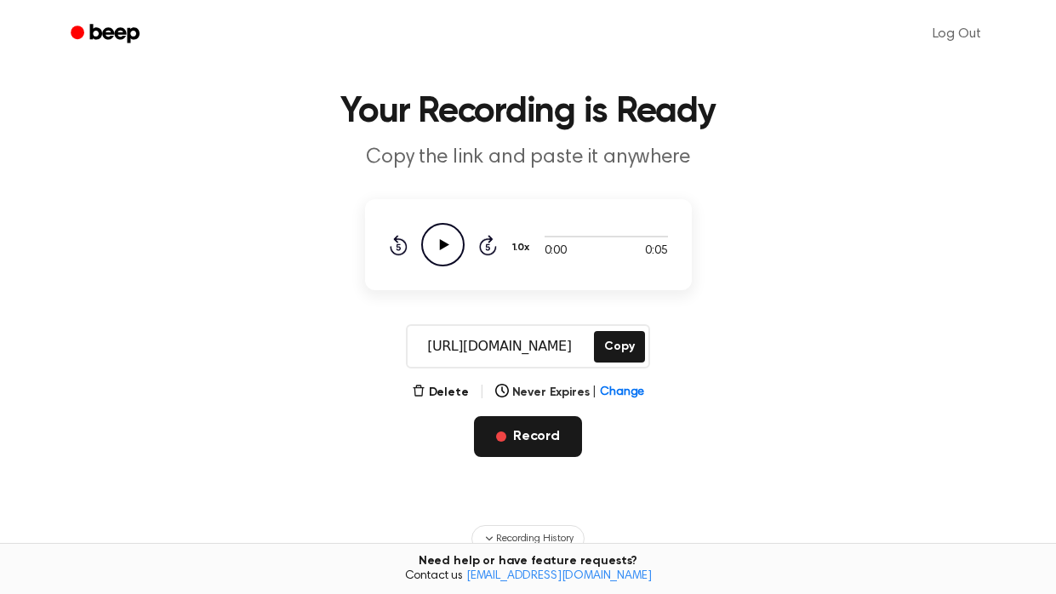
scroll to position [0, 0]
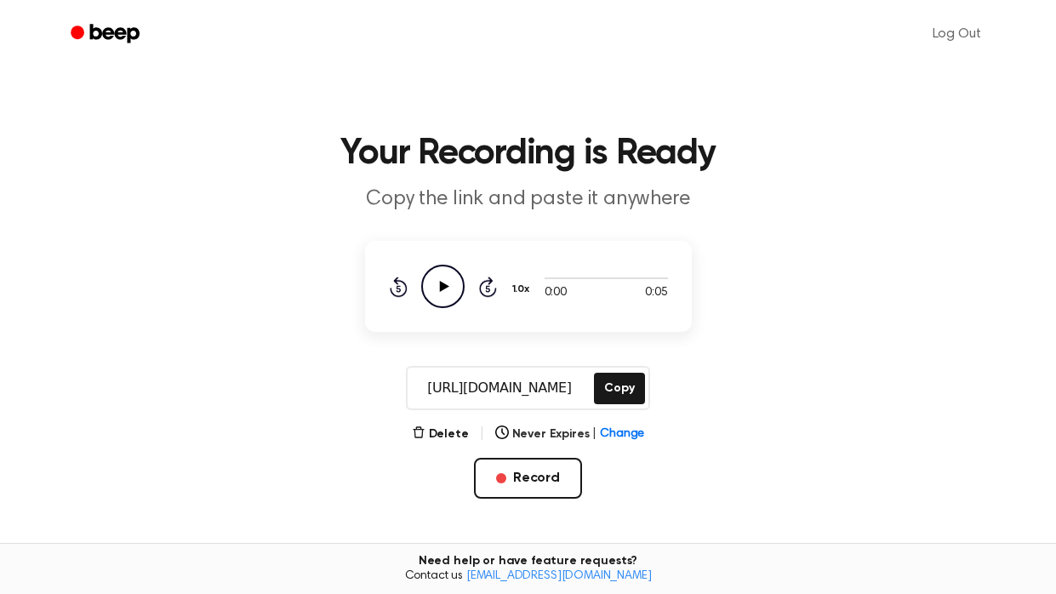
click at [455, 288] on icon "Play Audio" at bounding box center [442, 286] width 43 height 43
click at [437, 437] on button "Delete" at bounding box center [440, 435] width 57 height 18
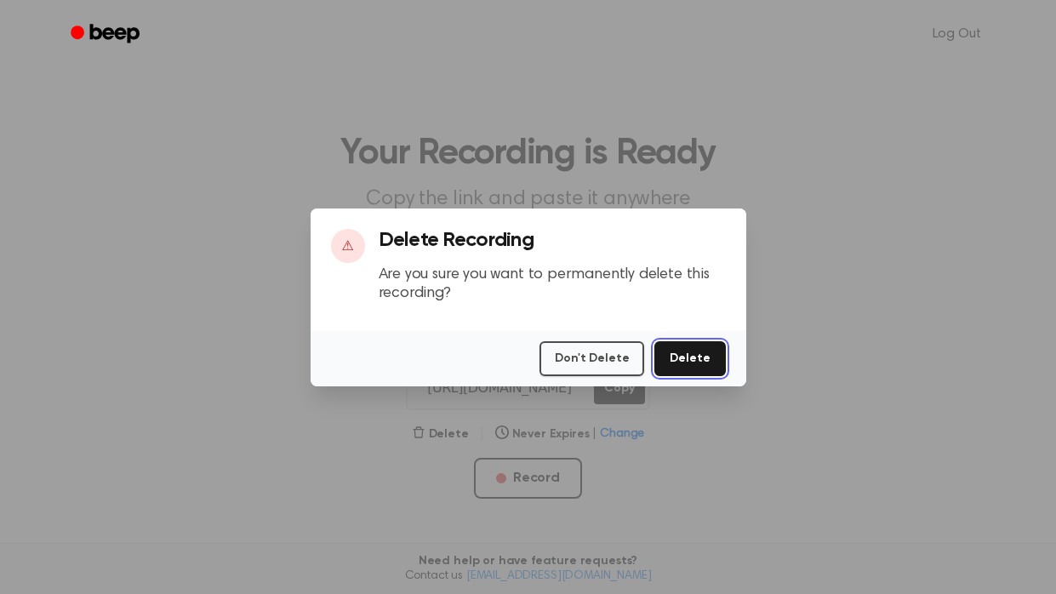
click at [700, 354] on button "Delete" at bounding box center [690, 358] width 71 height 35
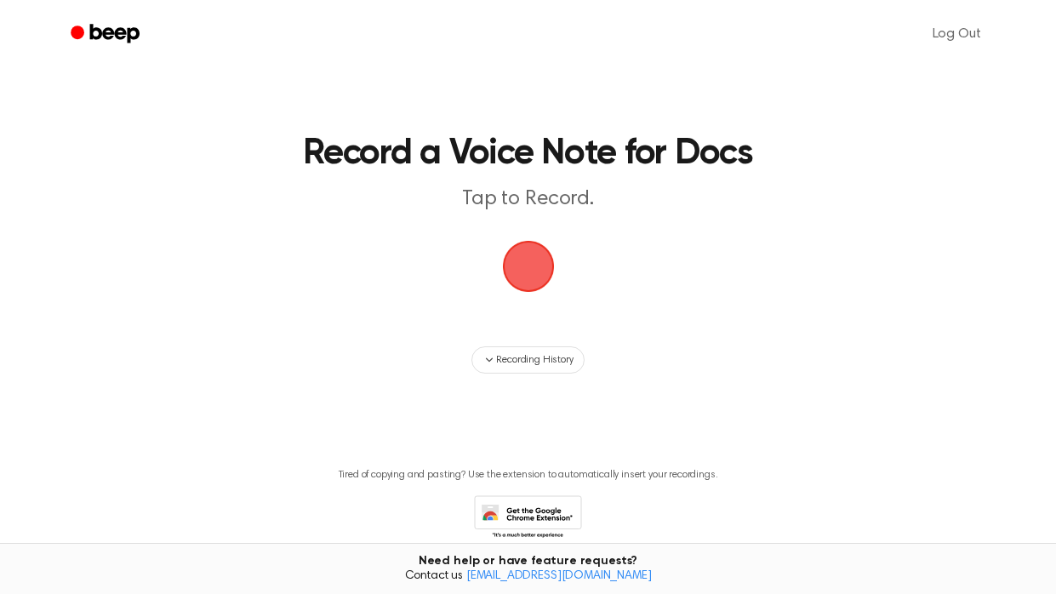
click at [550, 273] on span "button" at bounding box center [528, 266] width 91 height 91
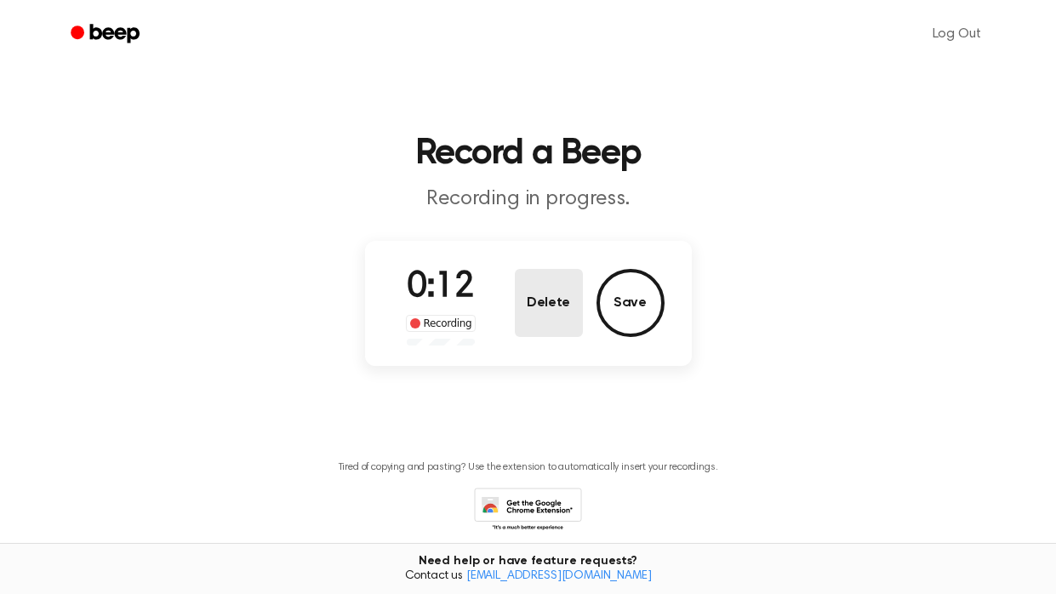
click at [552, 322] on button "Delete" at bounding box center [549, 303] width 68 height 68
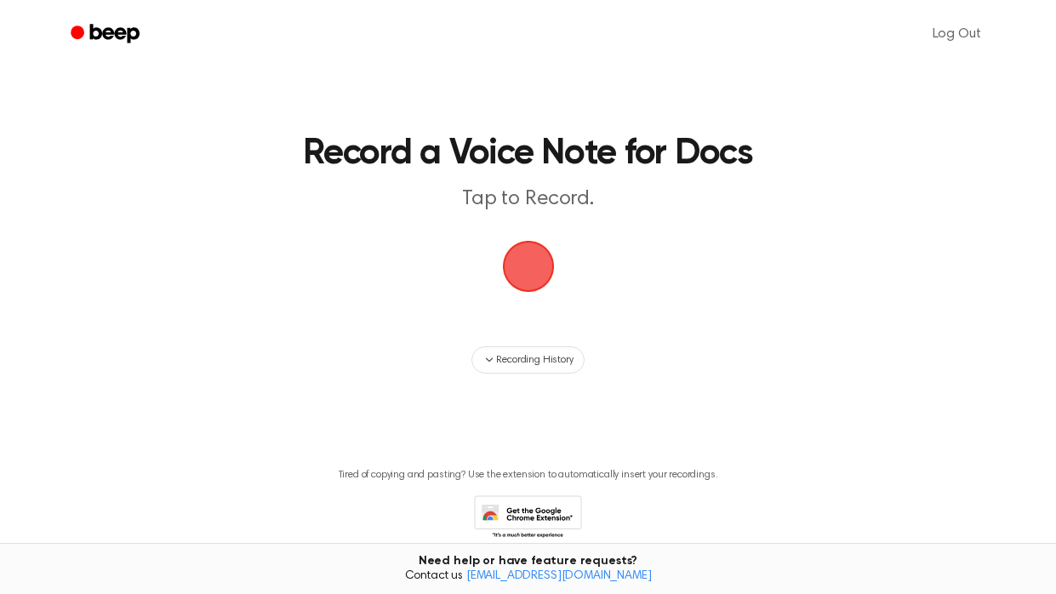
click at [537, 269] on span "button" at bounding box center [528, 266] width 94 height 94
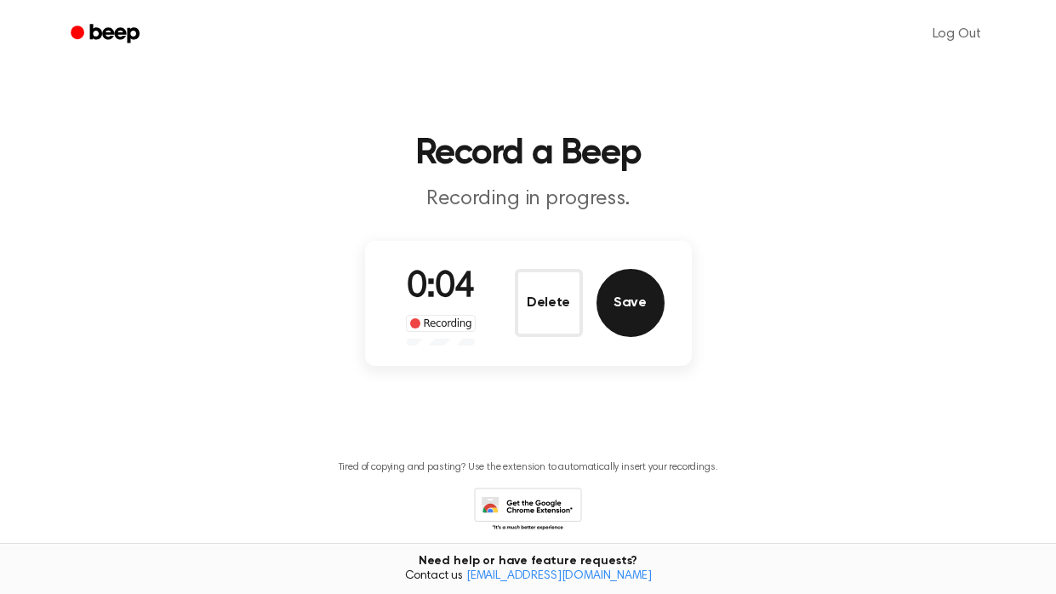
click at [621, 302] on button "Save" at bounding box center [631, 303] width 68 height 68
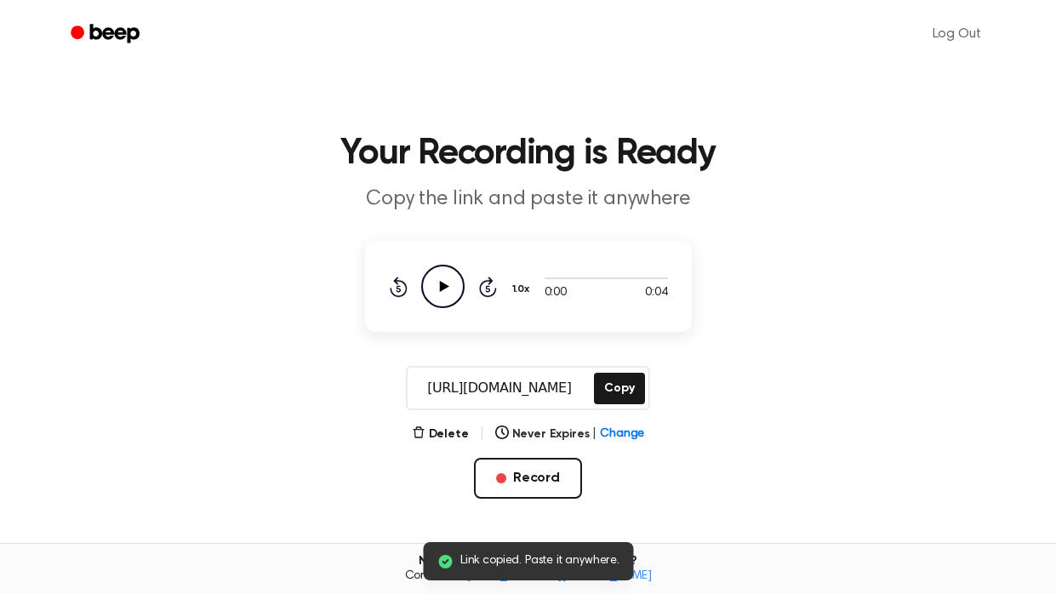
click at [452, 291] on icon "Play Audio" at bounding box center [442, 286] width 43 height 43
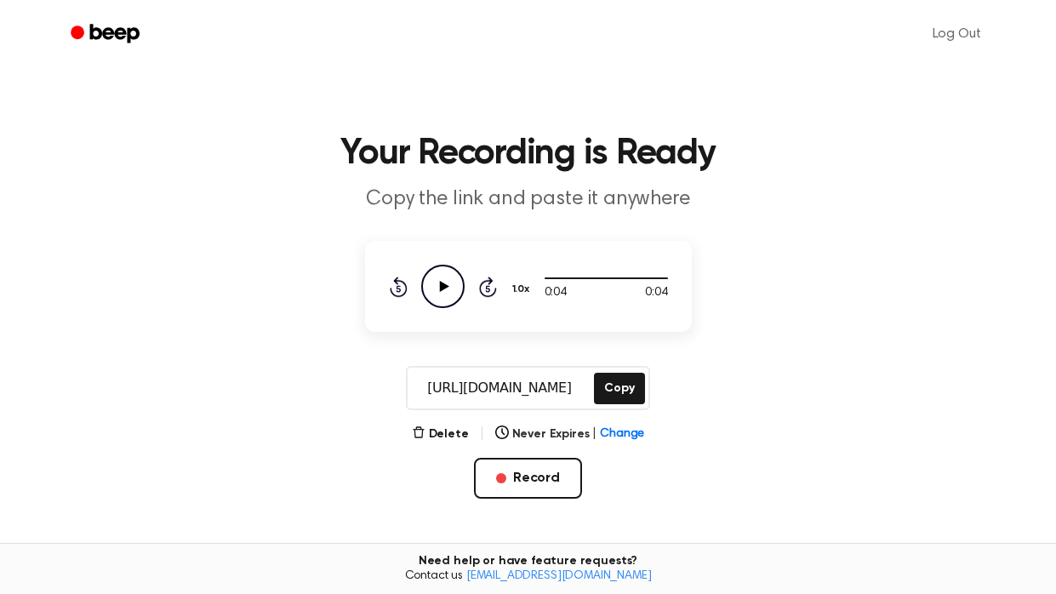
click at [452, 291] on icon "Play Audio" at bounding box center [442, 286] width 43 height 43
click at [542, 482] on button "Record" at bounding box center [528, 478] width 108 height 41
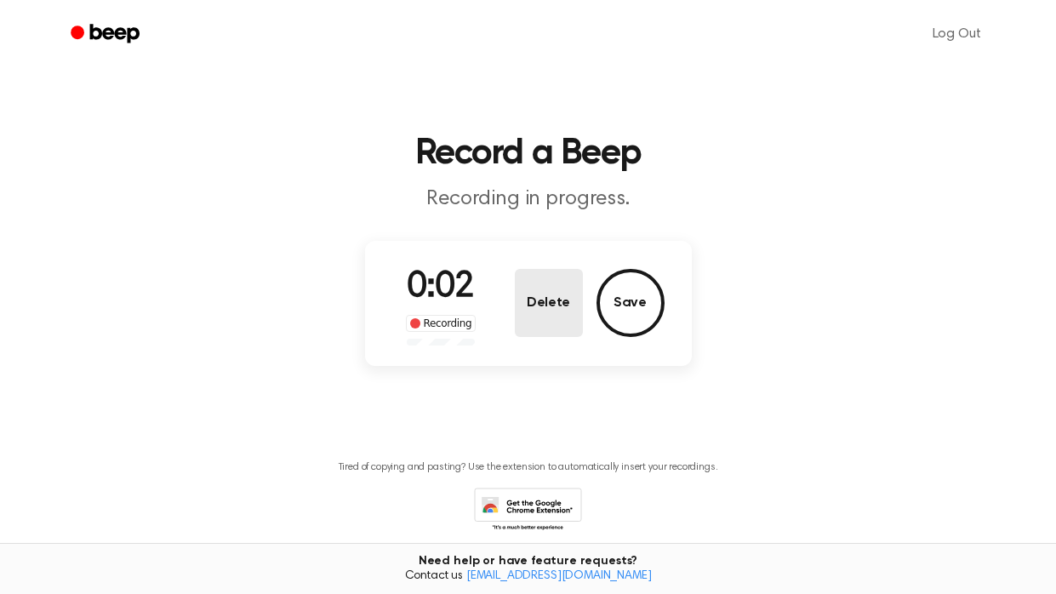
click at [565, 317] on button "Delete" at bounding box center [549, 303] width 68 height 68
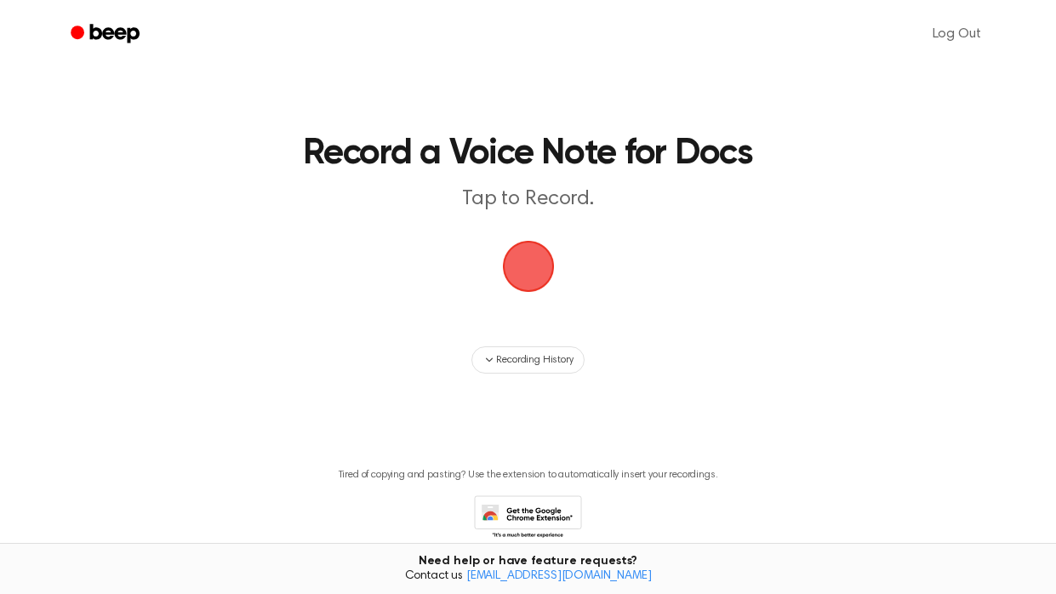
click at [533, 275] on span "button" at bounding box center [528, 266] width 61 height 61
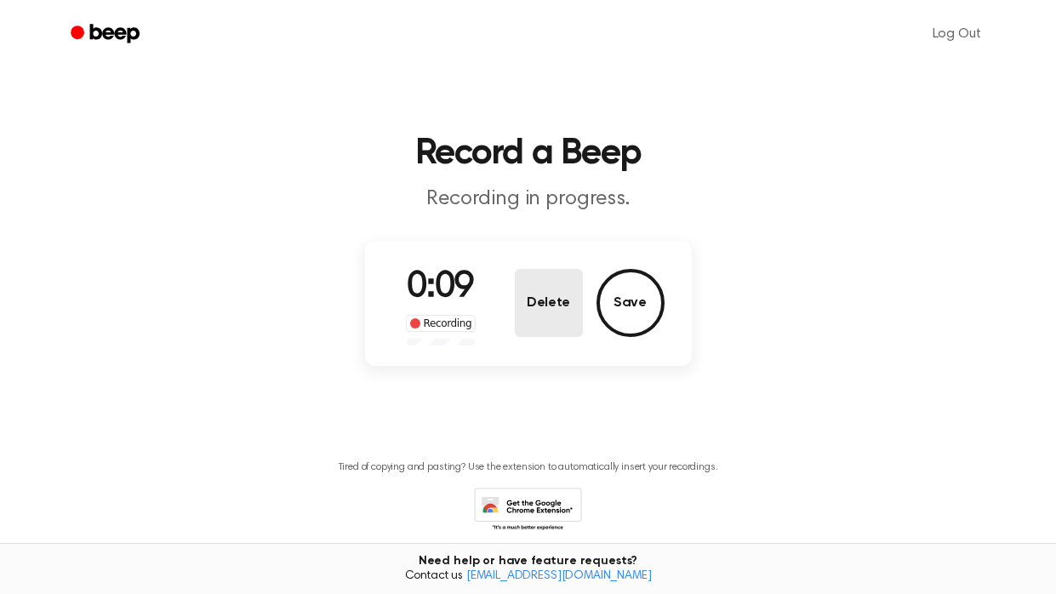
click at [554, 317] on button "Delete" at bounding box center [549, 303] width 68 height 68
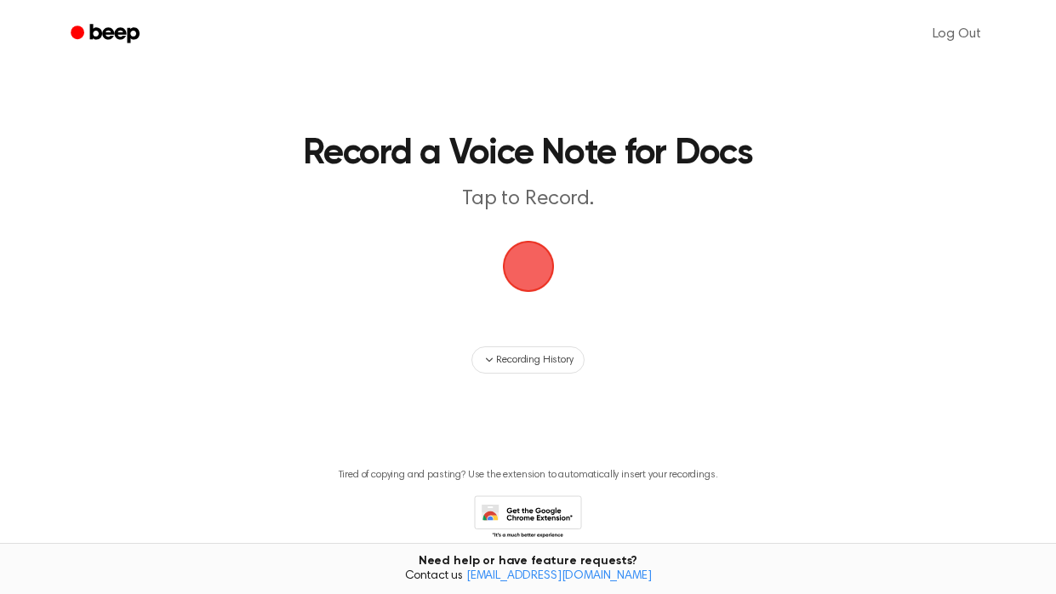
click at [541, 267] on span "button" at bounding box center [528, 266] width 61 height 61
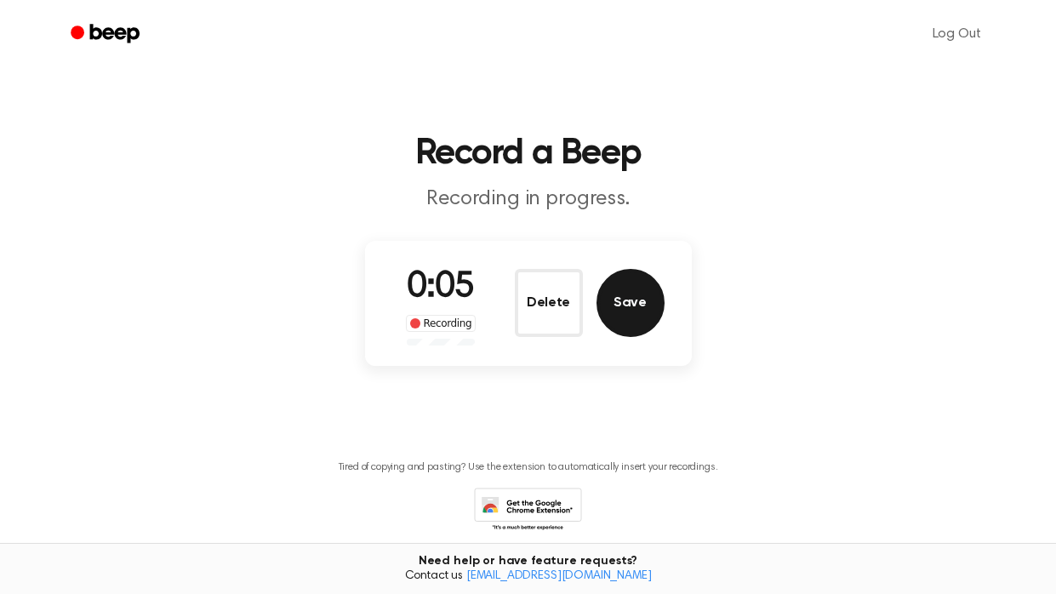
click at [629, 307] on button "Save" at bounding box center [631, 303] width 68 height 68
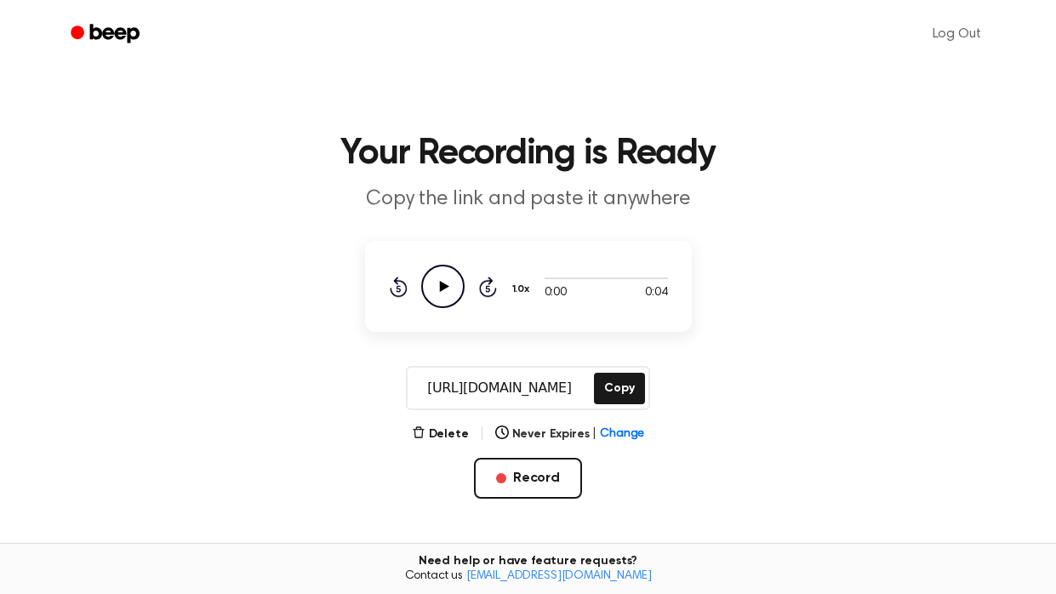
click at [437, 287] on icon "Play Audio" at bounding box center [442, 286] width 43 height 43
click at [587, 184] on header "Your Recording is Ready Copy the link and paste it anywhere" at bounding box center [527, 174] width 1015 height 77
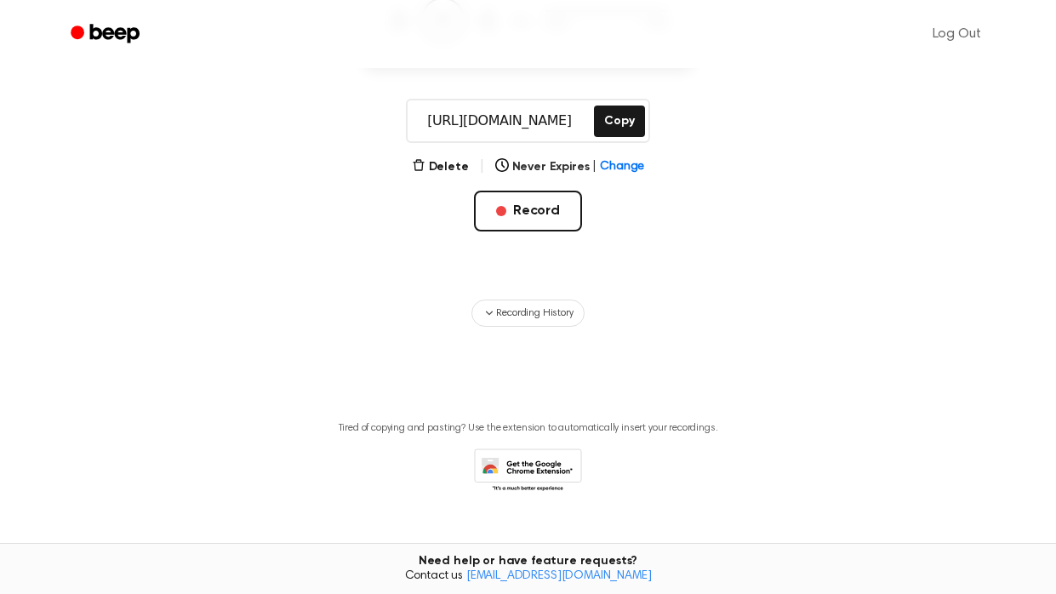
scroll to position [269, 0]
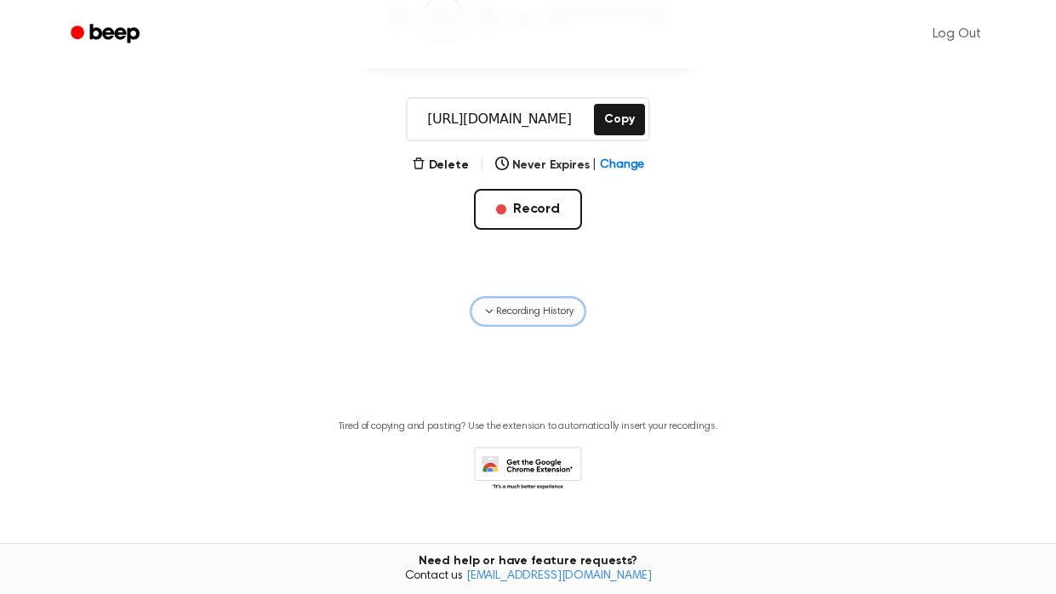
click at [534, 312] on span "Recording History" at bounding box center [534, 311] width 77 height 15
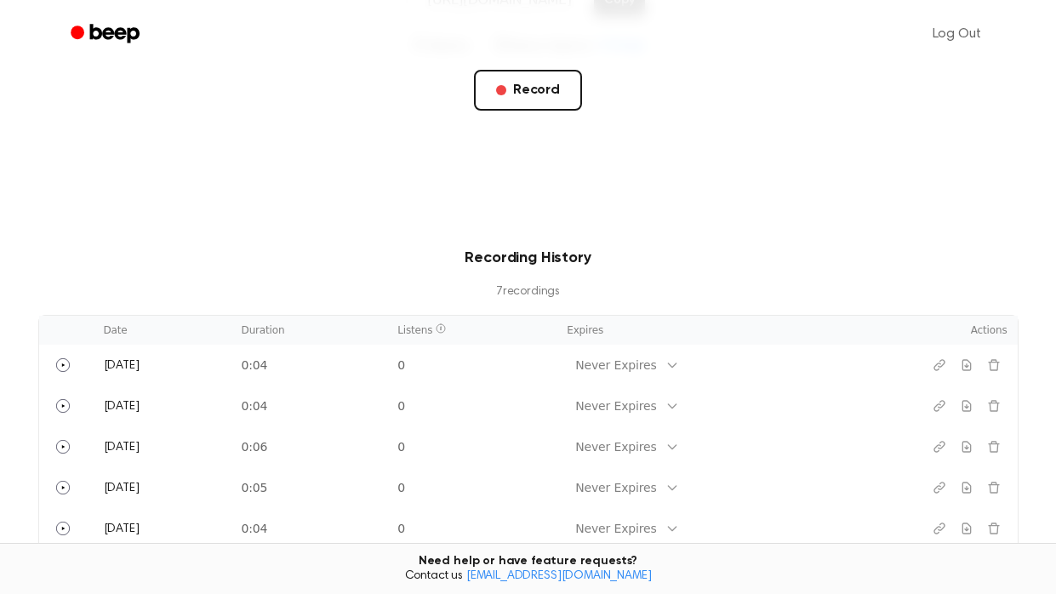
scroll to position [393, 0]
